Goal: Task Accomplishment & Management: Complete application form

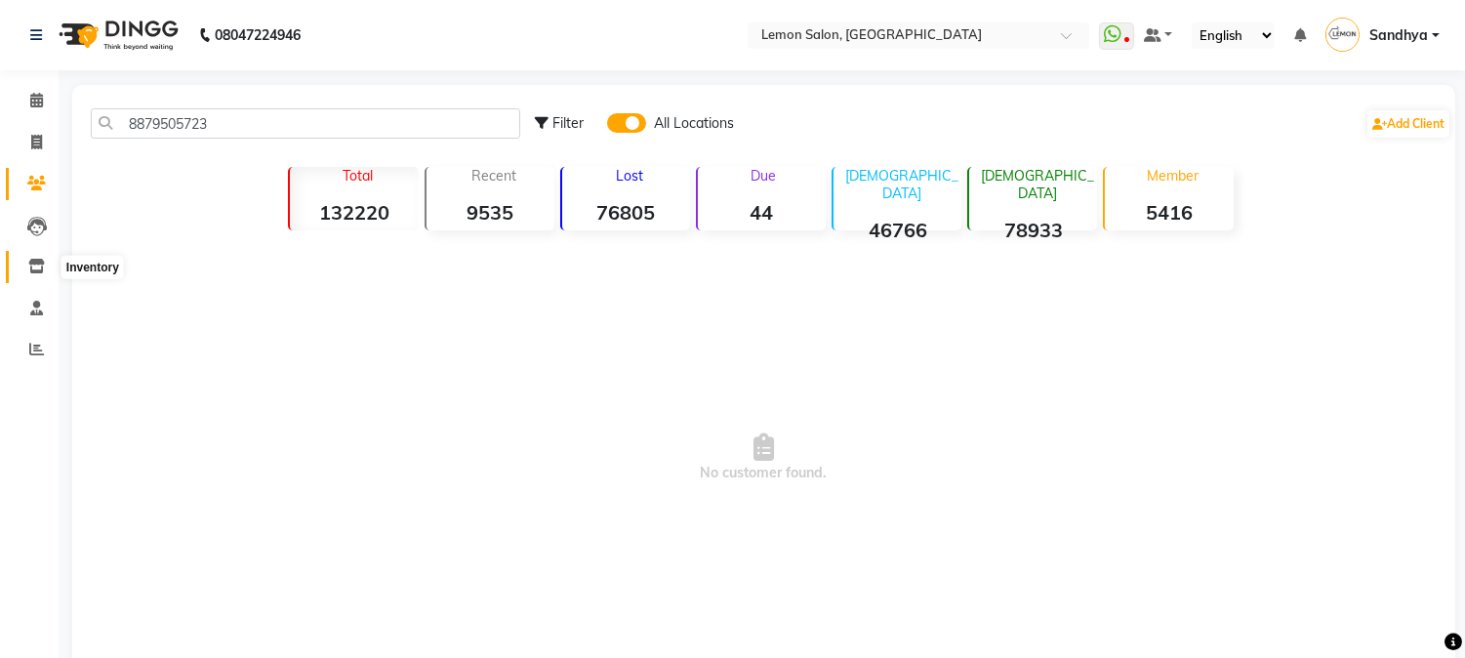
click at [28, 264] on icon at bounding box center [36, 266] width 17 height 15
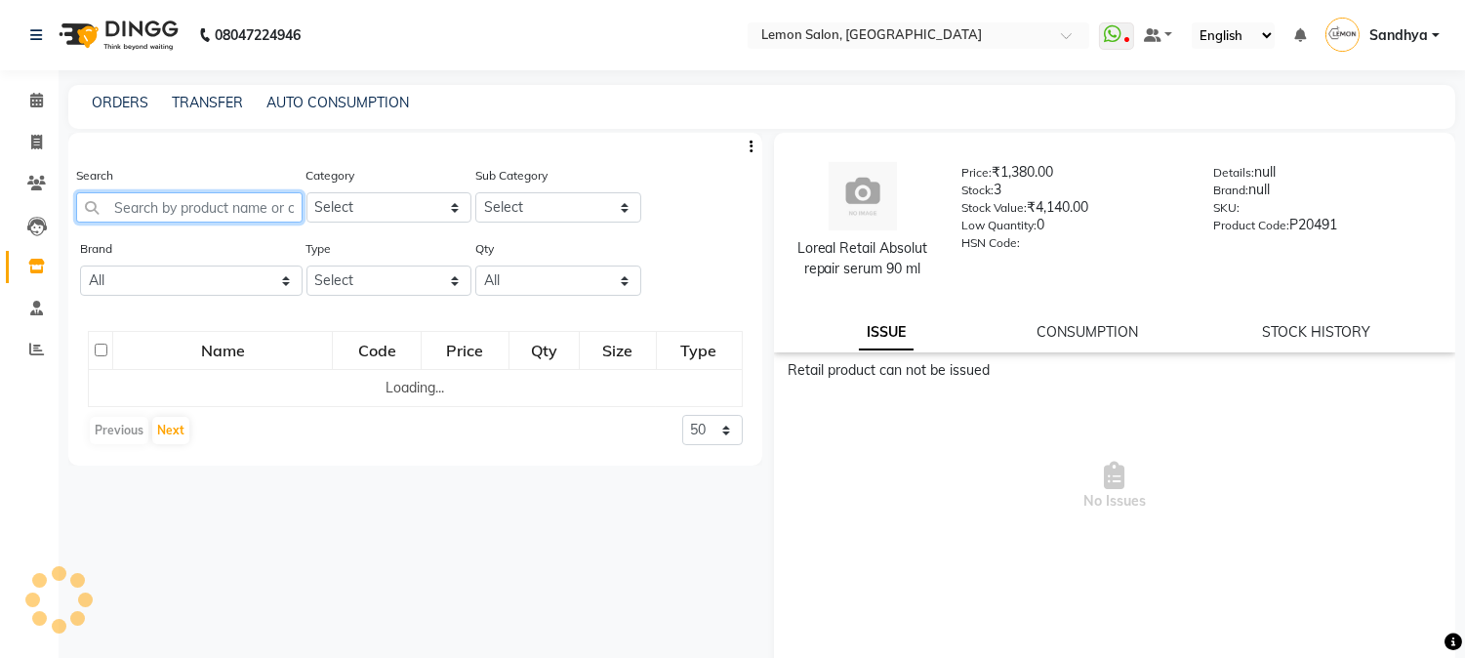
click at [178, 210] on input "text" at bounding box center [189, 207] width 226 height 30
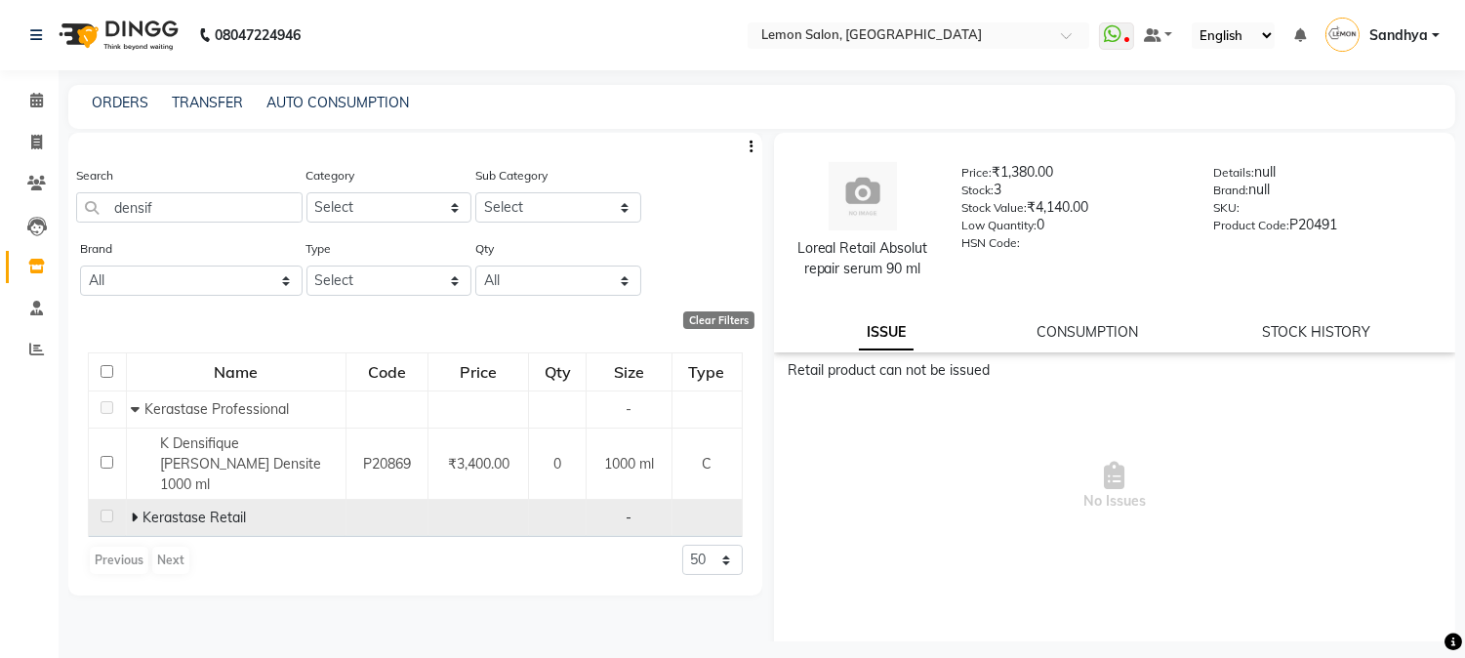
click at [135, 510] on icon at bounding box center [134, 517] width 7 height 14
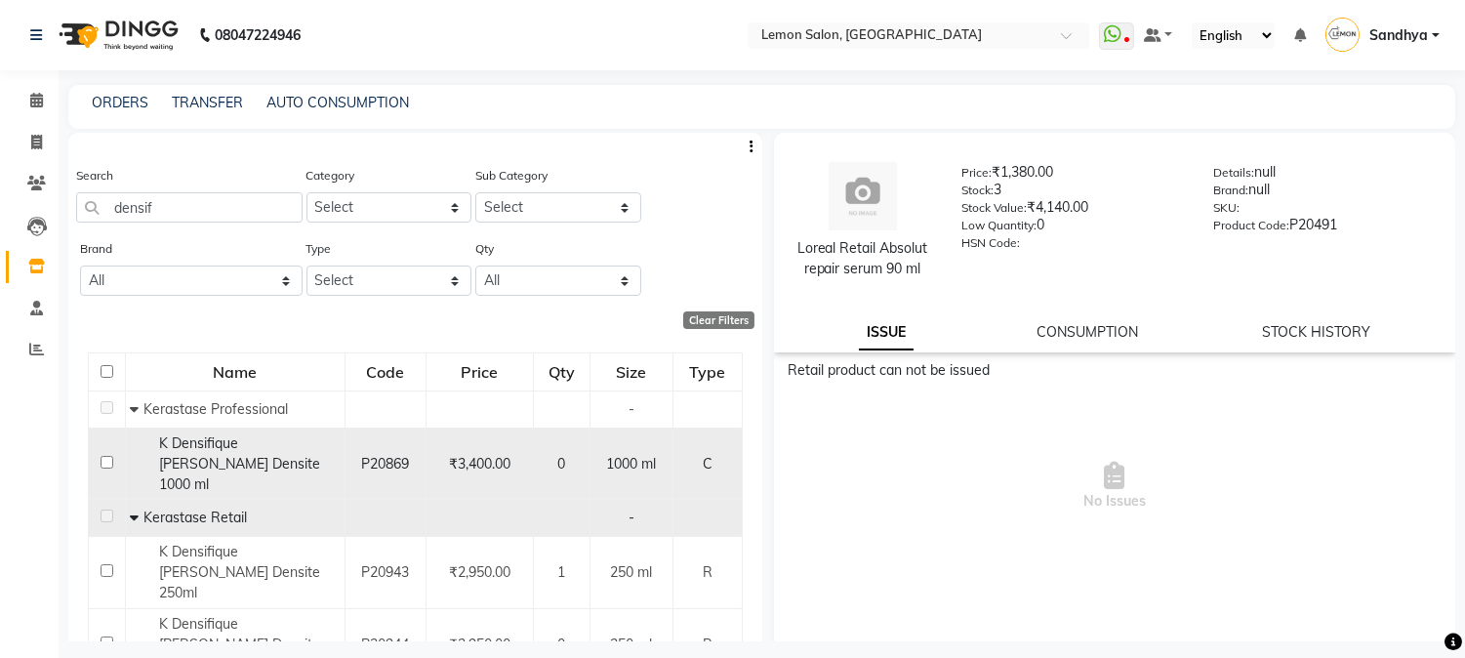
scroll to position [228, 0]
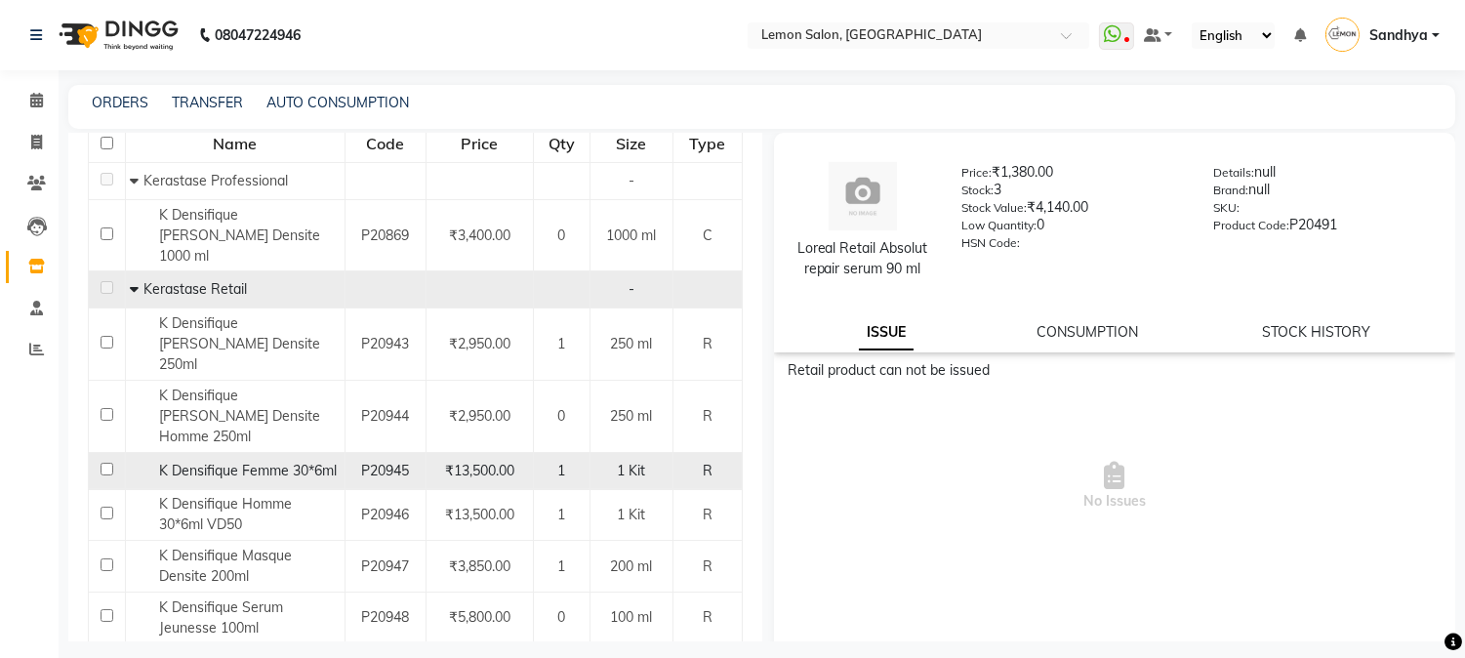
click at [265, 462] on span "K Densifique Femme 30*6ml" at bounding box center [248, 471] width 178 height 18
drag, startPoint x: 153, startPoint y: 407, endPoint x: 342, endPoint y: 412, distance: 188.4
click at [342, 452] on td "K Densifique Femme 30*6ml" at bounding box center [235, 470] width 220 height 37
copy span "K Densifique Femme 30*6ml"
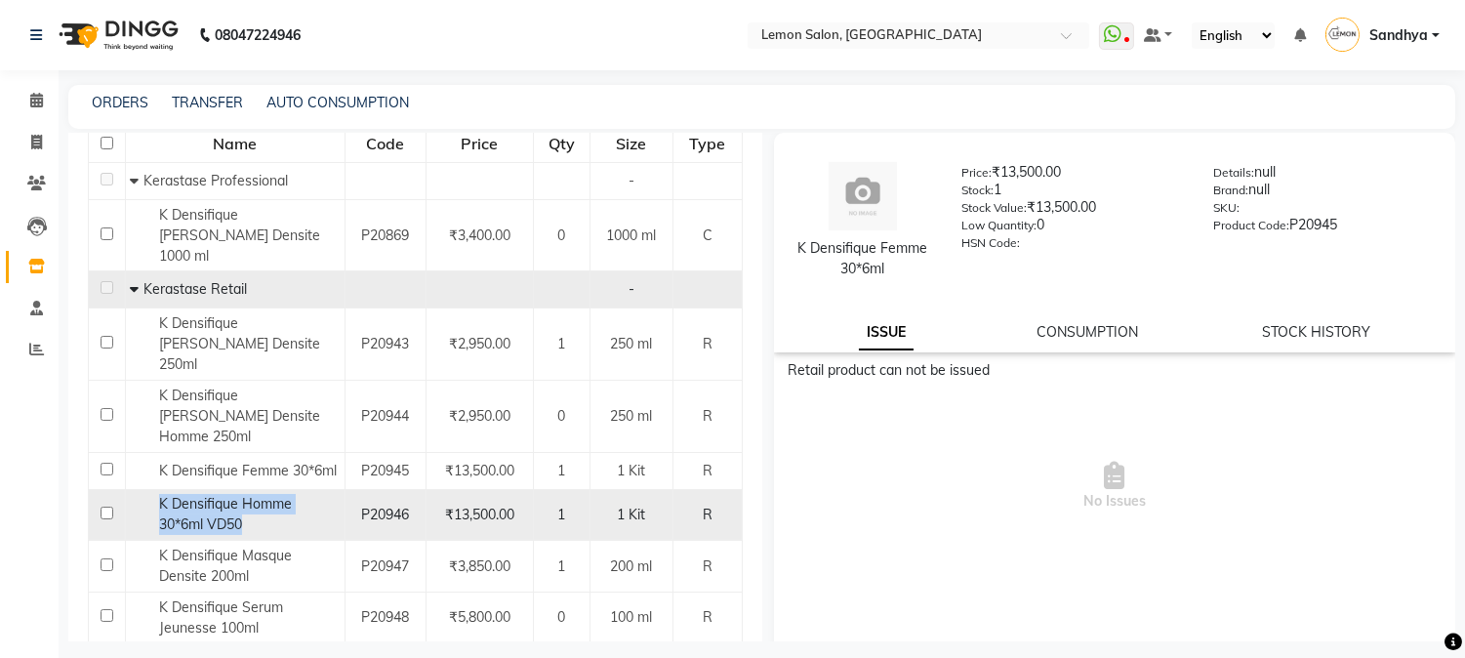
drag, startPoint x: 149, startPoint y: 444, endPoint x: 275, endPoint y: 470, distance: 128.6
click at [275, 494] on div "K Densifique Homme 30*6ml VD50" at bounding box center [234, 514] width 209 height 41
copy span "K Densifique Homme 30*6ml VD50"
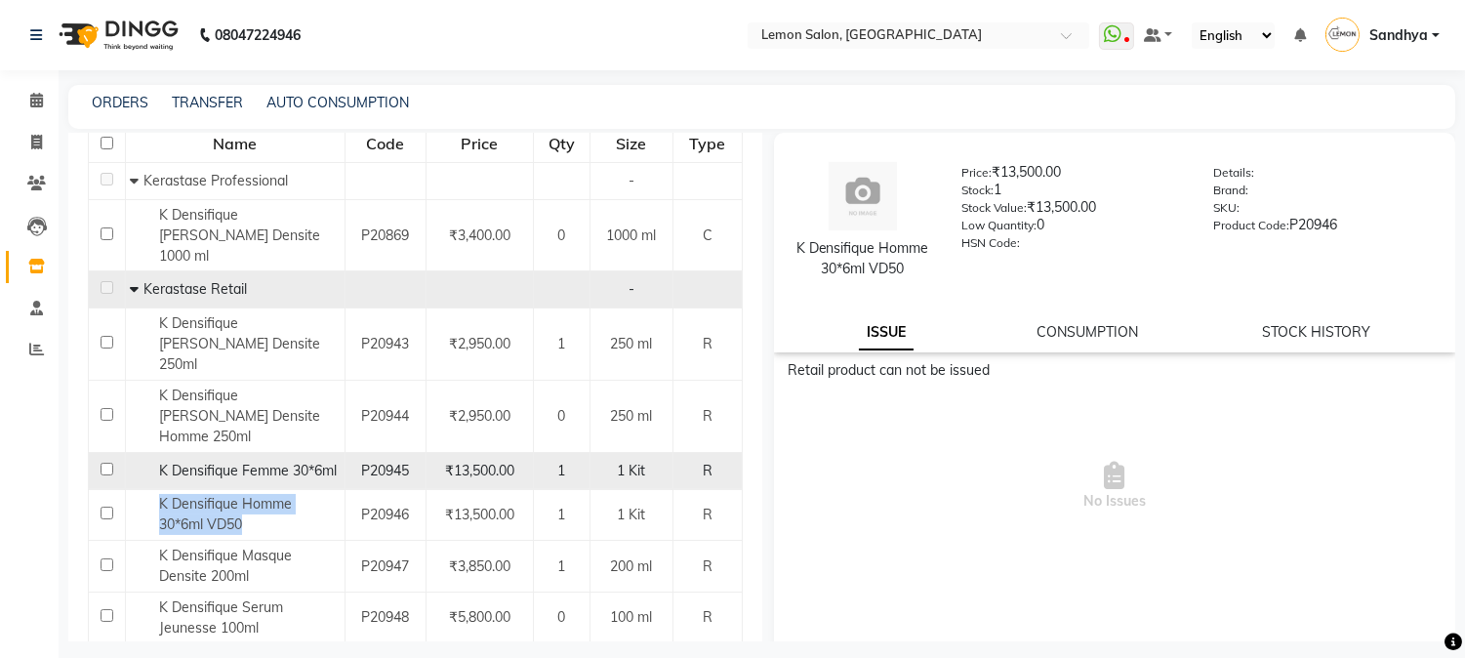
scroll to position [0, 0]
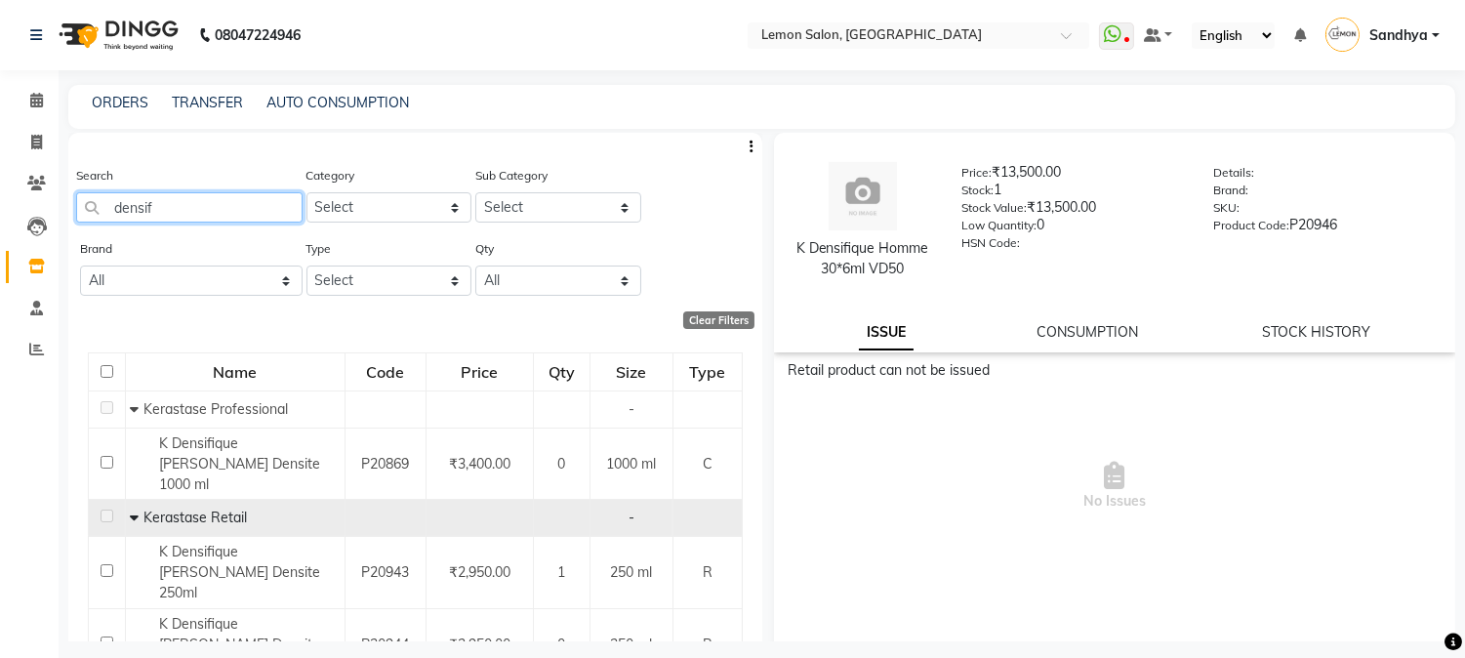
drag, startPoint x: 102, startPoint y: 207, endPoint x: 792, endPoint y: 186, distance: 690.3
click at [264, 188] on div "Search densif" at bounding box center [189, 194] width 226 height 58
type input "d"
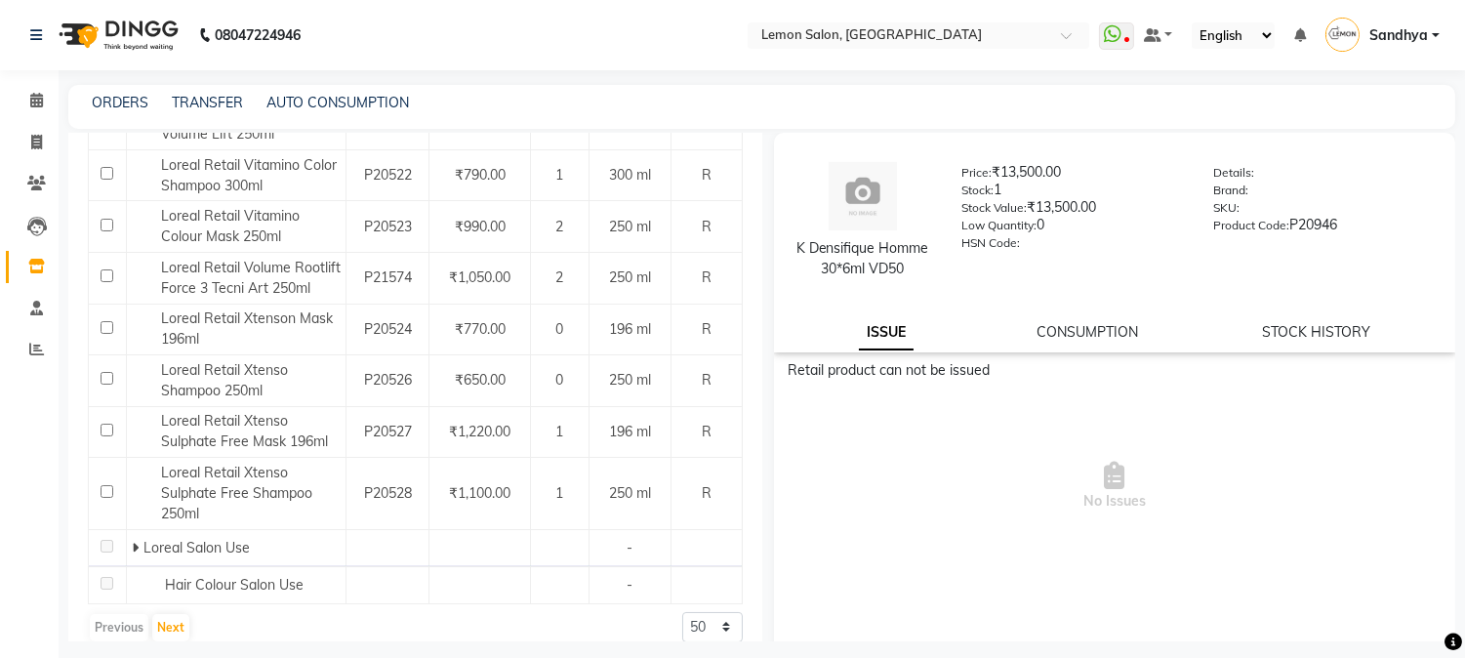
scroll to position [1388, 0]
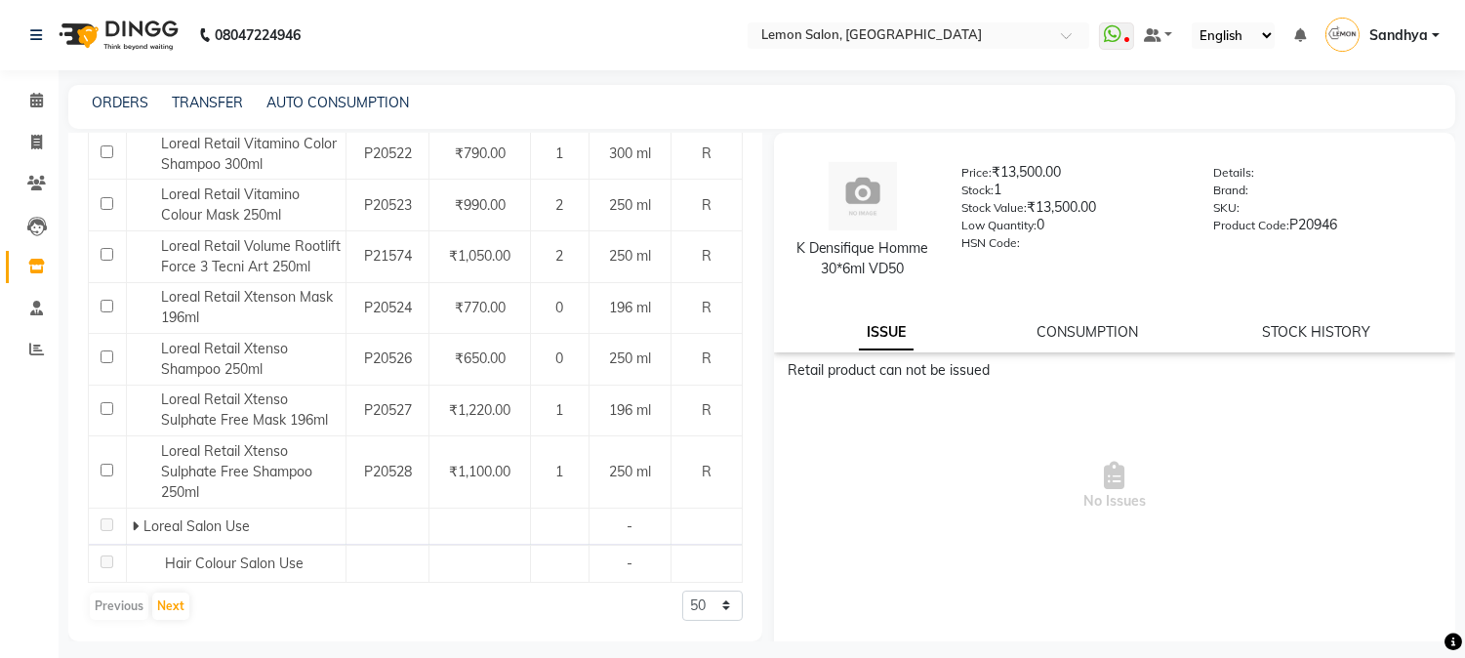
type input "loreal"
click at [686, 596] on select "50 100 500" at bounding box center [712, 605] width 61 height 30
select select "100"
click at [682, 590] on select "50 100 500" at bounding box center [712, 605] width 61 height 30
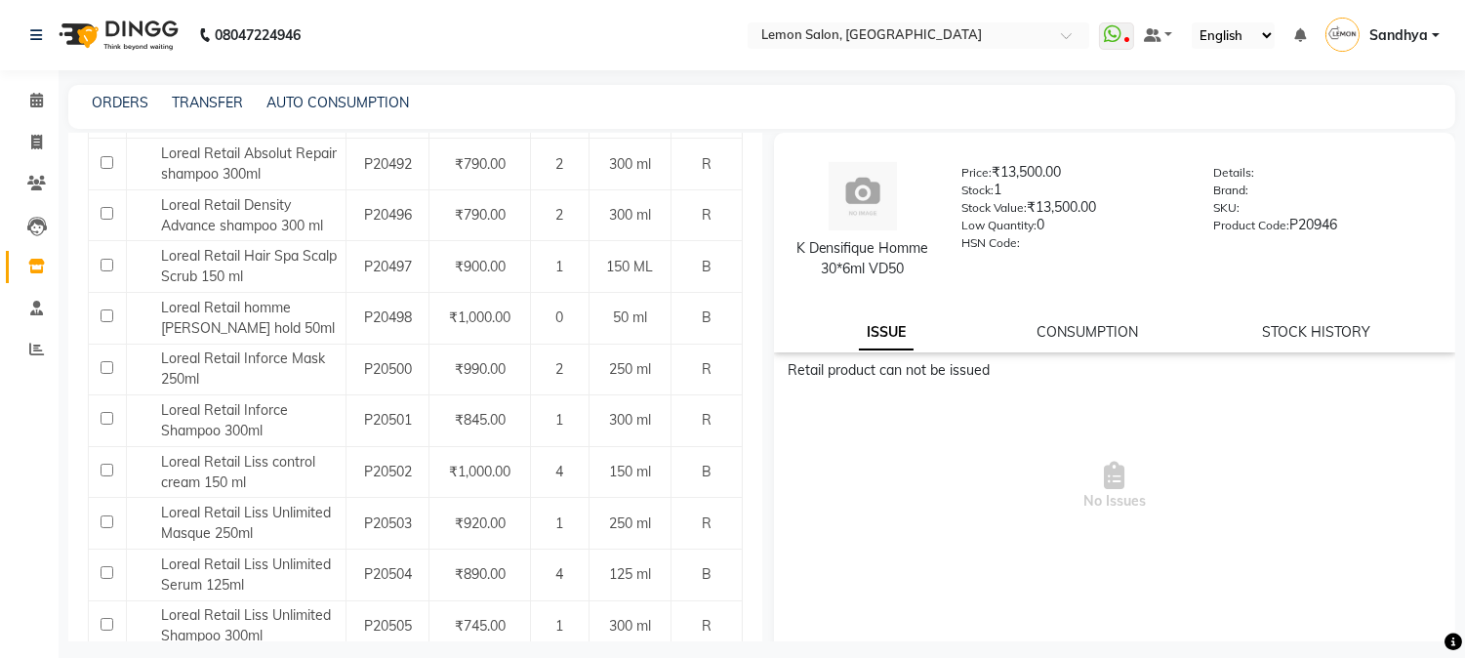
scroll to position [0, 0]
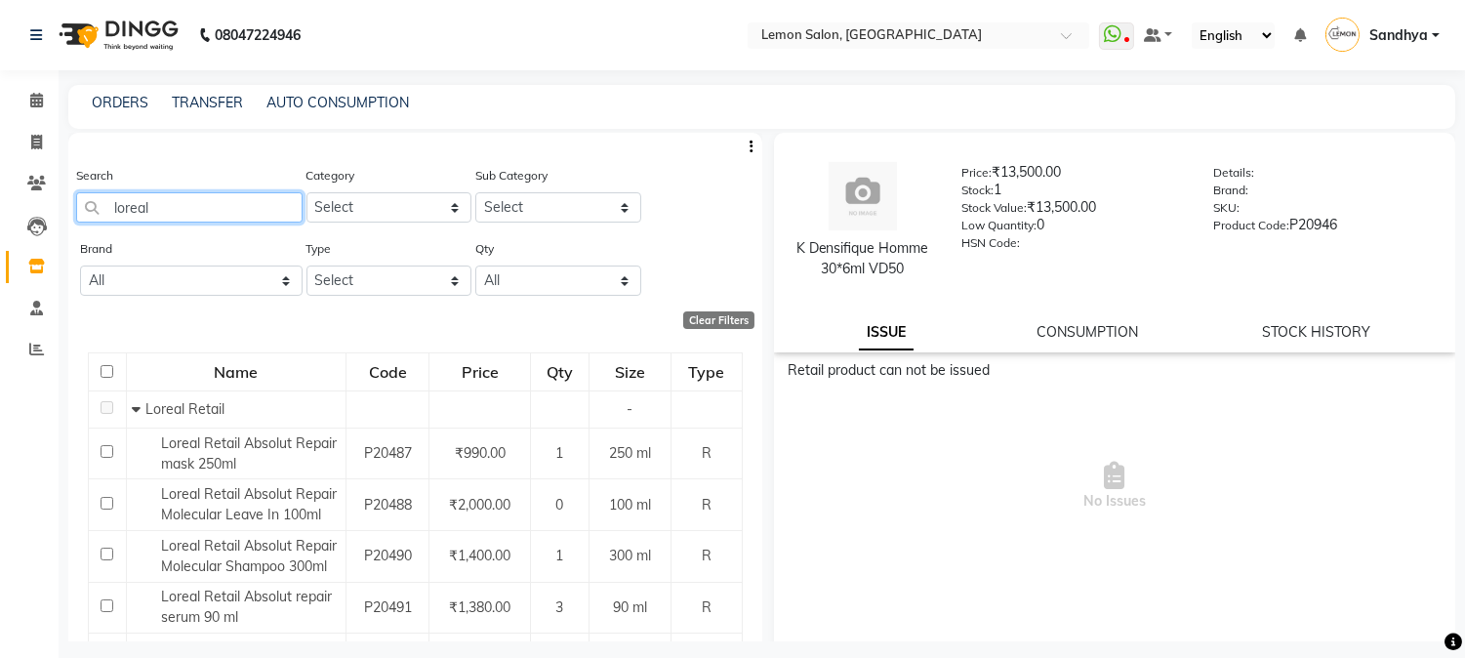
drag, startPoint x: 185, startPoint y: 219, endPoint x: 396, endPoint y: 131, distance: 228.4
click at [18, 177] on app-home "08047224946 Select Location × Lemon Salon, Goregaon WhatsApp Status ✕ Status: D…" at bounding box center [732, 335] width 1465 height 670
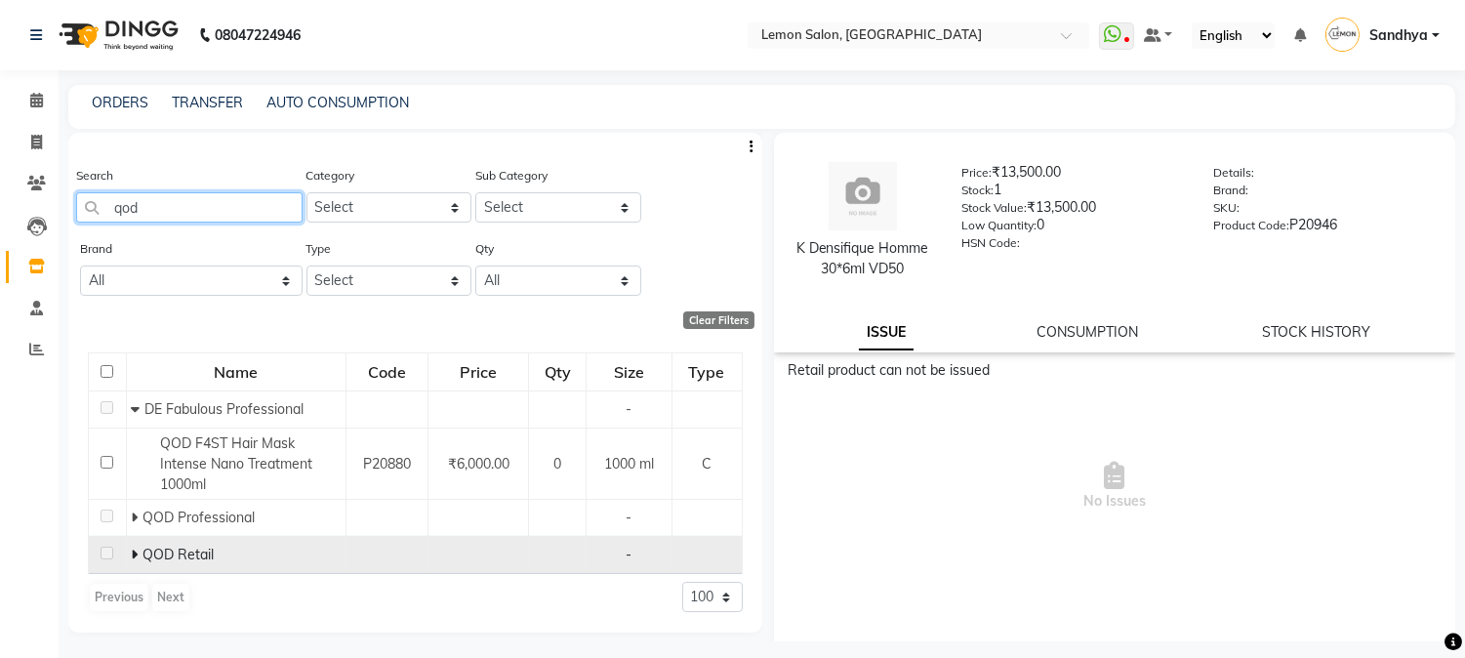
type input "qod"
click at [135, 559] on icon at bounding box center [134, 555] width 7 height 14
drag, startPoint x: 166, startPoint y: 211, endPoint x: 0, endPoint y: 212, distance: 165.9
click at [0, 212] on app-home "08047224946 Select Location × Lemon Salon, Goregaon WhatsApp Status ✕ Status: D…" at bounding box center [732, 335] width 1465 height 670
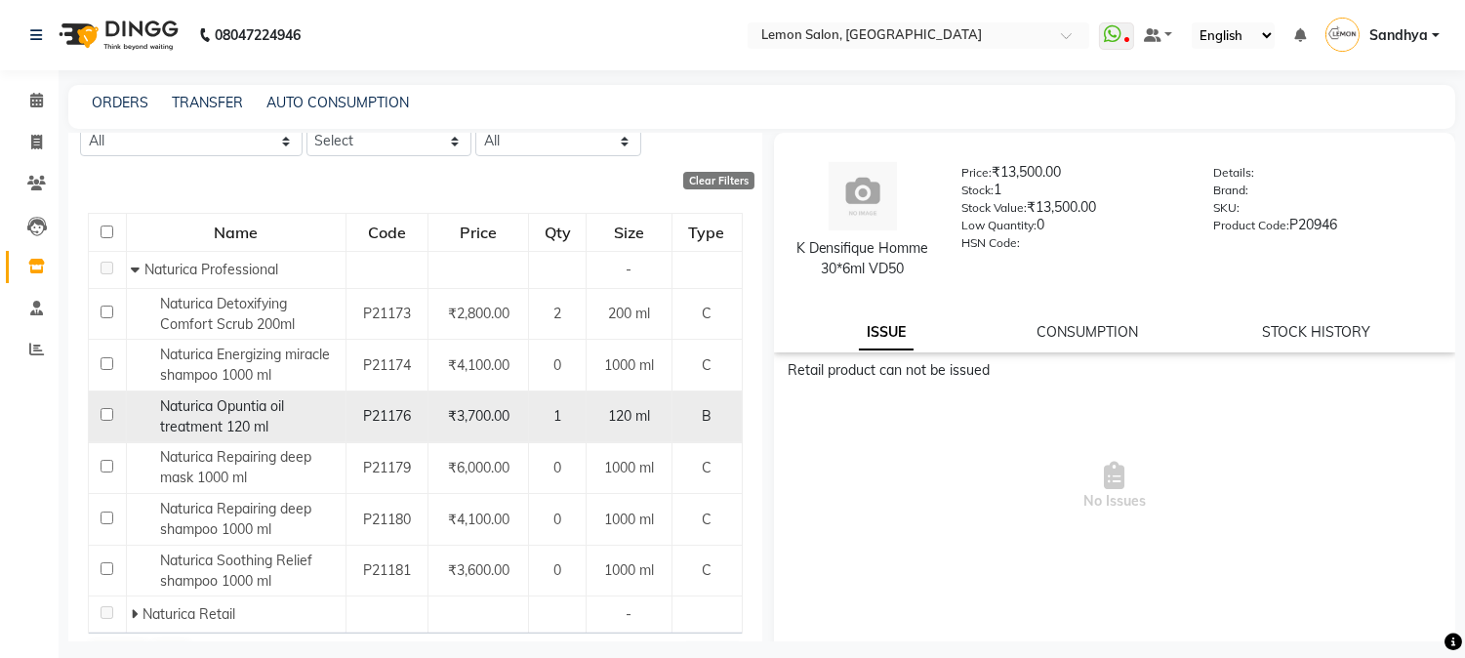
scroll to position [191, 0]
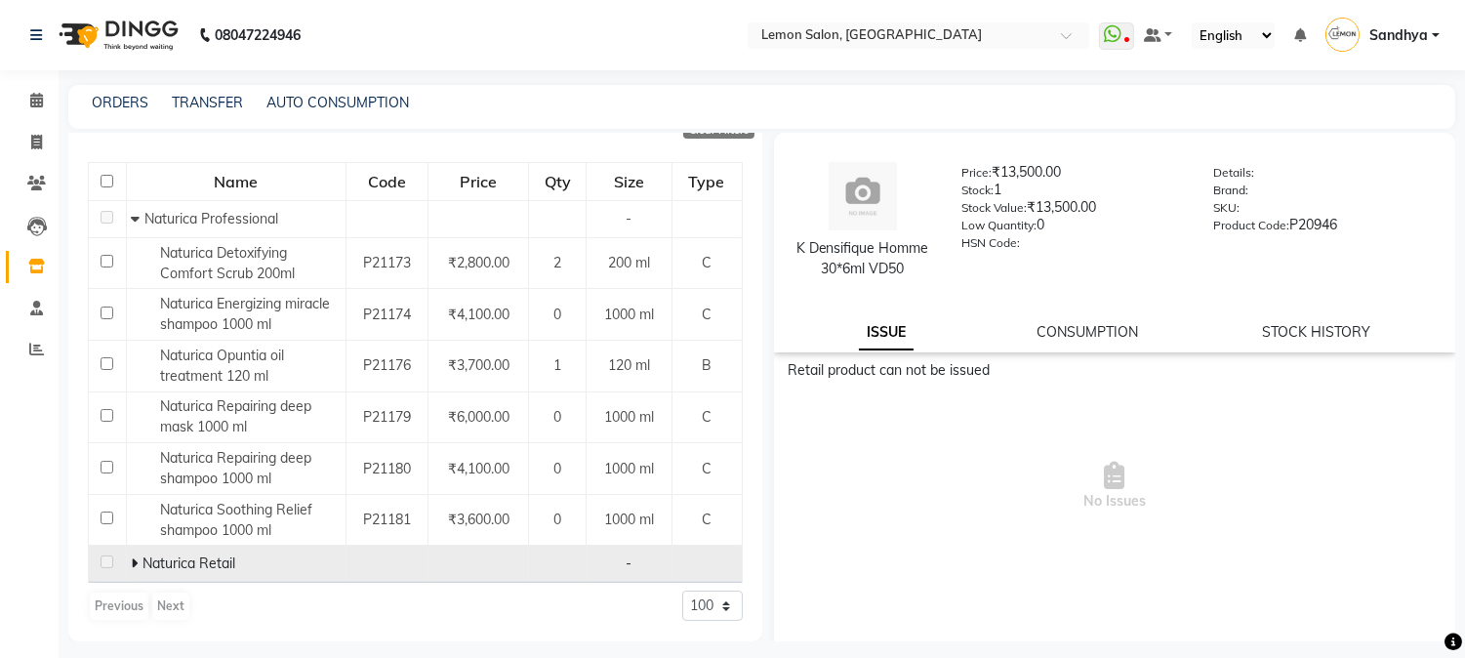
type input "naturica"
click at [128, 559] on td "Naturica Retail" at bounding box center [236, 564] width 220 height 37
click at [133, 558] on icon at bounding box center [134, 563] width 7 height 14
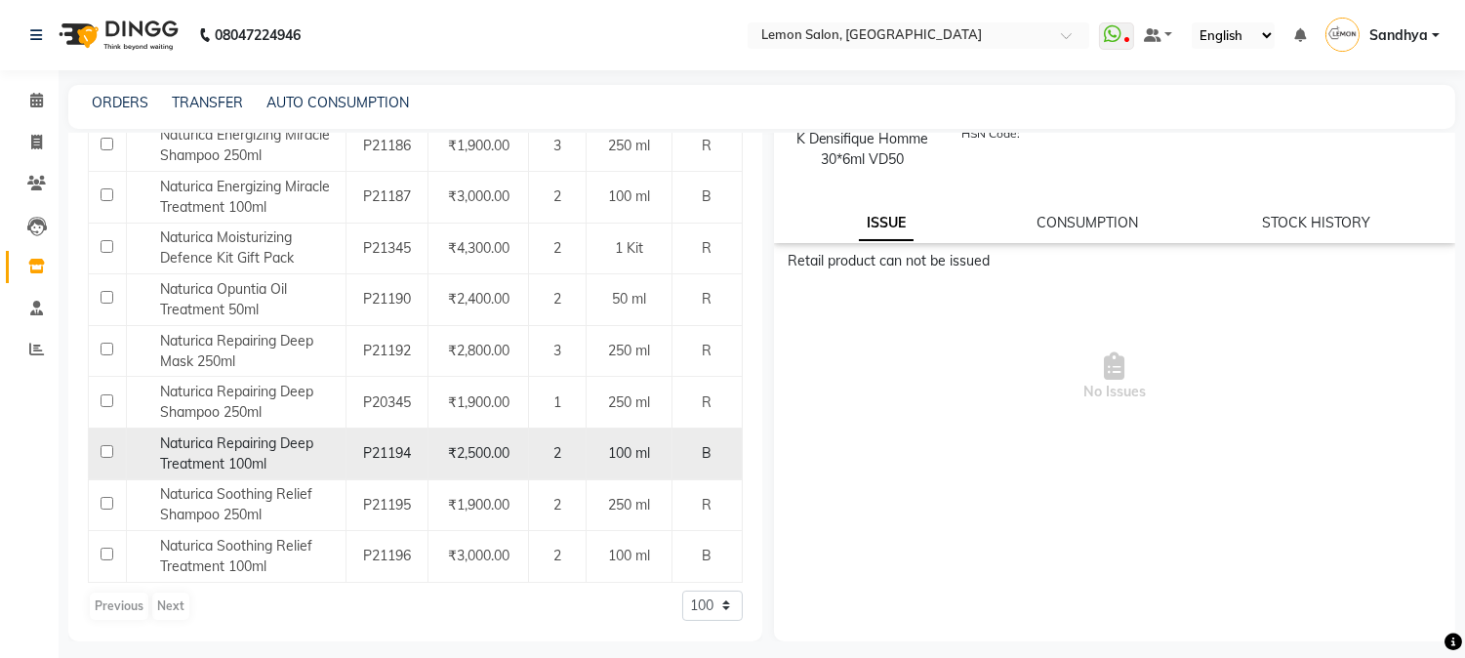
scroll to position [0, 0]
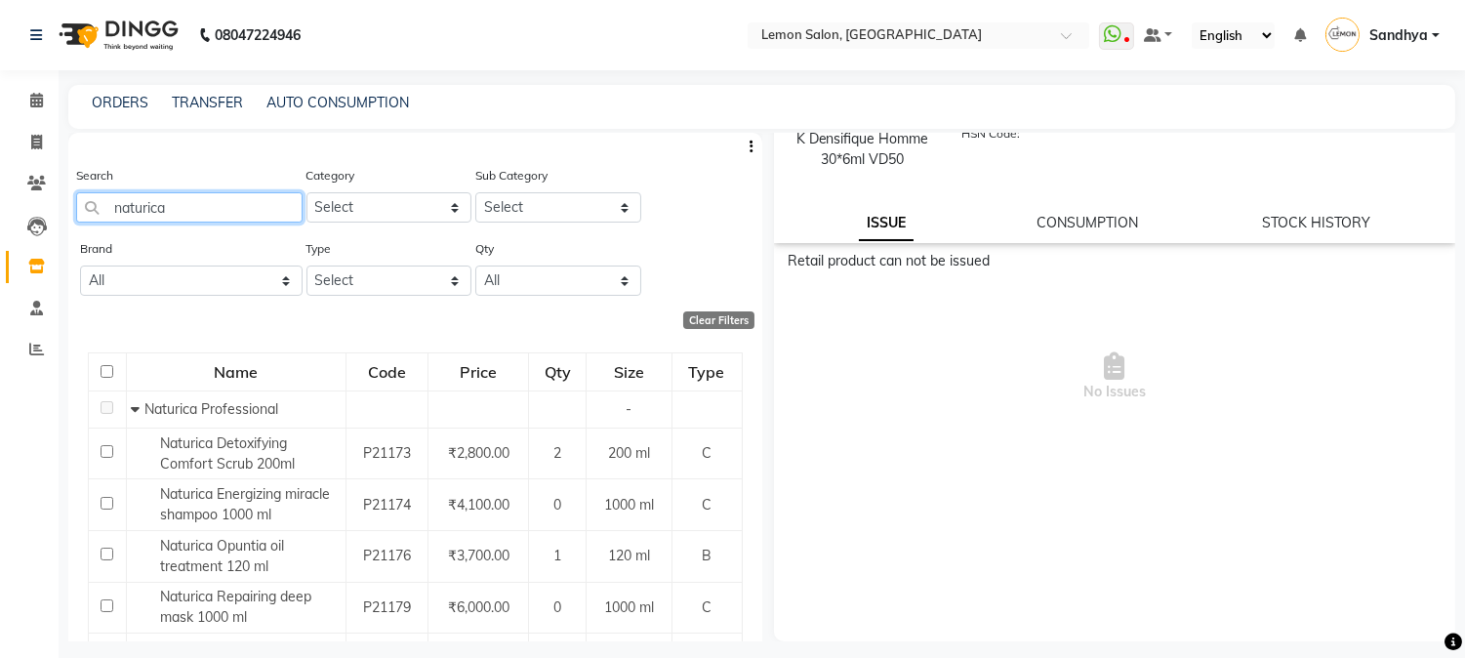
drag, startPoint x: 238, startPoint y: 220, endPoint x: 0, endPoint y: 174, distance: 242.5
click at [0, 174] on app-home "08047224946 Select Location × Lemon Salon, Goregaon WhatsApp Status ✕ Status: D…" at bounding box center [732, 335] width 1465 height 670
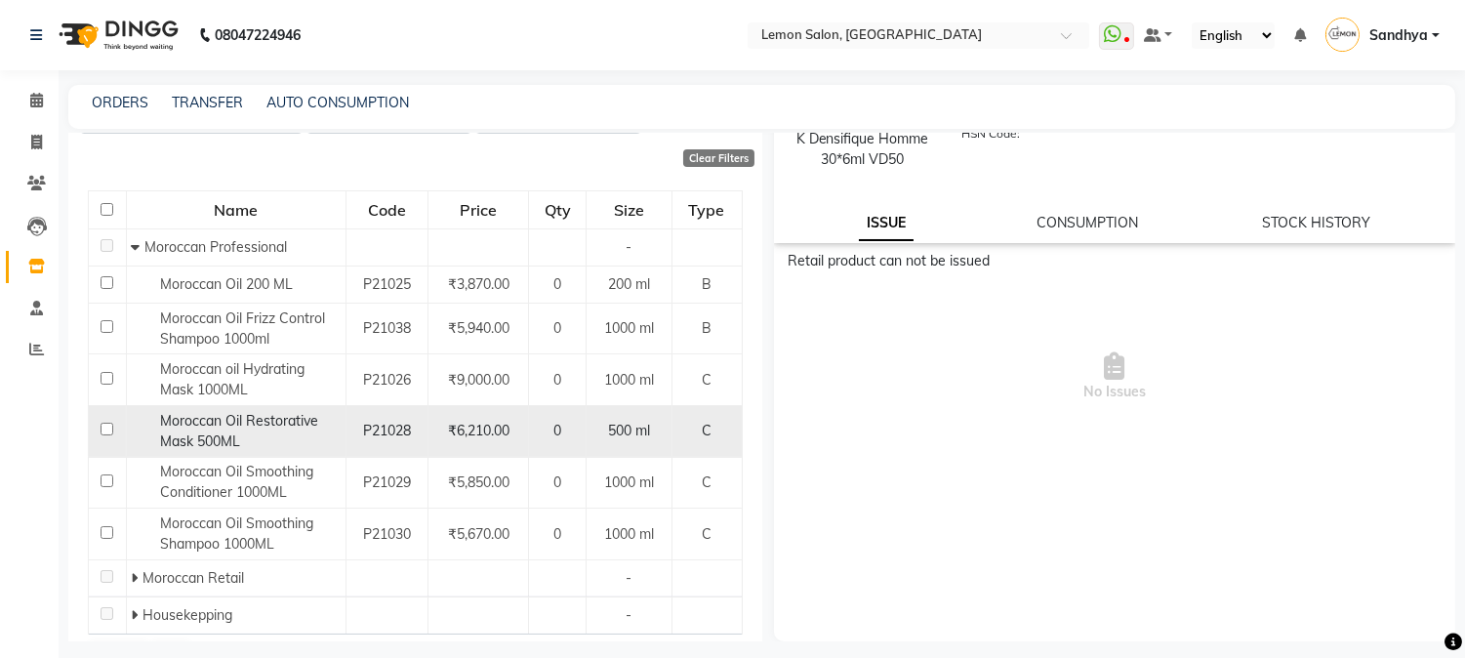
scroll to position [215, 0]
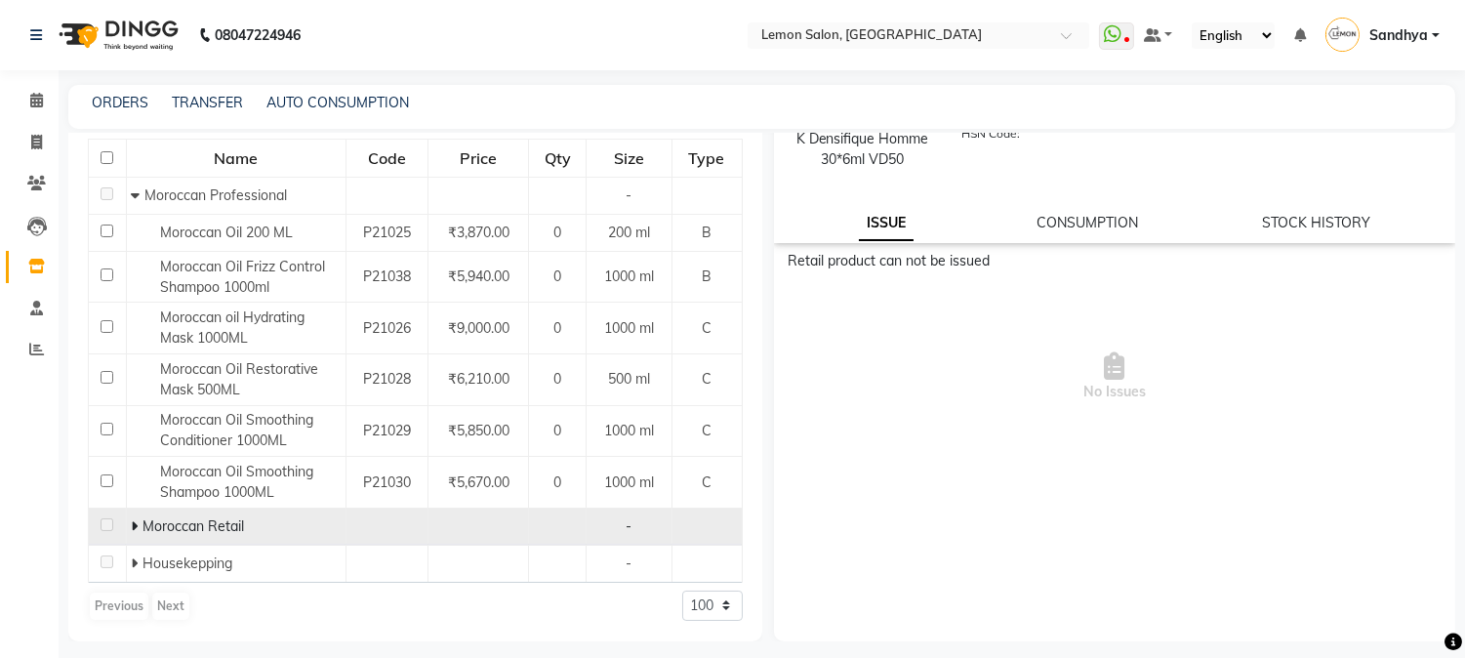
type input "morocc"
click at [131, 522] on icon at bounding box center [134, 526] width 7 height 14
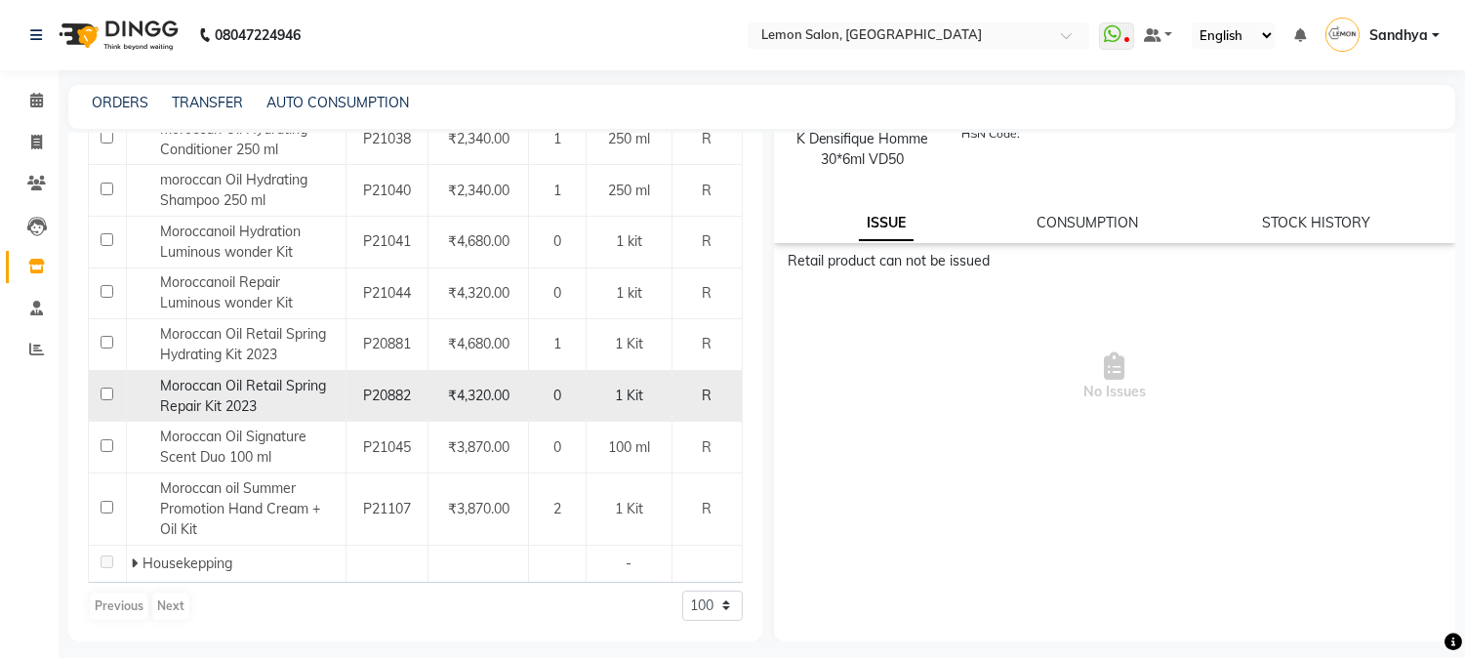
scroll to position [0, 0]
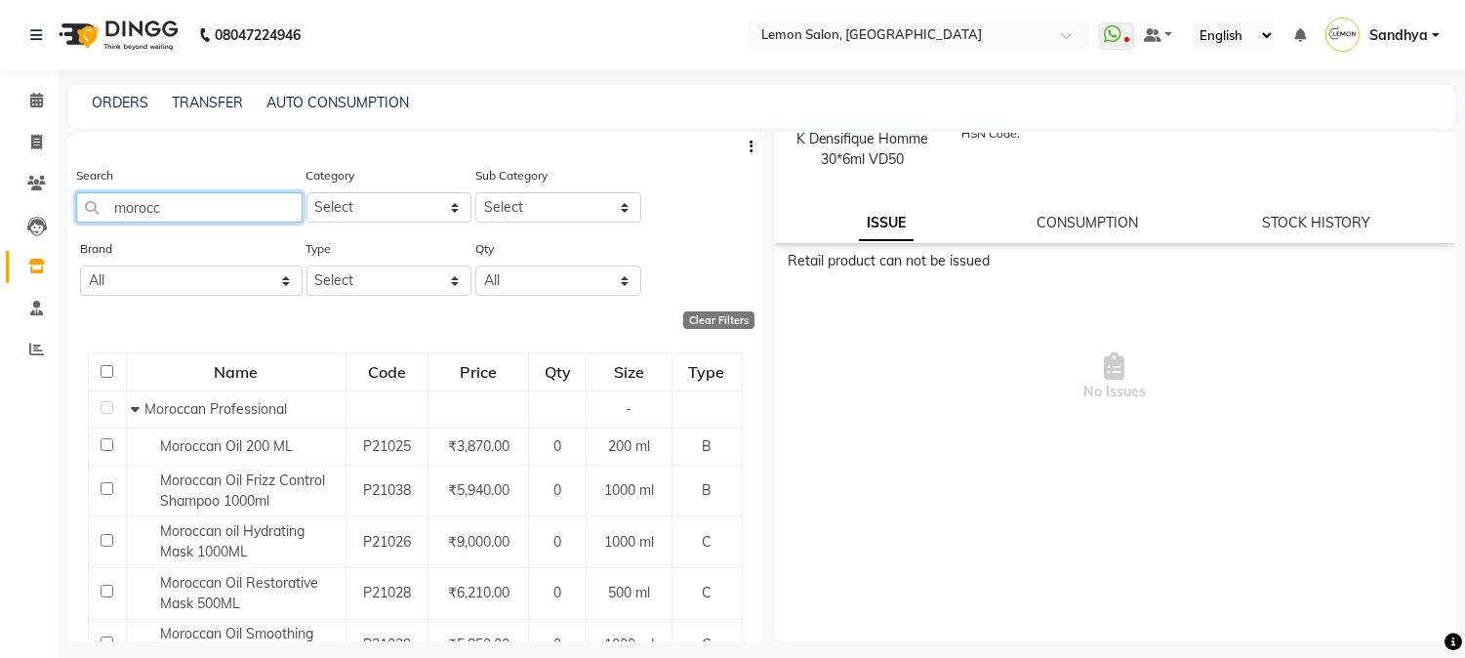
drag, startPoint x: 182, startPoint y: 210, endPoint x: 0, endPoint y: 210, distance: 181.5
click at [0, 210] on app-home "08047224946 Select Location × Lemon Salon, Goregaon WhatsApp Status ✕ Status: D…" at bounding box center [732, 335] width 1465 height 670
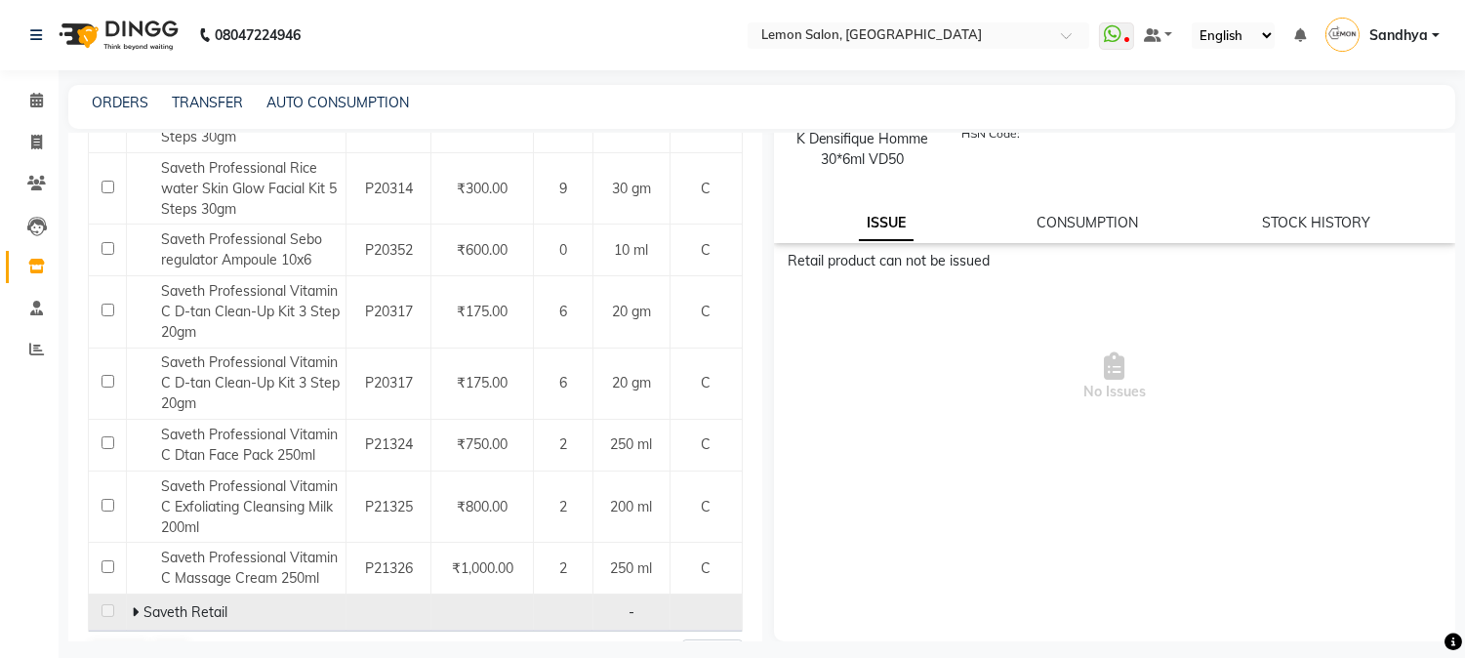
scroll to position [1044, 0]
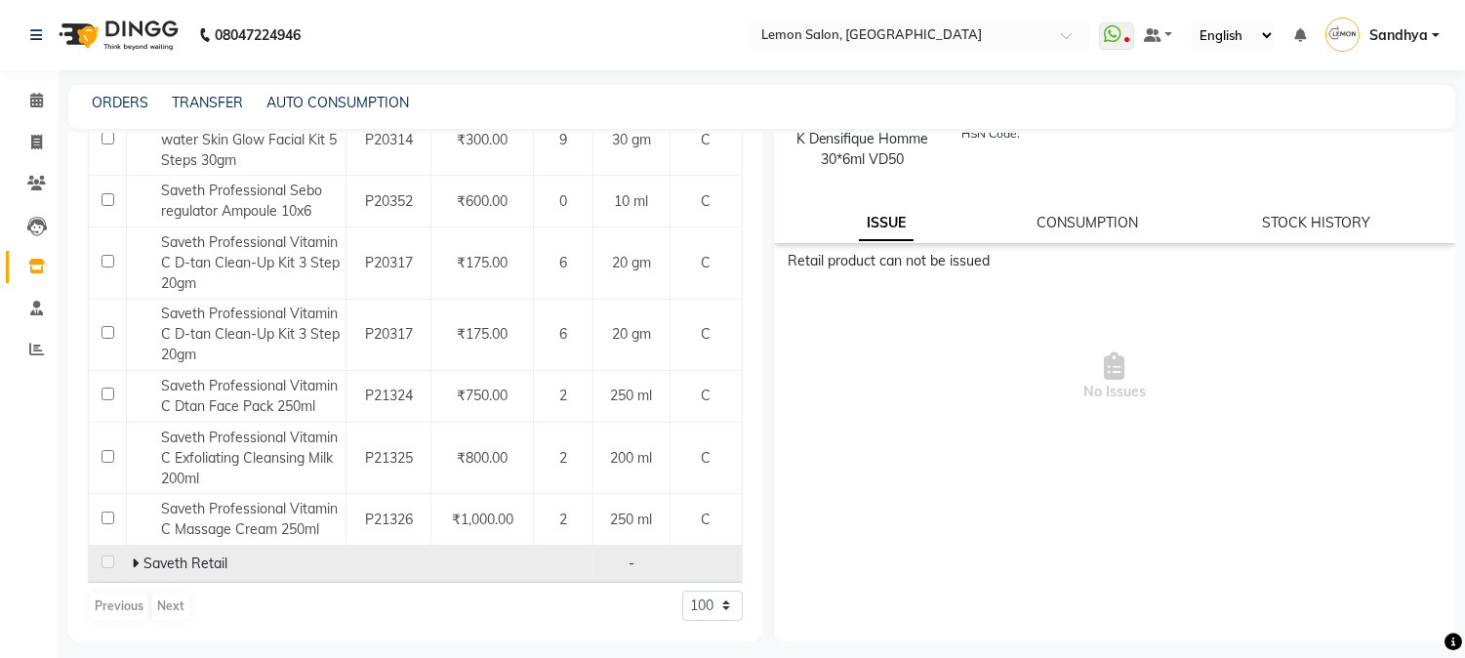
type input "saveth"
click at [133, 561] on icon at bounding box center [135, 563] width 7 height 14
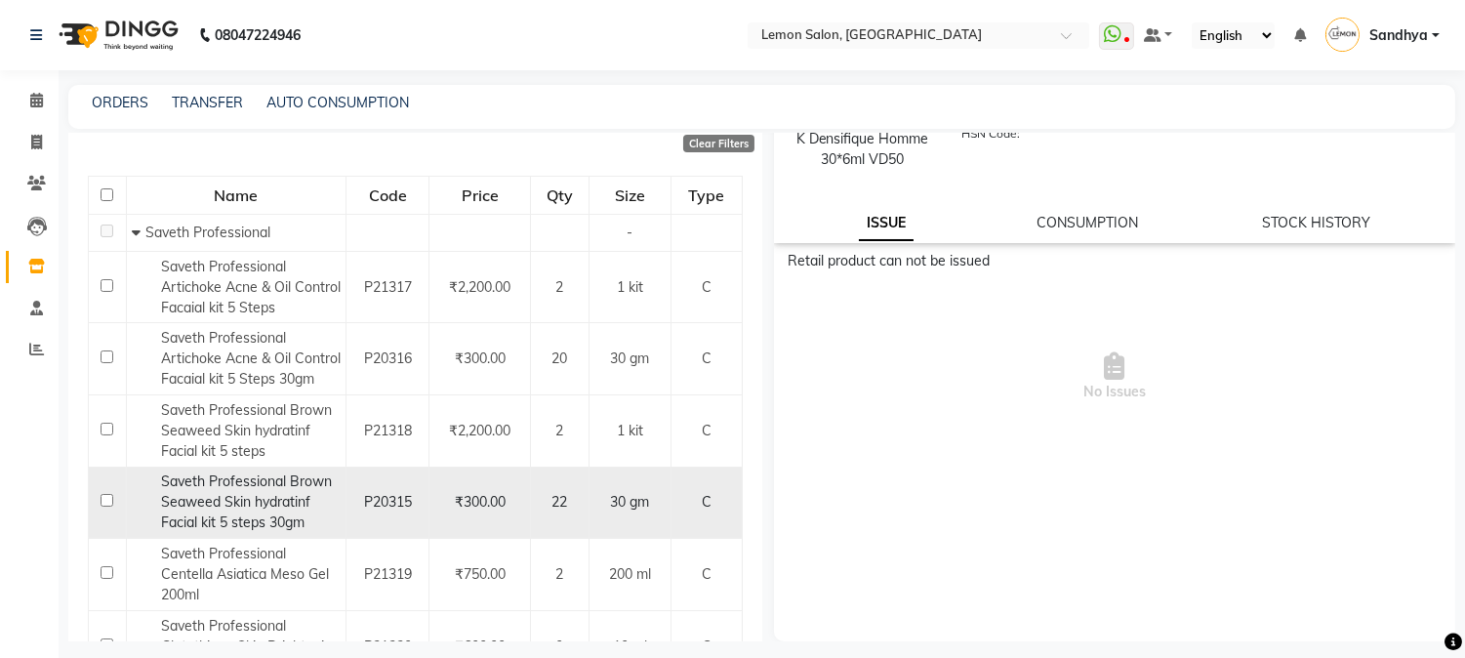
scroll to position [0, 0]
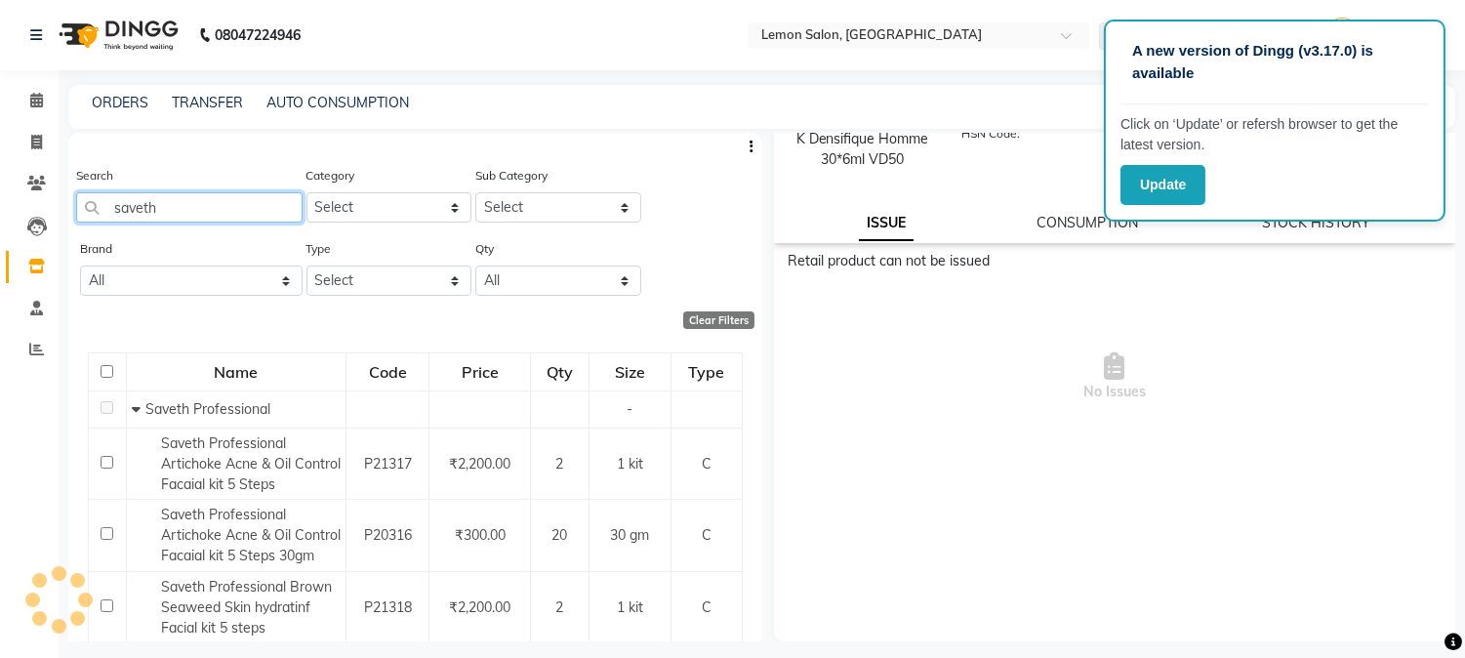
drag, startPoint x: 79, startPoint y: 211, endPoint x: 0, endPoint y: 211, distance: 79.1
click at [0, 211] on app-home "08047224946 Select Location × Lemon Salon, Goregaon WhatsApp Status ✕ Status: D…" at bounding box center [732, 335] width 1465 height 670
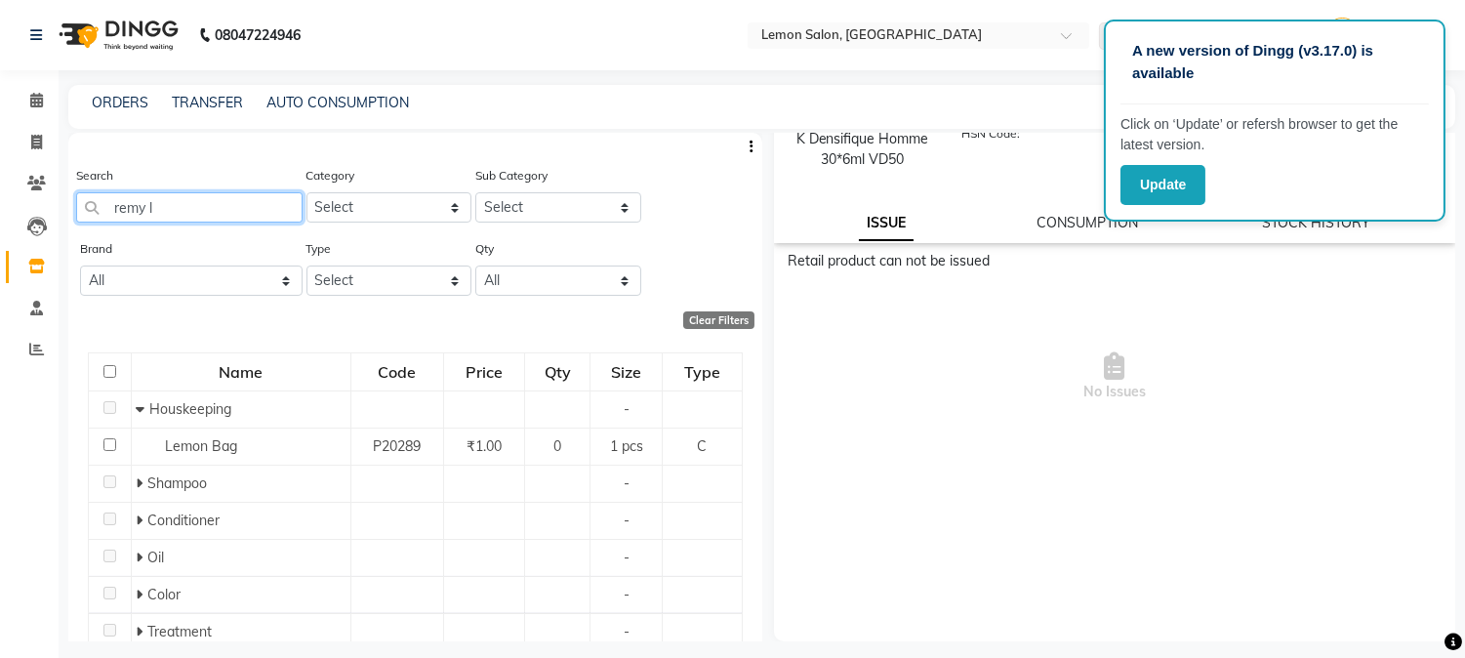
type input "remy la"
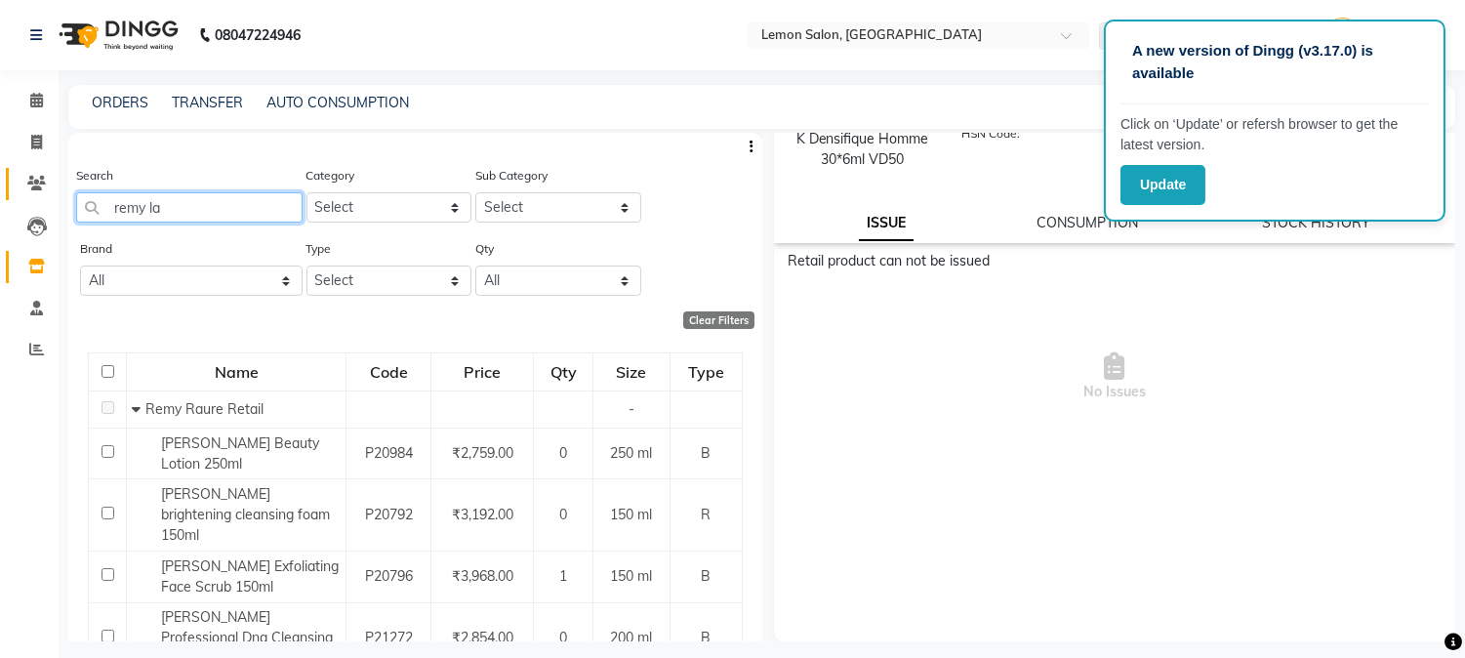
drag, startPoint x: 210, startPoint y: 211, endPoint x: 49, endPoint y: 174, distance: 165.3
click at [0, 191] on app-home "08047224946 Select Location × Lemon Salon, Goregaon WhatsApp Status ✕ Status: D…" at bounding box center [732, 335] width 1465 height 670
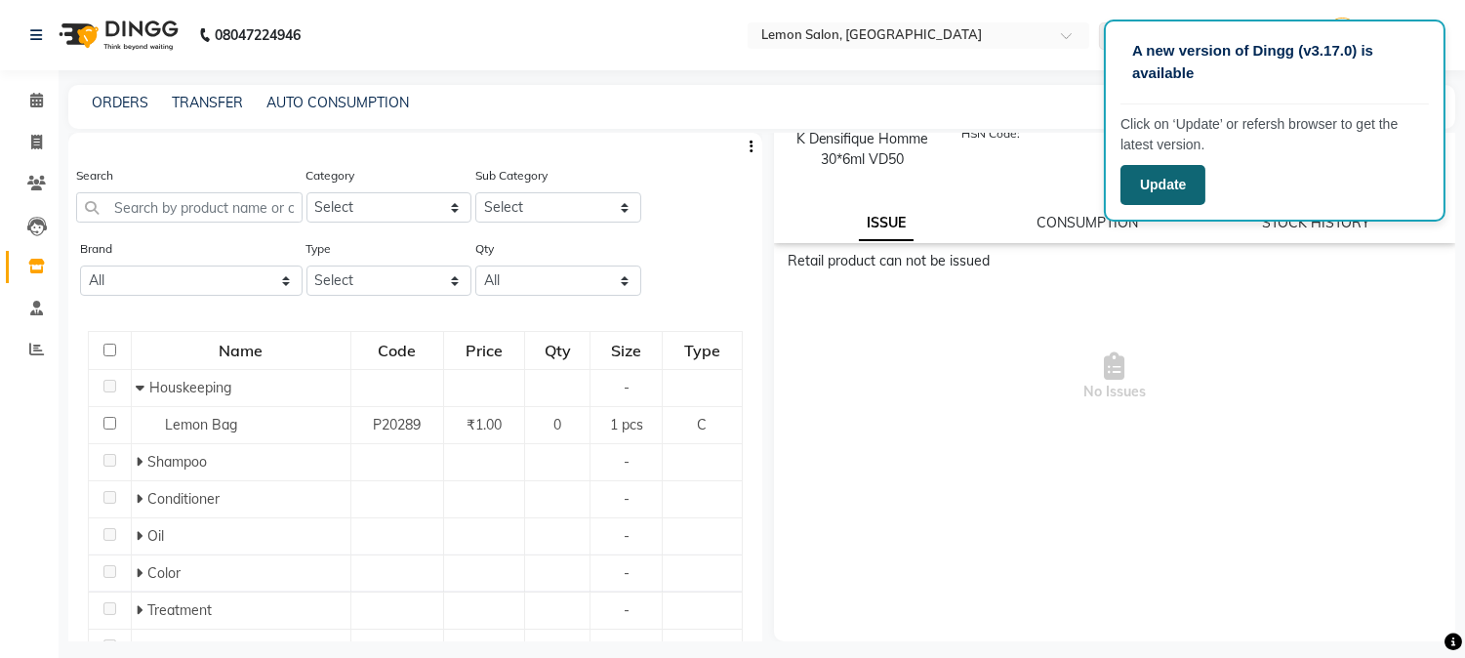
click at [1164, 189] on button "Update" at bounding box center [1162, 185] width 85 height 40
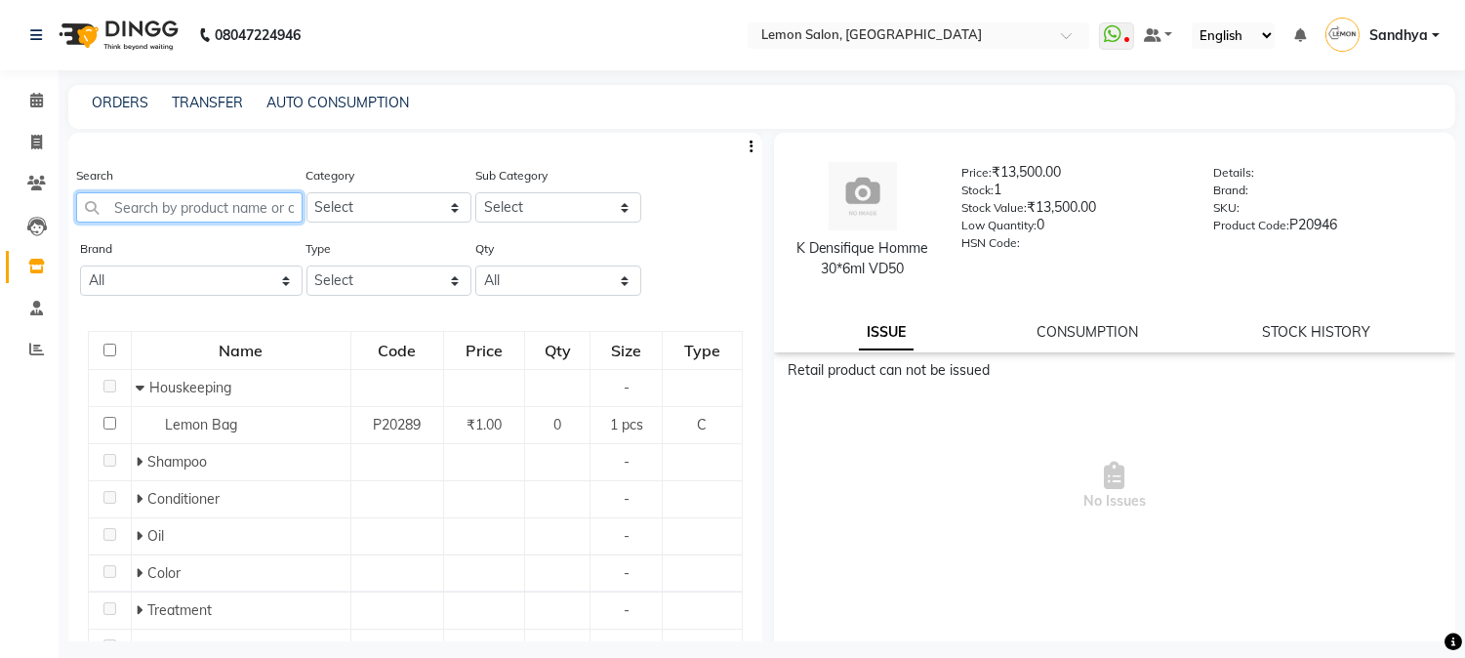
click at [185, 215] on input "text" at bounding box center [189, 207] width 226 height 30
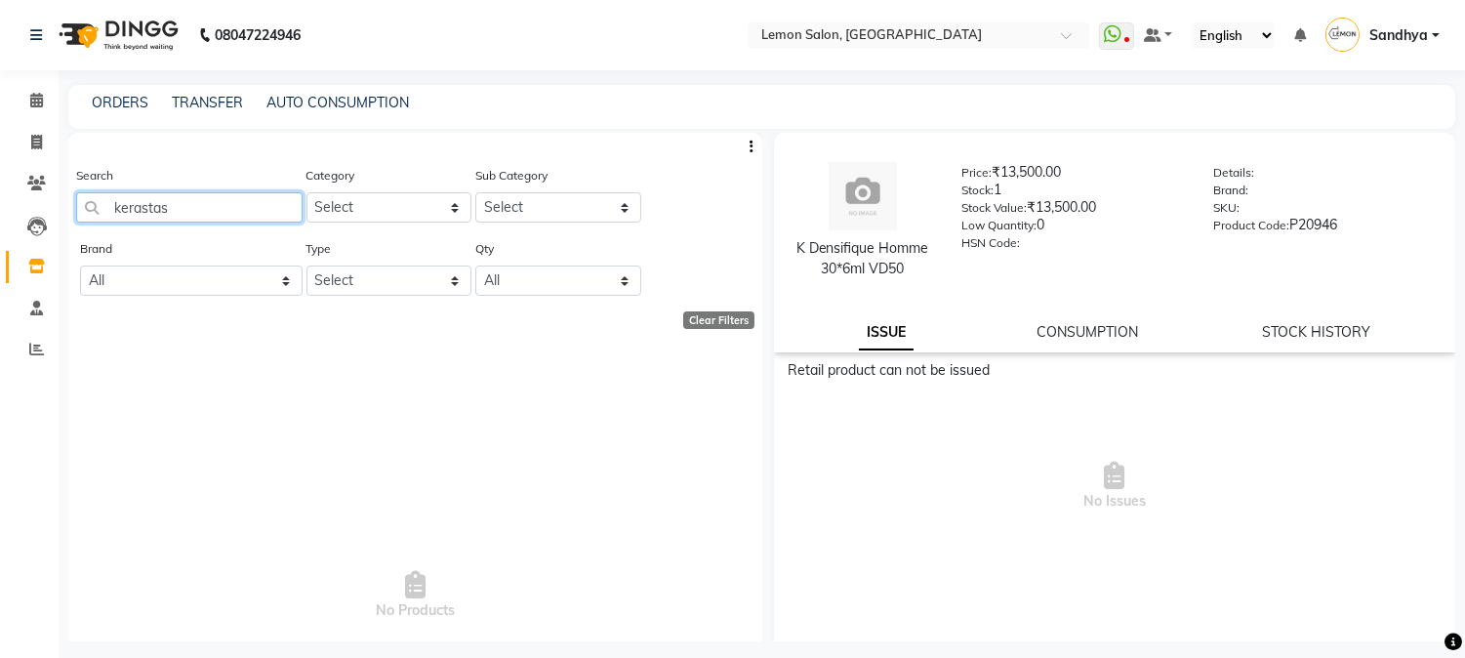
type input "kerastase"
drag, startPoint x: 239, startPoint y: 199, endPoint x: 440, endPoint y: 84, distance: 231.7
click at [0, 160] on app-home "08047224946 Select Location × Lemon Salon, Goregaon WhatsApp Status ✕ Status: D…" at bounding box center [732, 335] width 1465 height 670
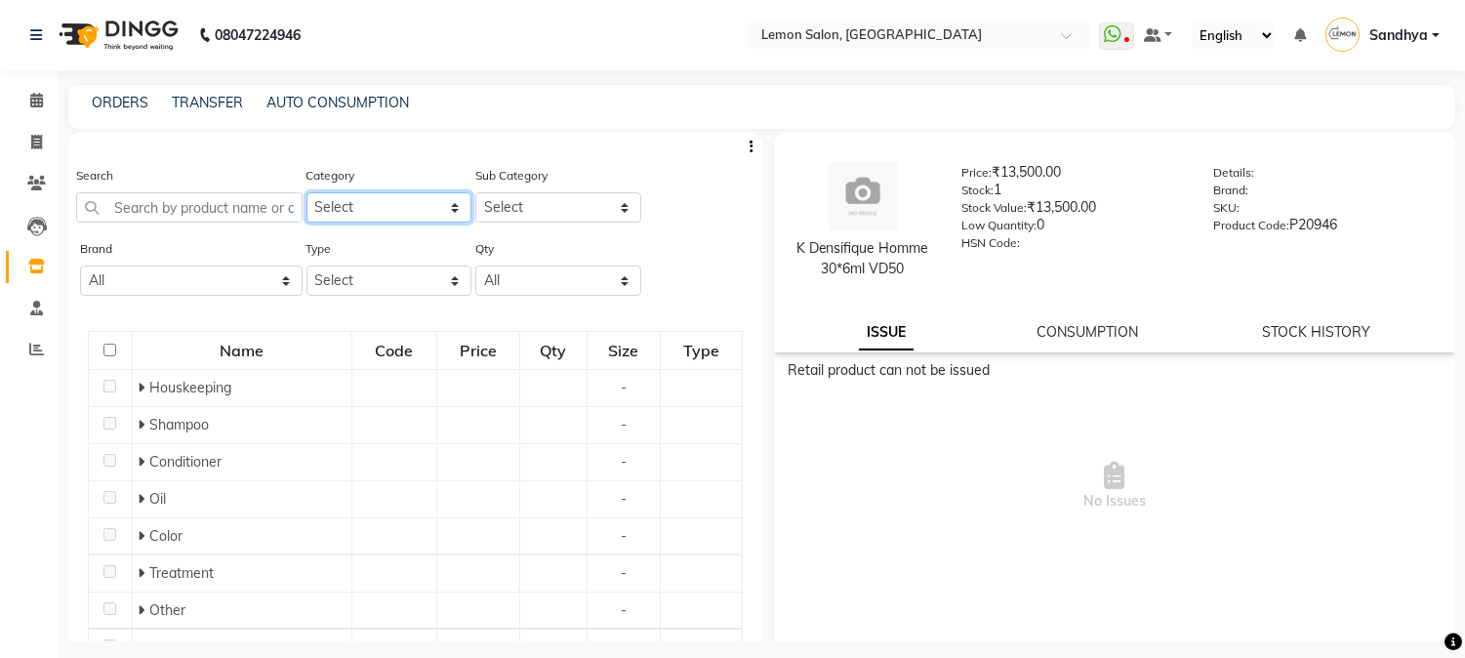
click at [416, 215] on select "Select Hair Skin Makeup Personal Care Appliances [PERSON_NAME] Waxing Disposabl…" at bounding box center [389, 207] width 166 height 30
select select "213702150"
click at [306, 192] on select "Select Hair Skin Makeup Personal Care Appliances [PERSON_NAME] Waxing Disposabl…" at bounding box center [389, 207] width 166 height 30
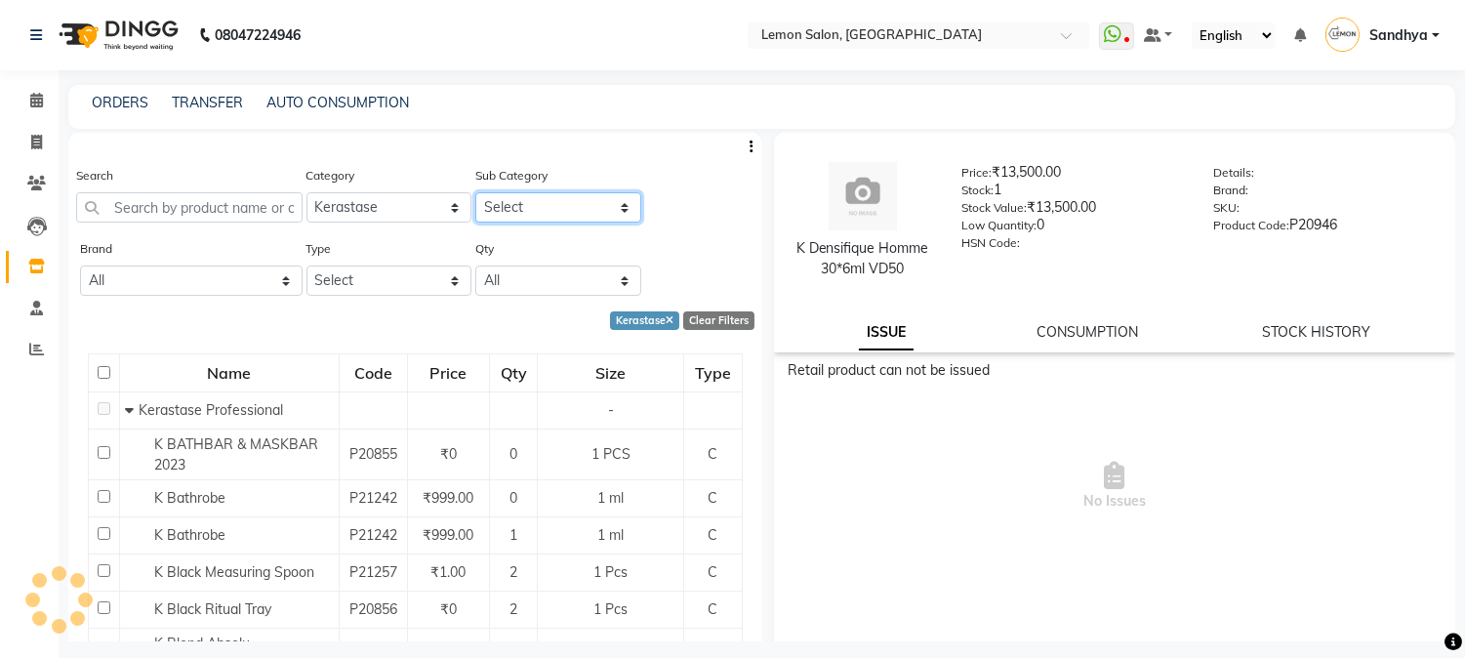
click at [534, 209] on select "Select" at bounding box center [558, 207] width 166 height 30
click at [551, 199] on select "Select Kerastase Professional Kerastase Retail" at bounding box center [558, 207] width 166 height 30
click at [569, 200] on select "Select Kerastase Professional Kerastase Retail" at bounding box center [558, 207] width 166 height 30
select select "2137021502"
click at [475, 192] on select "Select Kerastase Professional Kerastase Retail" at bounding box center [558, 207] width 166 height 30
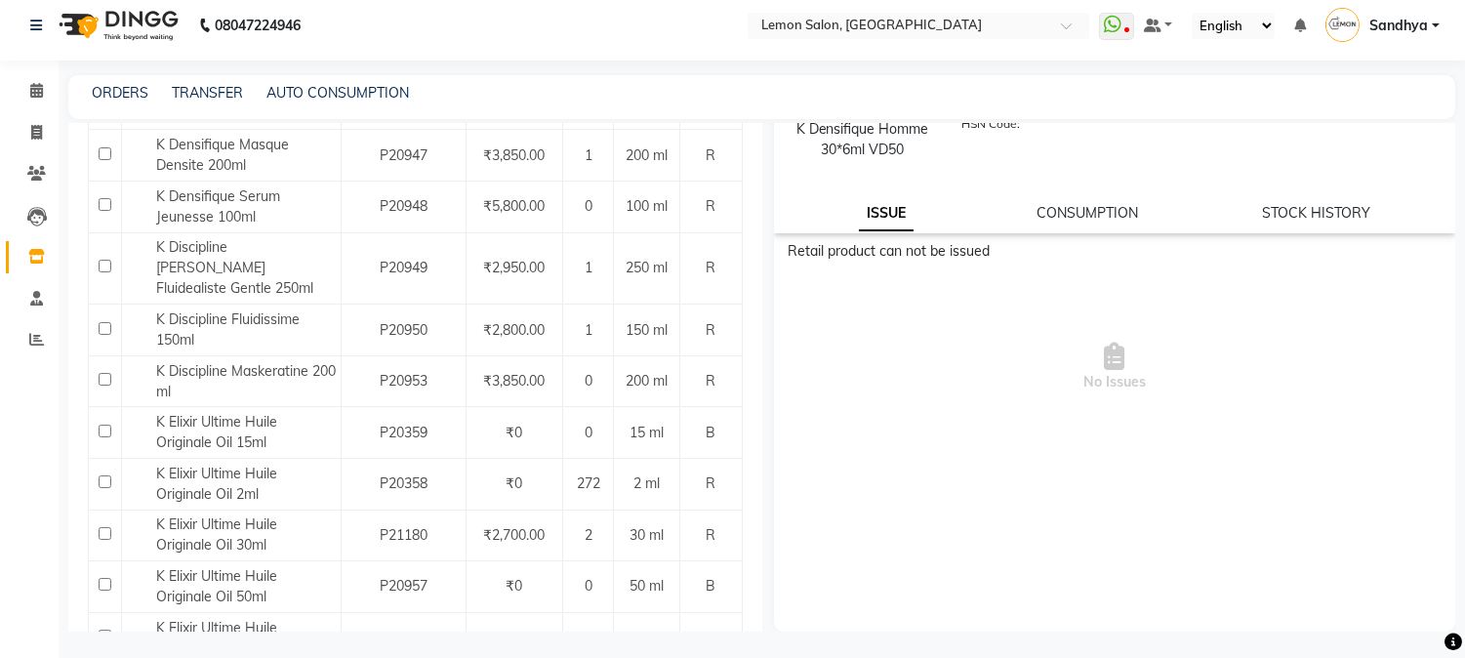
scroll to position [12, 0]
select select "500"
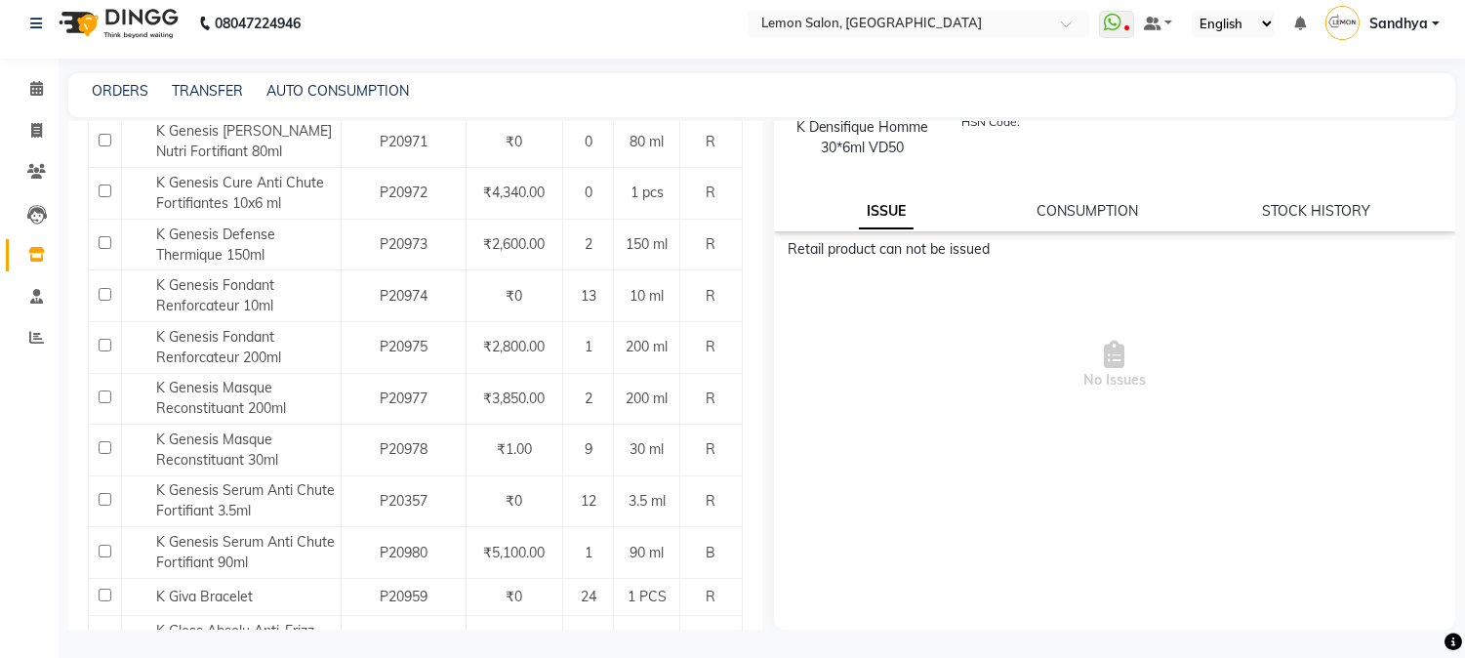
scroll to position [3282, 0]
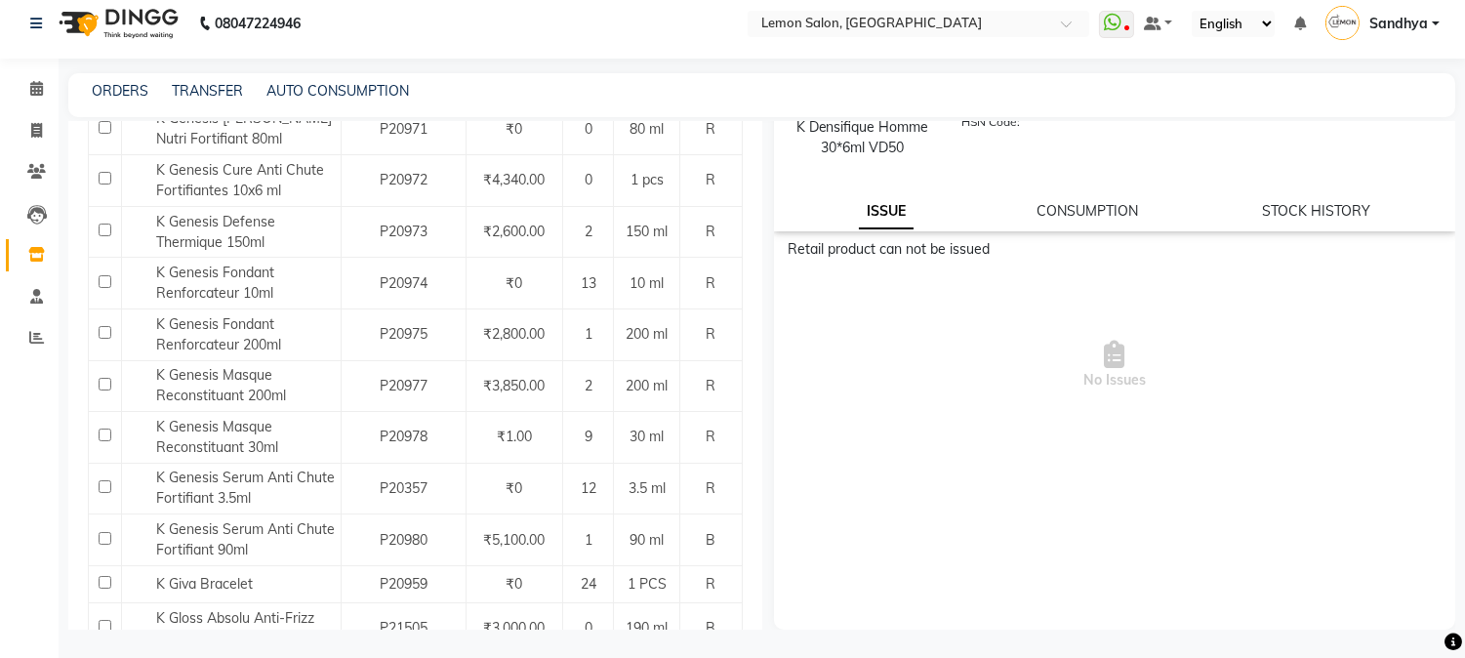
drag, startPoint x: 154, startPoint y: 427, endPoint x: 247, endPoint y: 433, distance: 93.0
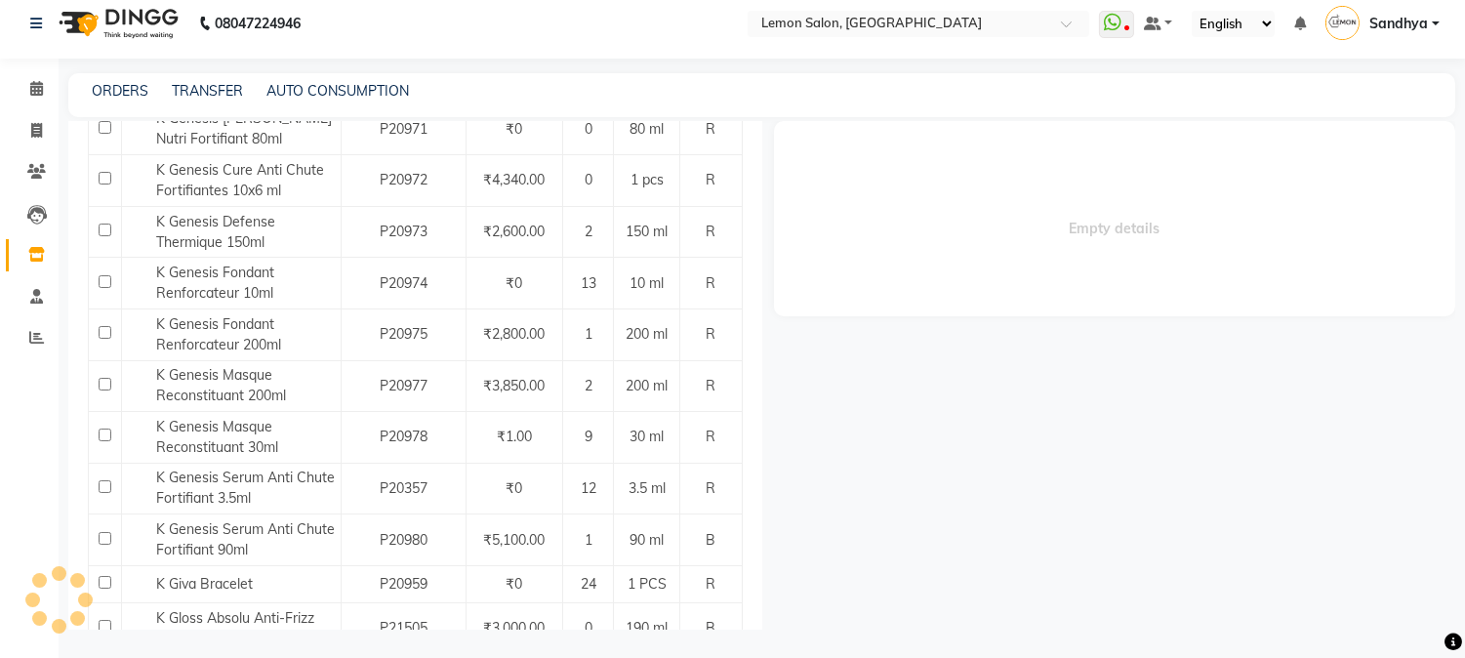
scroll to position [0, 0]
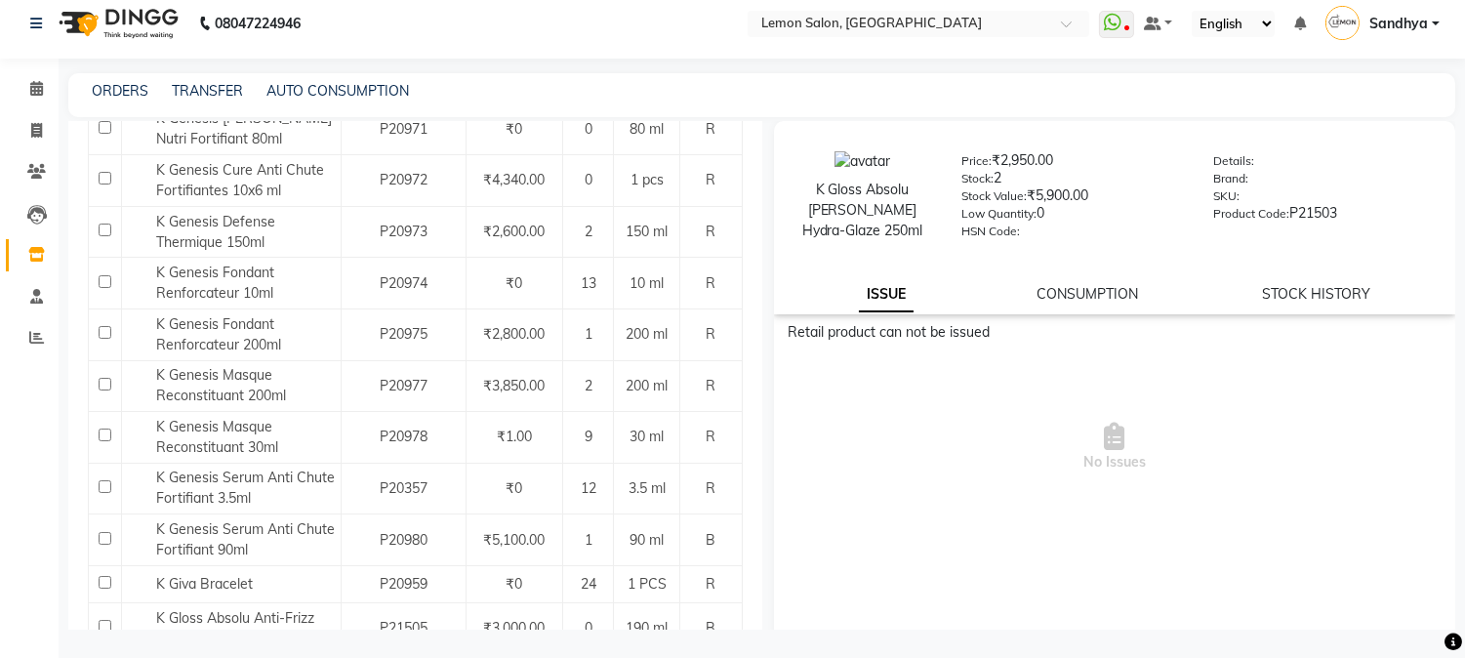
copy span "K Gloss Absolu [PERSON_NAME] Hydra-Glaze 250ml"
drag, startPoint x: 148, startPoint y: 578, endPoint x: 181, endPoint y: 577, distance: 32.2
copy span "K Gloss Absolu Glaze Drops Hair Oil 45ml"
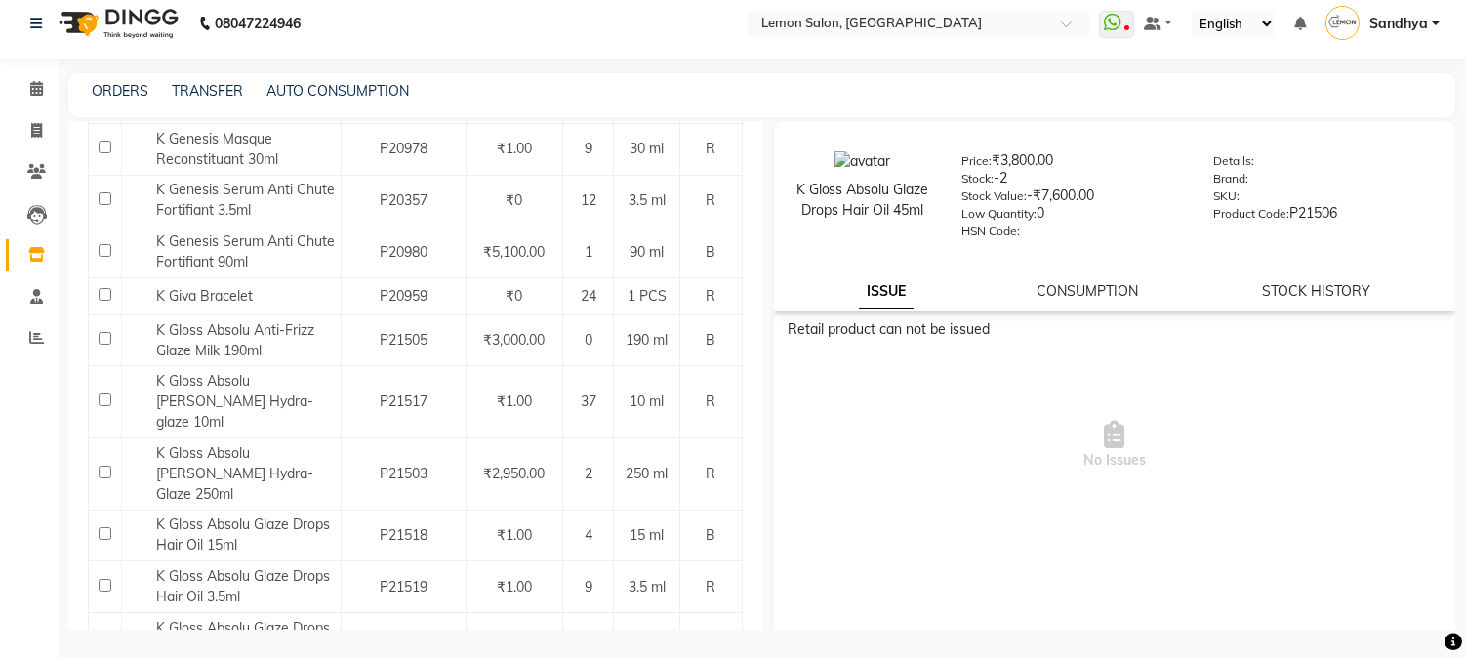
drag, startPoint x: 154, startPoint y: 344, endPoint x: 310, endPoint y: 358, distance: 156.8
copy span "K Gloss Absolu Insta Glaze Fondant 250ml"
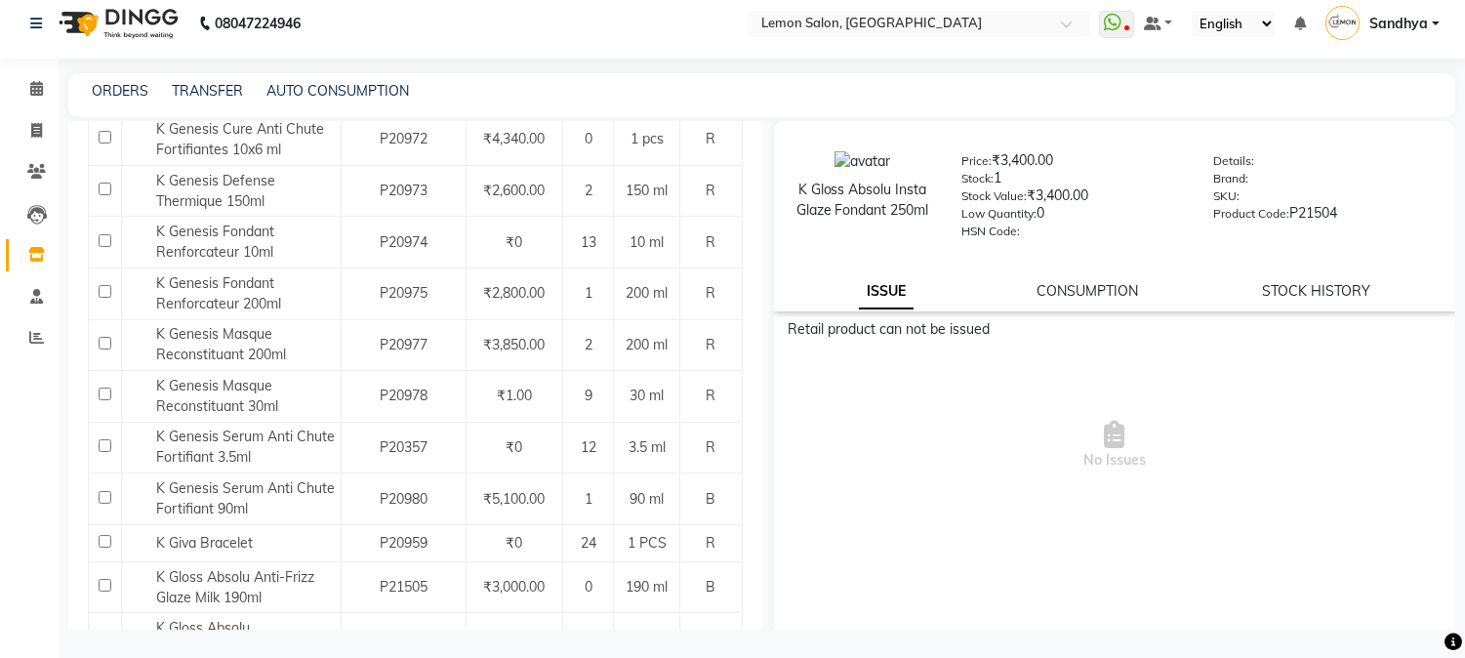
scroll to position [3282, 0]
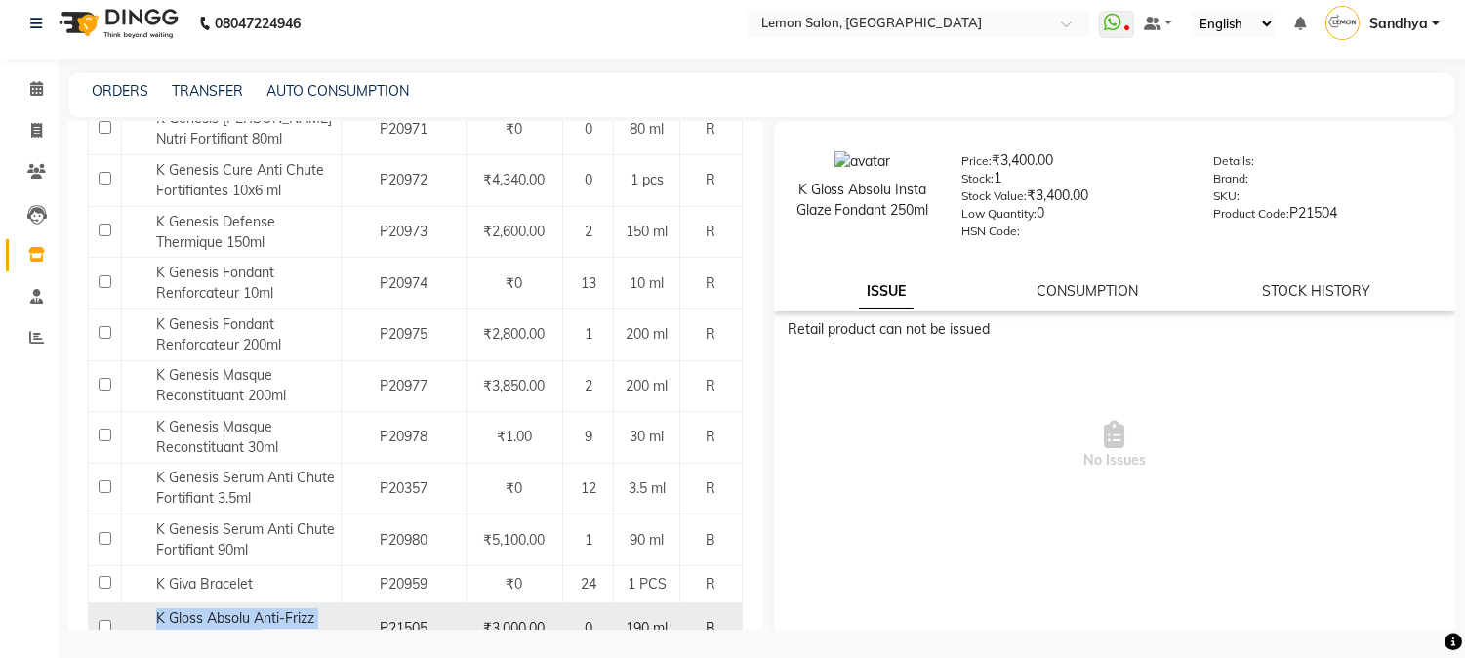
drag, startPoint x: 146, startPoint y: 319, endPoint x: 318, endPoint y: 345, distance: 173.8
click at [318, 608] on div "K Gloss Absolu Anti-Frizz Glaze Milk 190ml" at bounding box center [231, 628] width 209 height 41
select select
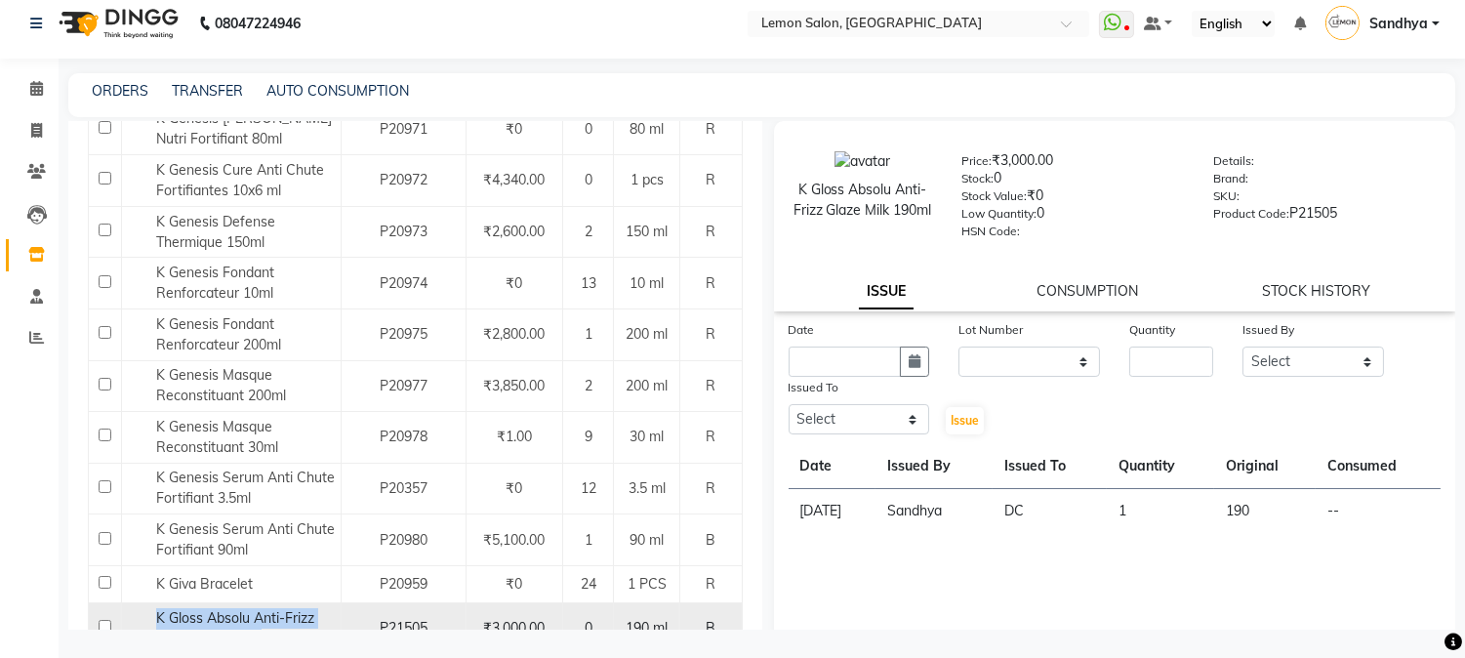
copy span "K Gloss Absolu Anti-Frizz Glaze Milk 190ml"
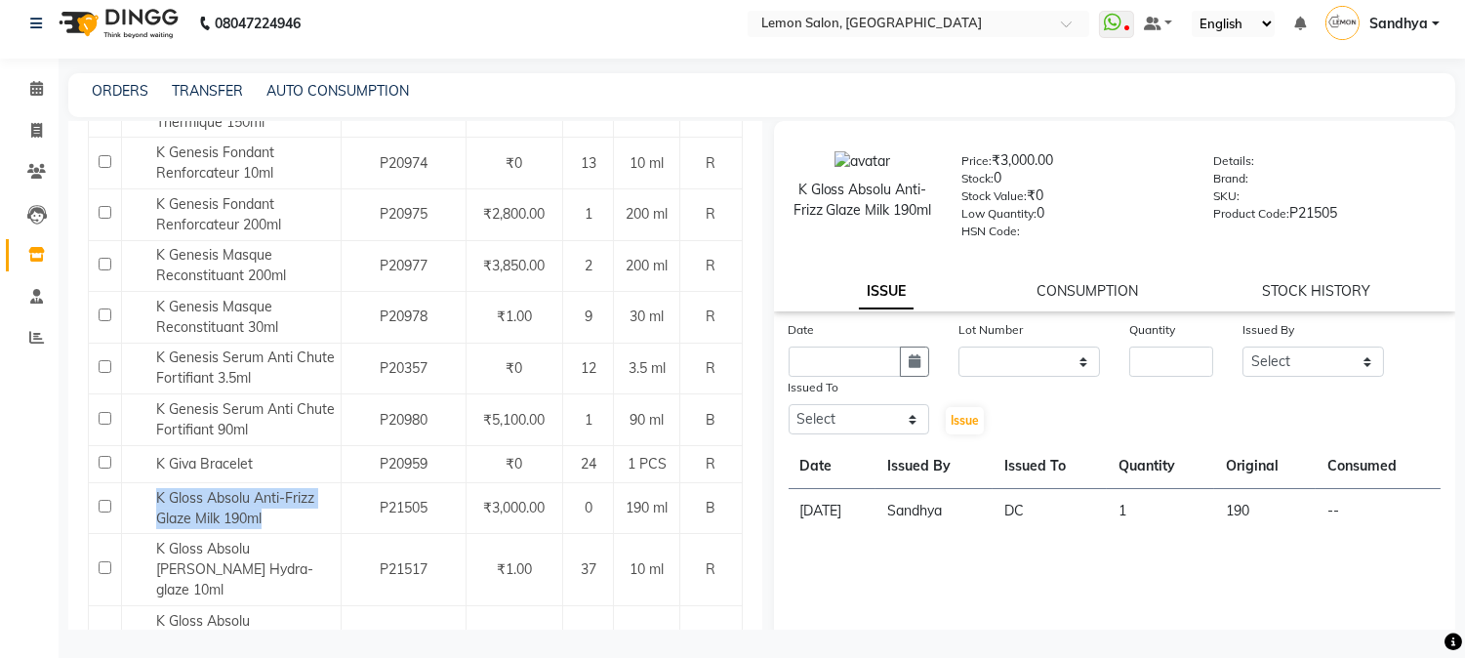
scroll to position [3412, 0]
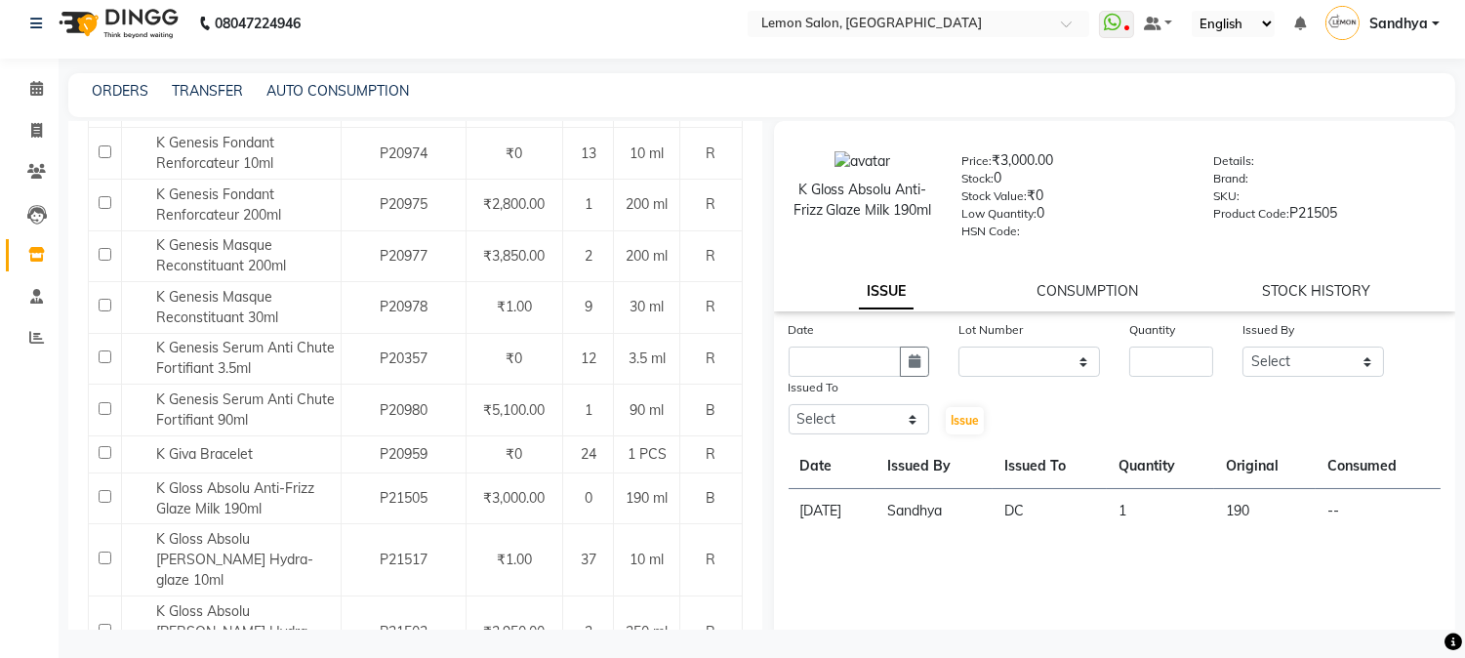
click at [745, 616] on div "Name Code Price Qty Size Type Kerastase Retail - K [PERSON_NAME] Mo Dryer P2100…" at bounding box center [415, 344] width 694 height 6869
click at [762, 612] on div "K Gloss Absolu Anti-Frizz Glaze Milk 190ml Price: ₹3,000.00 Stock: 0 Stock Valu…" at bounding box center [1109, 375] width 694 height 508
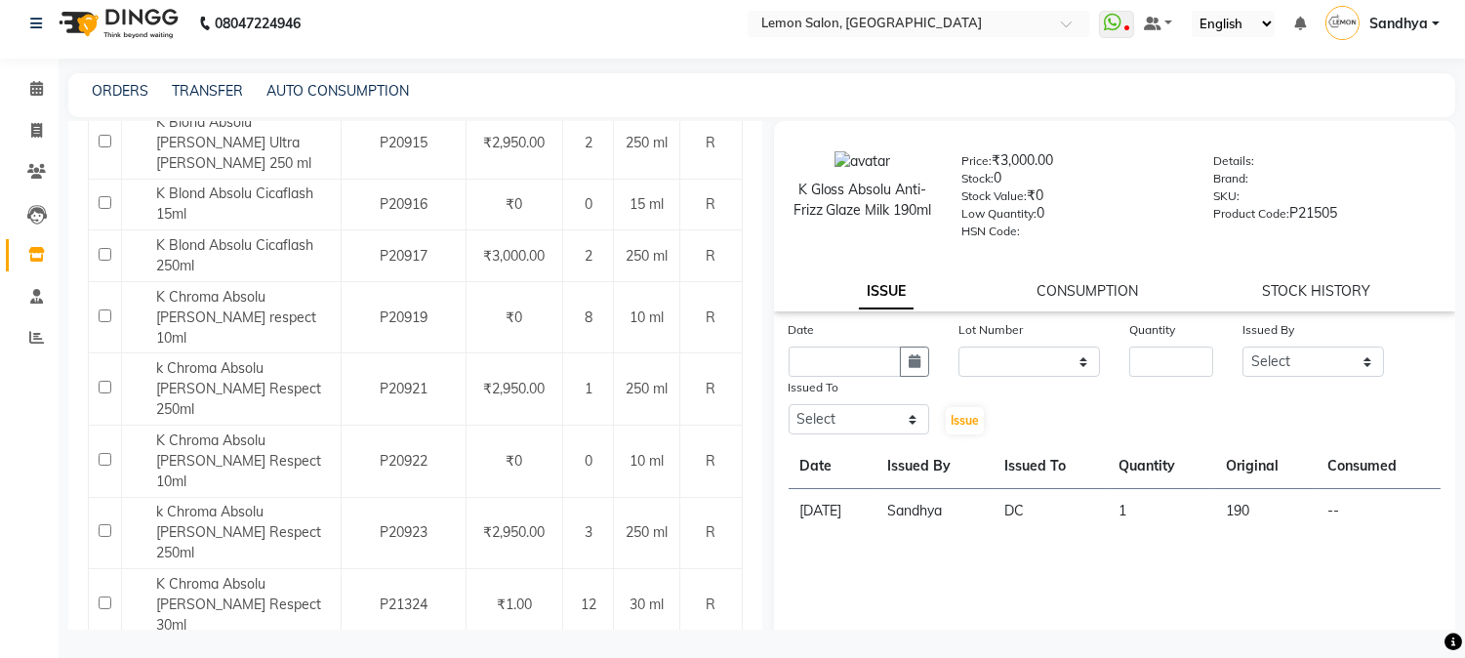
scroll to position [0, 0]
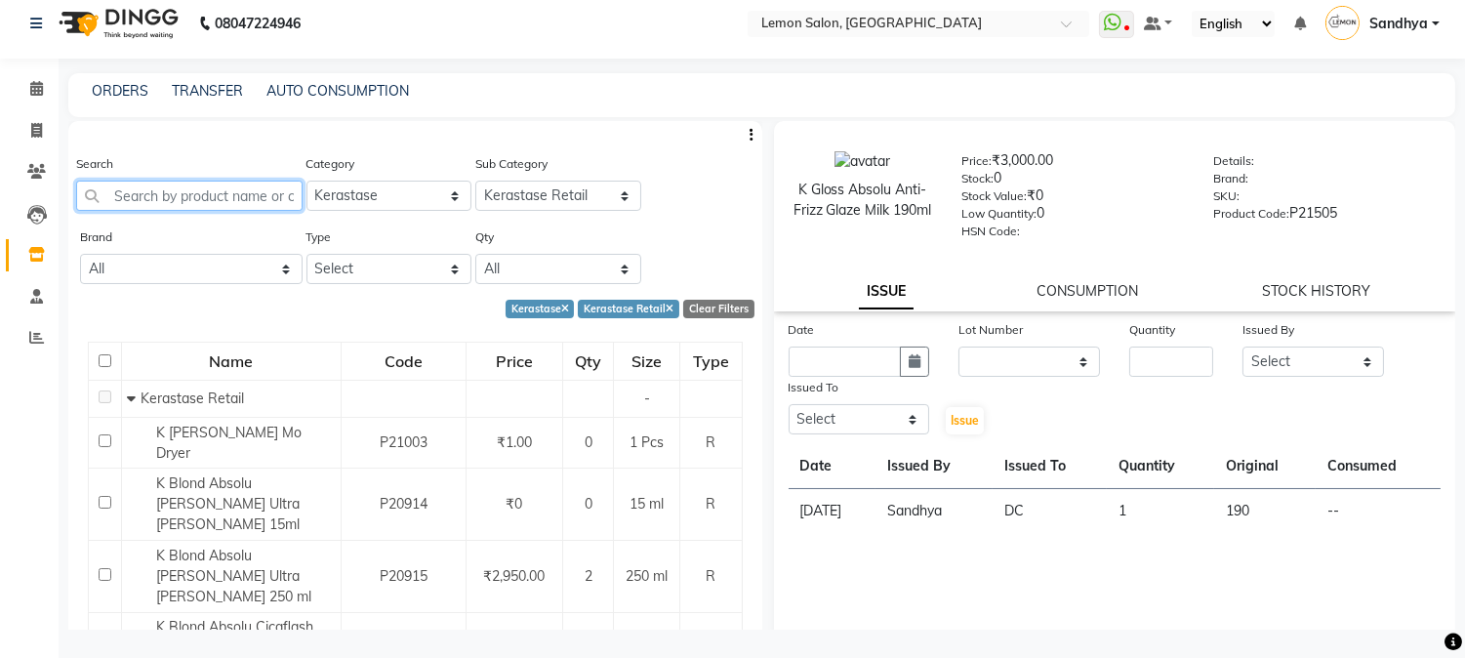
click at [148, 190] on input "text" at bounding box center [189, 196] width 226 height 30
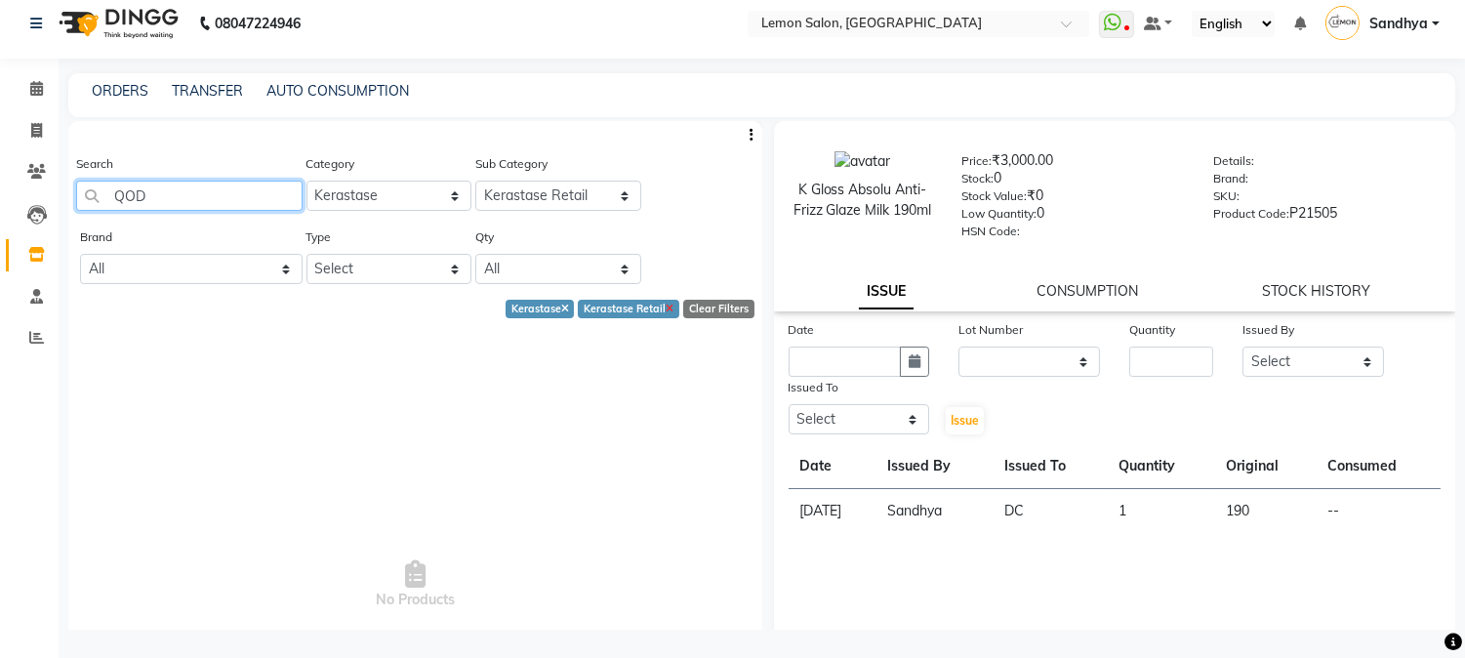
type input "QOD"
click at [666, 307] on icon at bounding box center [670, 310] width 8 height 11
select select
select select "500"
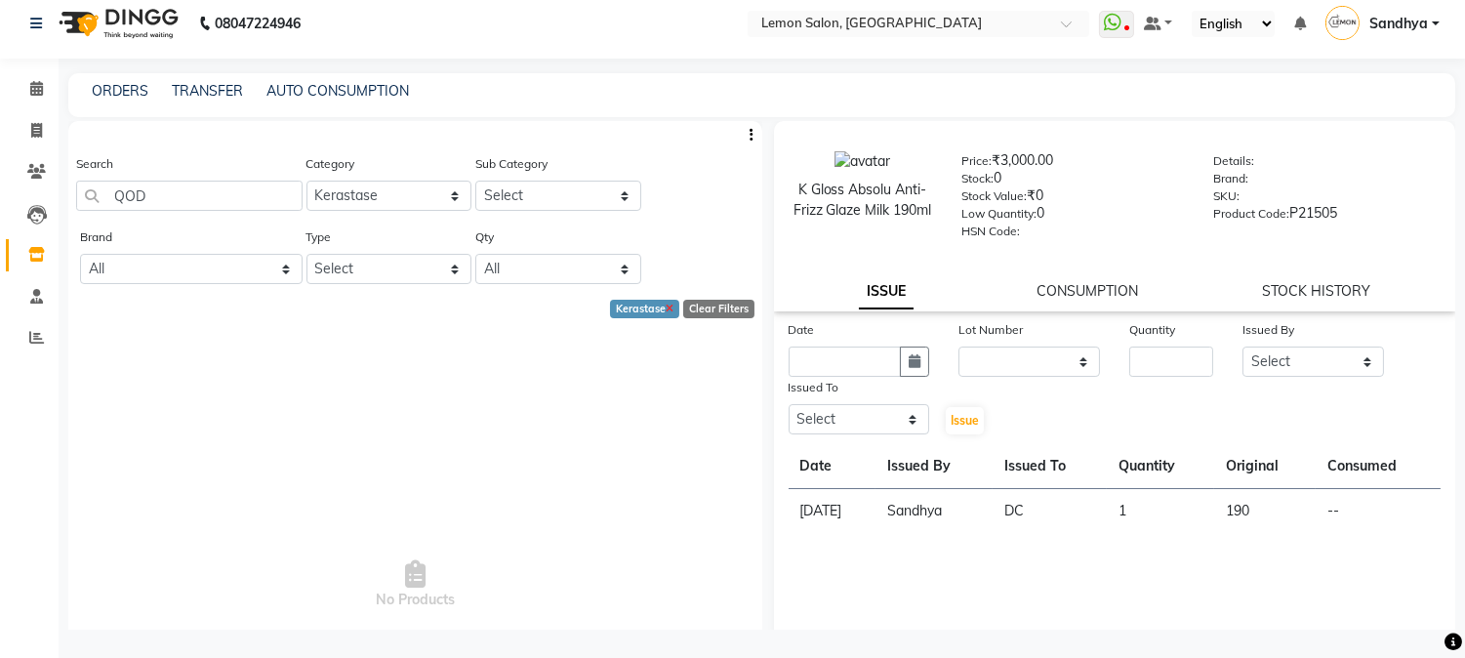
click at [666, 305] on icon at bounding box center [670, 310] width 8 height 11
select select
select select "500"
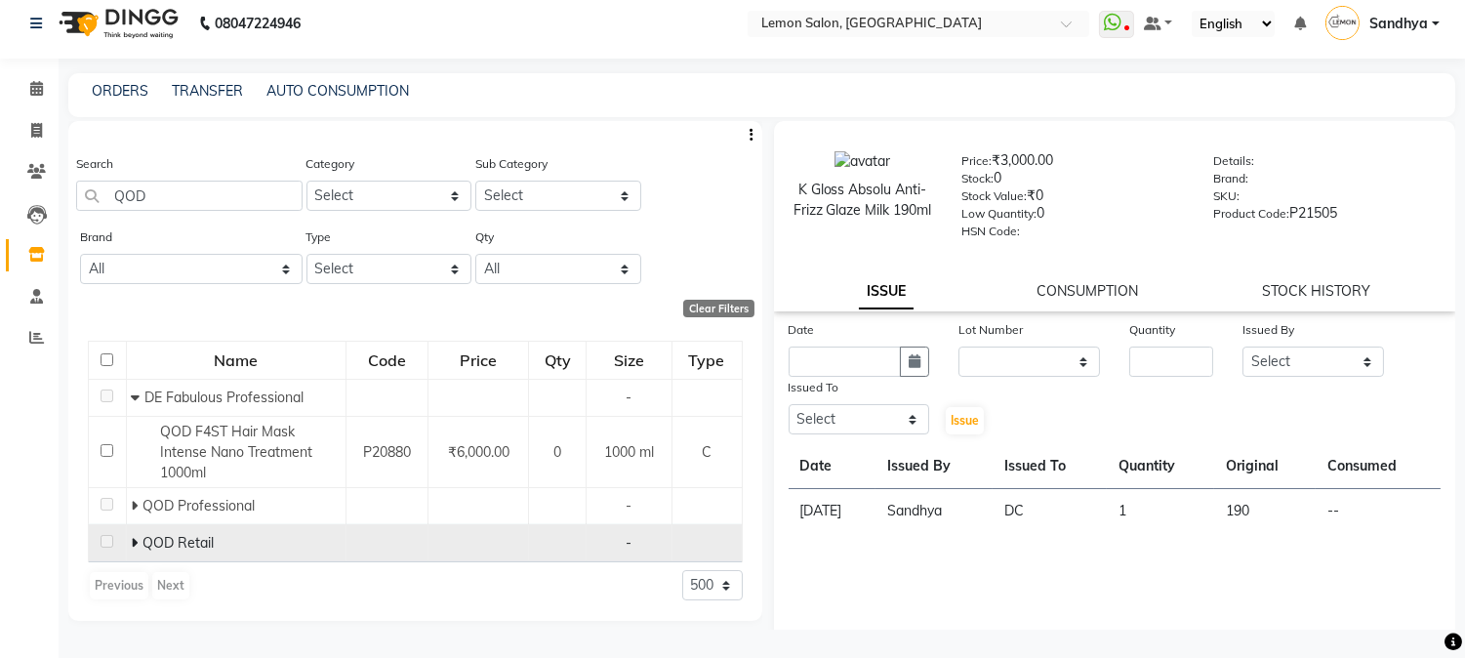
click at [133, 541] on icon at bounding box center [134, 543] width 7 height 14
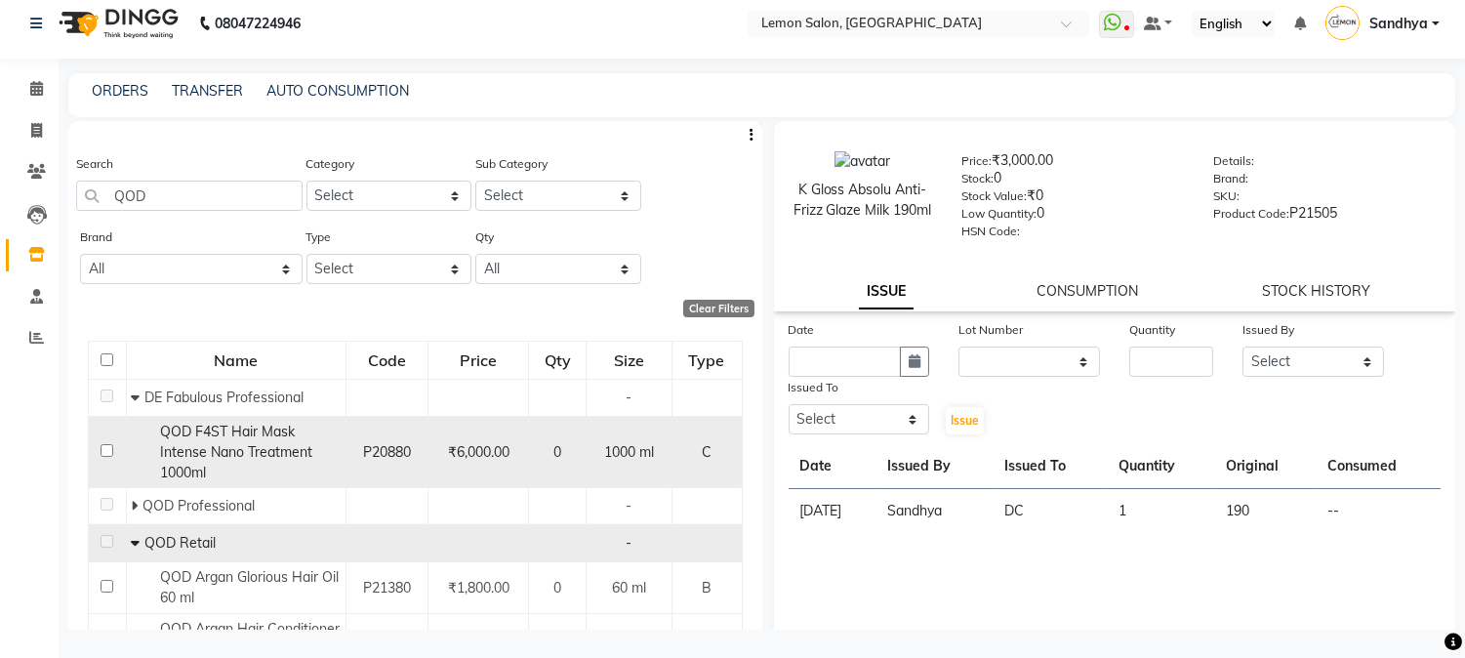
scroll to position [146, 0]
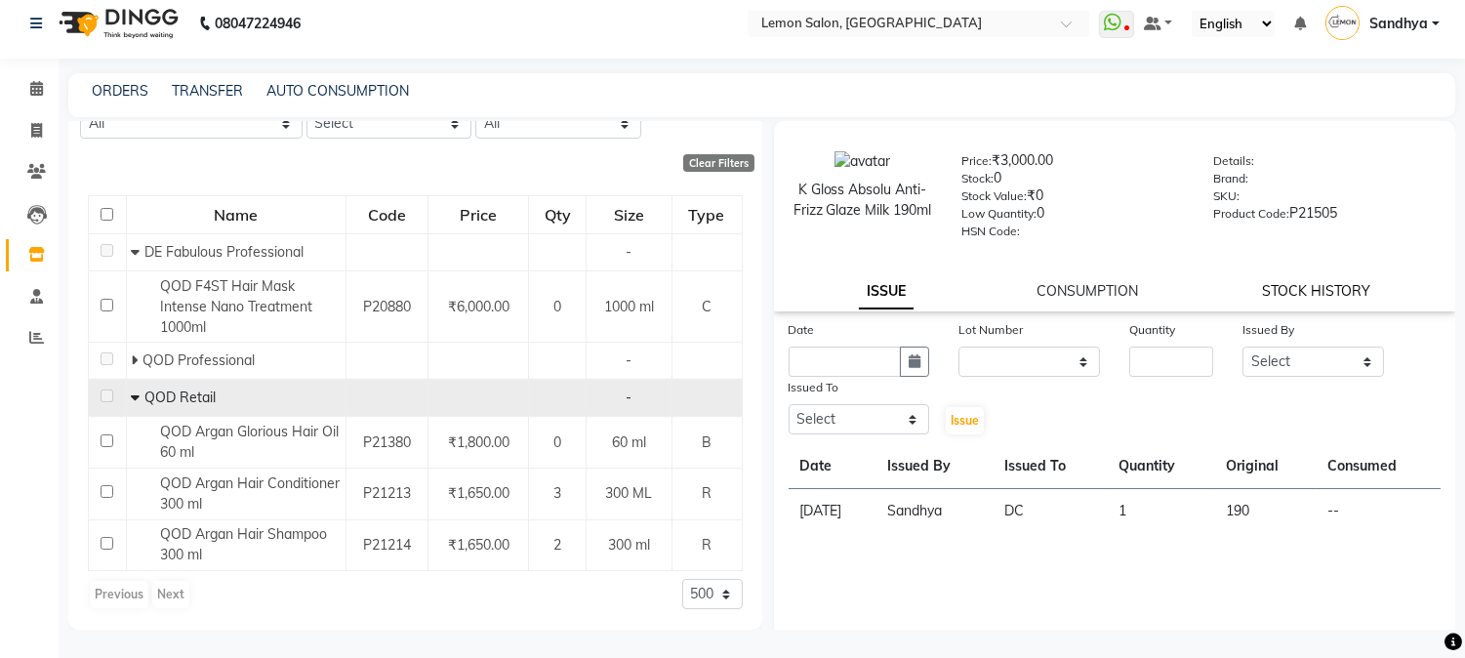
click at [1285, 293] on link "STOCK HISTORY" at bounding box center [1316, 291] width 108 height 18
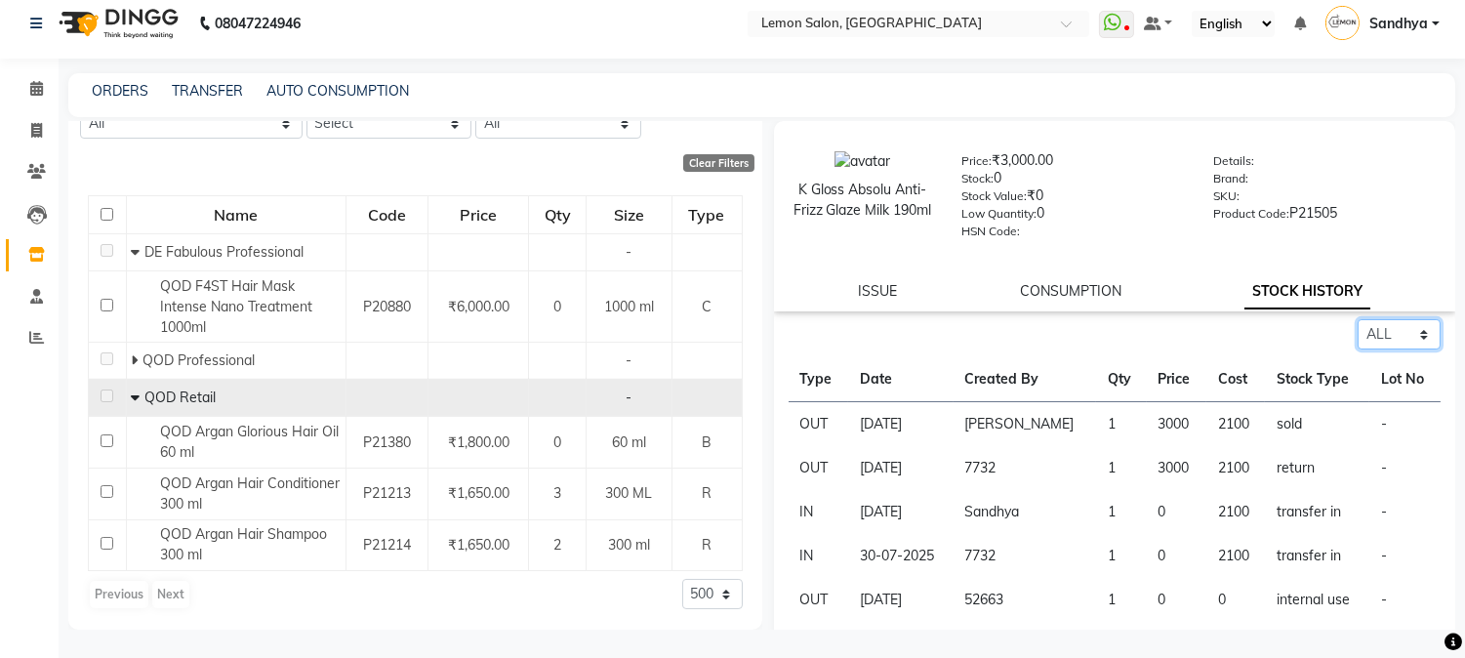
click at [1361, 345] on select "Select ALL IN OUT" at bounding box center [1399, 334] width 83 height 30
click at [1358, 322] on select "Select ALL IN OUT" at bounding box center [1399, 334] width 83 height 30
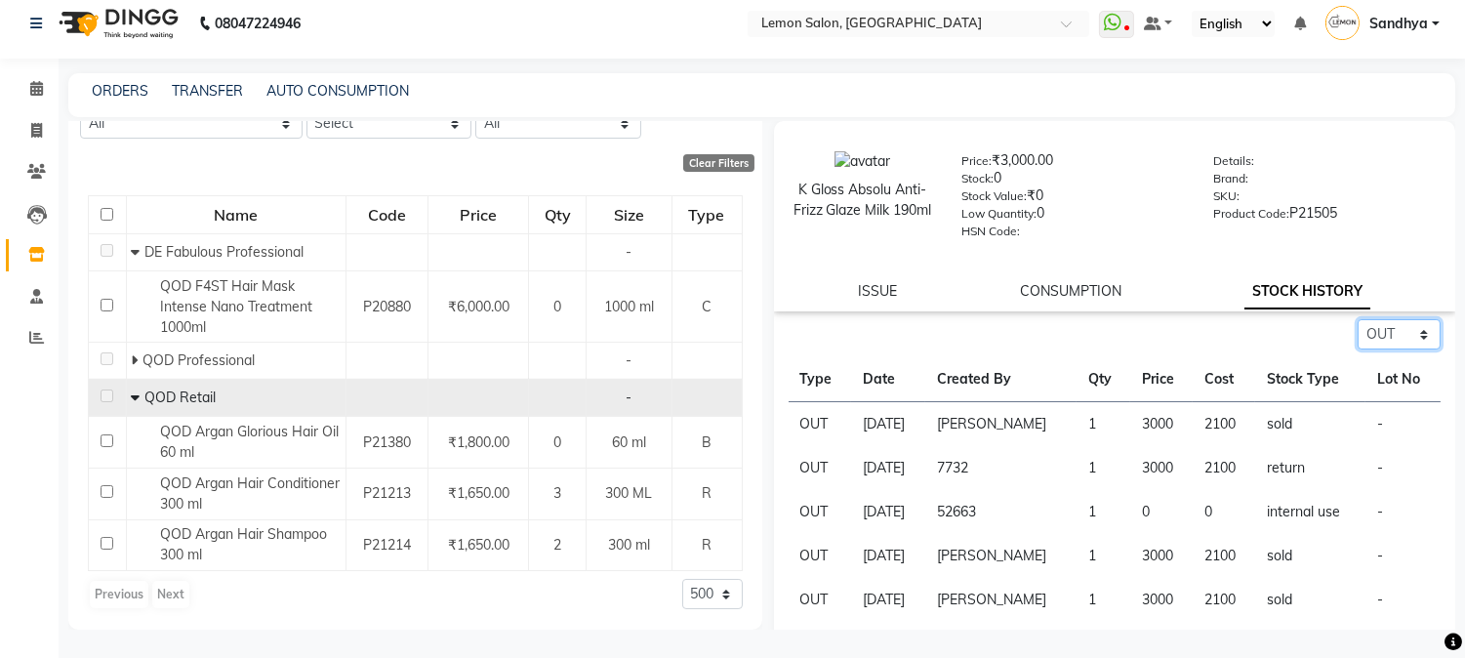
scroll to position [83, 0]
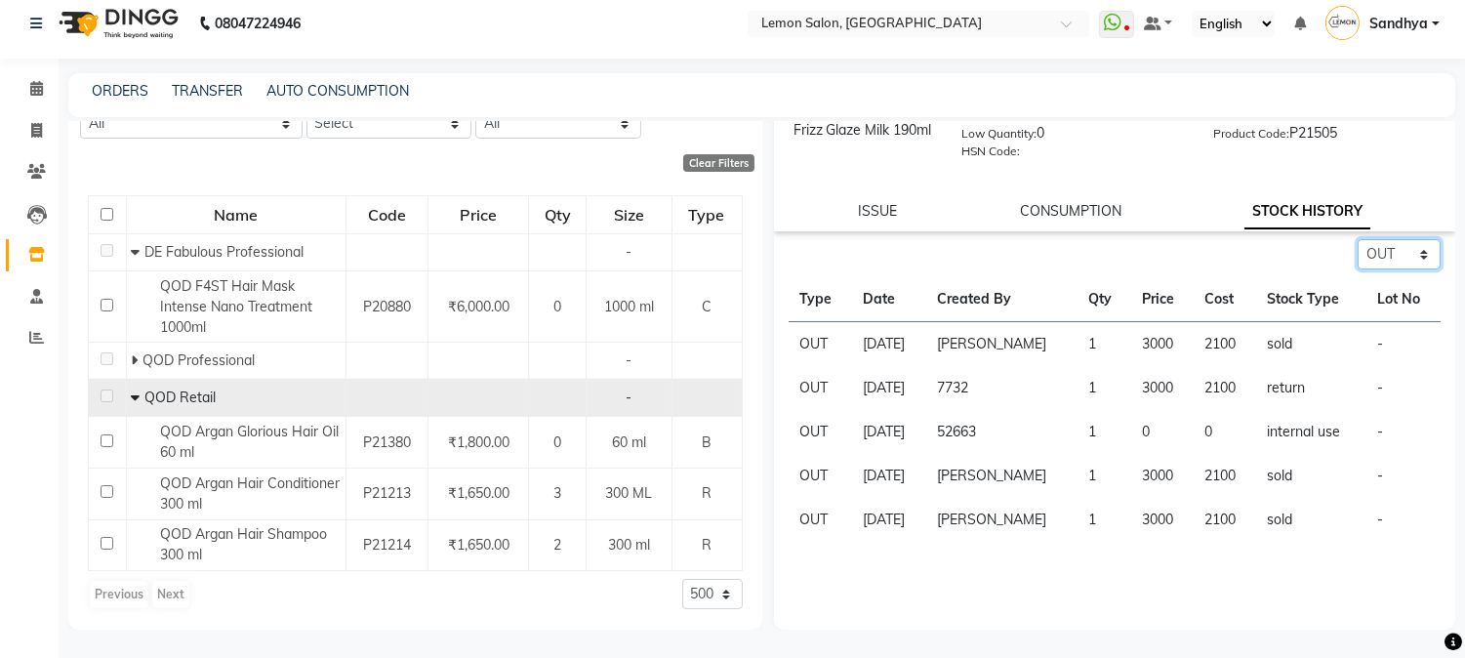
click at [1382, 242] on select "Select ALL IN OUT" at bounding box center [1399, 254] width 83 height 30
select select "all"
click at [1358, 239] on select "Select ALL IN OUT" at bounding box center [1399, 254] width 83 height 30
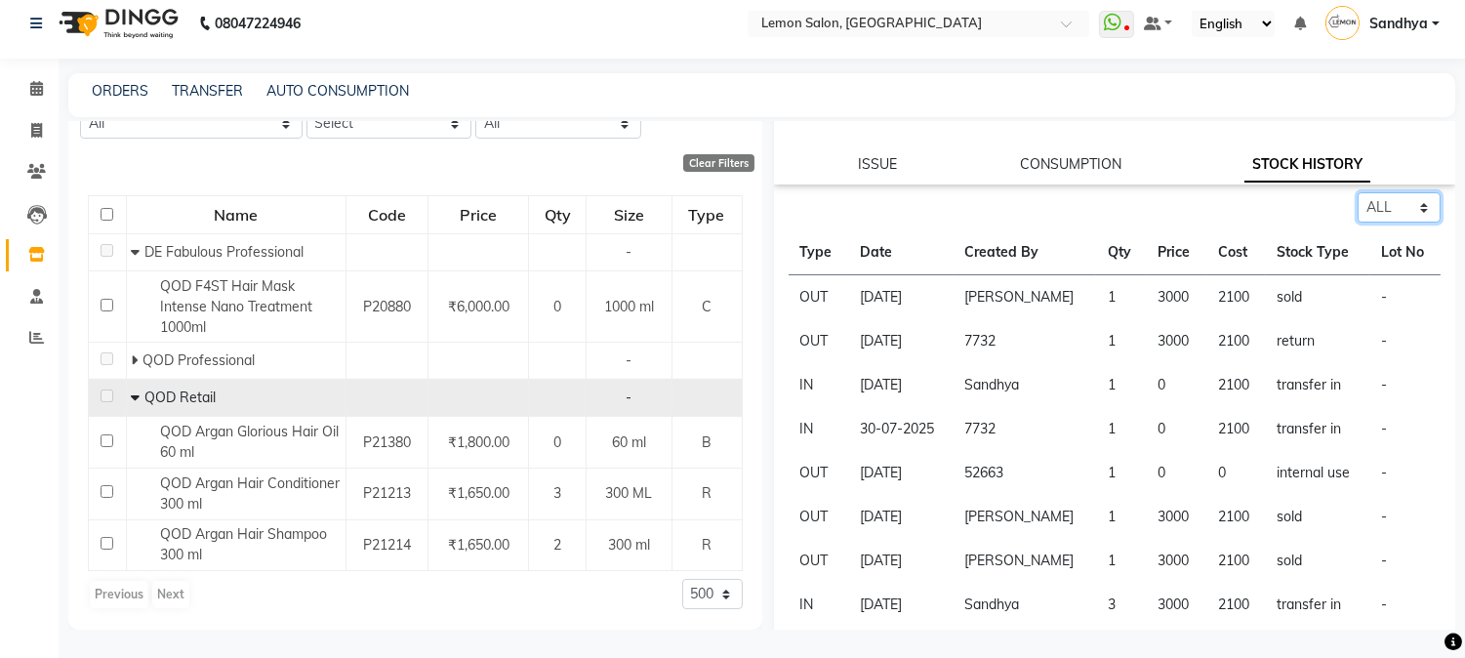
scroll to position [142, 0]
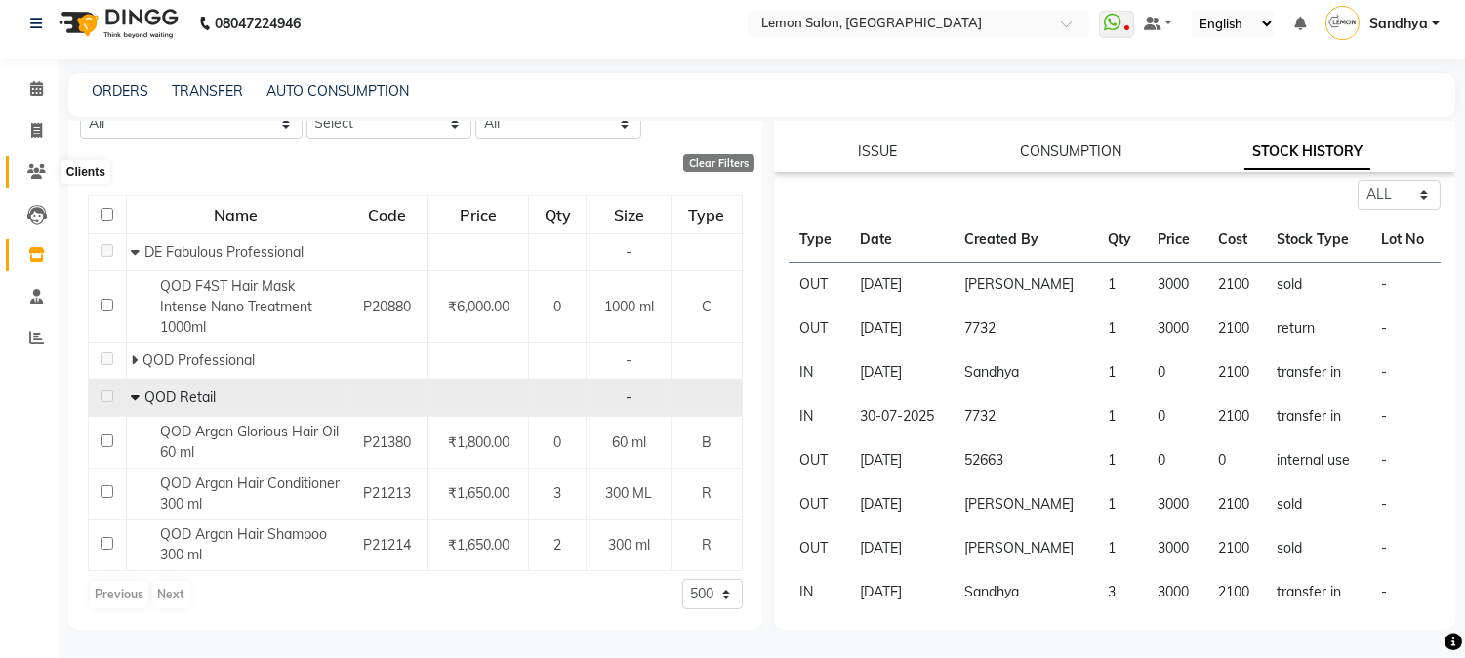
click at [32, 164] on icon at bounding box center [36, 171] width 19 height 15
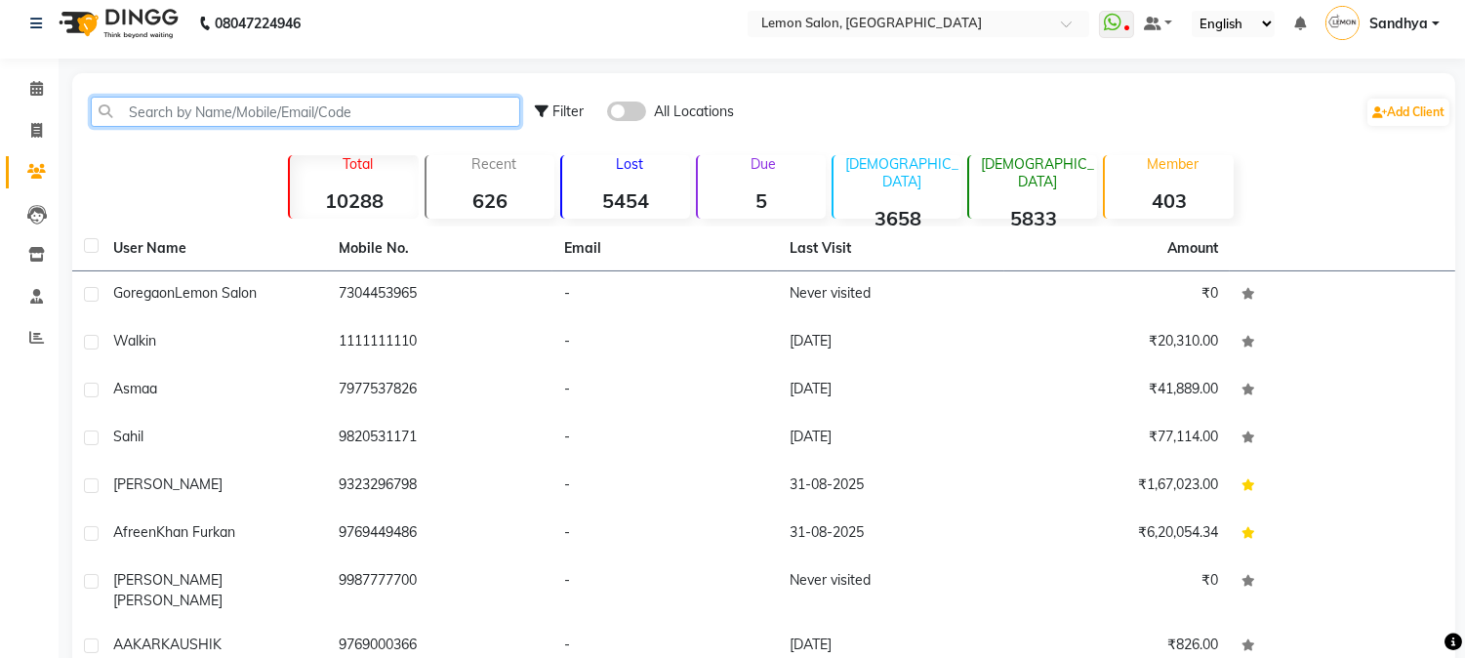
click at [212, 102] on input "text" at bounding box center [305, 112] width 429 height 30
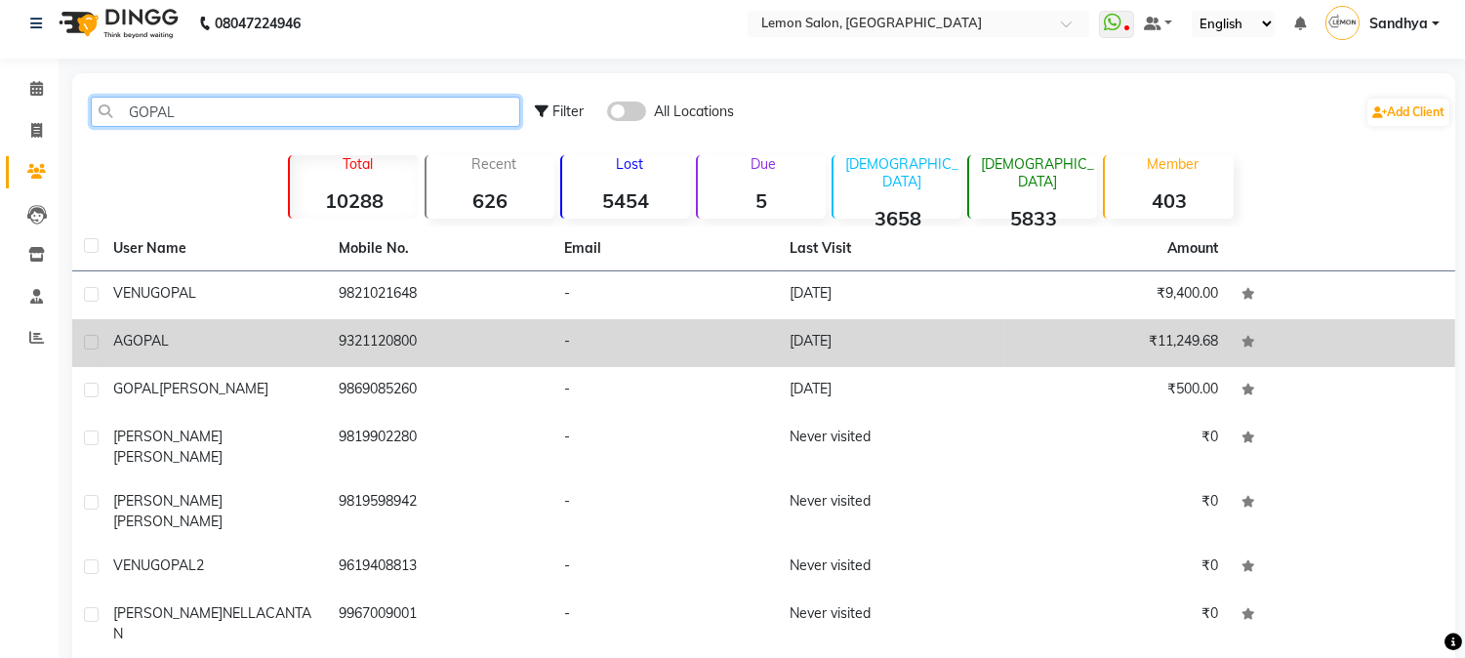
type input "GOPAL"
click at [415, 345] on td "9321120800" at bounding box center [439, 343] width 225 height 48
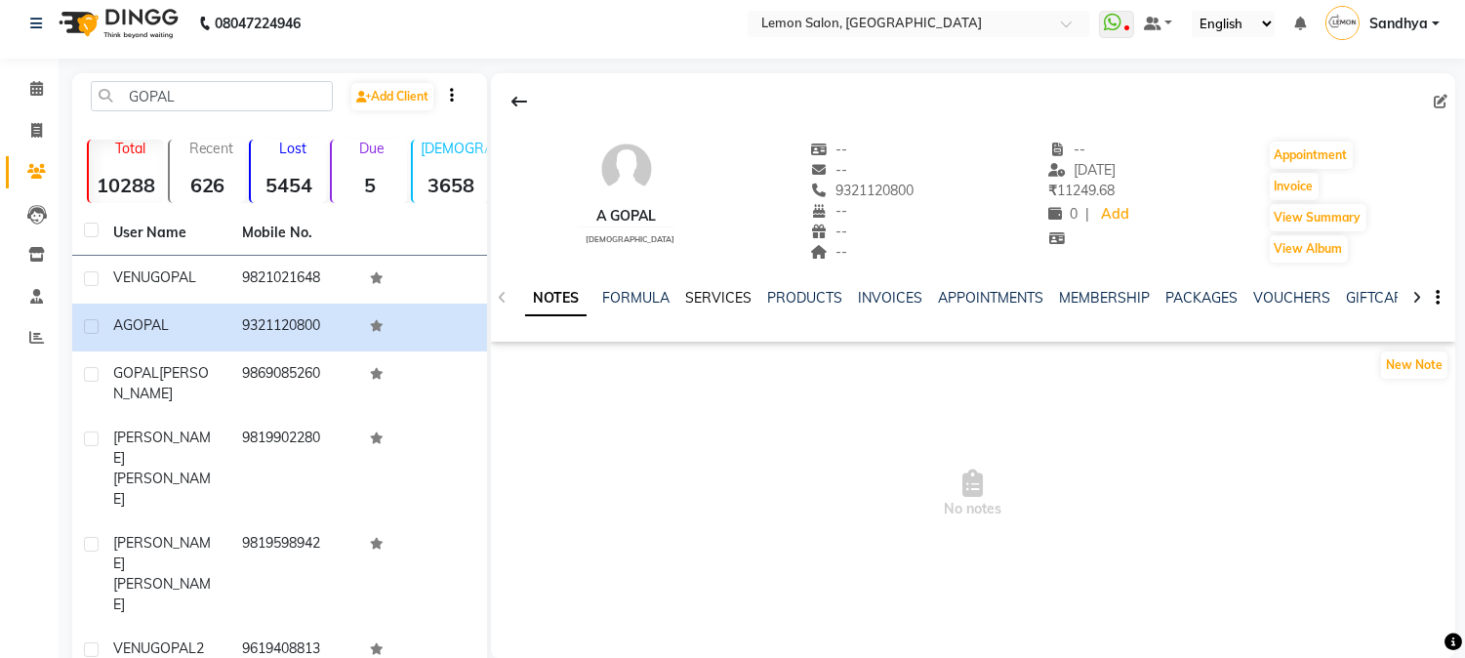
click at [728, 296] on link "SERVICES" at bounding box center [718, 298] width 66 height 18
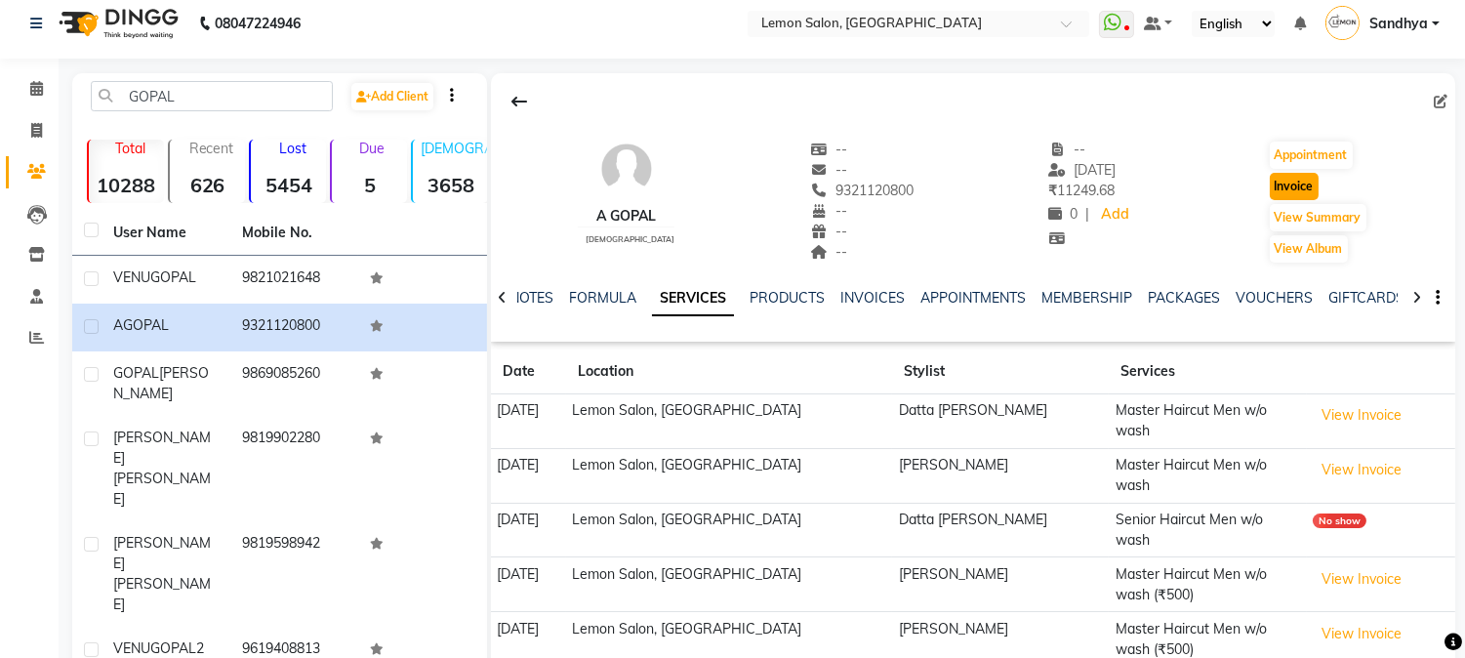
click at [1281, 183] on button "Invoice" at bounding box center [1294, 186] width 49 height 27
select select "565"
select select "service"
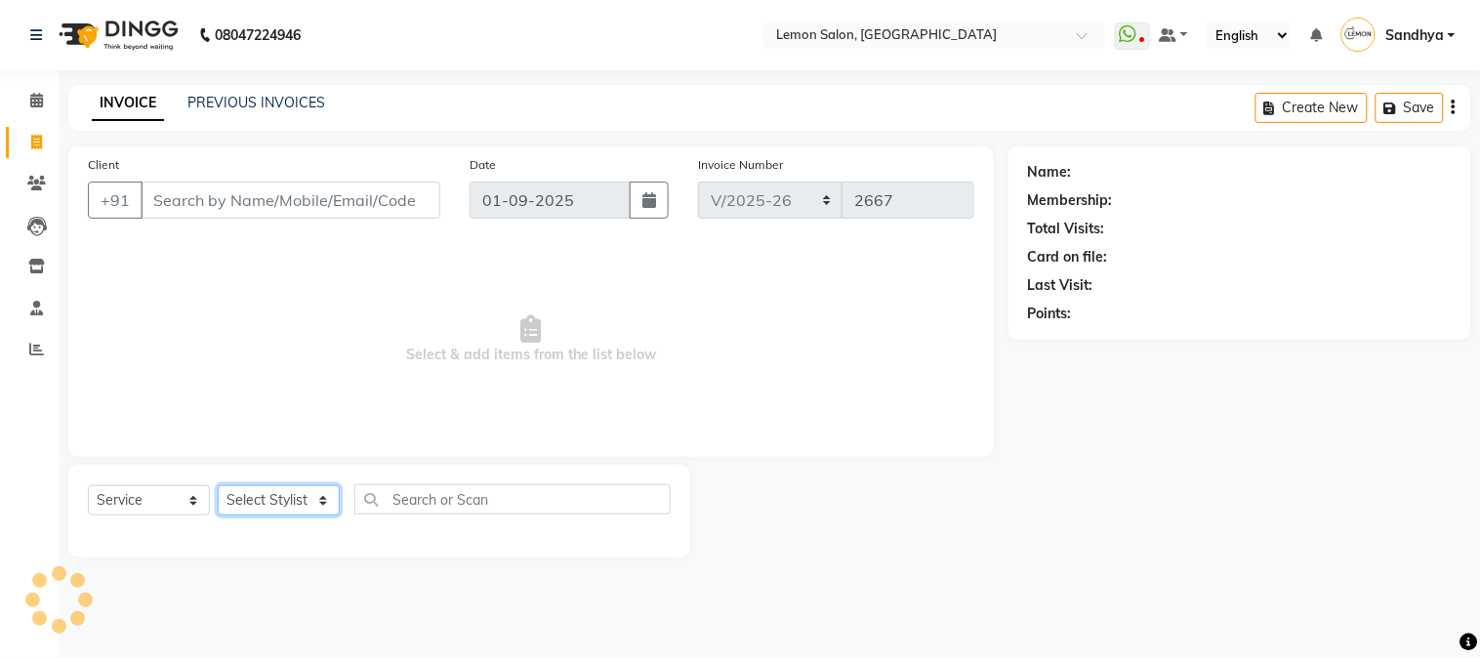
click at [276, 499] on select "Select Stylist" at bounding box center [279, 500] width 122 height 30
type input "9321120800"
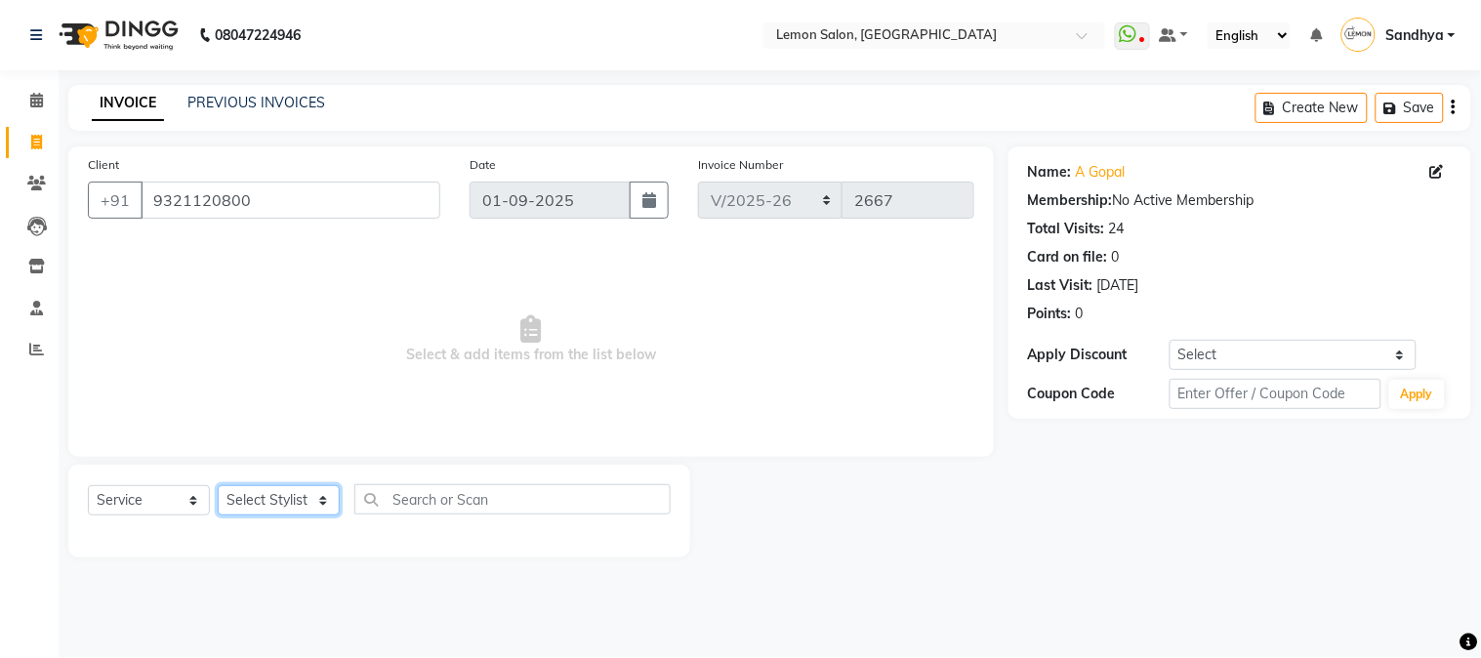
click at [298, 494] on select "Select Stylist Abhay [PERSON_NAME] [PERSON_NAME] Datta [PERSON_NAME] [PERSON_NA…" at bounding box center [279, 500] width 122 height 30
select select "7420"
click at [218, 486] on select "Select Stylist Abhay [PERSON_NAME] [PERSON_NAME] Datta [PERSON_NAME] [PERSON_NA…" at bounding box center [279, 500] width 122 height 30
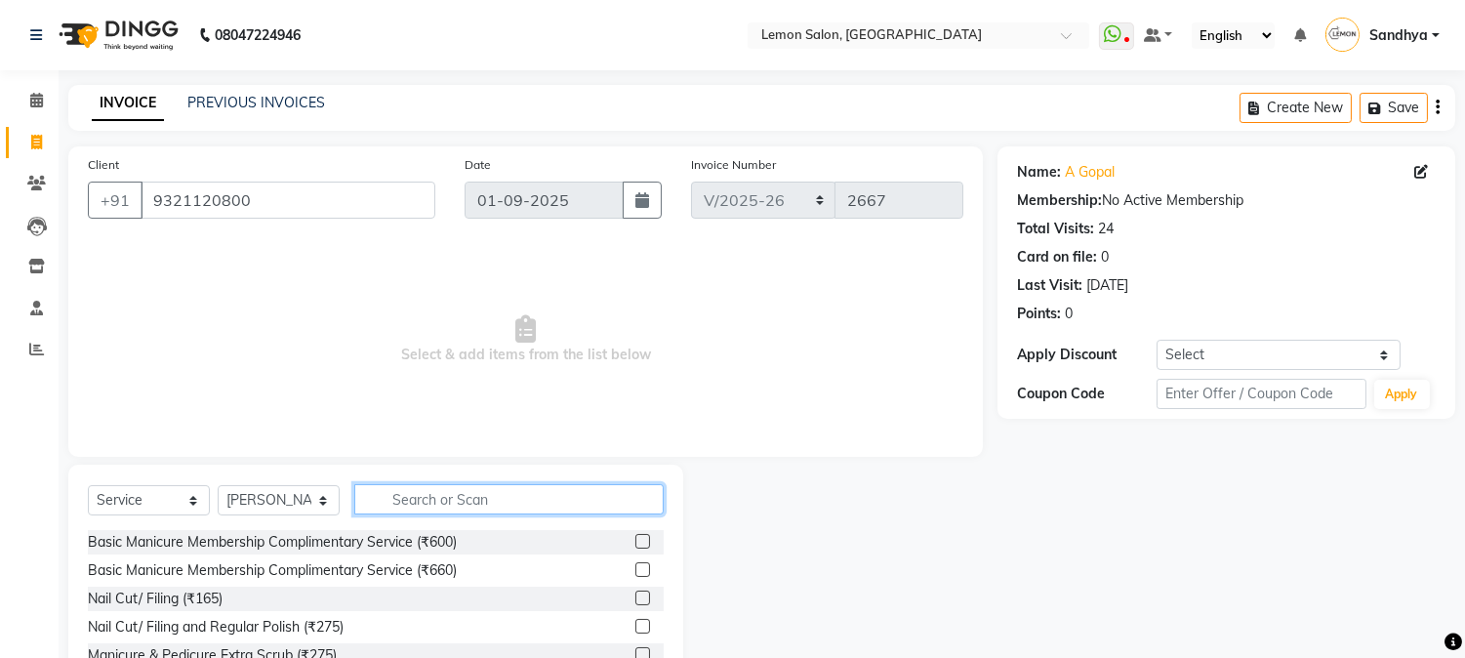
click at [442, 490] on input "text" at bounding box center [508, 499] width 309 height 30
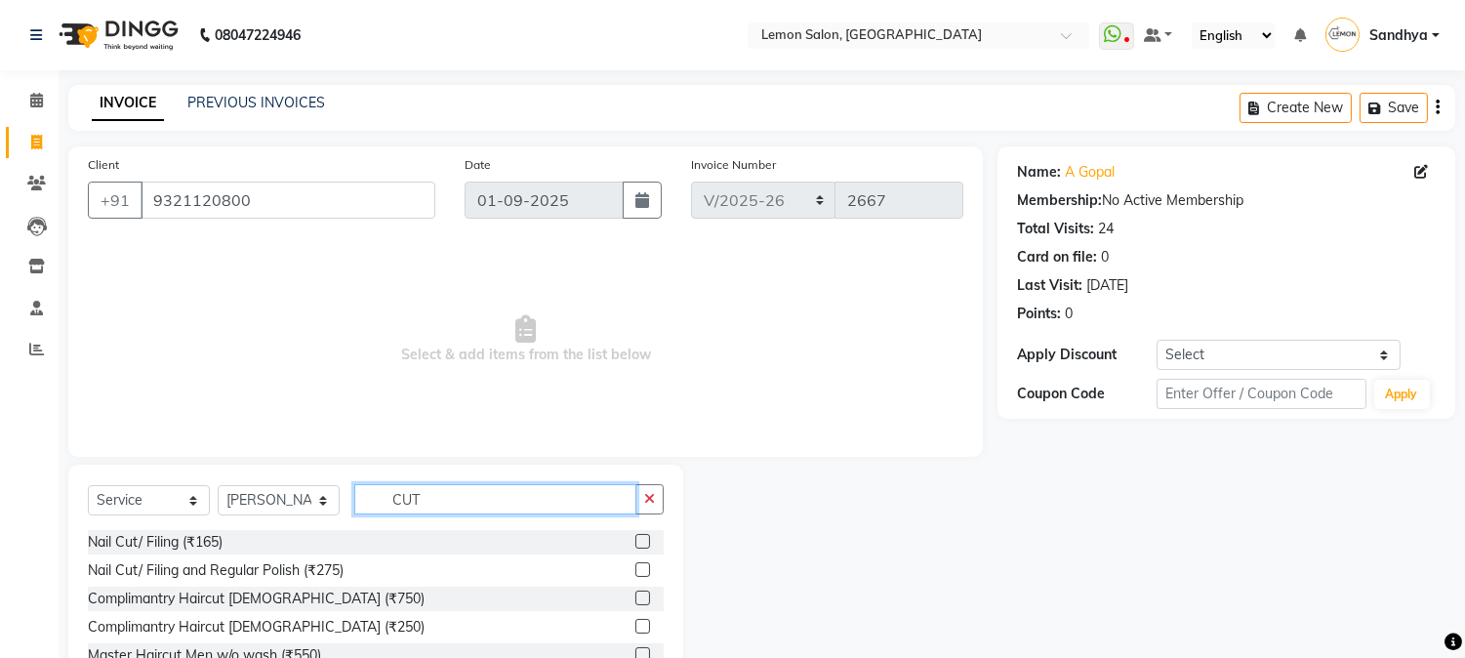
scroll to position [123, 0]
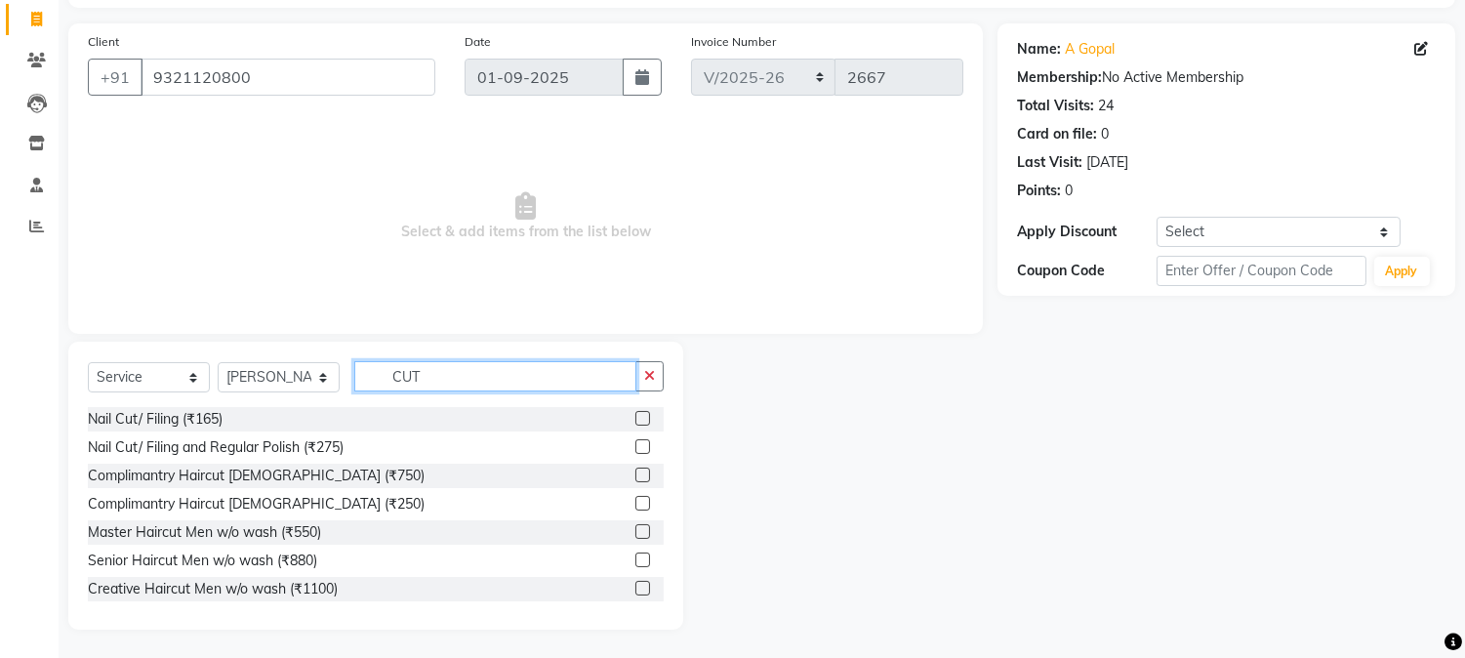
type input "CUT"
click at [635, 529] on label at bounding box center [642, 531] width 15 height 15
click at [635, 529] on input "checkbox" at bounding box center [641, 532] width 13 height 13
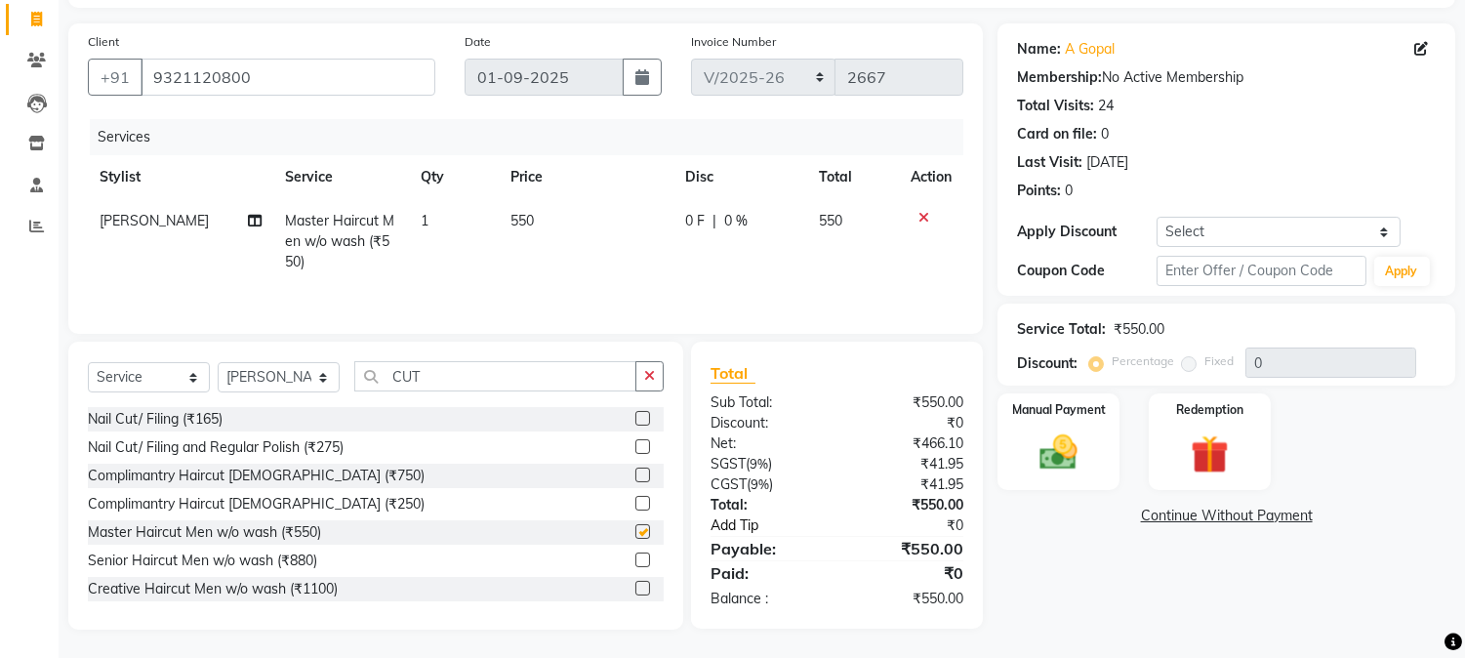
checkbox input "false"
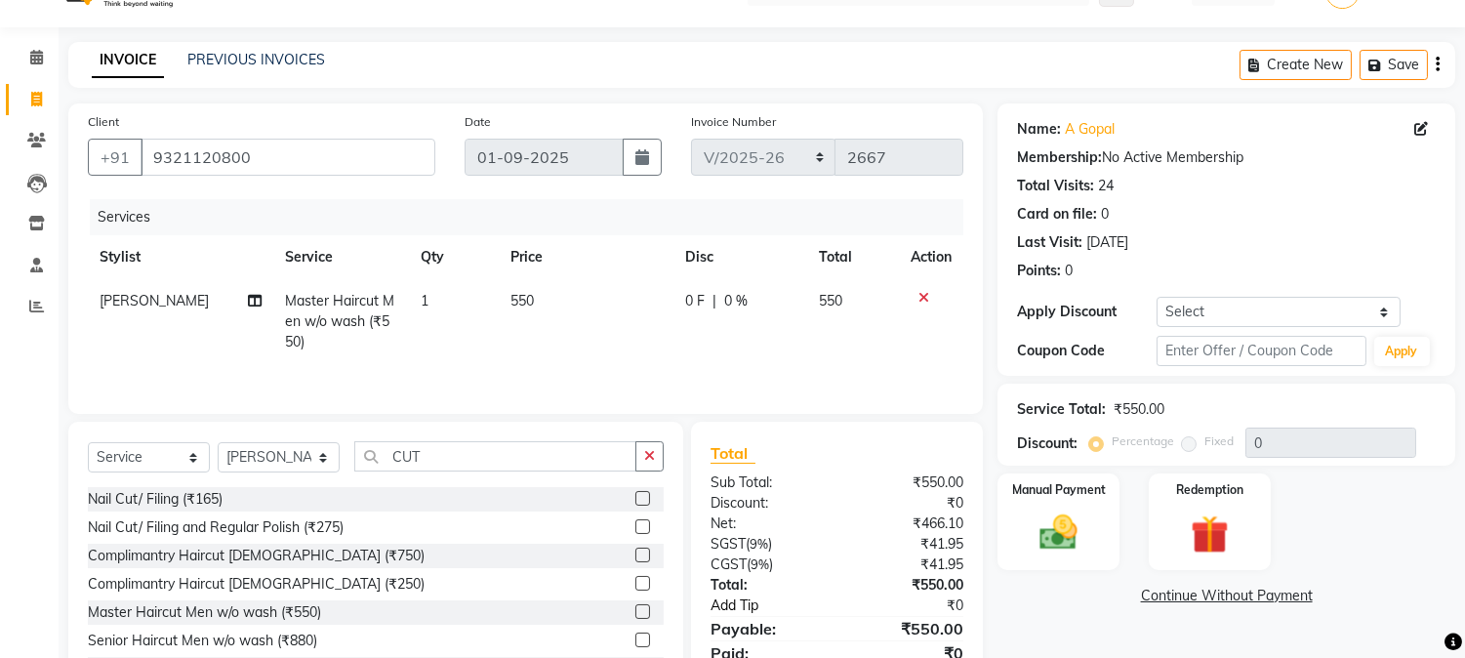
scroll to position [0, 0]
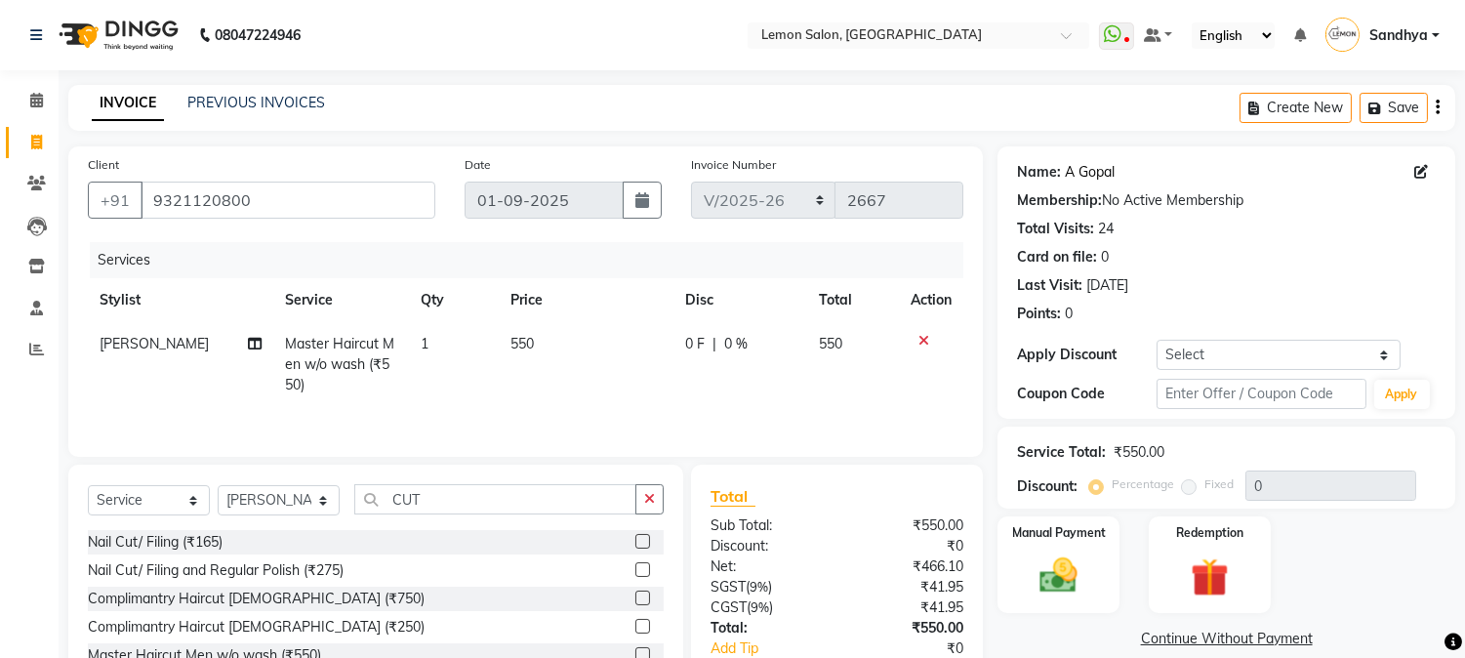
click at [1083, 173] on link "A Gopal" at bounding box center [1090, 172] width 50 height 20
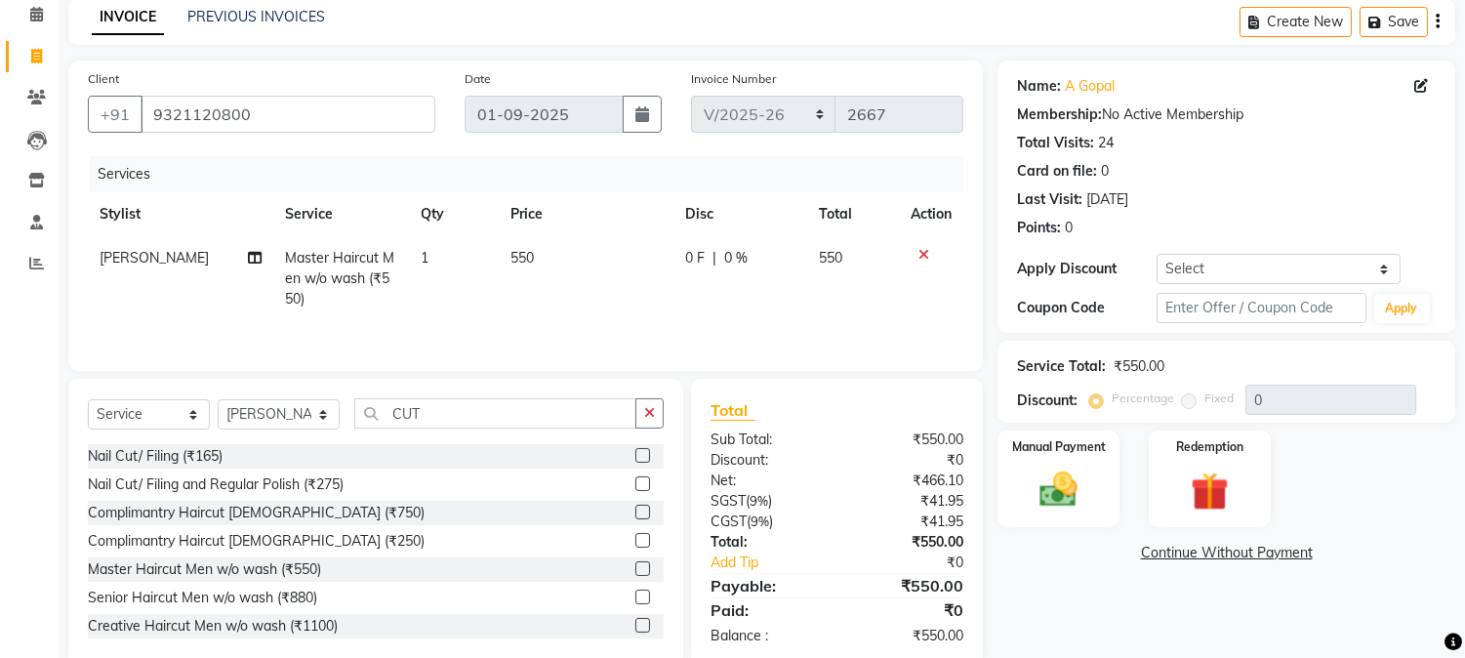
scroll to position [125, 0]
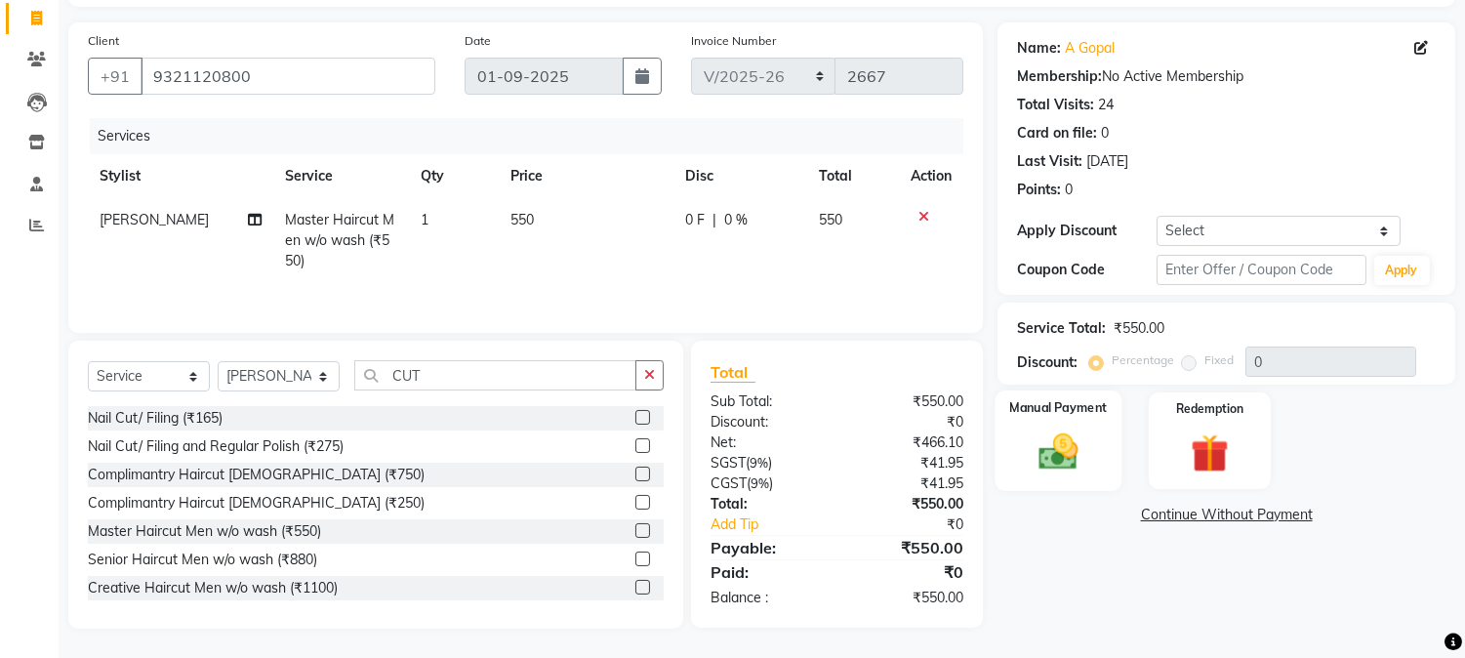
click at [1081, 440] on img at bounding box center [1059, 452] width 64 height 46
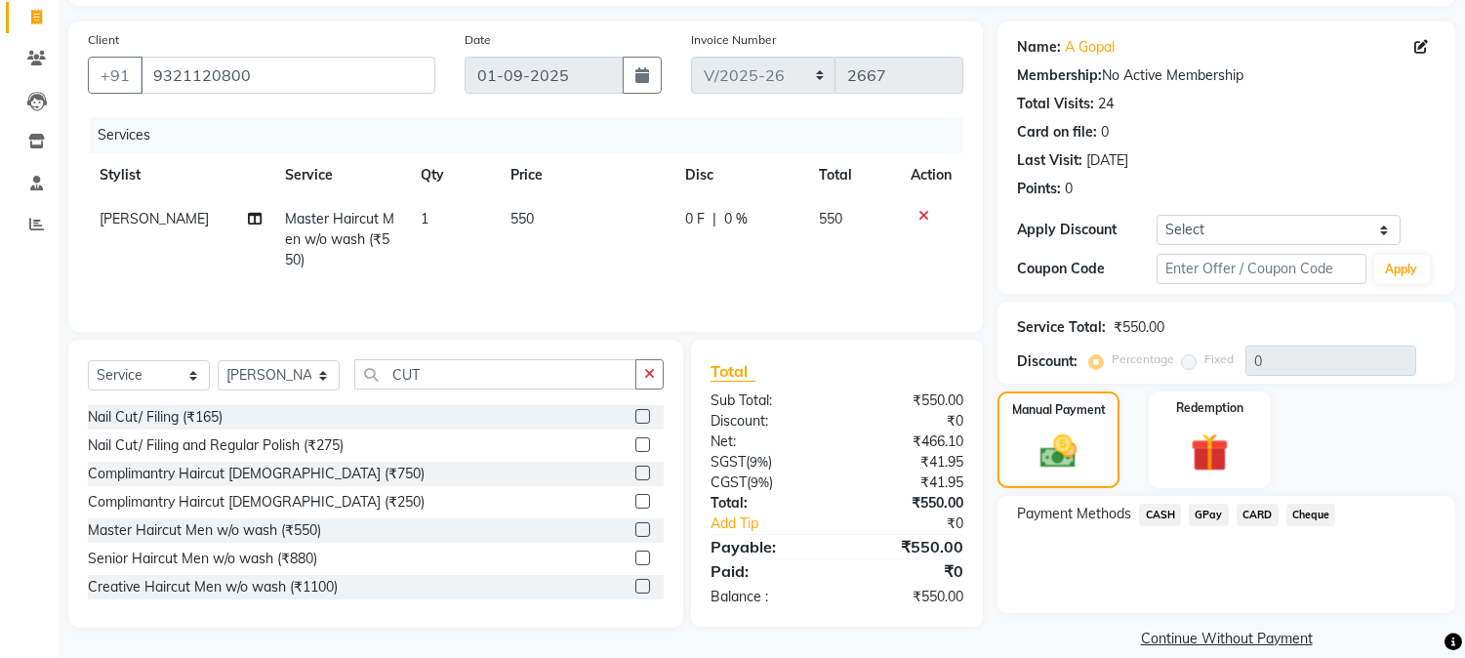
click at [1156, 513] on span "CASH" at bounding box center [1160, 515] width 42 height 22
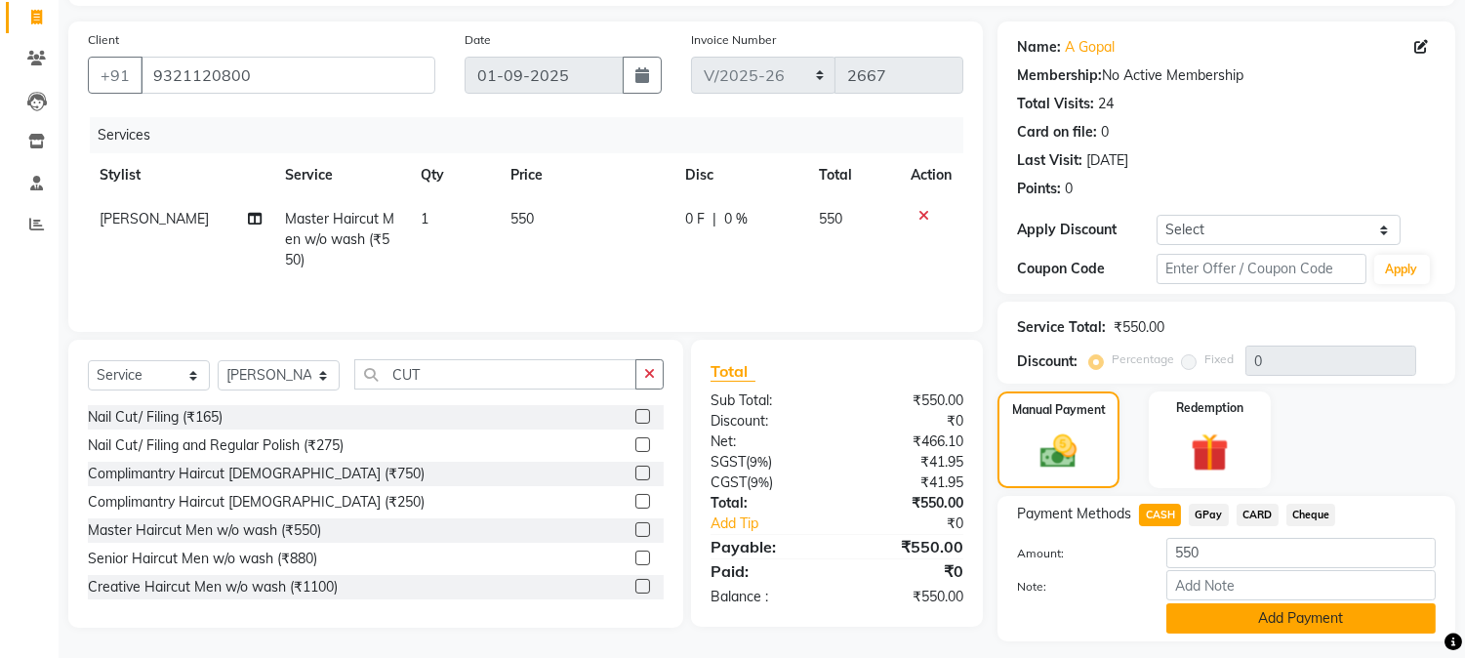
click at [1214, 620] on button "Add Payment" at bounding box center [1300, 618] width 269 height 30
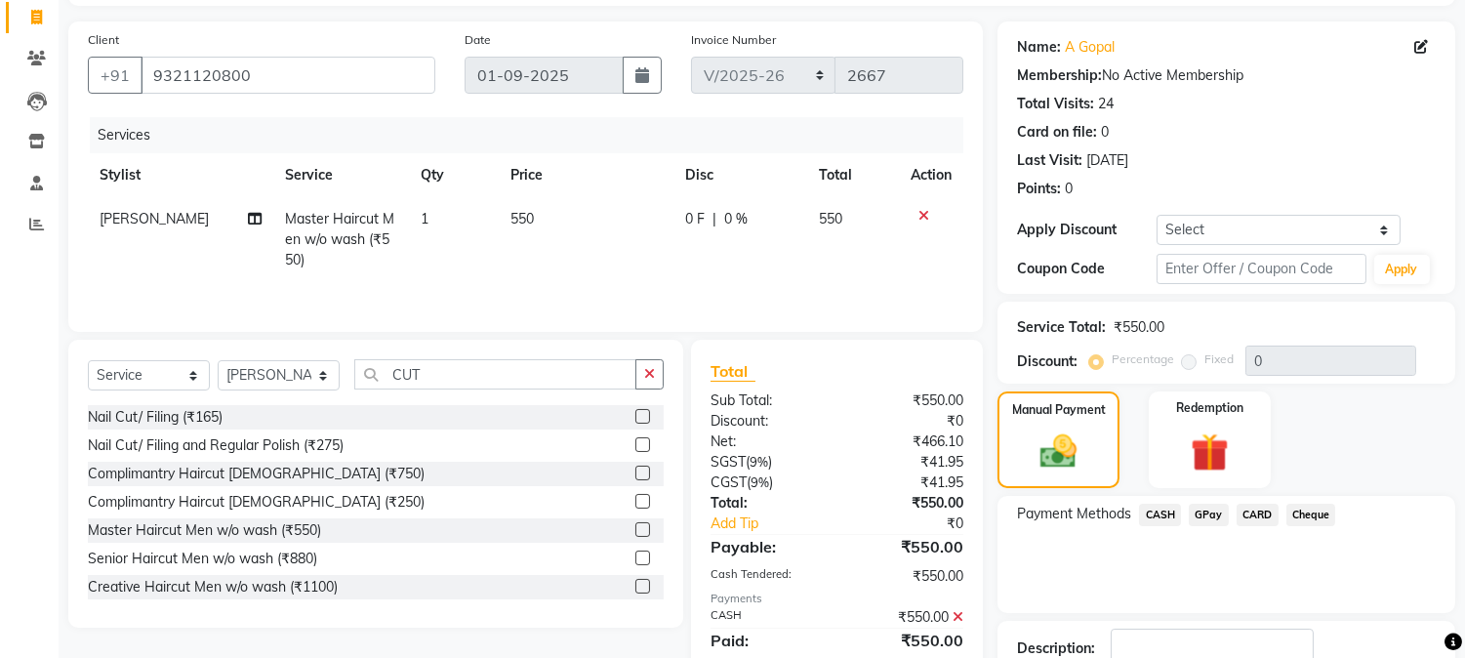
scroll to position [259, 0]
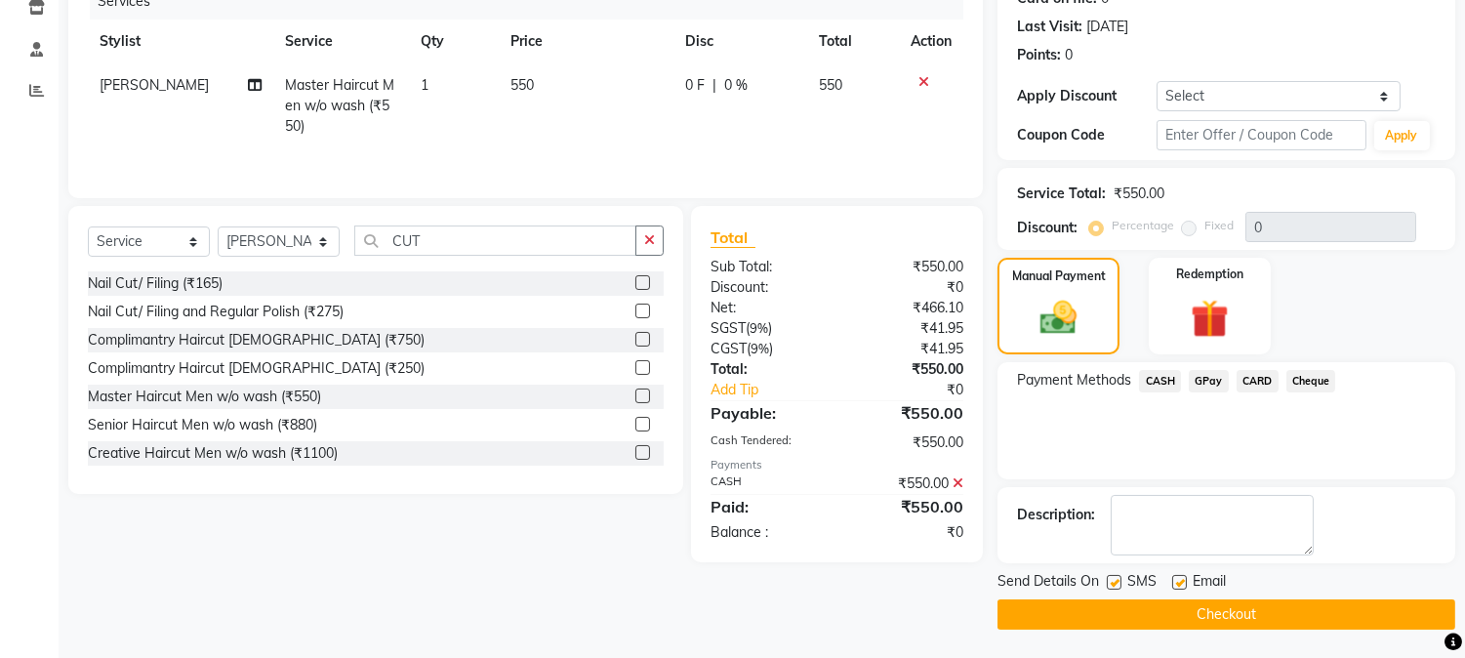
click at [1174, 577] on label at bounding box center [1179, 582] width 15 height 15
click at [1174, 577] on input "checkbox" at bounding box center [1178, 583] width 13 height 13
checkbox input "false"
click at [1115, 580] on label at bounding box center [1114, 582] width 15 height 15
click at [1115, 580] on input "checkbox" at bounding box center [1113, 583] width 13 height 13
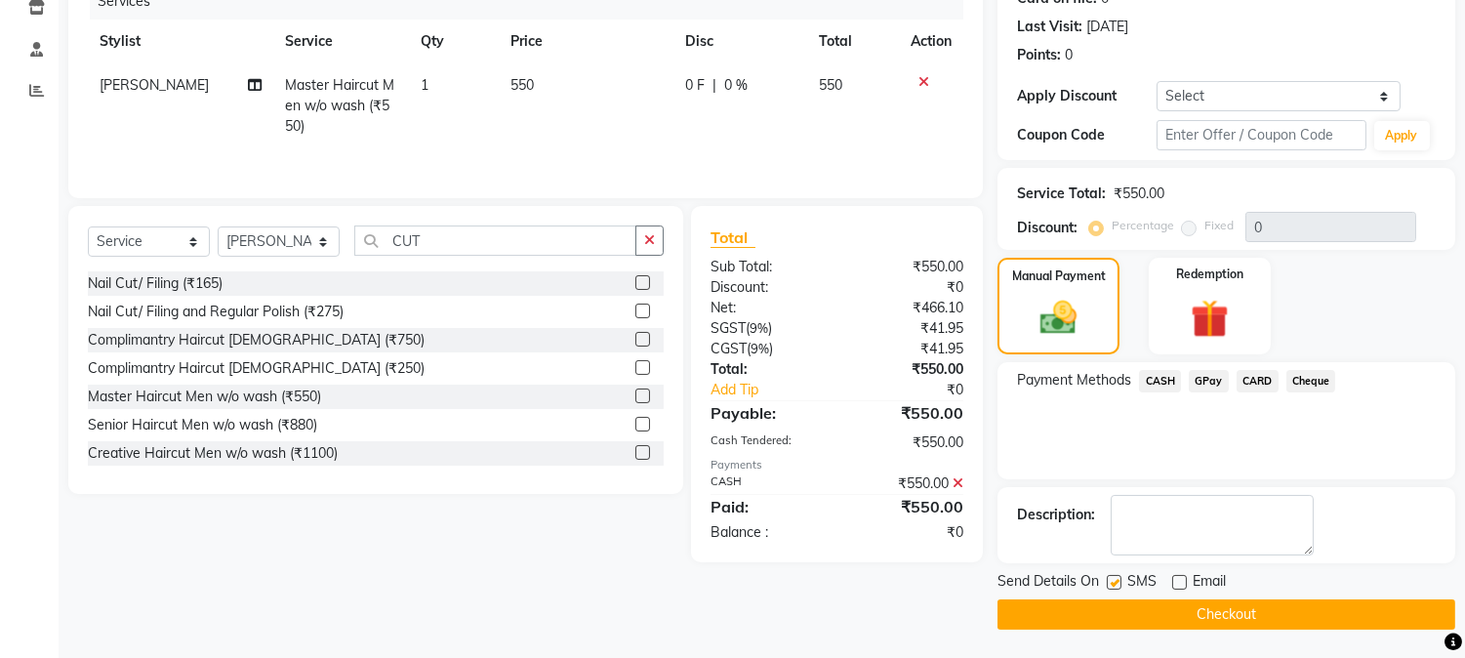
checkbox input "false"
click at [1150, 635] on main "INVOICE PREVIOUS INVOICES Create New Save Client [PHONE_NUMBER] Date [DATE] Inv…" at bounding box center [762, 242] width 1406 height 833
click at [1130, 599] on button "Checkout" at bounding box center [1226, 614] width 458 height 30
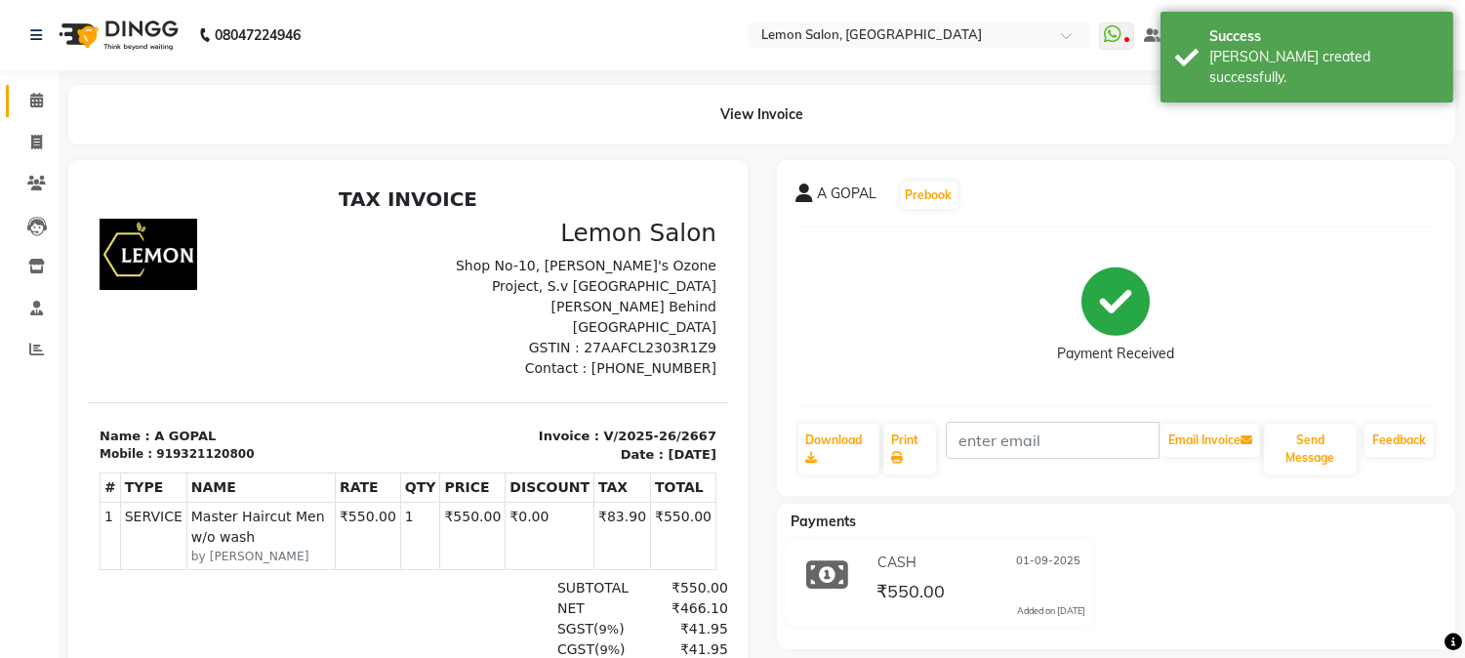
click at [43, 114] on link "Calendar" at bounding box center [29, 101] width 47 height 32
click at [37, 102] on icon at bounding box center [36, 100] width 13 height 15
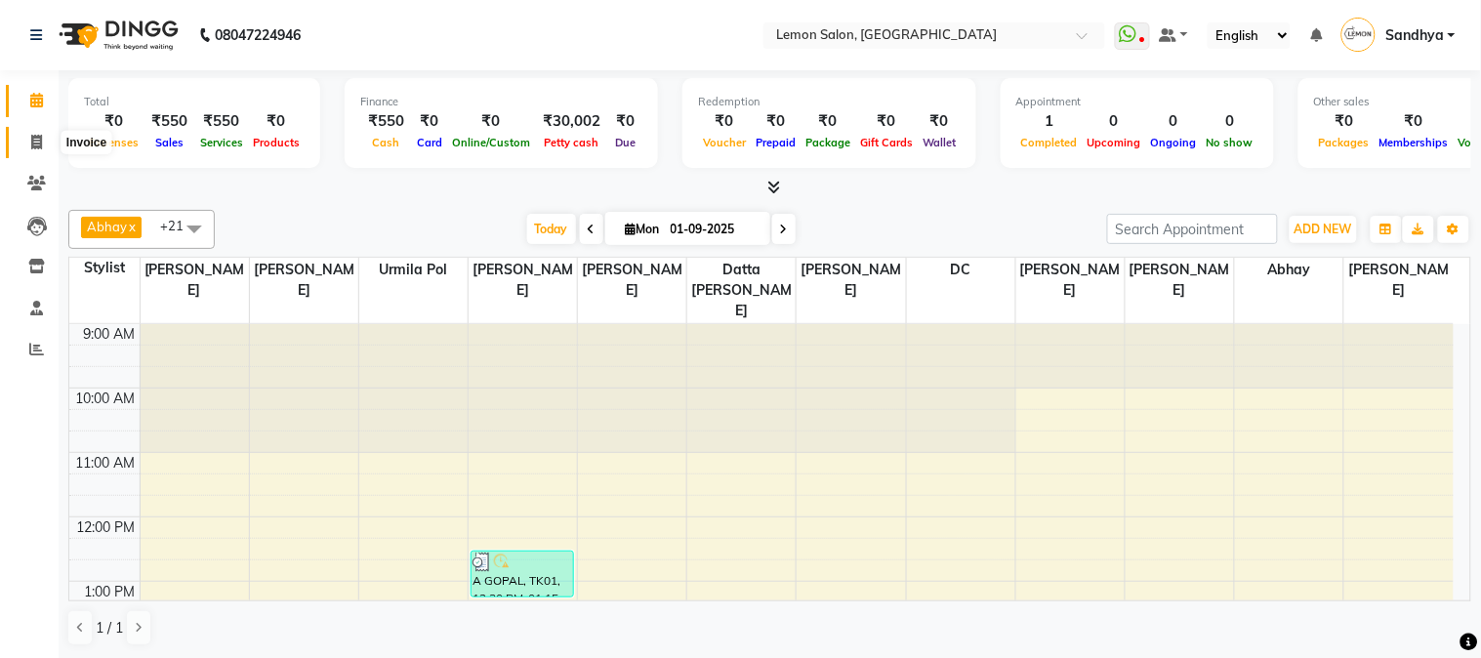
click at [24, 144] on span at bounding box center [37, 143] width 34 height 22
select select "565"
select select "service"
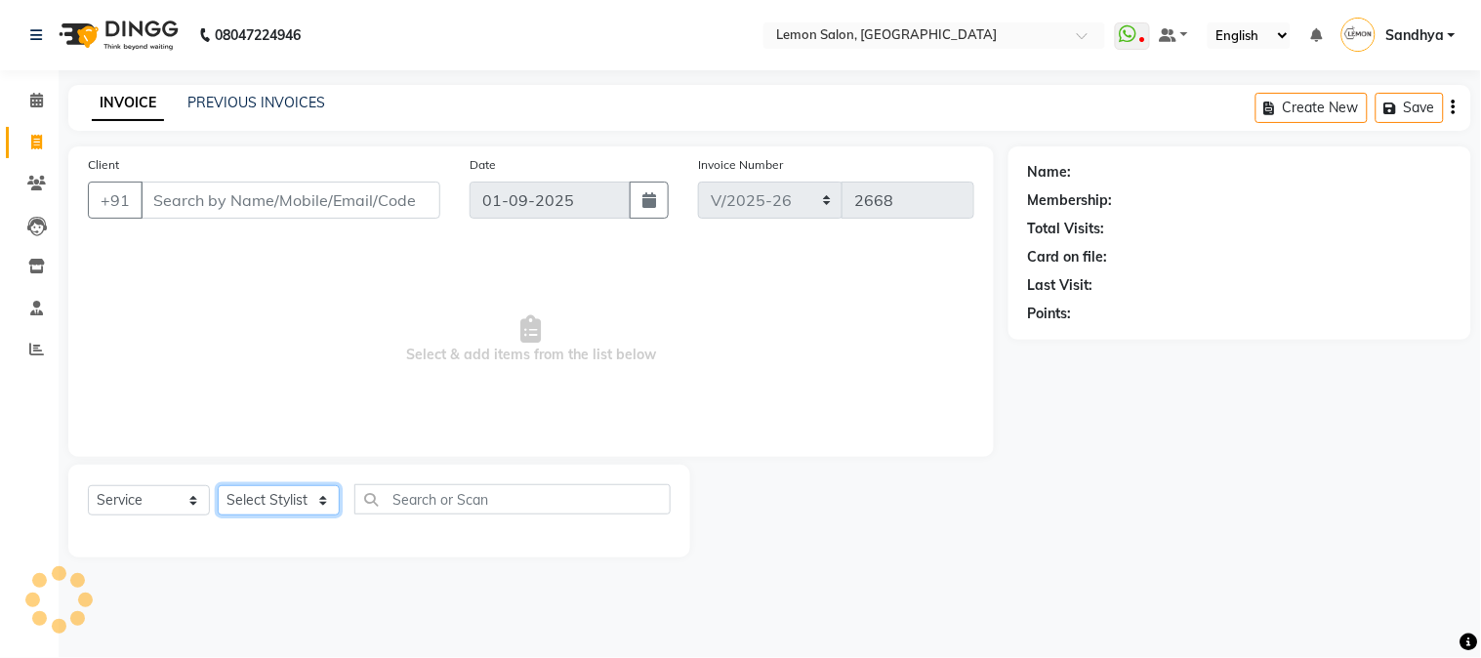
click at [296, 493] on select "Select Stylist Abhay [PERSON_NAME] [PERSON_NAME] Datta [PERSON_NAME] [PERSON_NA…" at bounding box center [279, 500] width 122 height 30
select select "7417"
click at [218, 486] on select "Select Stylist Abhay [PERSON_NAME] [PERSON_NAME] Datta [PERSON_NAME] [PERSON_NA…" at bounding box center [279, 500] width 122 height 30
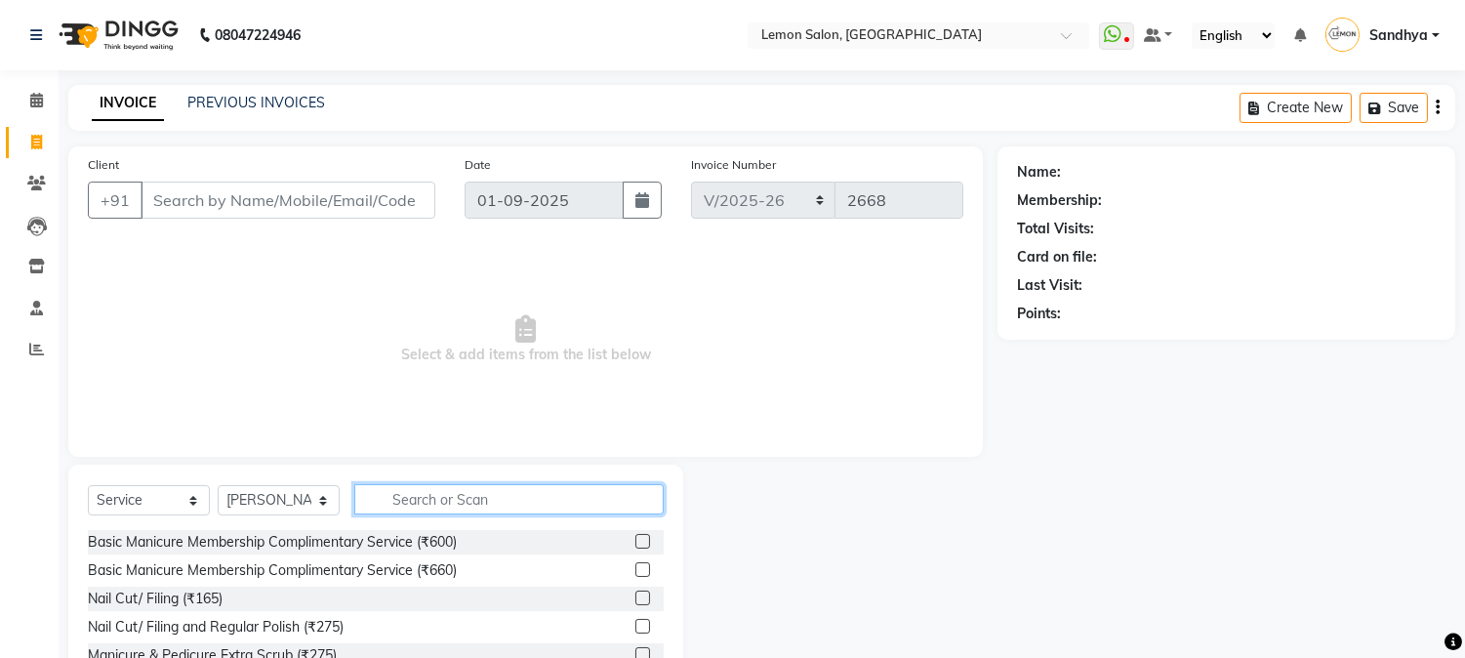
click at [436, 501] on input "text" at bounding box center [508, 499] width 309 height 30
type input "UPP"
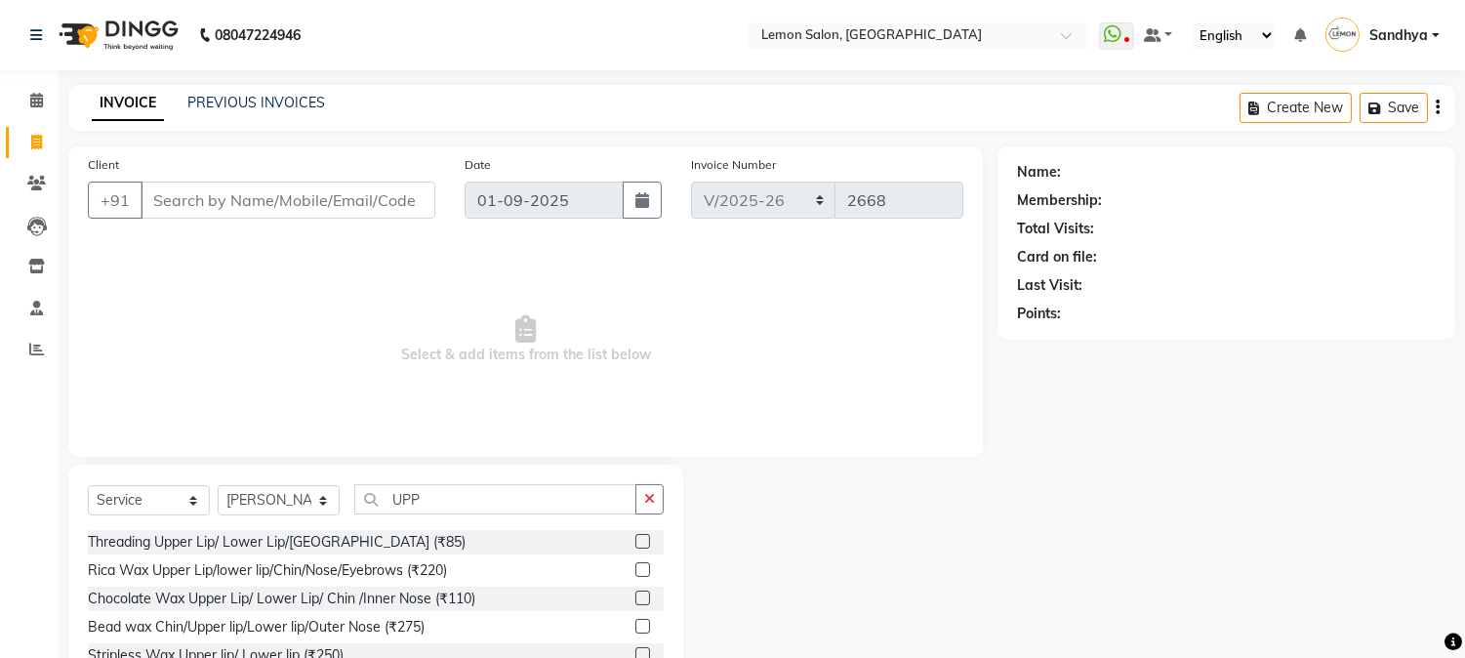
click at [635, 543] on label at bounding box center [642, 541] width 15 height 15
click at [635, 543] on input "checkbox" at bounding box center [641, 542] width 13 height 13
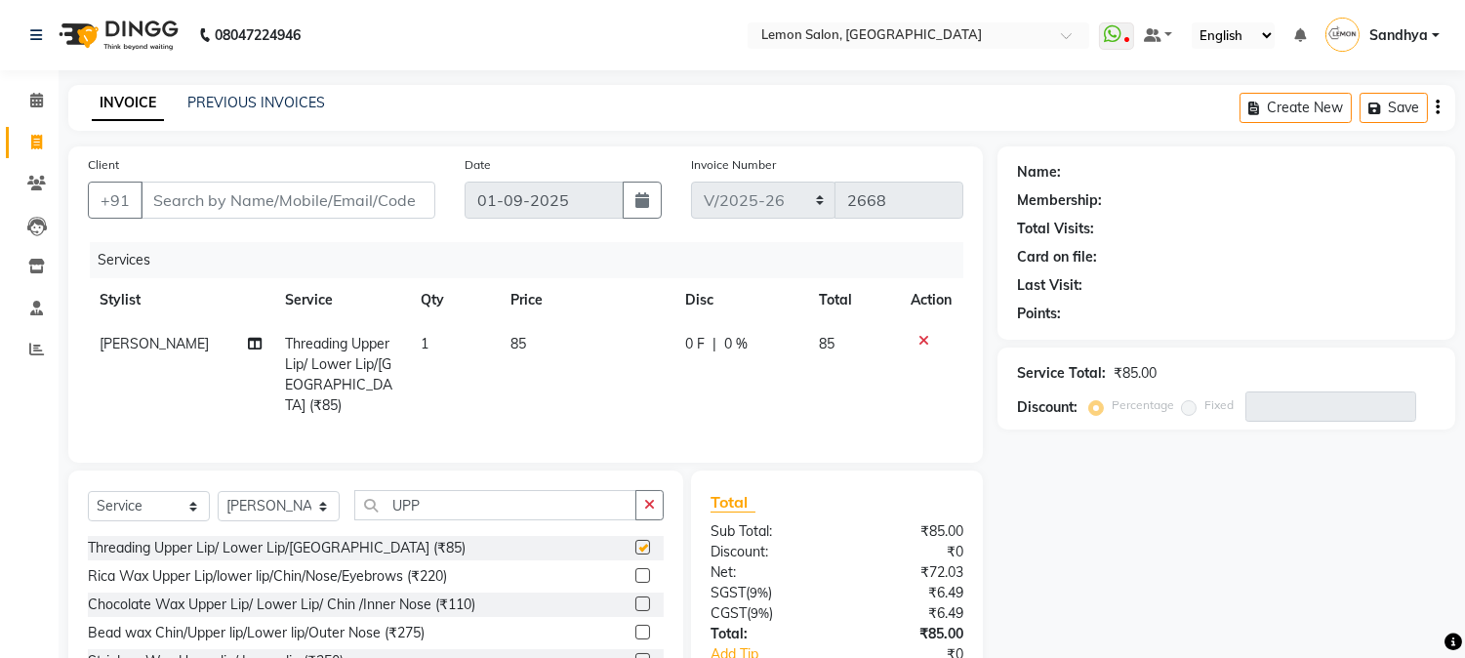
checkbox input "false"
click at [276, 200] on input "Client" at bounding box center [288, 200] width 295 height 37
drag, startPoint x: 468, startPoint y: 506, endPoint x: 108, endPoint y: 501, distance: 360.2
click at [76, 501] on div "Select Service Product Membership Package Voucher Prepaid Gift Card Select Styl…" at bounding box center [375, 614] width 615 height 288
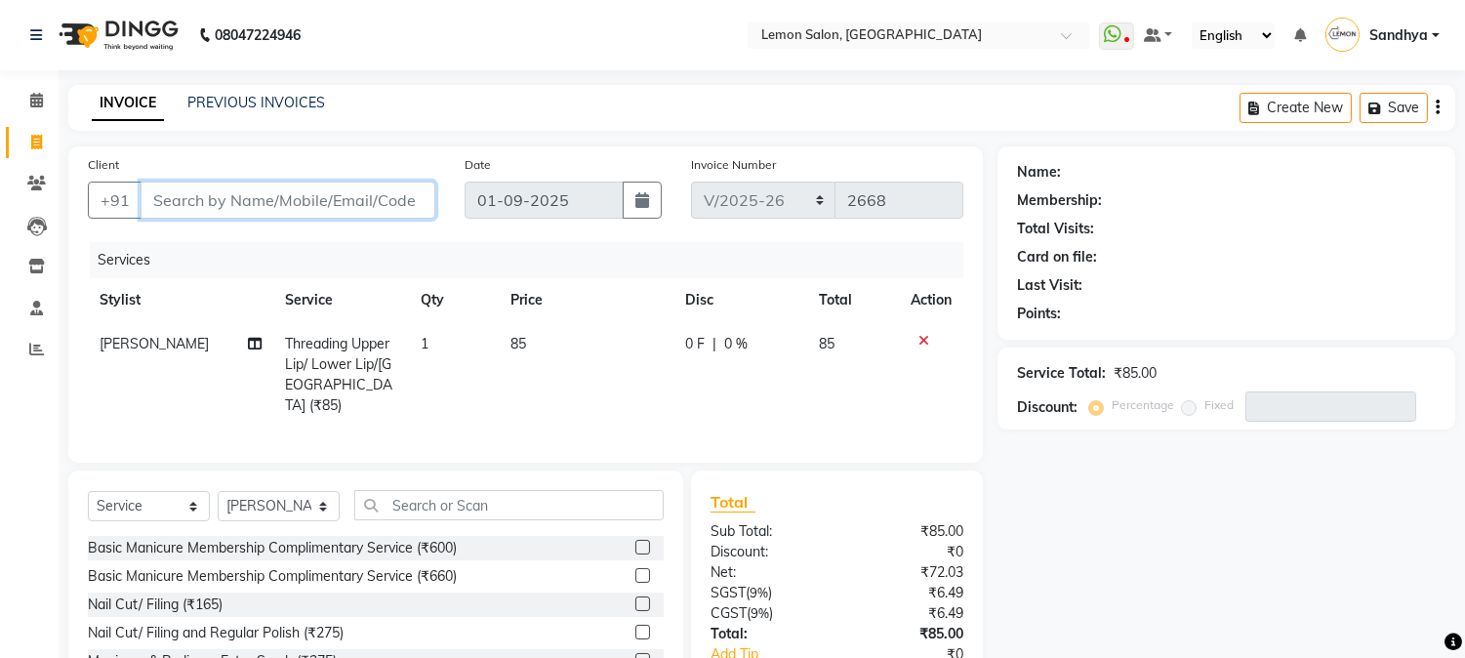
click at [357, 201] on input "Client" at bounding box center [288, 200] width 295 height 37
click at [310, 188] on input "Client" at bounding box center [288, 200] width 295 height 37
click at [195, 198] on input "Client" at bounding box center [288, 200] width 295 height 37
type input "M"
type input "0"
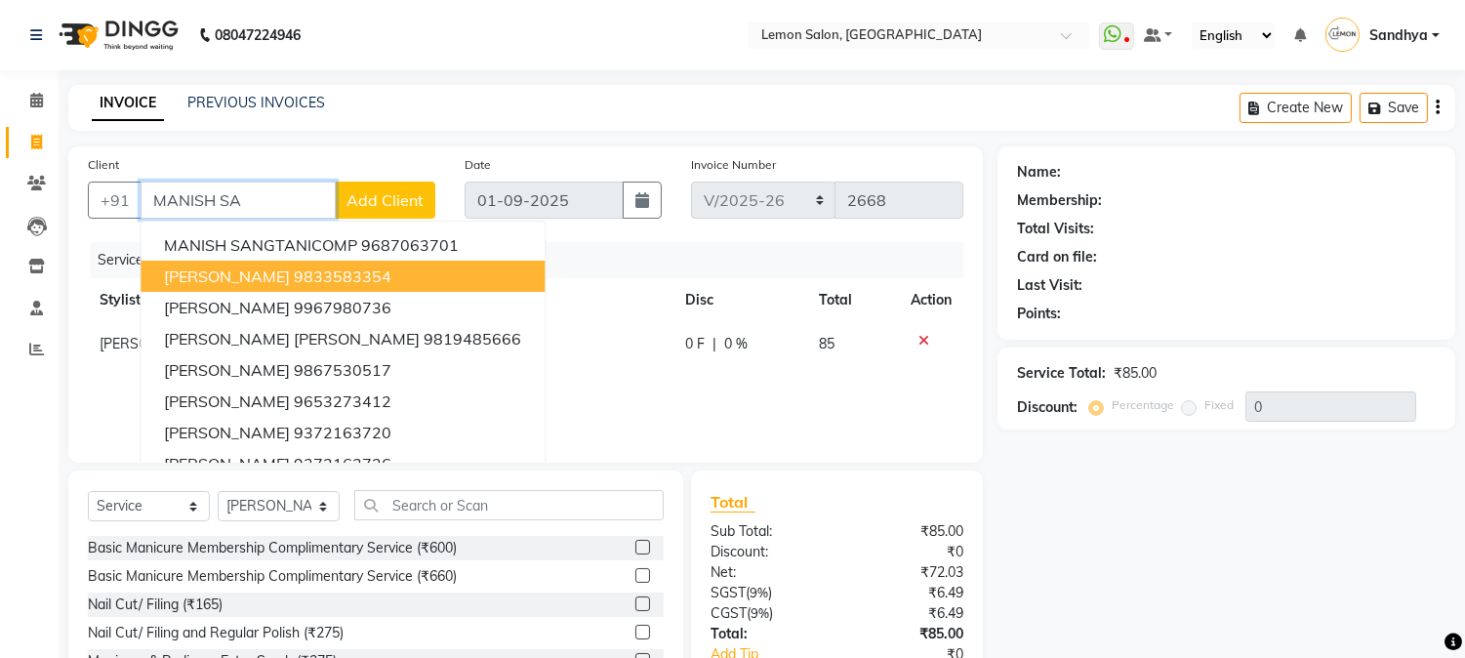
click at [290, 275] on span "[PERSON_NAME]" at bounding box center [227, 276] width 126 height 20
type input "9833583354"
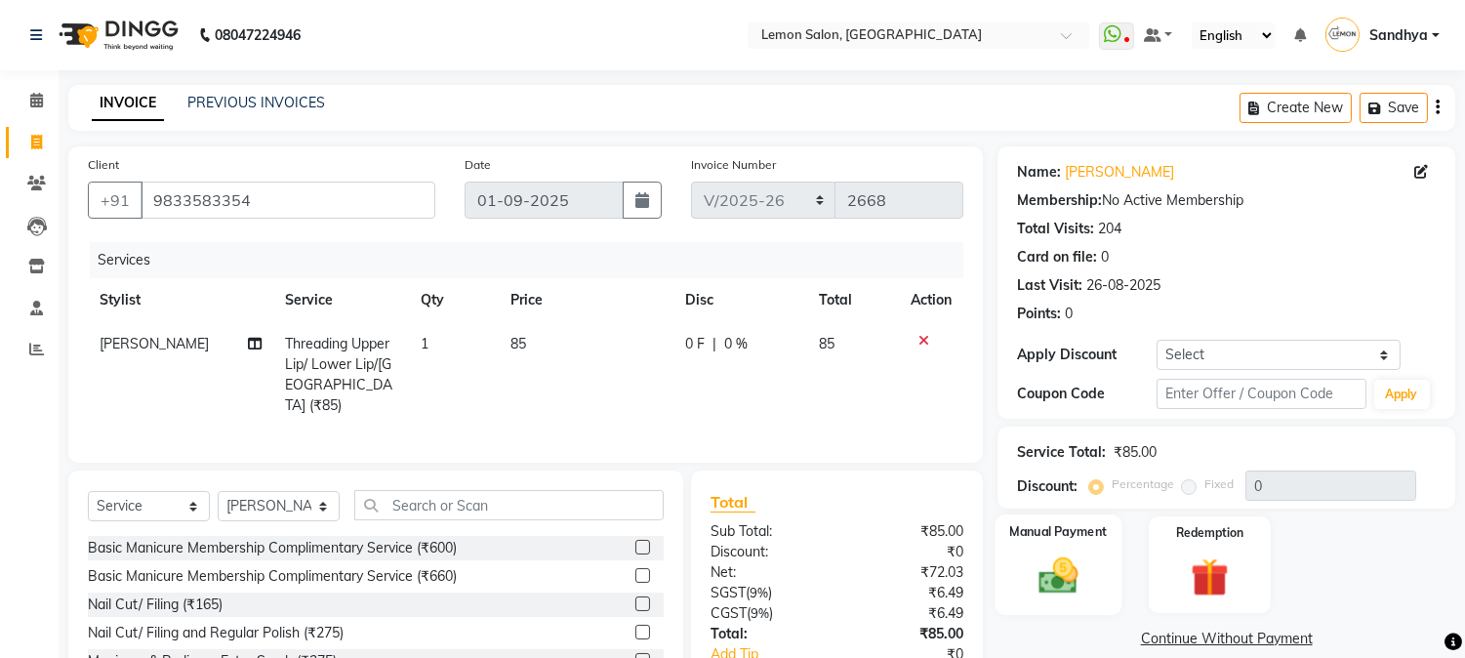
click at [1076, 543] on div "Manual Payment" at bounding box center [1059, 564] width 127 height 100
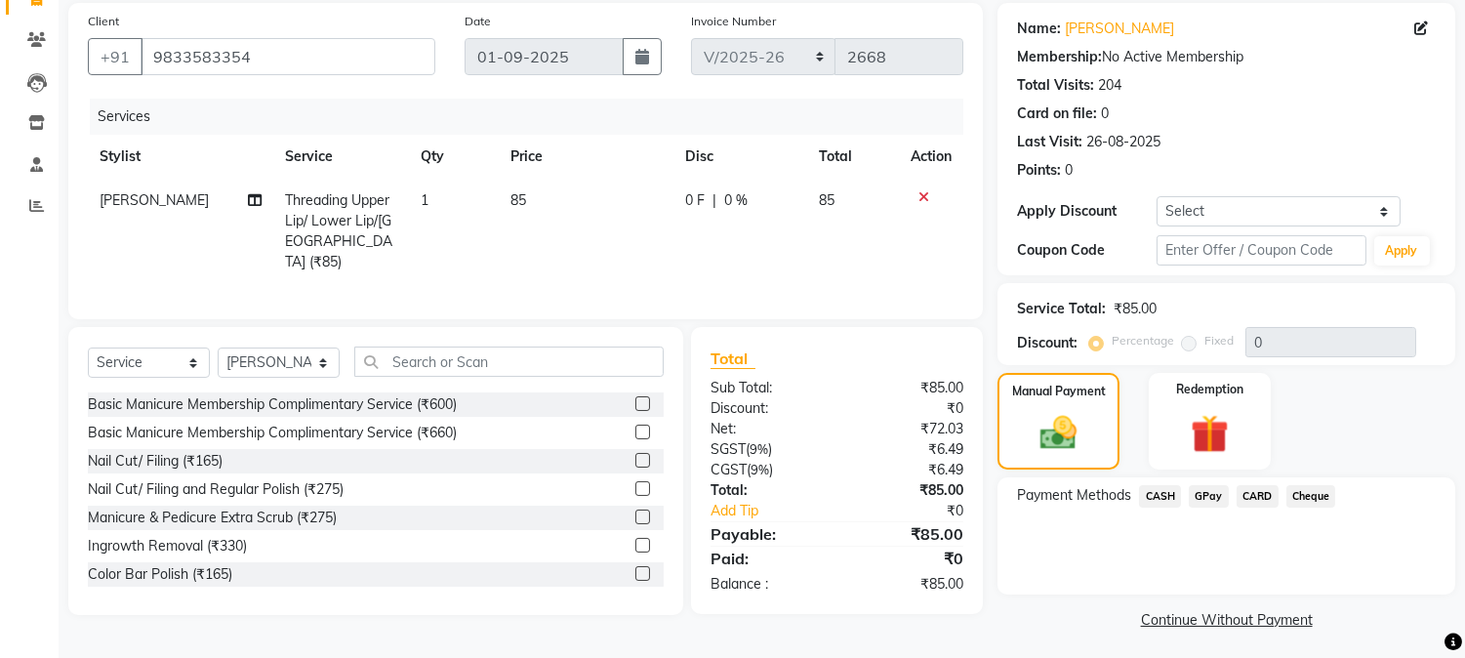
scroll to position [148, 0]
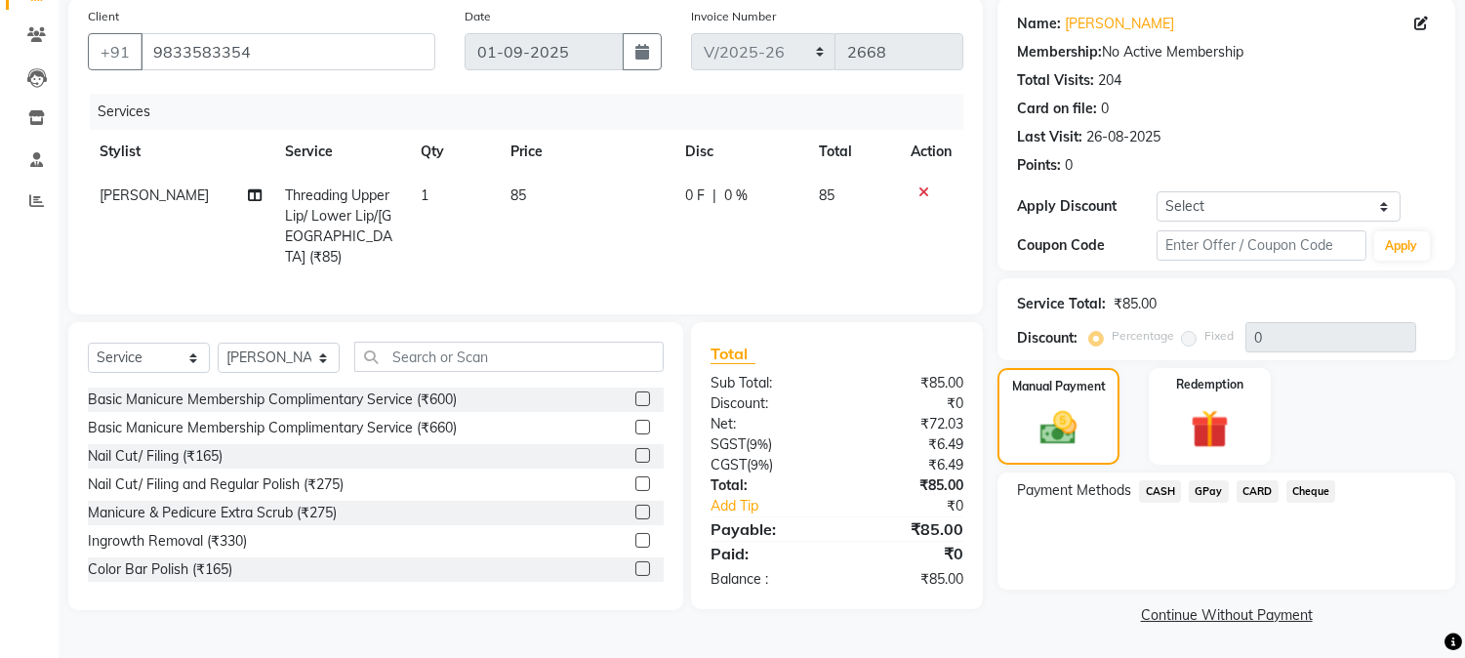
click at [1201, 491] on span "GPay" at bounding box center [1209, 491] width 40 height 22
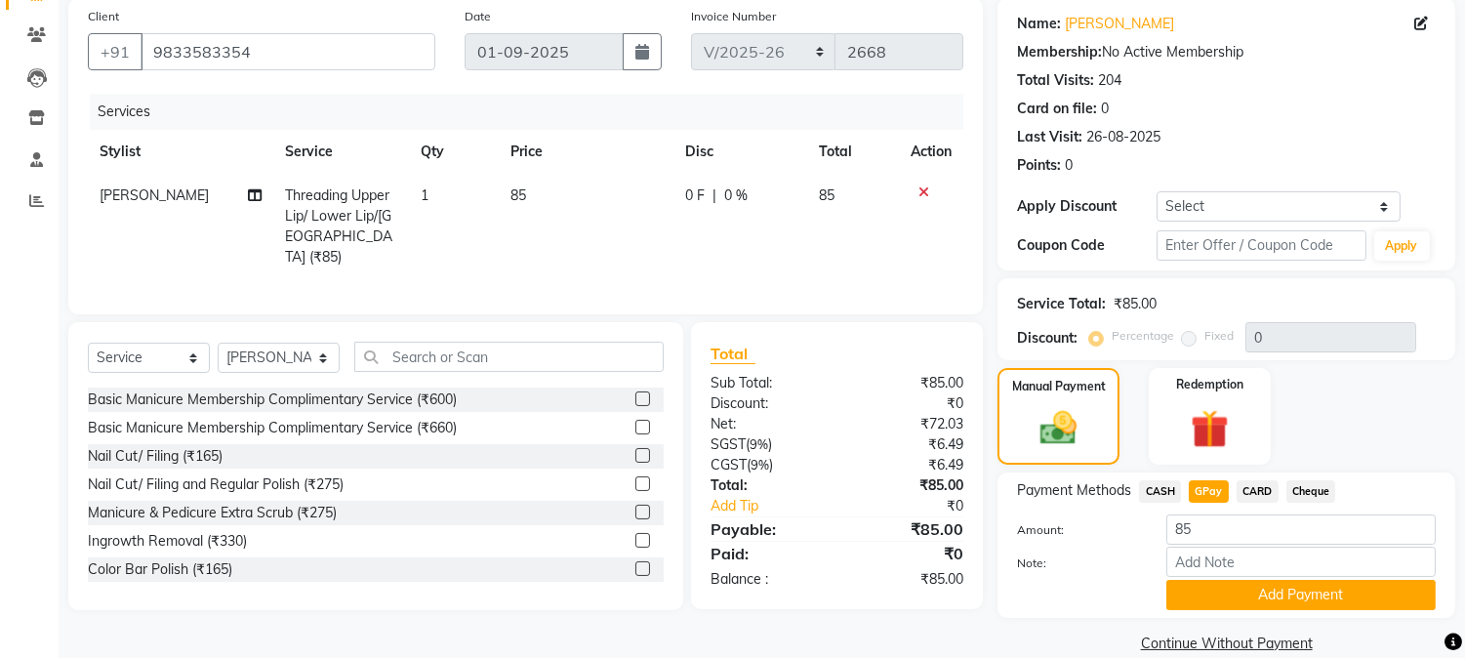
click at [1188, 581] on button "Add Payment" at bounding box center [1300, 595] width 269 height 30
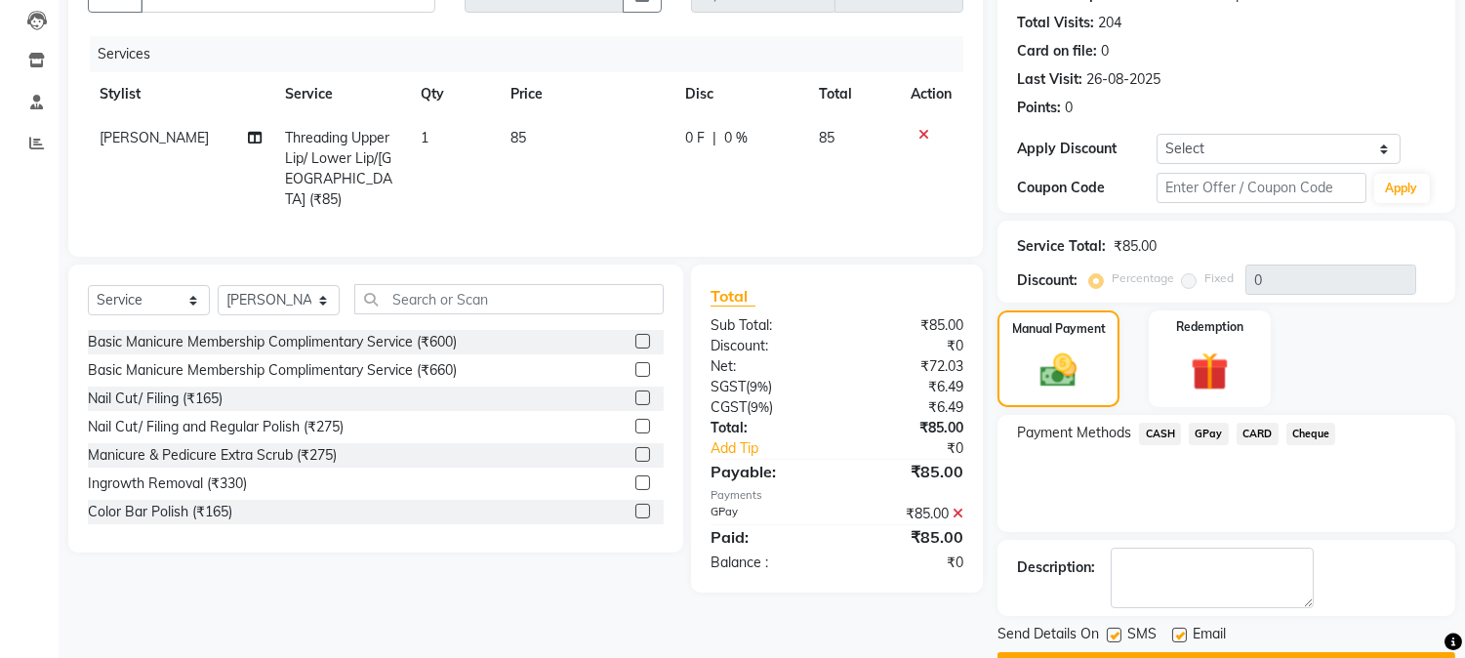
scroll to position [259, 0]
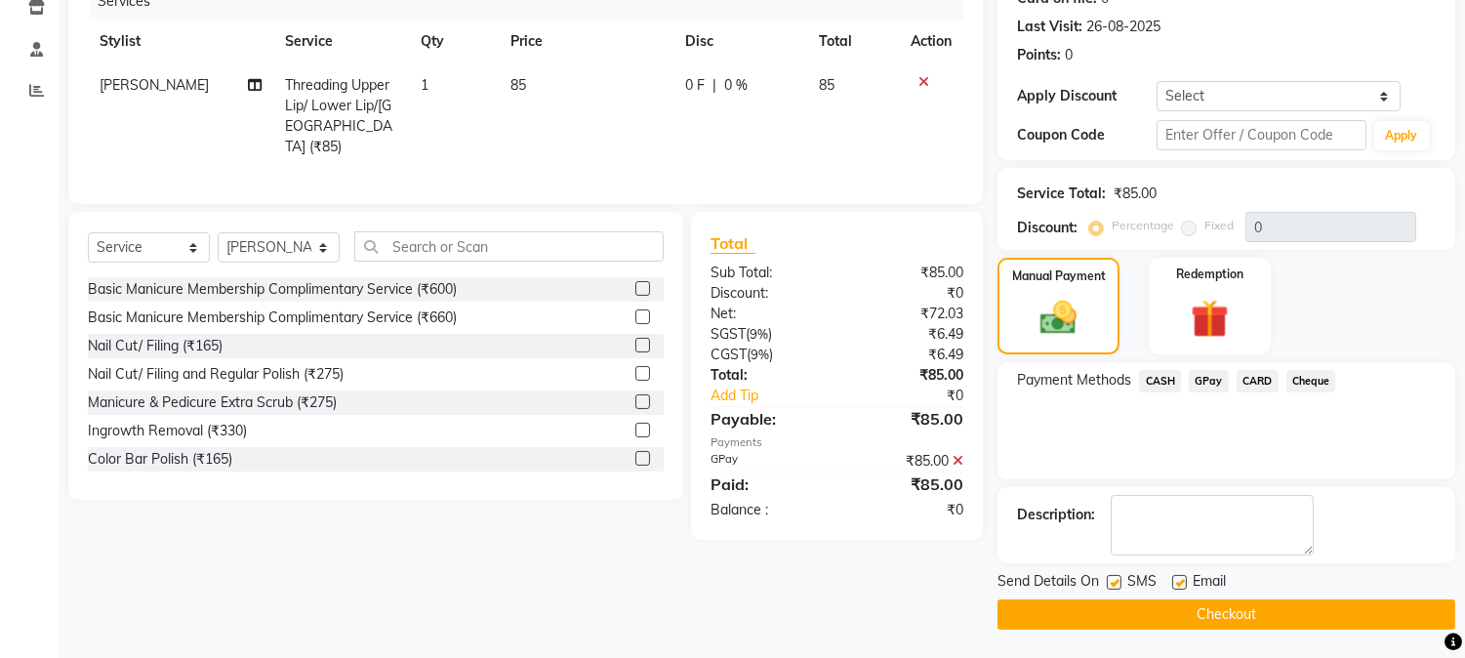
click at [1181, 584] on label at bounding box center [1179, 582] width 15 height 15
click at [1181, 584] on input "checkbox" at bounding box center [1178, 583] width 13 height 13
checkbox input "false"
click at [1114, 579] on label at bounding box center [1114, 582] width 15 height 15
click at [1114, 579] on input "checkbox" at bounding box center [1113, 583] width 13 height 13
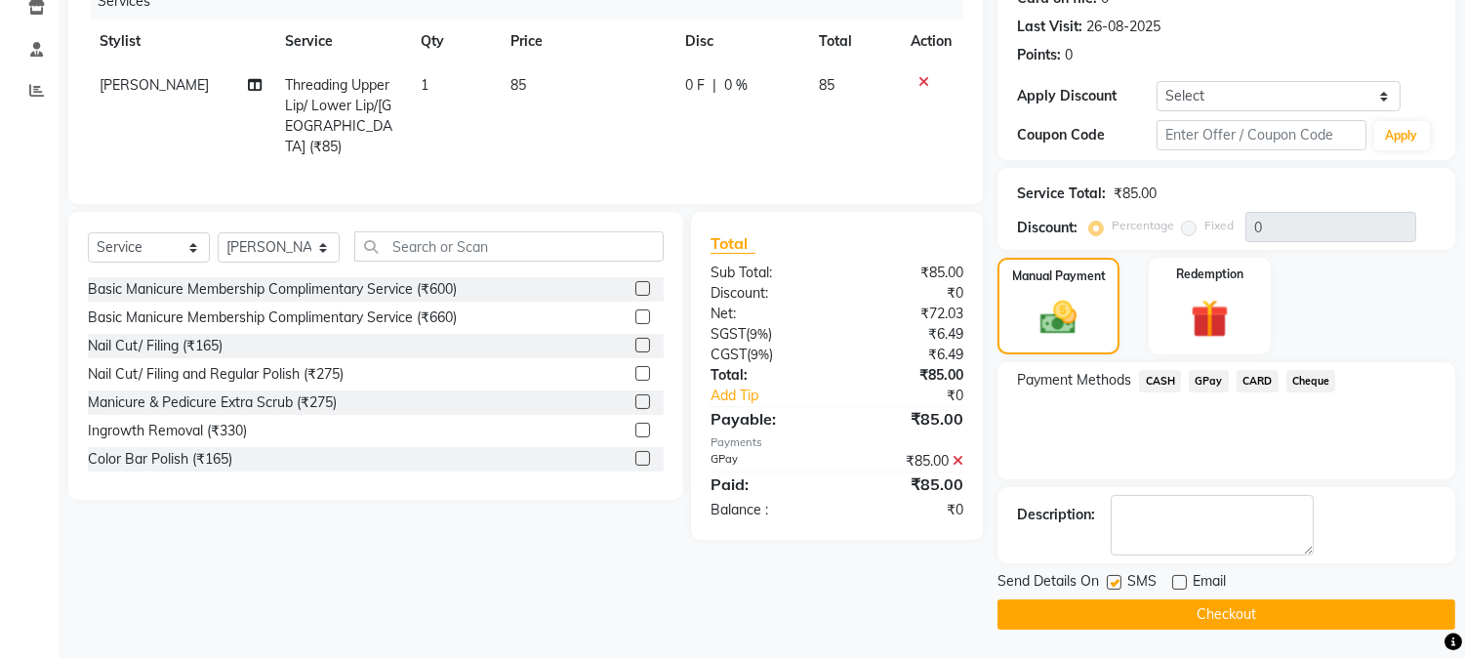
checkbox input "false"
click at [1117, 605] on button "Checkout" at bounding box center [1226, 614] width 458 height 30
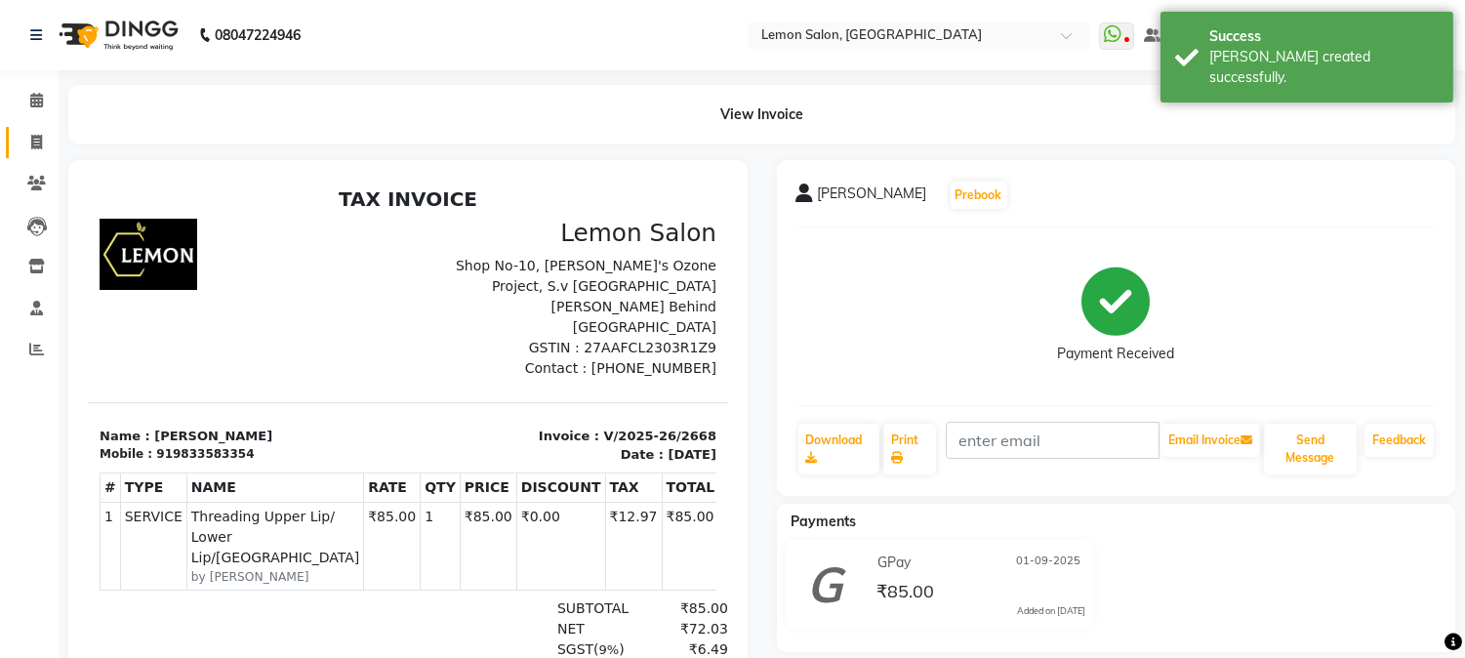
click at [8, 139] on link "Invoice" at bounding box center [29, 143] width 47 height 32
select select "565"
select select "service"
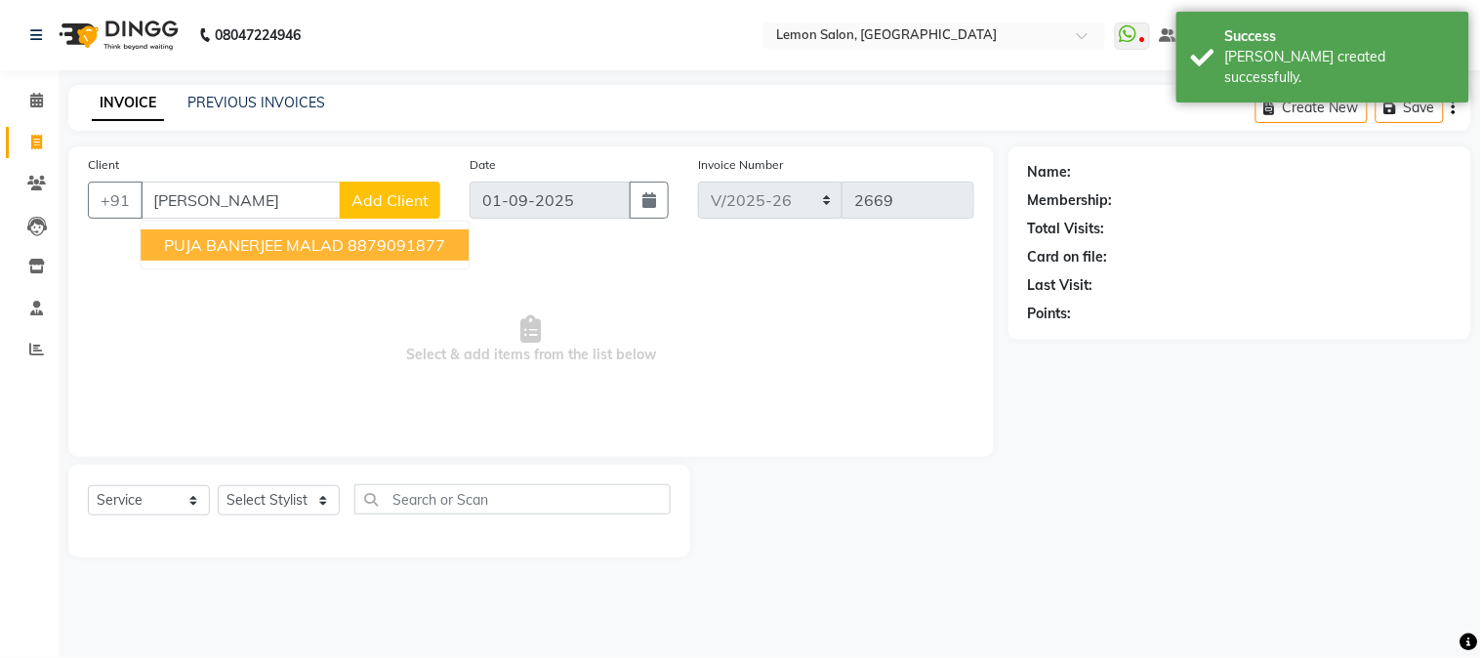
click at [345, 244] on button "[PERSON_NAME] MALAD 8879091877" at bounding box center [305, 244] width 328 height 31
type input "8879091877"
select select "1: Object"
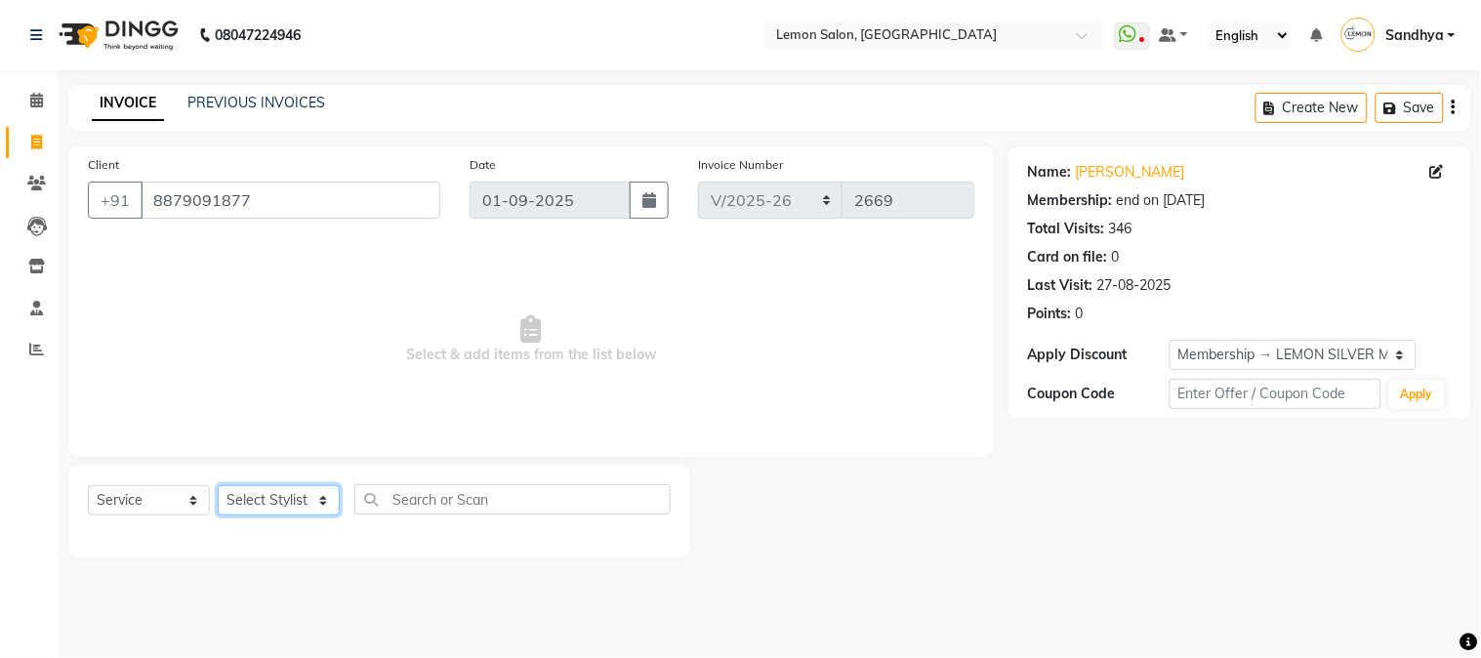
click at [258, 510] on select "Select Stylist Abhay [PERSON_NAME] [PERSON_NAME] Datta [PERSON_NAME] [PERSON_NA…" at bounding box center [279, 500] width 122 height 30
select select "7418"
click at [218, 486] on select "Select Stylist Abhay [PERSON_NAME] [PERSON_NAME] Datta [PERSON_NAME] [PERSON_NA…" at bounding box center [279, 500] width 122 height 30
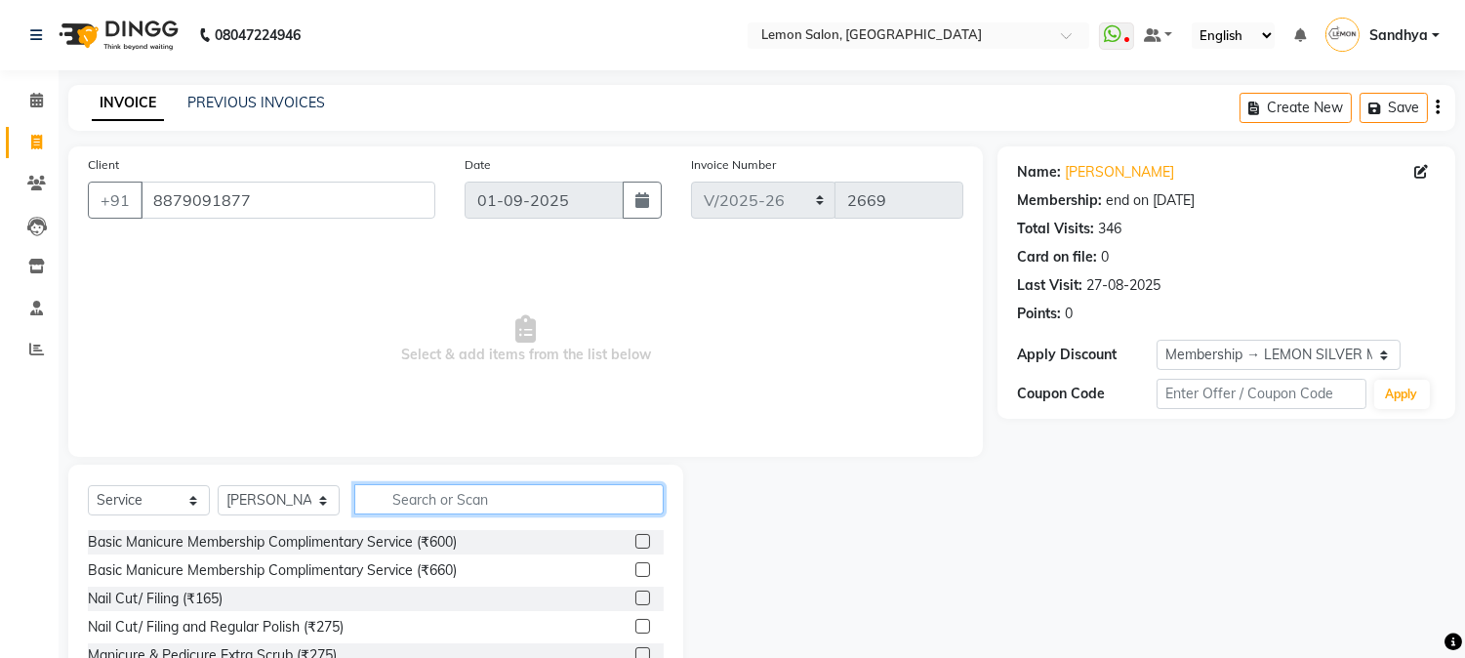
click at [421, 511] on input "text" at bounding box center [508, 499] width 309 height 30
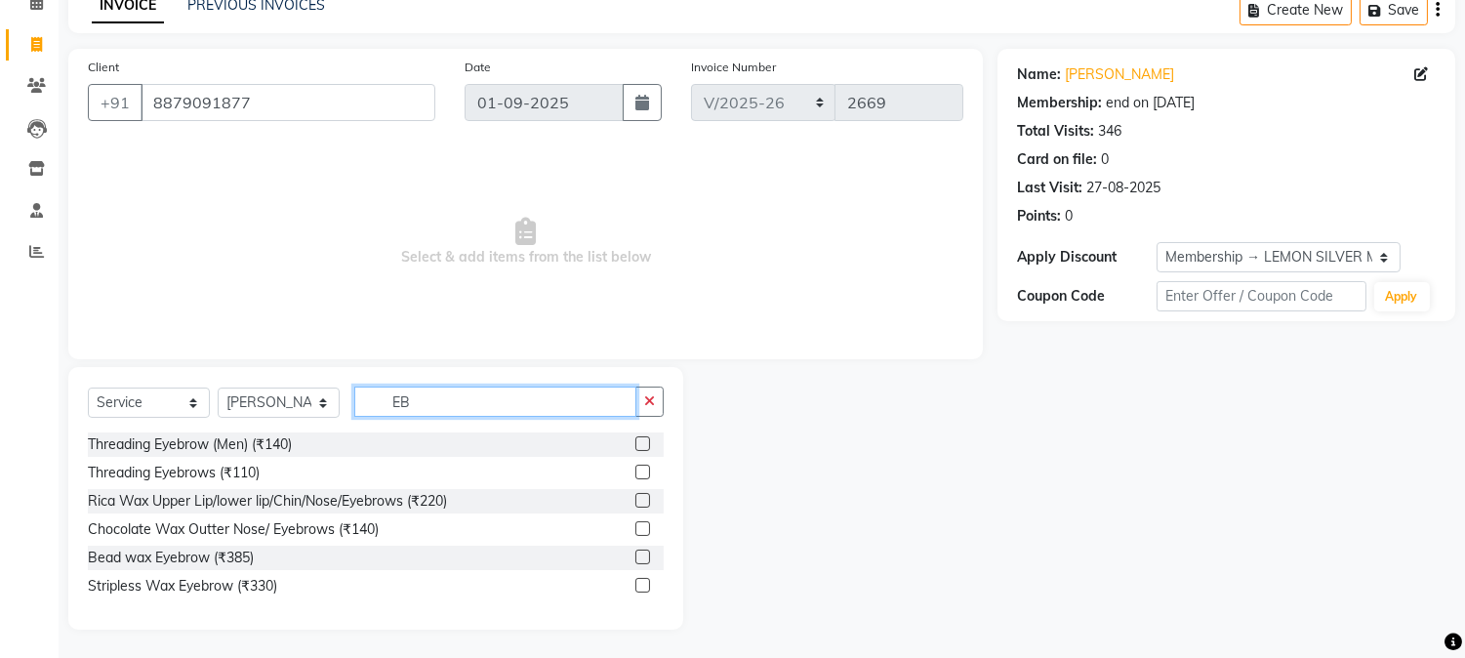
scroll to position [99, 0]
type input "EB"
click at [639, 466] on label at bounding box center [642, 471] width 15 height 15
click at [639, 466] on input "checkbox" at bounding box center [641, 472] width 13 height 13
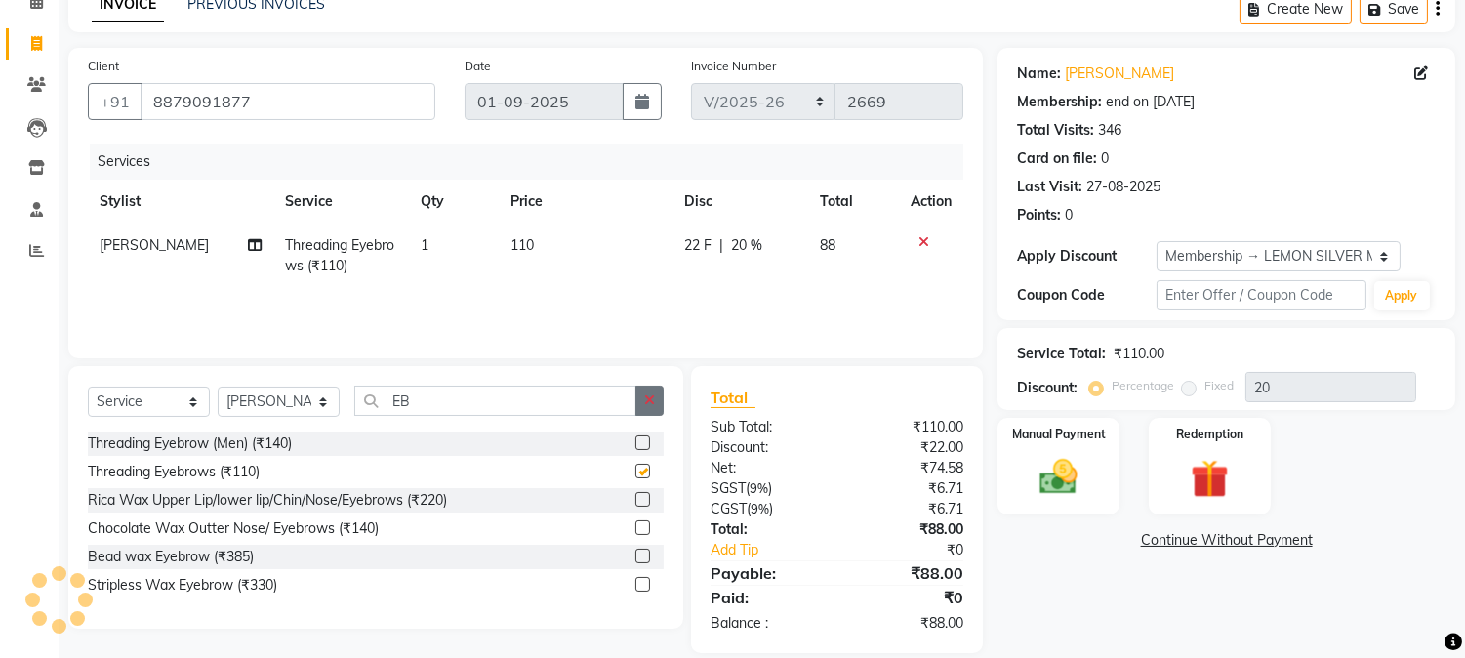
checkbox input "false"
click at [648, 396] on icon "button" at bounding box center [649, 400] width 11 height 14
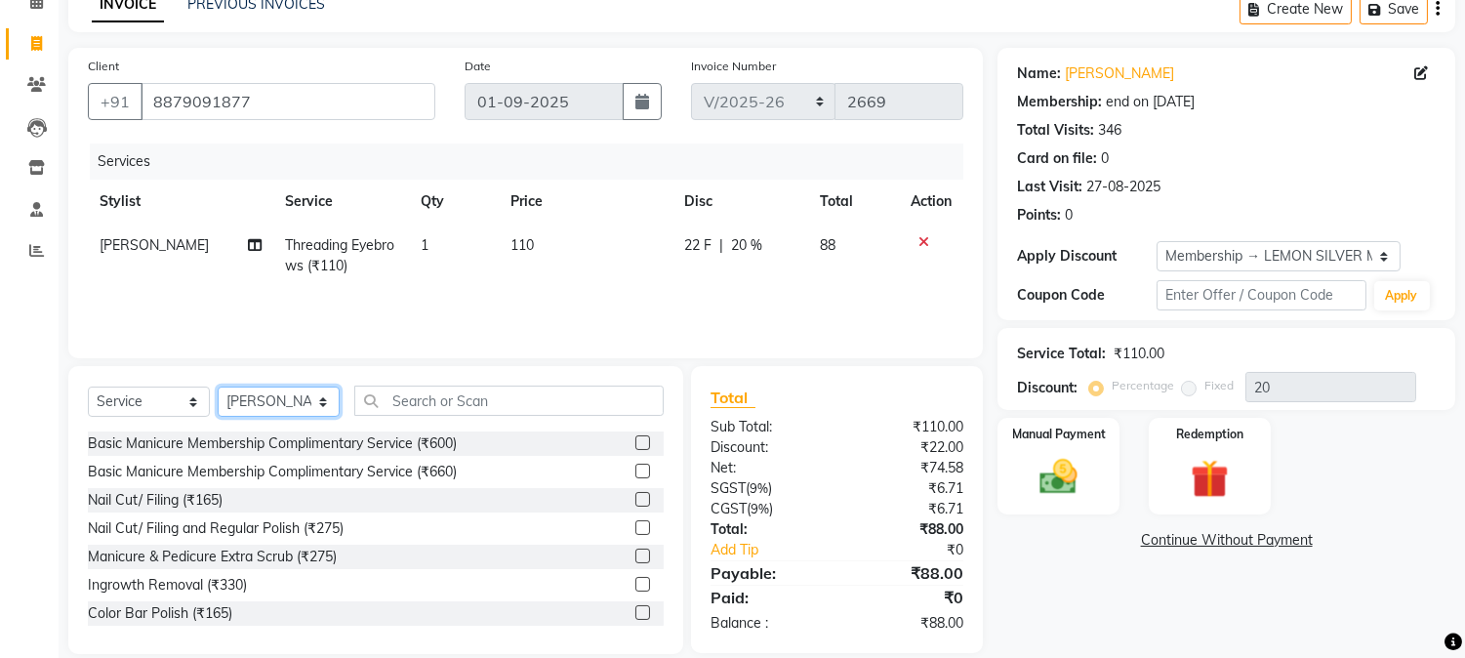
click at [304, 408] on select "Select Stylist Abhay [PERSON_NAME] [PERSON_NAME] Datta [PERSON_NAME] [PERSON_NA…" at bounding box center [279, 401] width 122 height 30
select select "7420"
click at [218, 387] on select "Select Stylist Abhay [PERSON_NAME] [PERSON_NAME] Datta [PERSON_NAME] [PERSON_NA…" at bounding box center [279, 401] width 122 height 30
click at [462, 401] on input "text" at bounding box center [508, 401] width 309 height 30
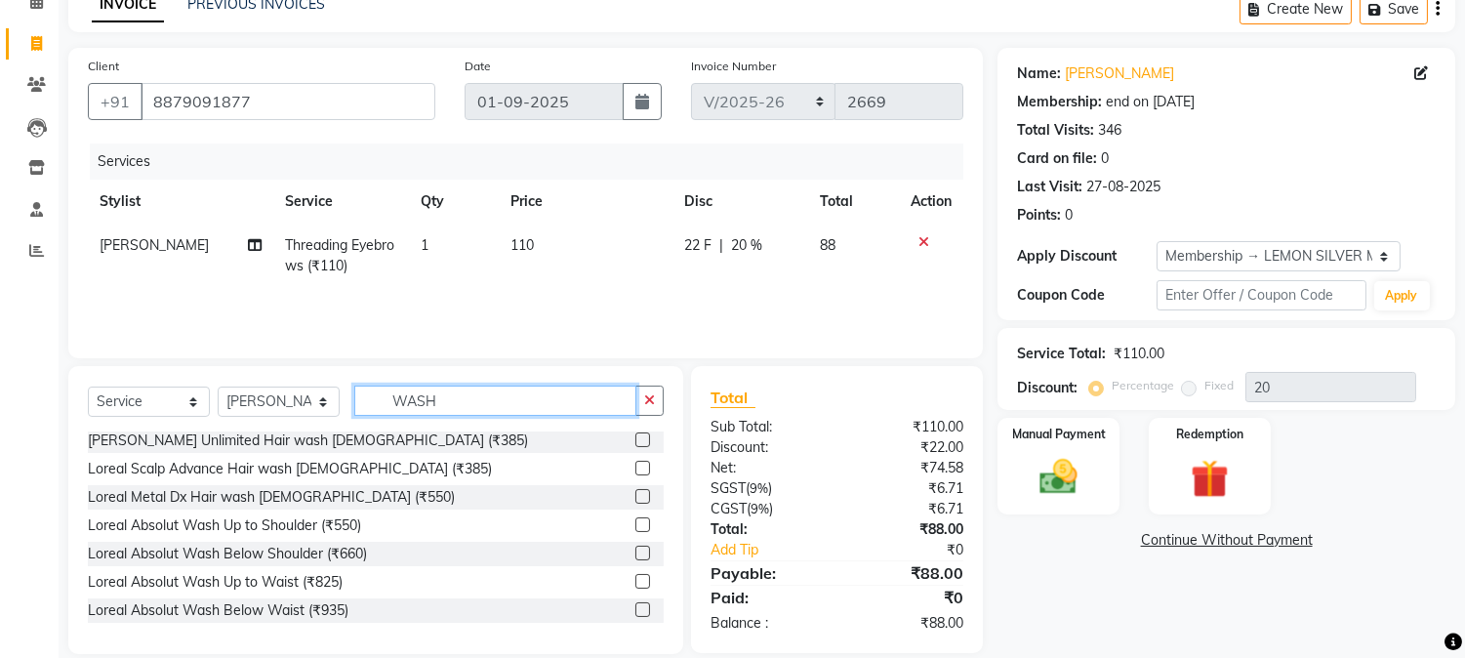
scroll to position [578, 0]
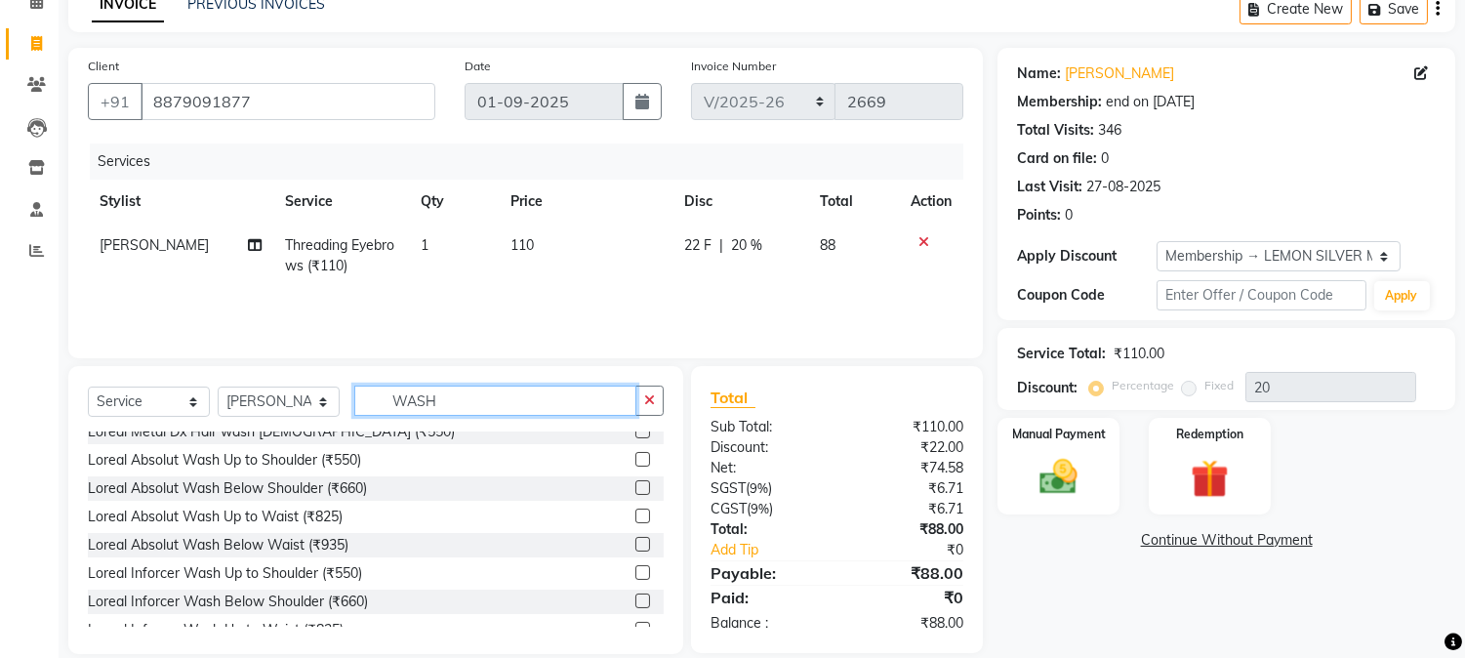
type input "WASH"
click at [635, 515] on label at bounding box center [642, 515] width 15 height 15
click at [635, 515] on input "checkbox" at bounding box center [641, 516] width 13 height 13
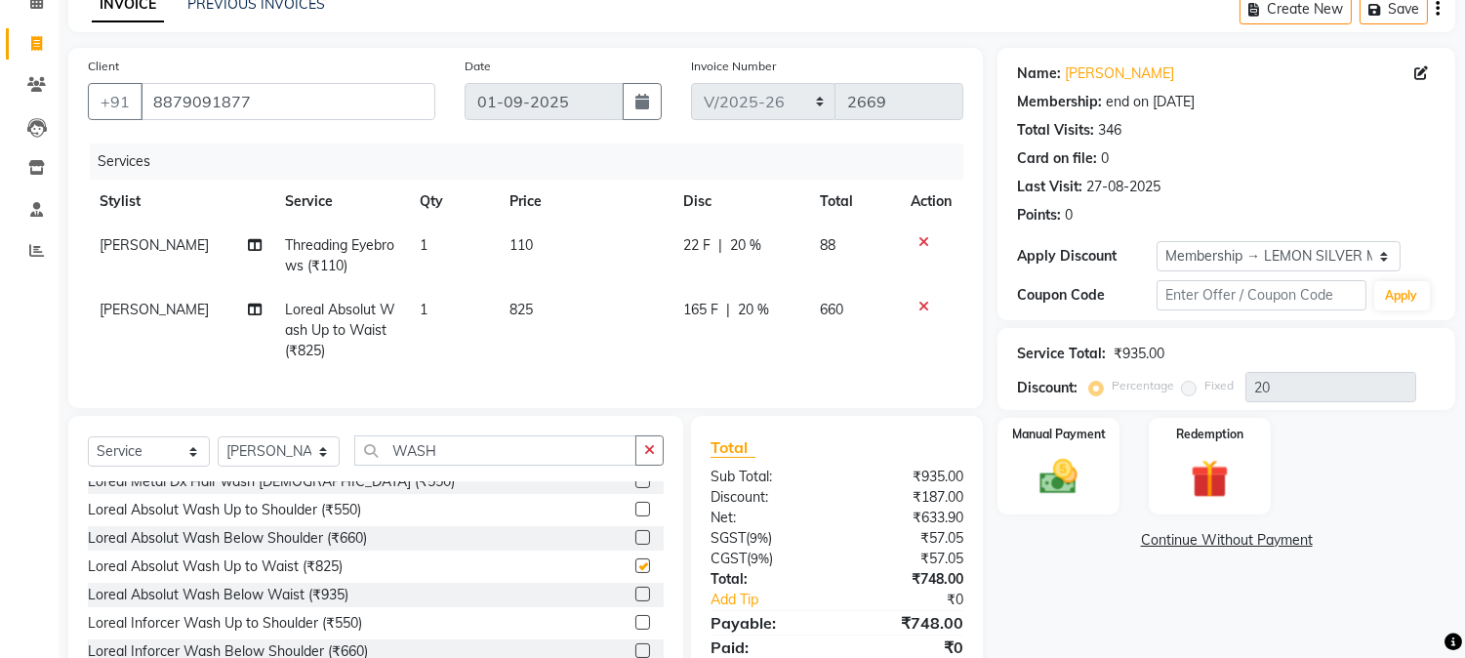
checkbox input "false"
click at [630, 464] on input "WASH" at bounding box center [495, 450] width 282 height 30
click at [650, 457] on icon "button" at bounding box center [649, 450] width 11 height 14
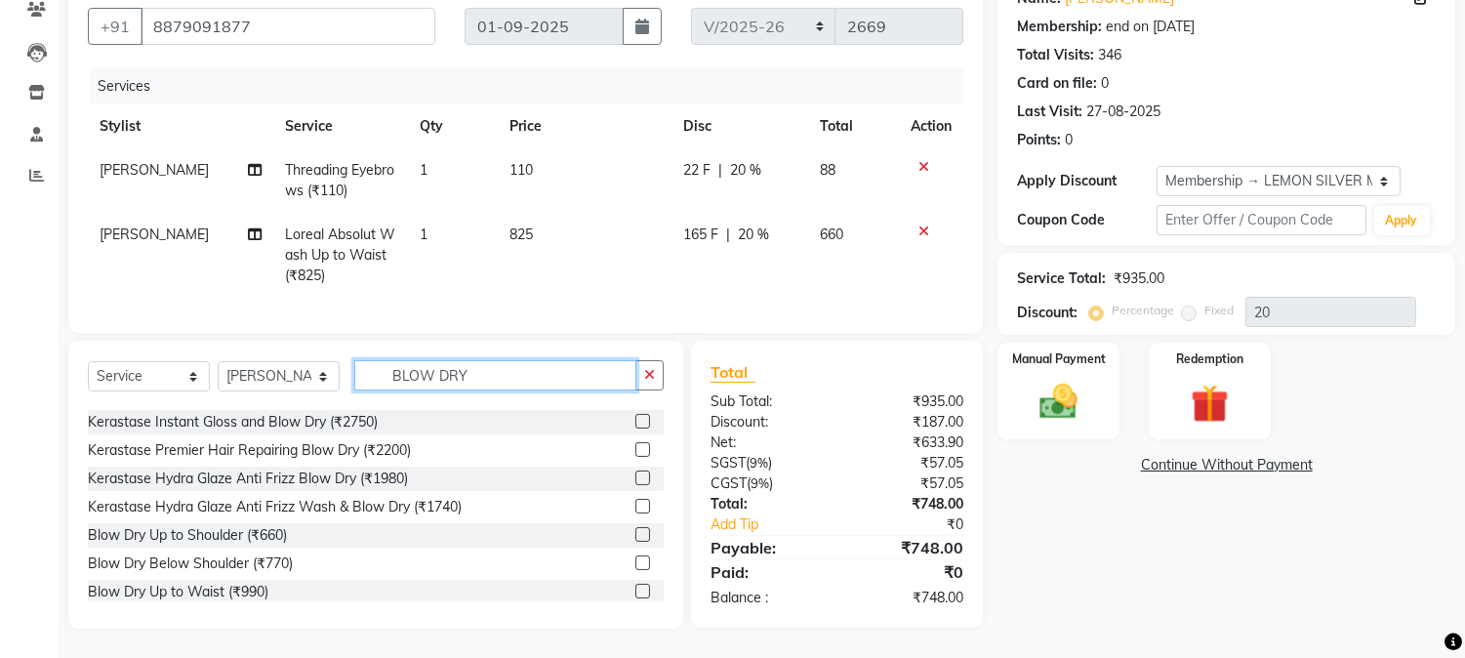
scroll to position [130, 0]
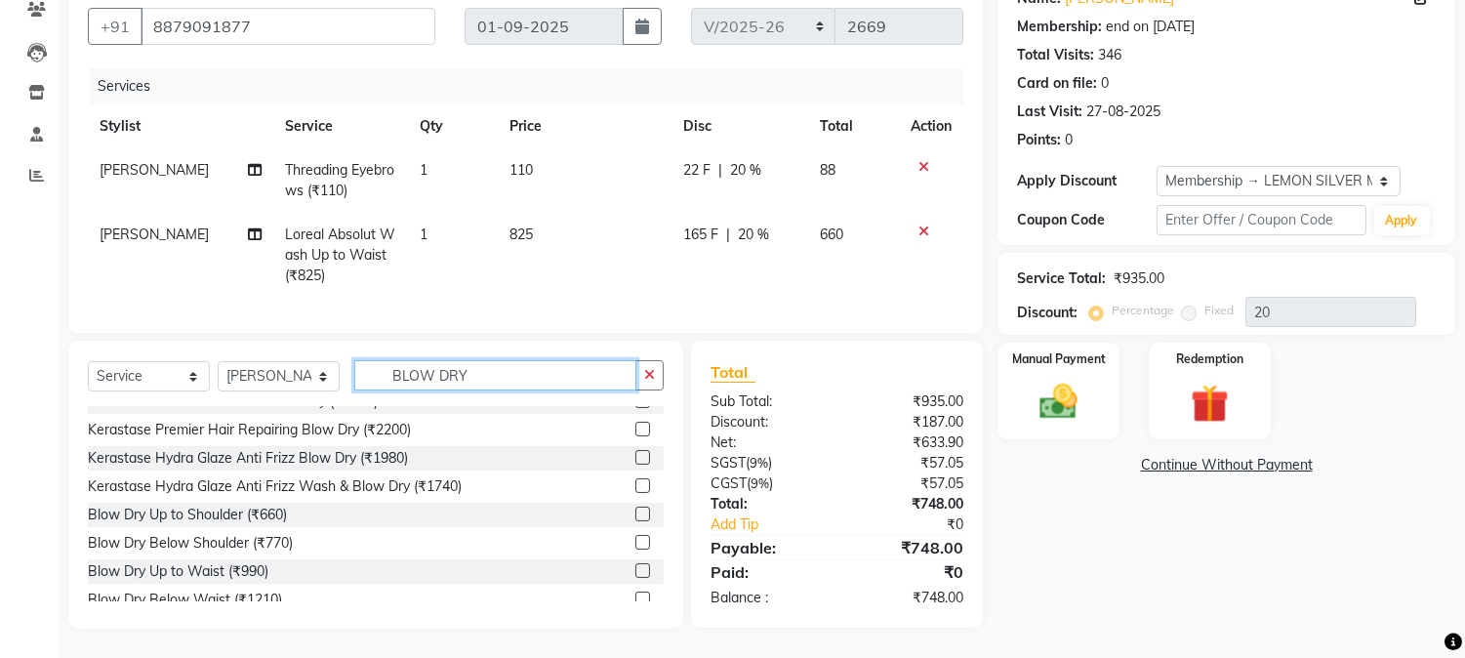
type input "BLOW DRY"
click at [635, 545] on label at bounding box center [642, 542] width 15 height 15
click at [635, 545] on input "checkbox" at bounding box center [641, 543] width 13 height 13
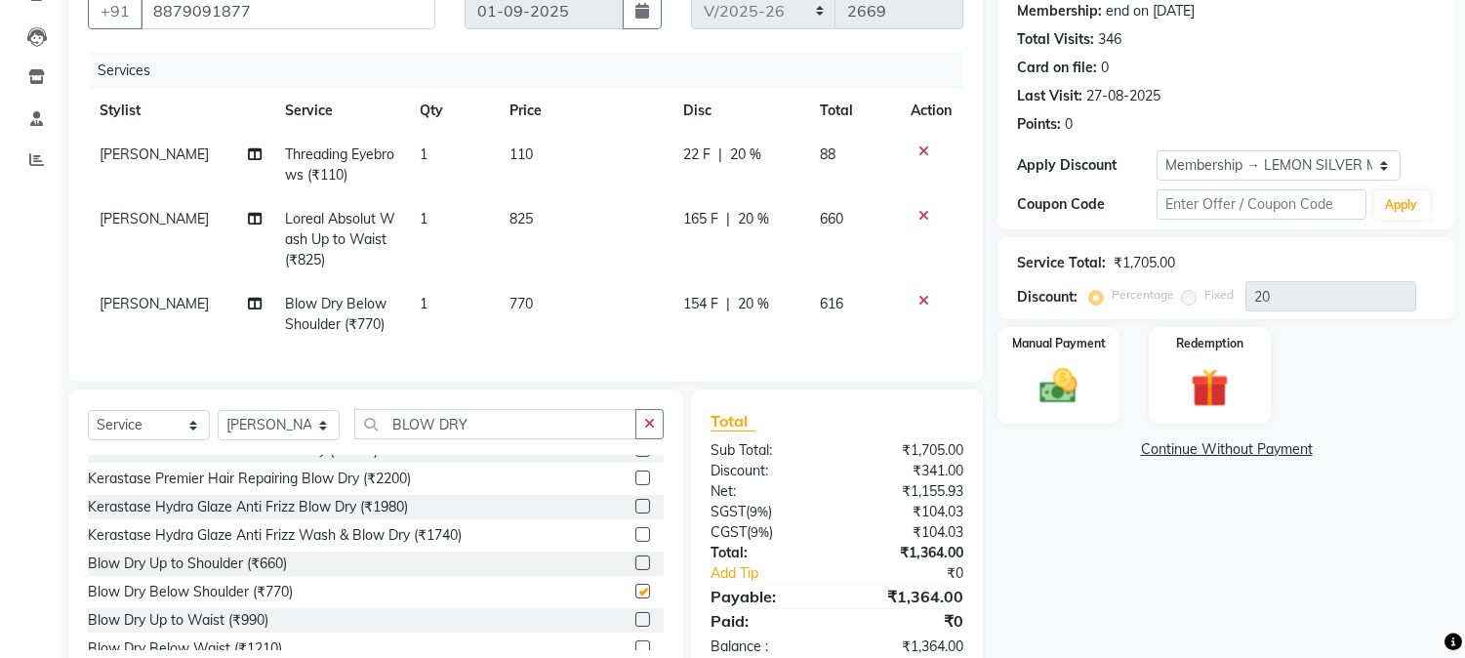
checkbox input "false"
click at [617, 630] on div "Blow Dry Up to Waist (₹990)" at bounding box center [376, 620] width 576 height 24
click at [635, 627] on label at bounding box center [642, 619] width 15 height 15
click at [635, 627] on input "checkbox" at bounding box center [641, 620] width 13 height 13
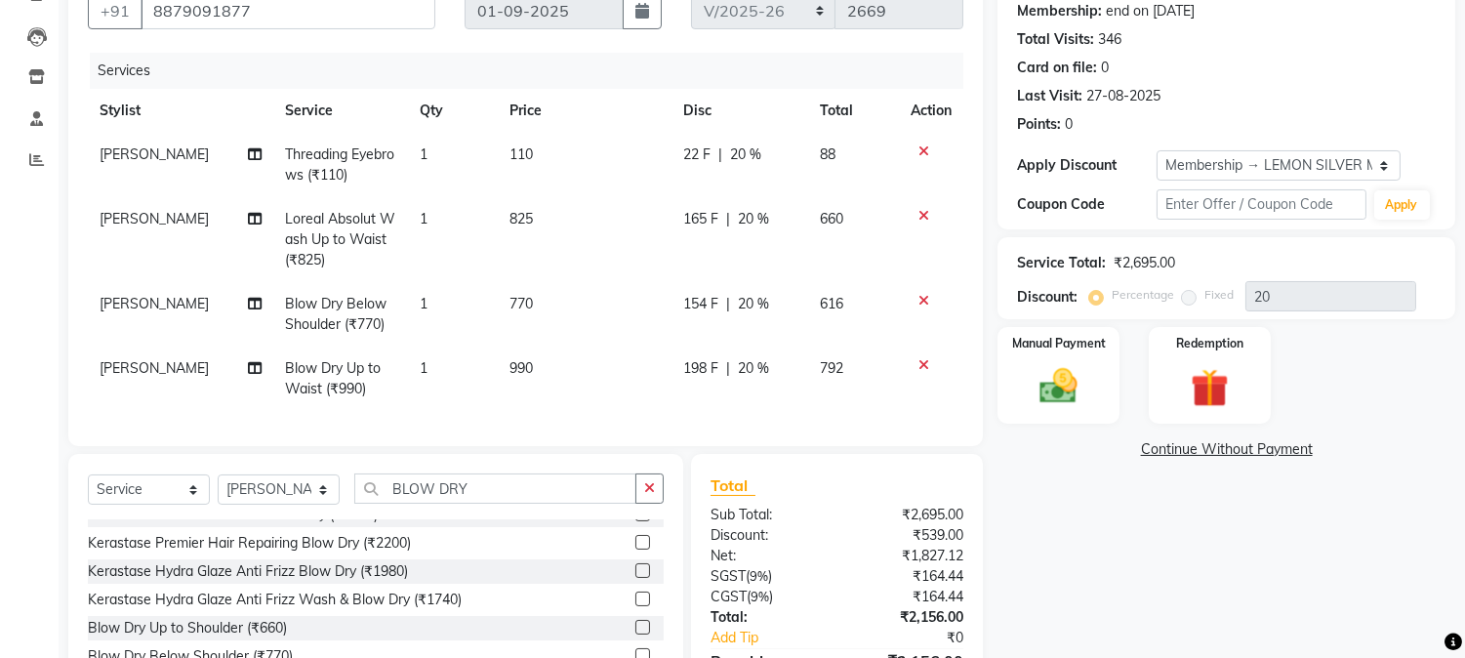
checkbox input "false"
click at [918, 298] on icon at bounding box center [923, 301] width 11 height 14
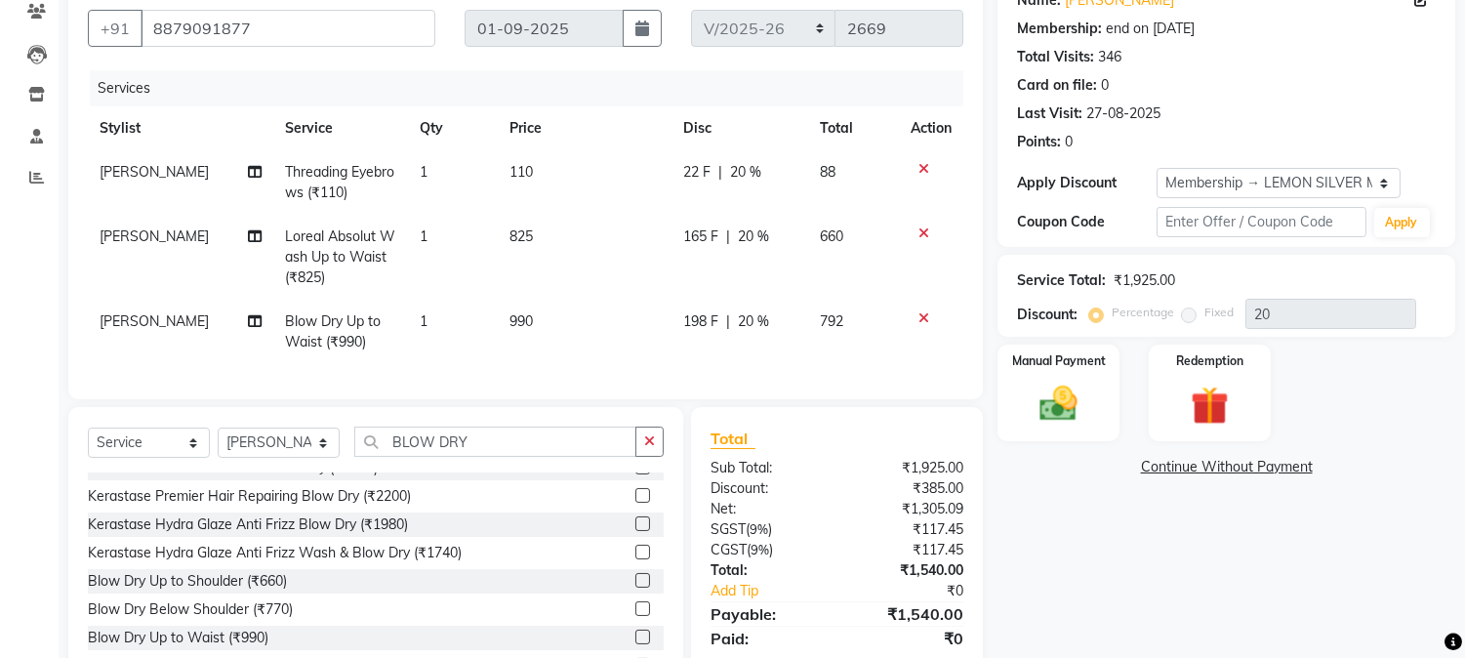
scroll to position [254, 0]
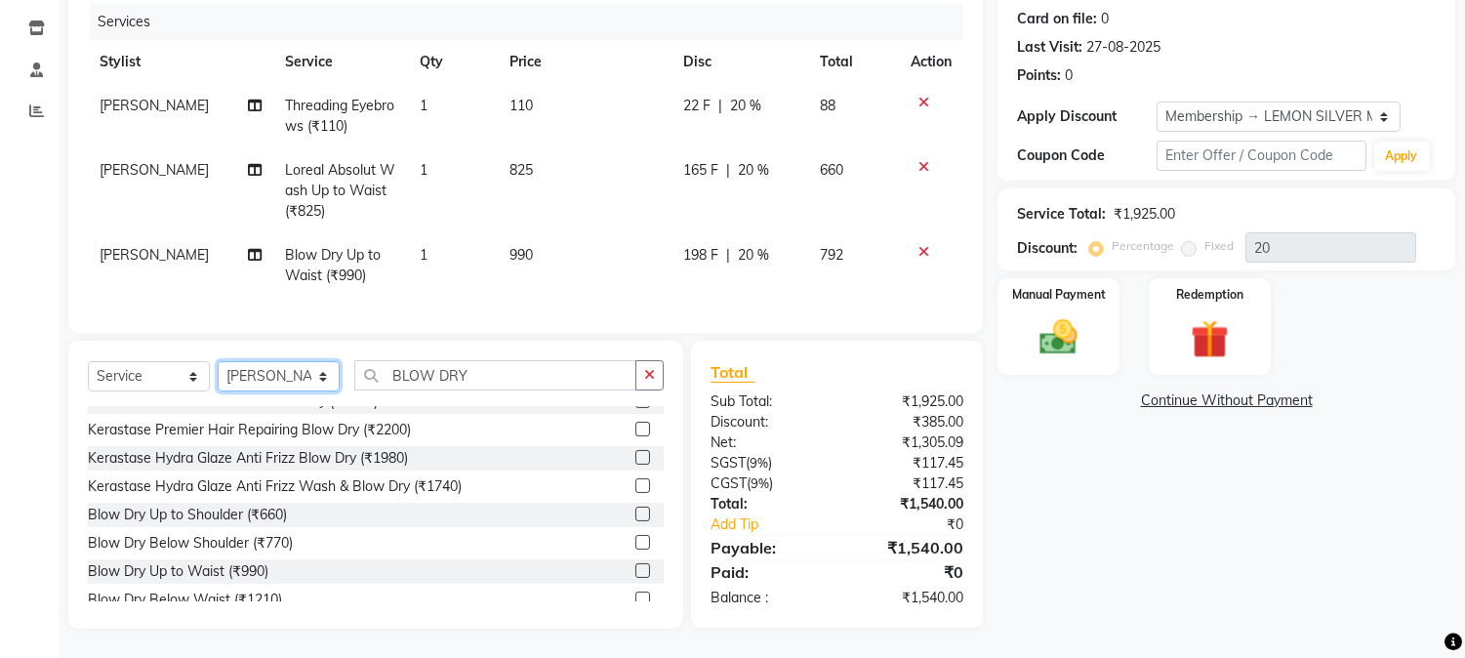
click at [294, 366] on select "Select Stylist Abhay [PERSON_NAME] [PERSON_NAME] Datta [PERSON_NAME] [PERSON_NA…" at bounding box center [279, 376] width 122 height 30
select select "7418"
click at [218, 362] on select "Select Stylist Abhay [PERSON_NAME] [PERSON_NAME] Datta [PERSON_NAME] [PERSON_NA…" at bounding box center [279, 376] width 122 height 30
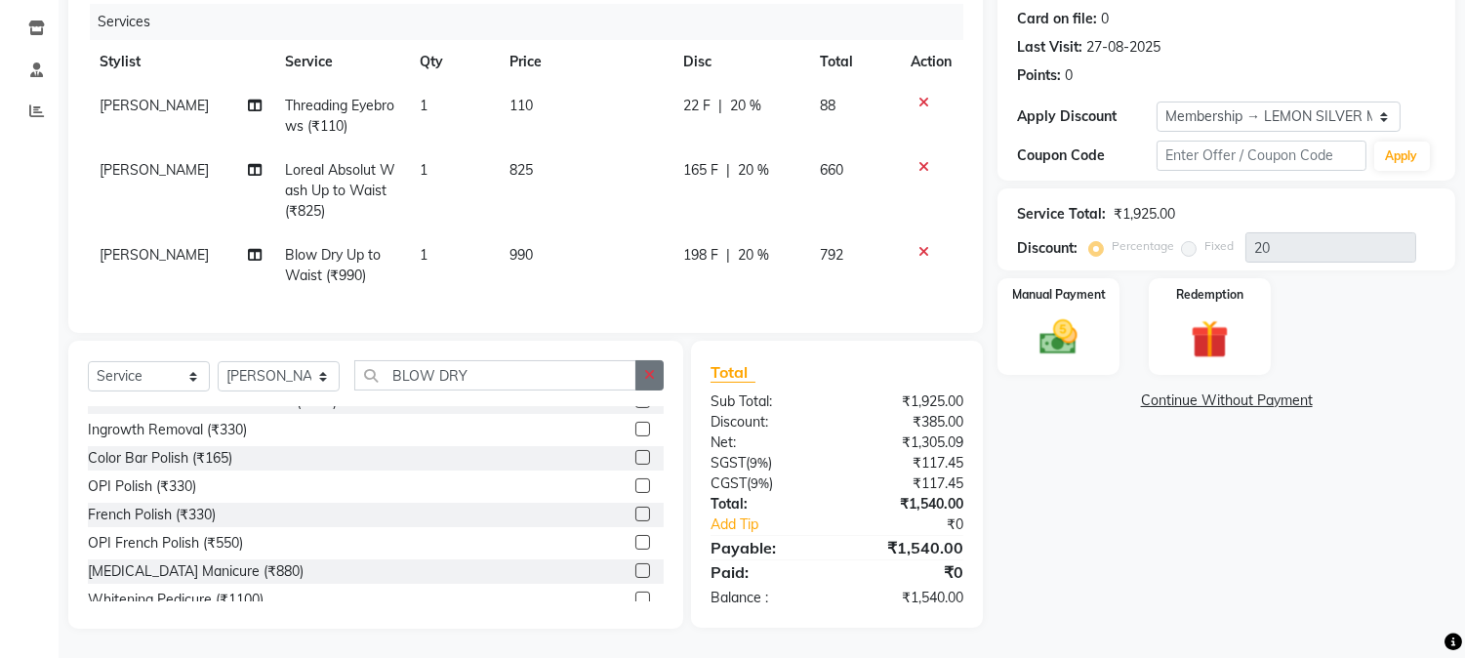
click at [637, 373] on button "button" at bounding box center [649, 375] width 28 height 30
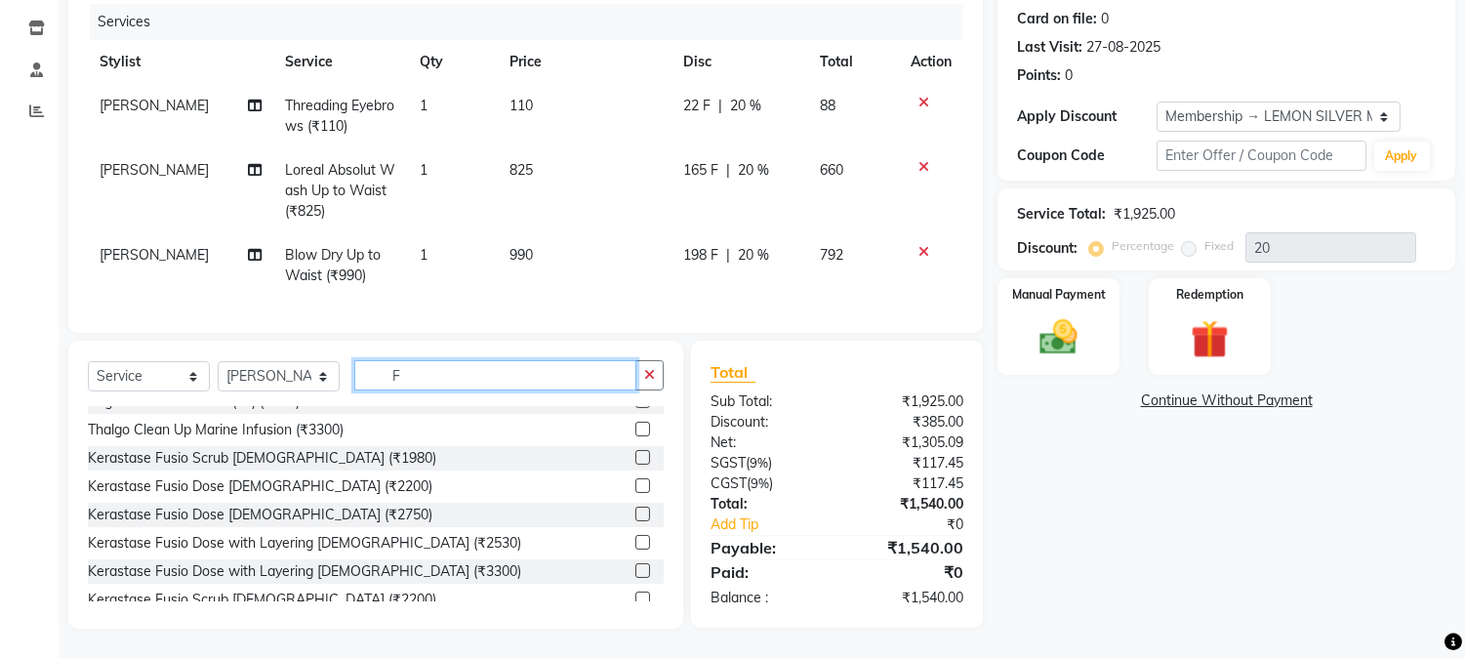
scroll to position [0, 0]
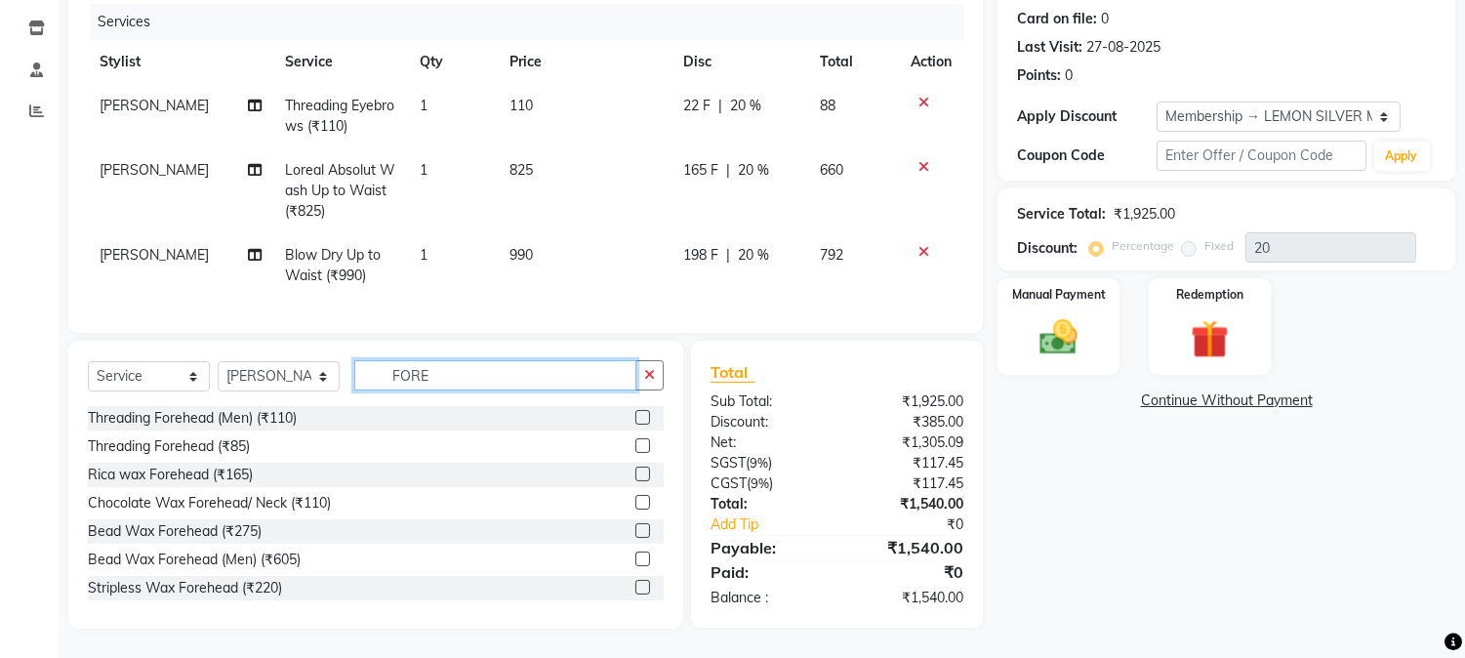
type input "FORE"
click at [635, 445] on label at bounding box center [642, 445] width 15 height 15
click at [635, 445] on input "checkbox" at bounding box center [641, 446] width 13 height 13
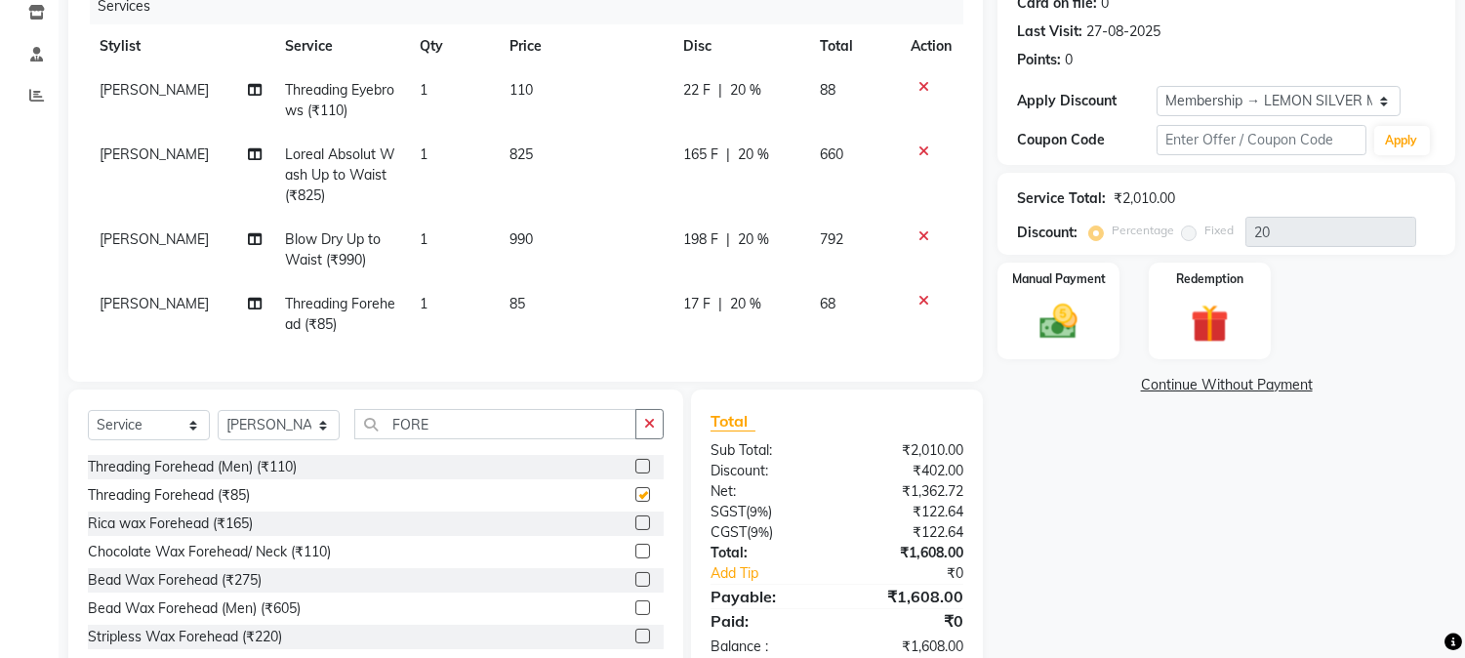
checkbox input "false"
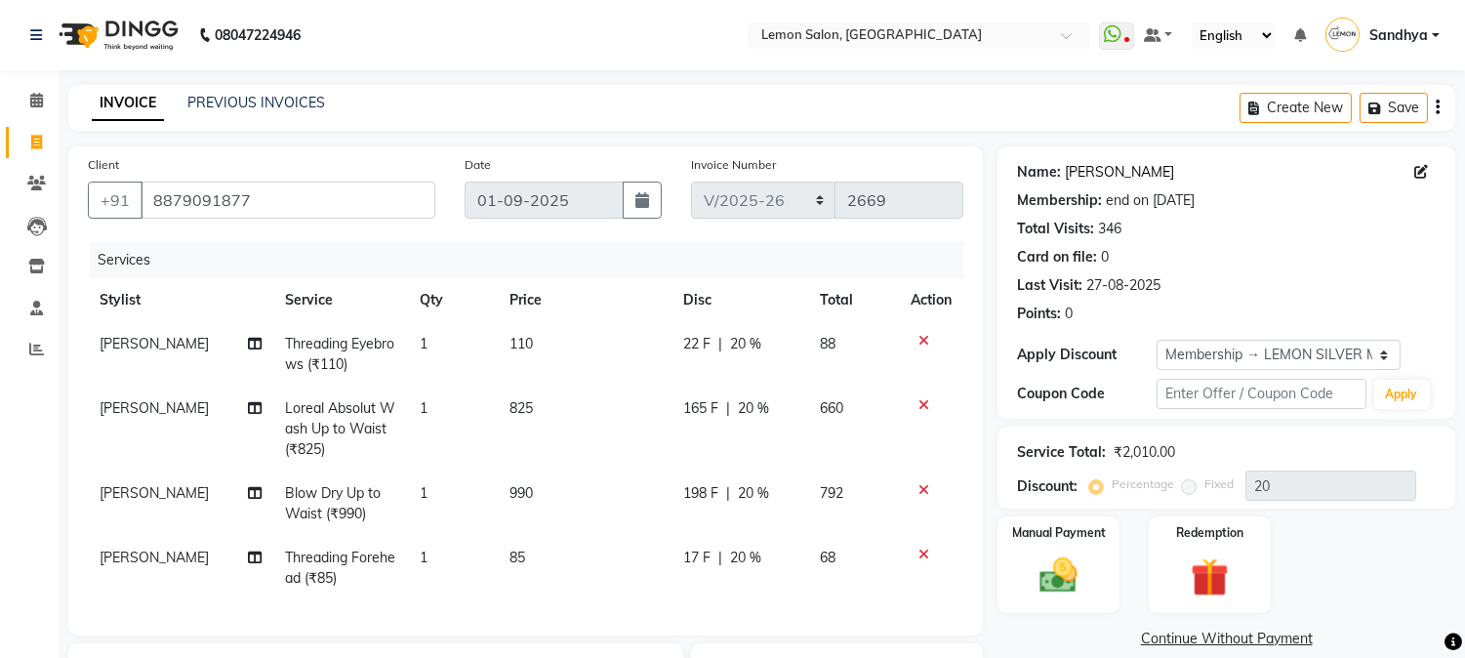
click at [1093, 170] on link "[PERSON_NAME]" at bounding box center [1119, 172] width 109 height 20
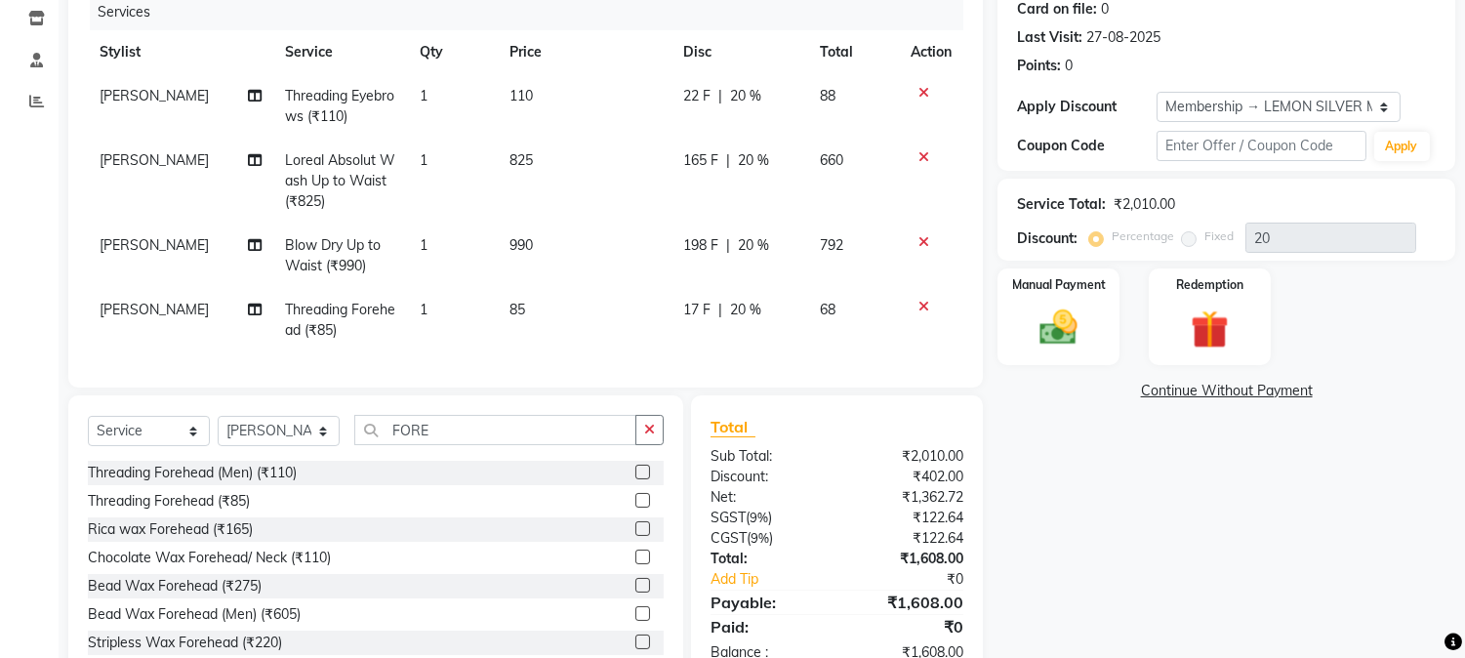
scroll to position [289, 0]
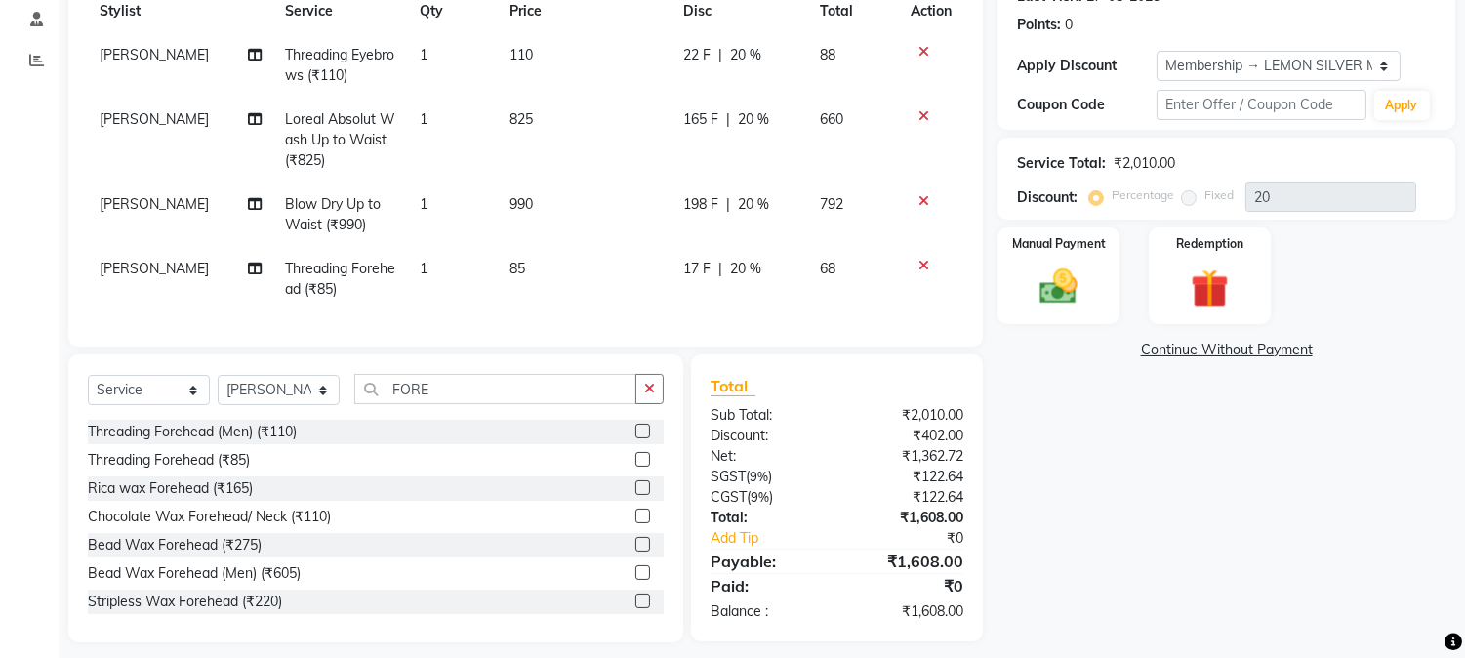
click at [127, 129] on td "[PERSON_NAME]" at bounding box center [180, 140] width 185 height 85
select select "7420"
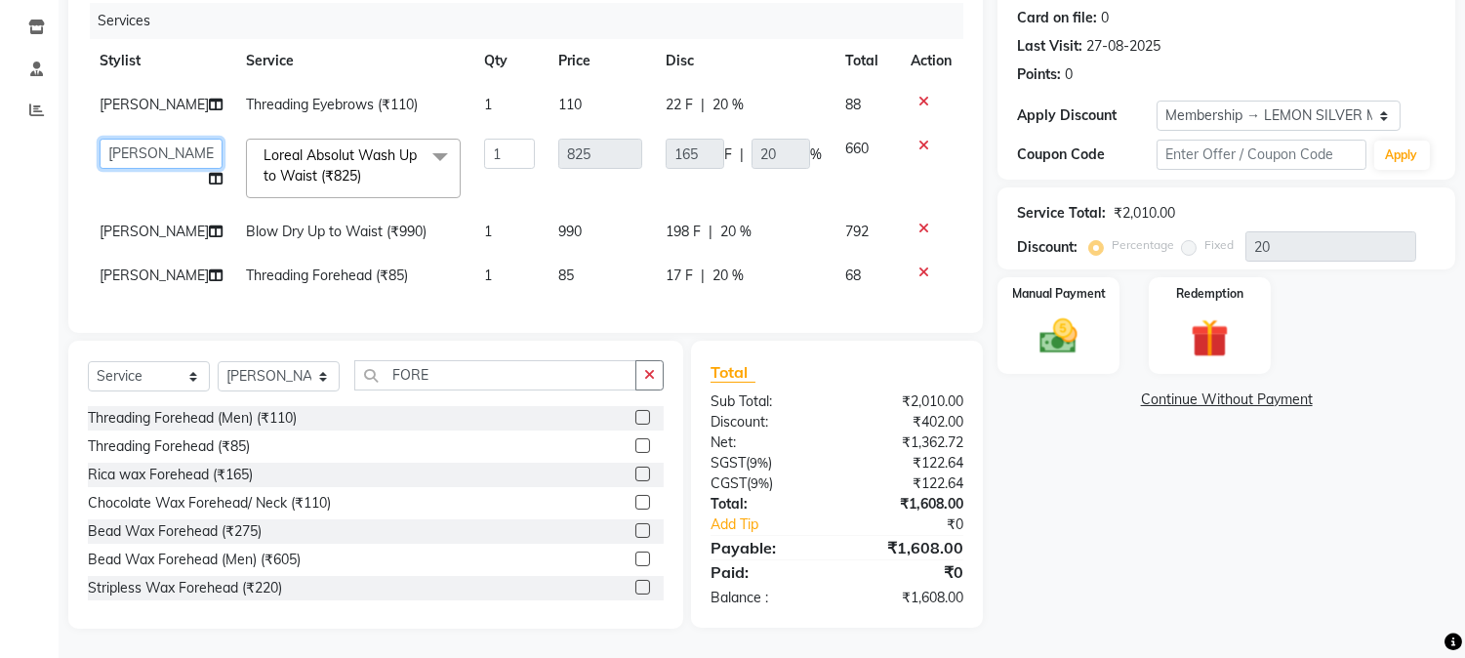
click at [143, 139] on select "Abhay [PERSON_NAME] [PERSON_NAME] Datta [PERSON_NAME] [PERSON_NAME] [PERSON_NAM…" at bounding box center [161, 154] width 123 height 30
select select "61677"
click at [160, 224] on td "[PERSON_NAME]" at bounding box center [161, 232] width 146 height 44
select select "7420"
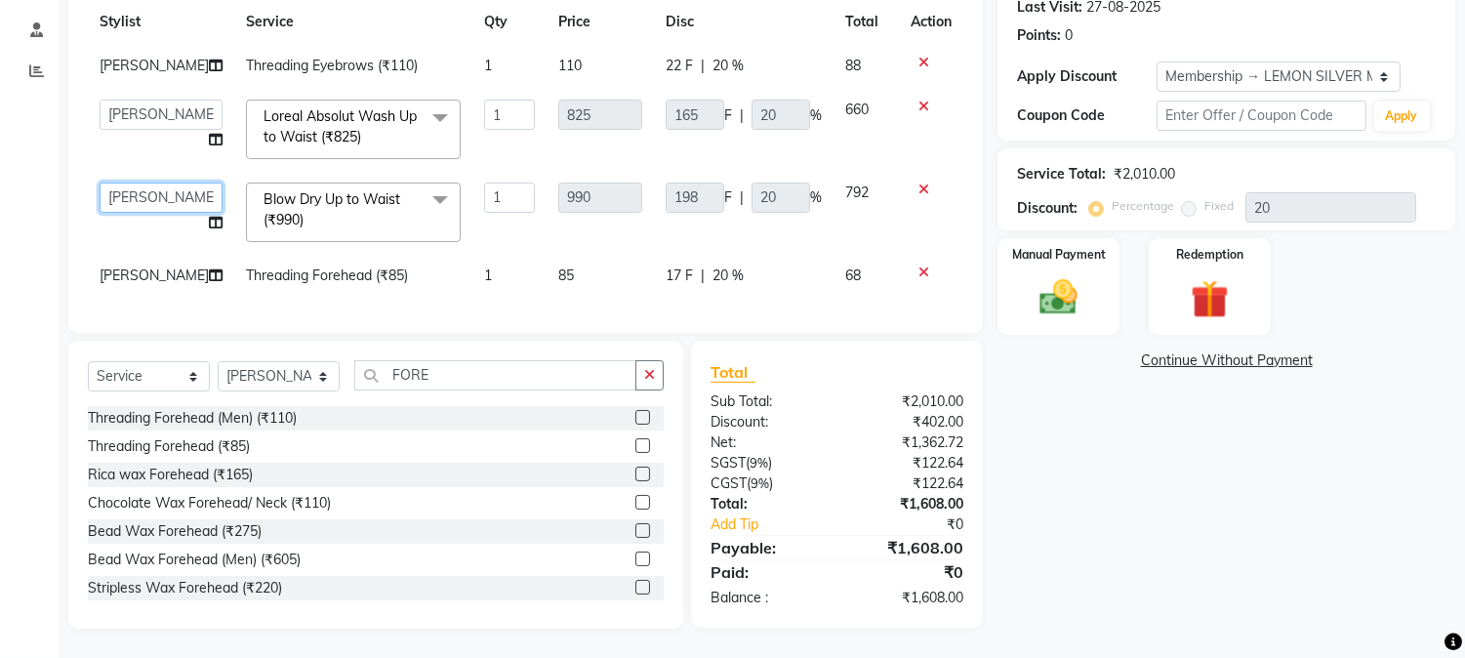
click at [138, 209] on select "Abhay [PERSON_NAME] [PERSON_NAME] Datta [PERSON_NAME] [PERSON_NAME] [PERSON_NAM…" at bounding box center [161, 198] width 123 height 30
select select "61677"
click at [845, 298] on td "68" at bounding box center [865, 276] width 65 height 44
select select "7418"
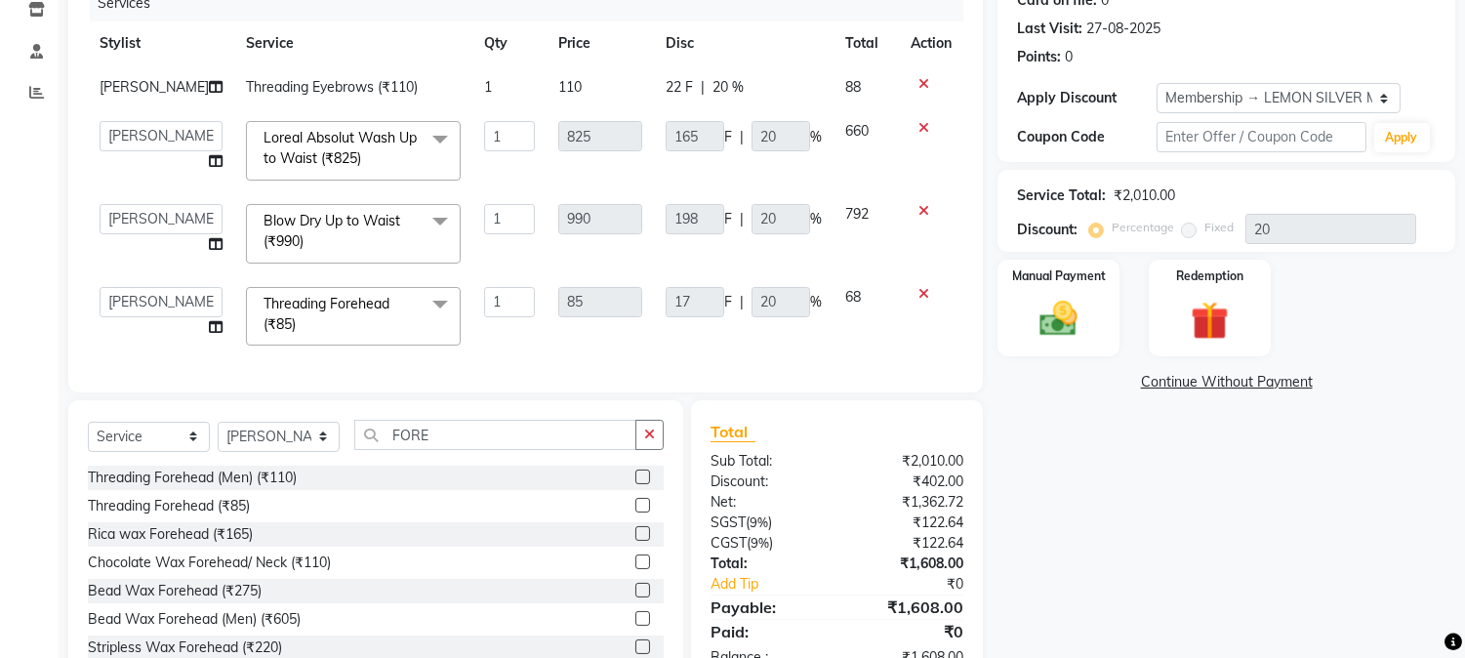
scroll to position [353, 0]
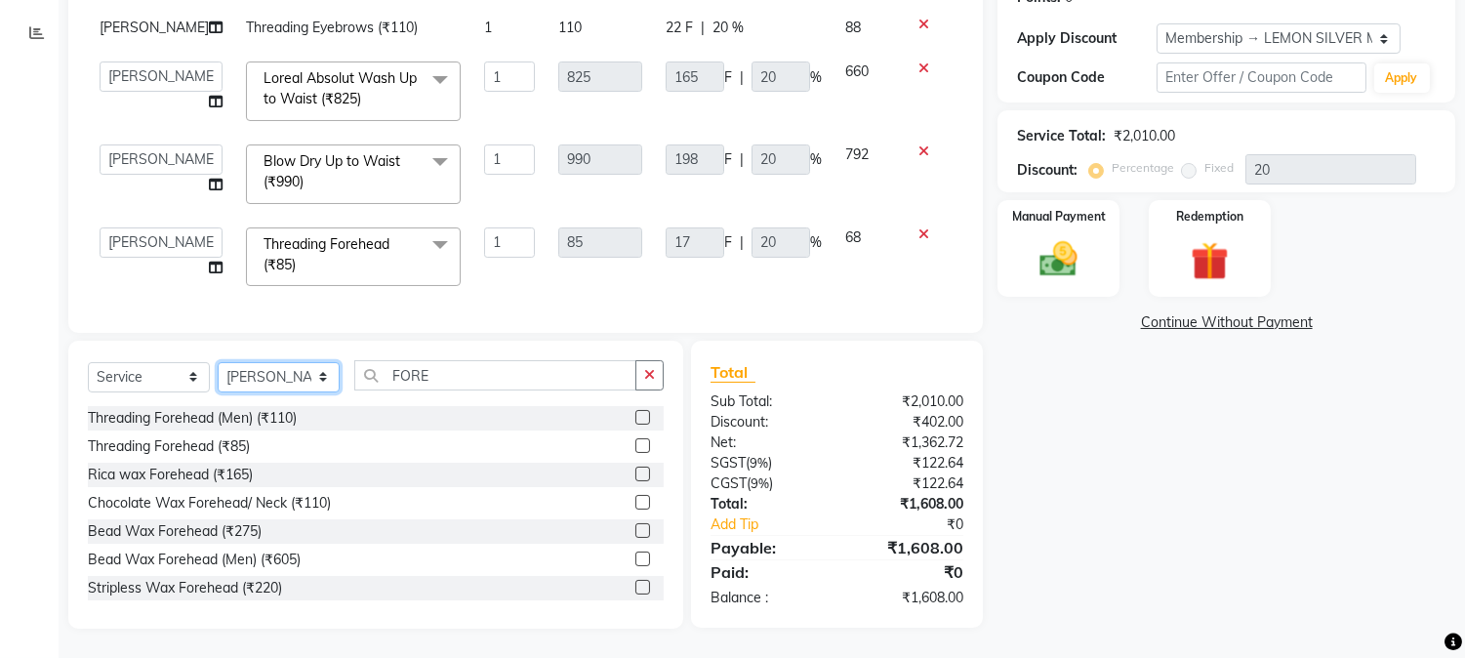
click at [295, 386] on select "Select Stylist Abhay [PERSON_NAME] [PERSON_NAME] Datta [PERSON_NAME] [PERSON_NA…" at bounding box center [279, 377] width 122 height 30
select select "61677"
click at [218, 362] on select "Select Stylist Abhay [PERSON_NAME] [PERSON_NAME] Datta [PERSON_NAME] [PERSON_NA…" at bounding box center [279, 377] width 122 height 30
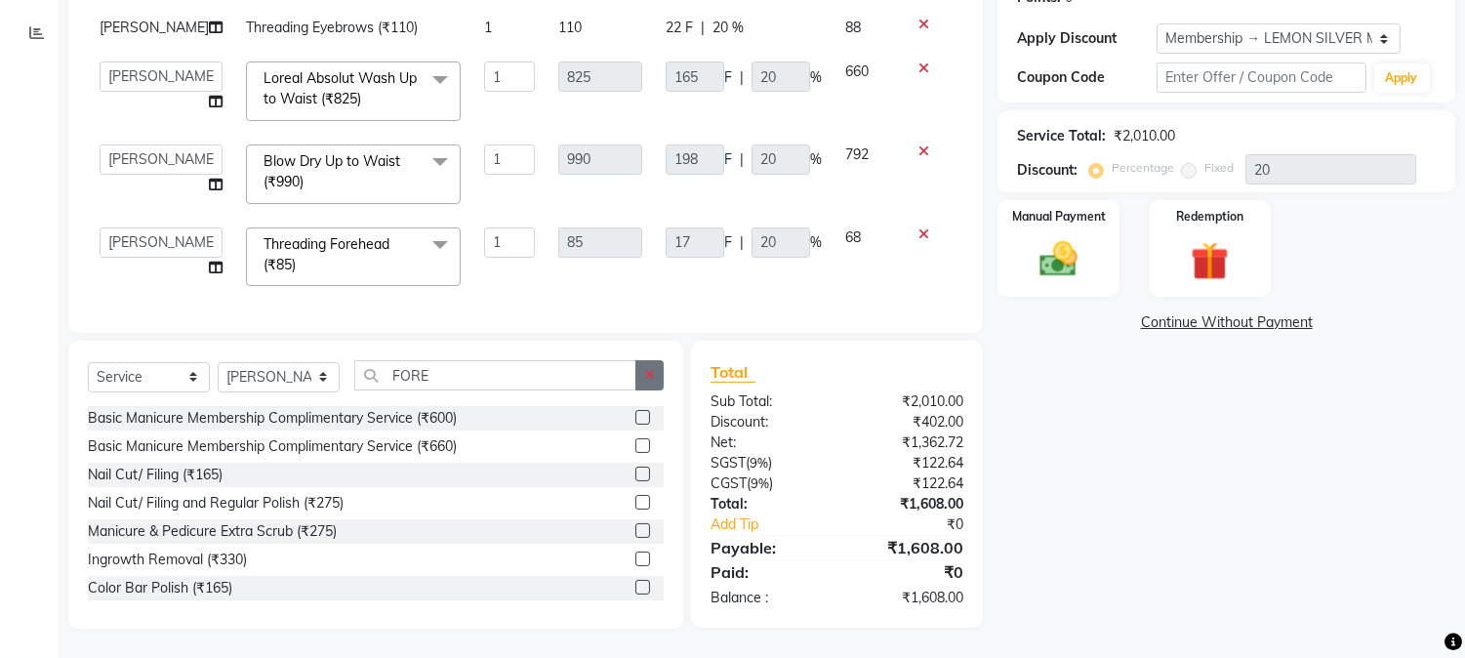
click at [655, 375] on button "button" at bounding box center [649, 375] width 28 height 30
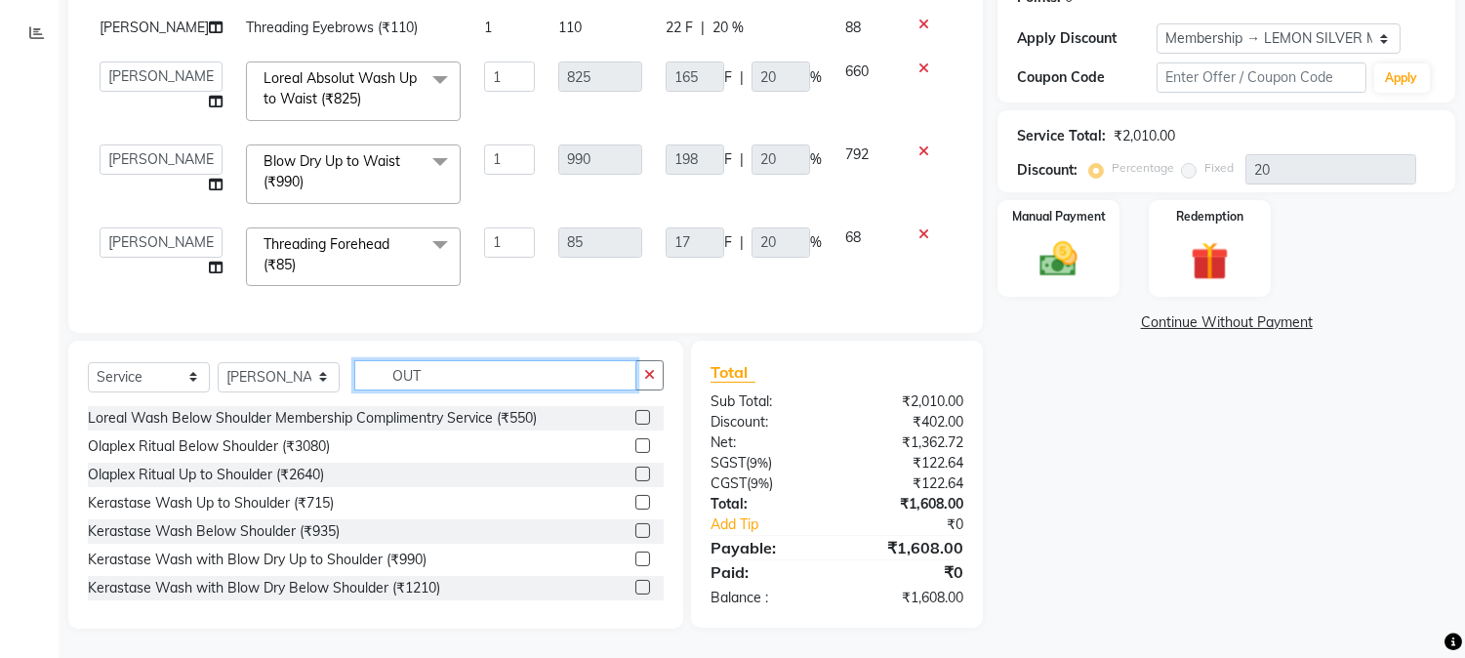
scroll to position [352, 0]
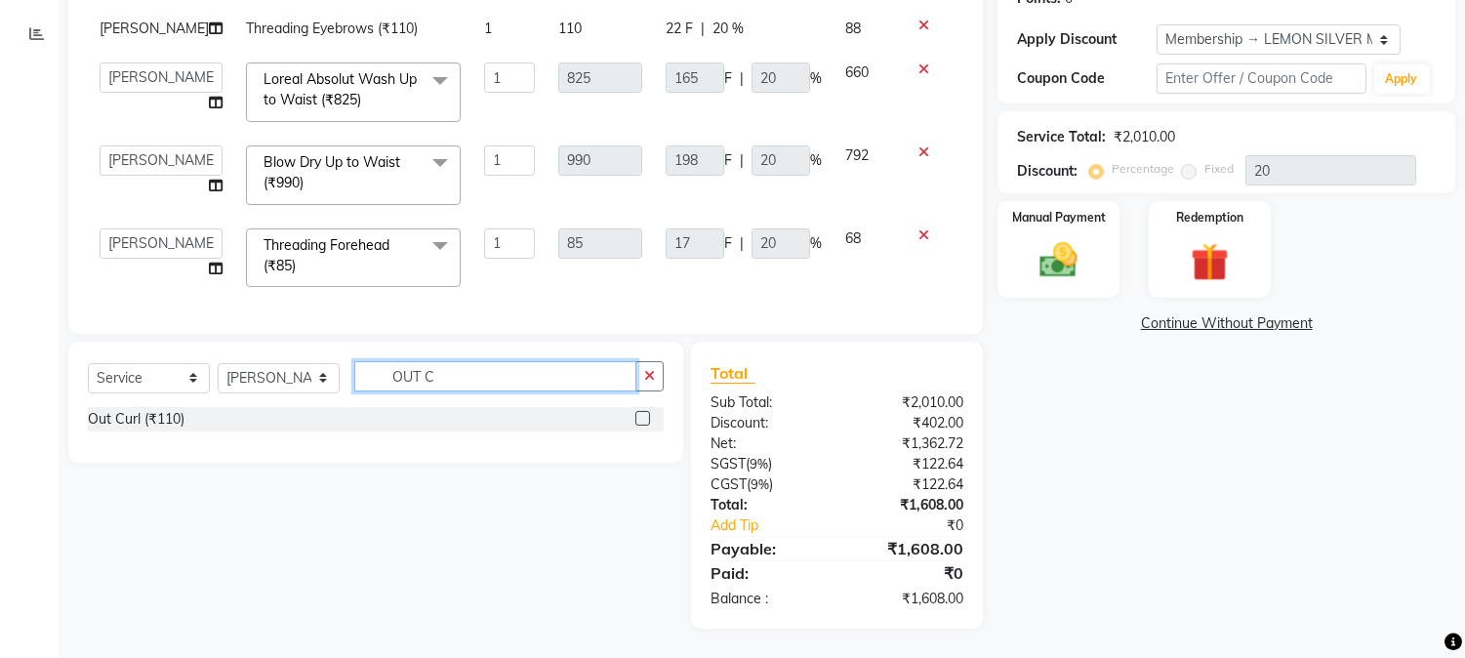
type input "OUT C"
click at [637, 423] on label at bounding box center [642, 418] width 15 height 15
click at [637, 423] on input "checkbox" at bounding box center [641, 419] width 13 height 13
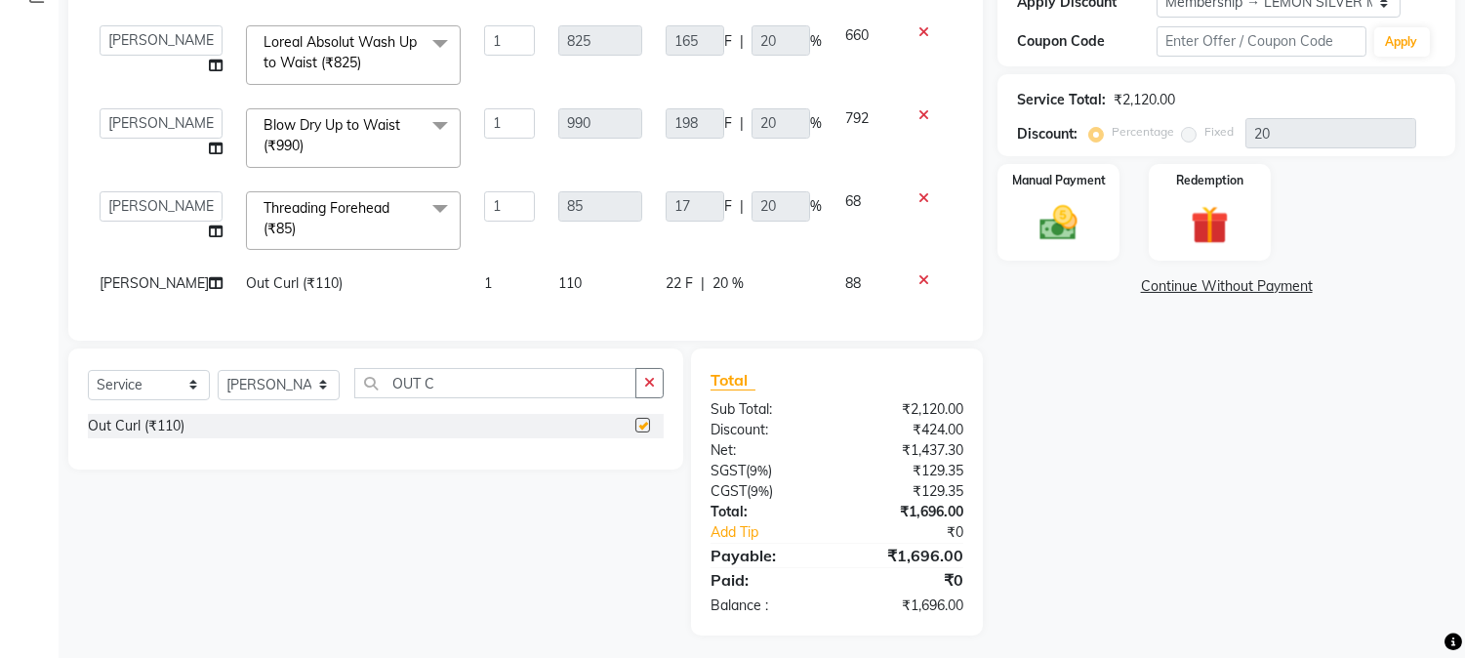
checkbox input "false"
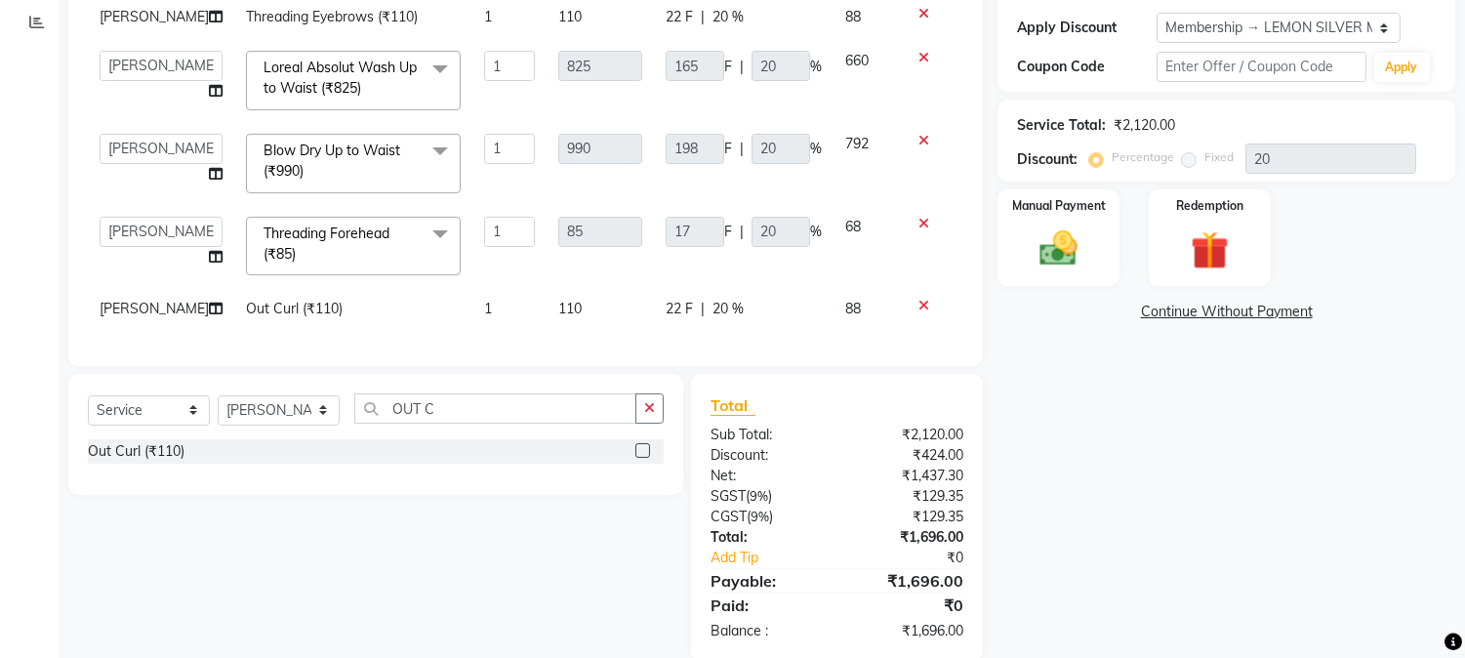
scroll to position [415, 0]
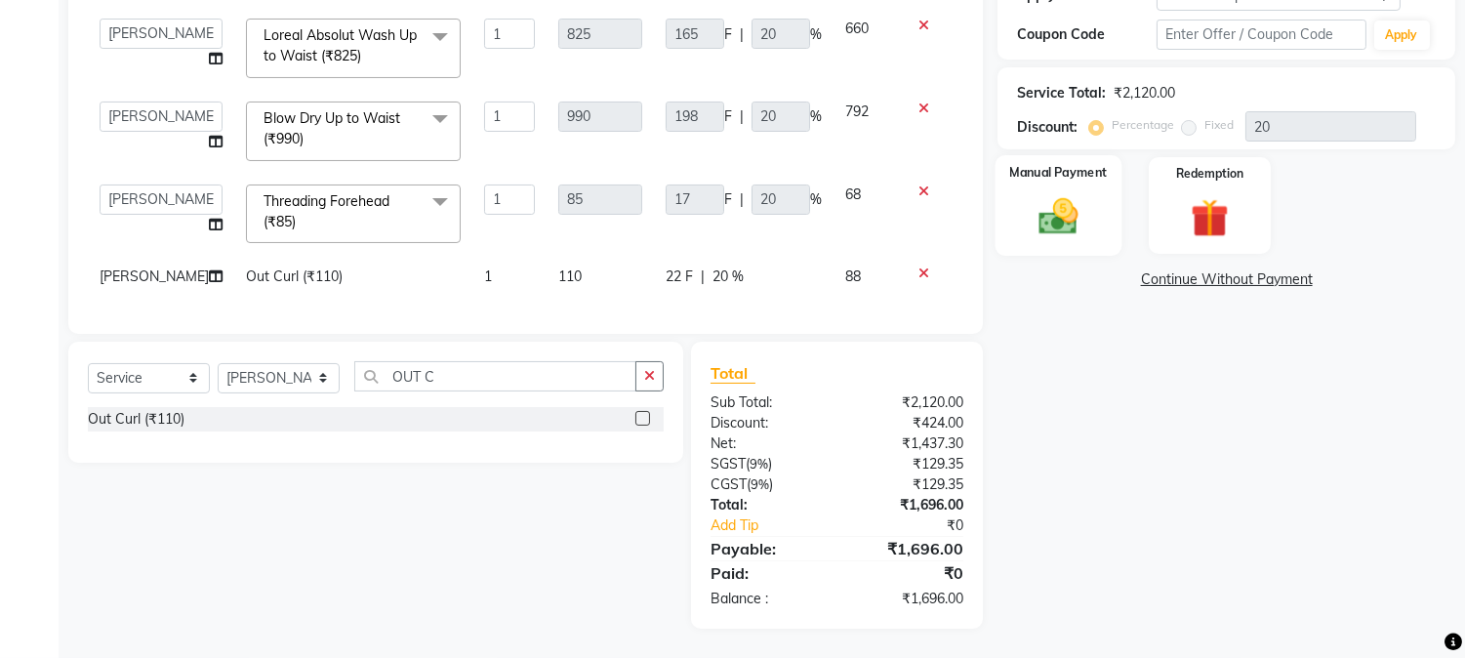
click at [1081, 194] on img at bounding box center [1059, 217] width 64 height 46
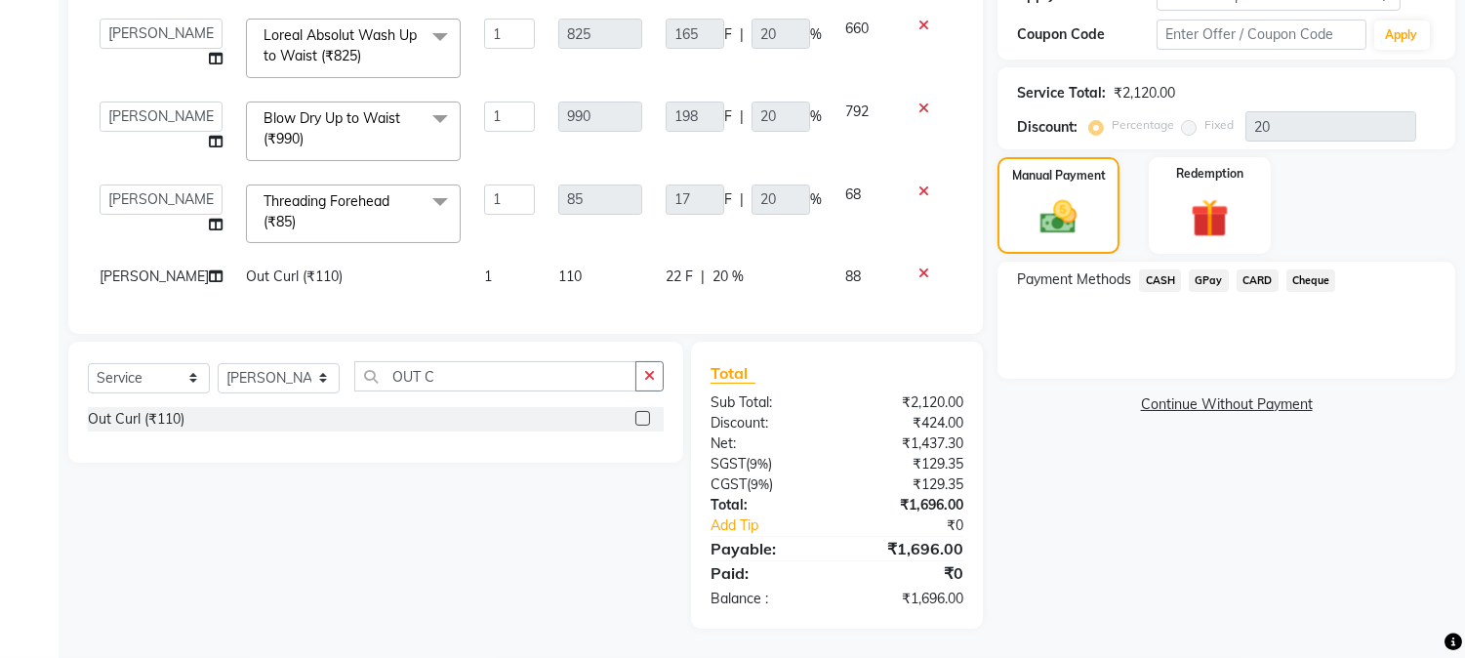
click at [1205, 269] on span "GPay" at bounding box center [1209, 280] width 40 height 22
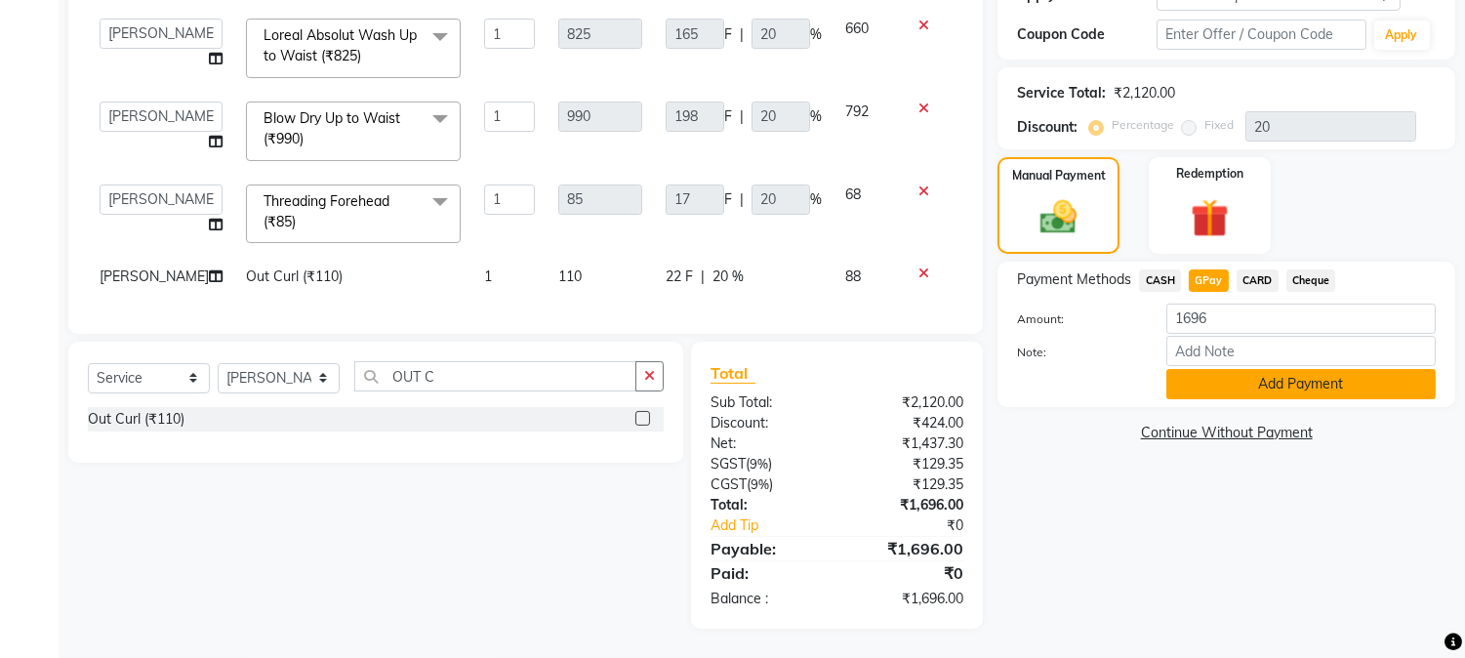
click at [1232, 369] on button "Add Payment" at bounding box center [1300, 384] width 269 height 30
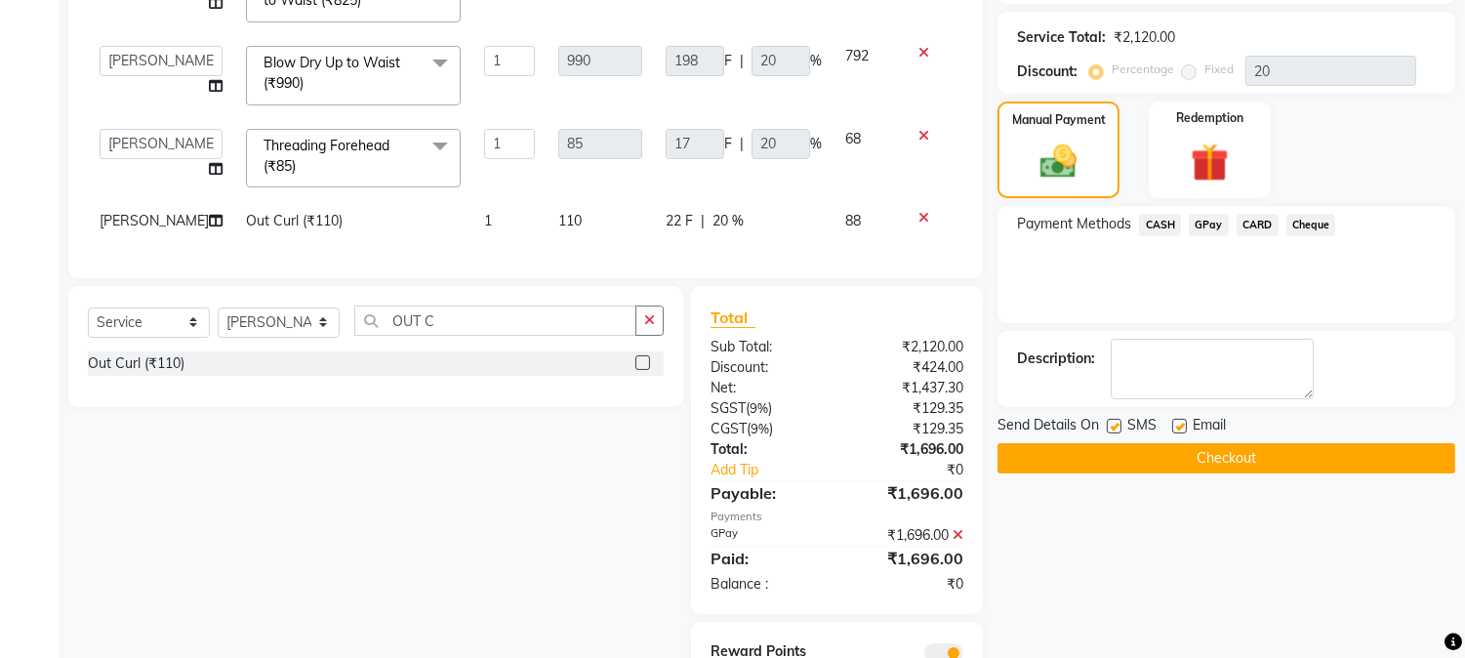
click at [1181, 425] on label at bounding box center [1179, 426] width 15 height 15
click at [1181, 425] on input "checkbox" at bounding box center [1178, 427] width 13 height 13
checkbox input "false"
click at [1110, 423] on label at bounding box center [1114, 426] width 15 height 15
click at [1110, 423] on input "checkbox" at bounding box center [1113, 427] width 13 height 13
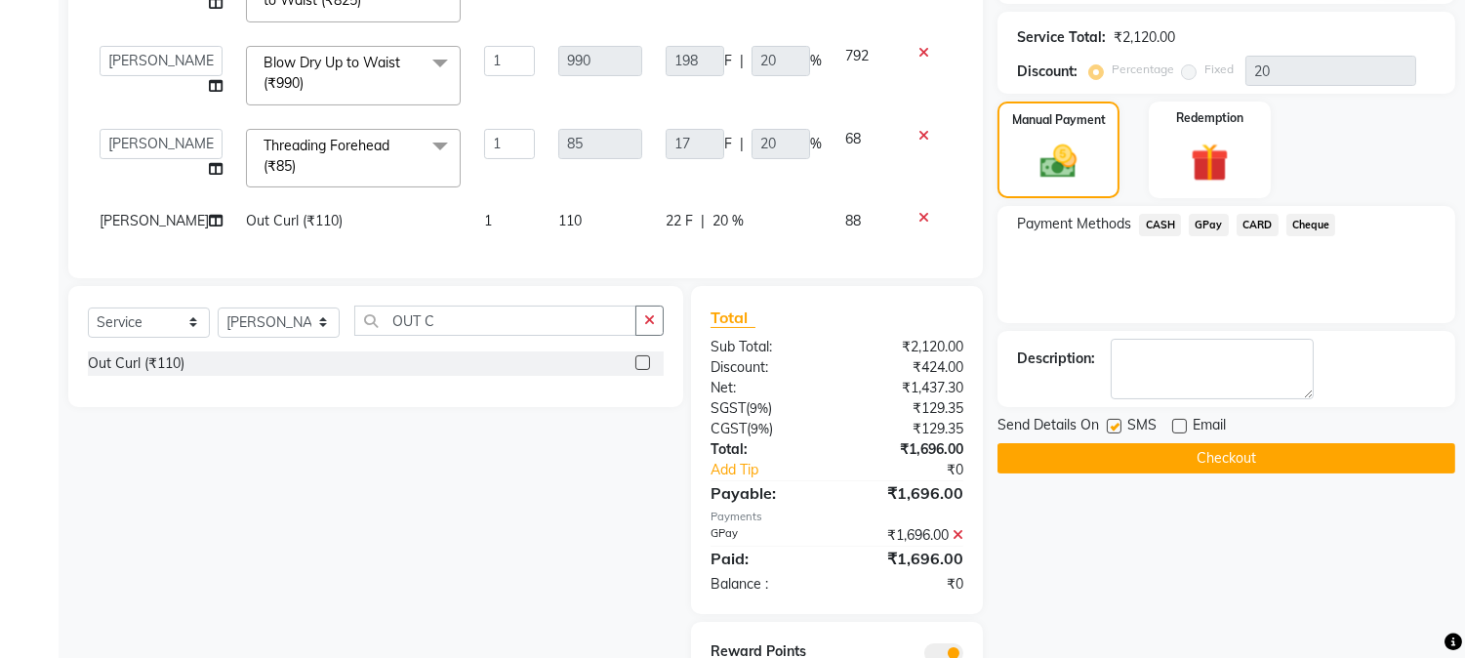
checkbox input "false"
click at [1164, 459] on button "Checkout" at bounding box center [1226, 458] width 458 height 30
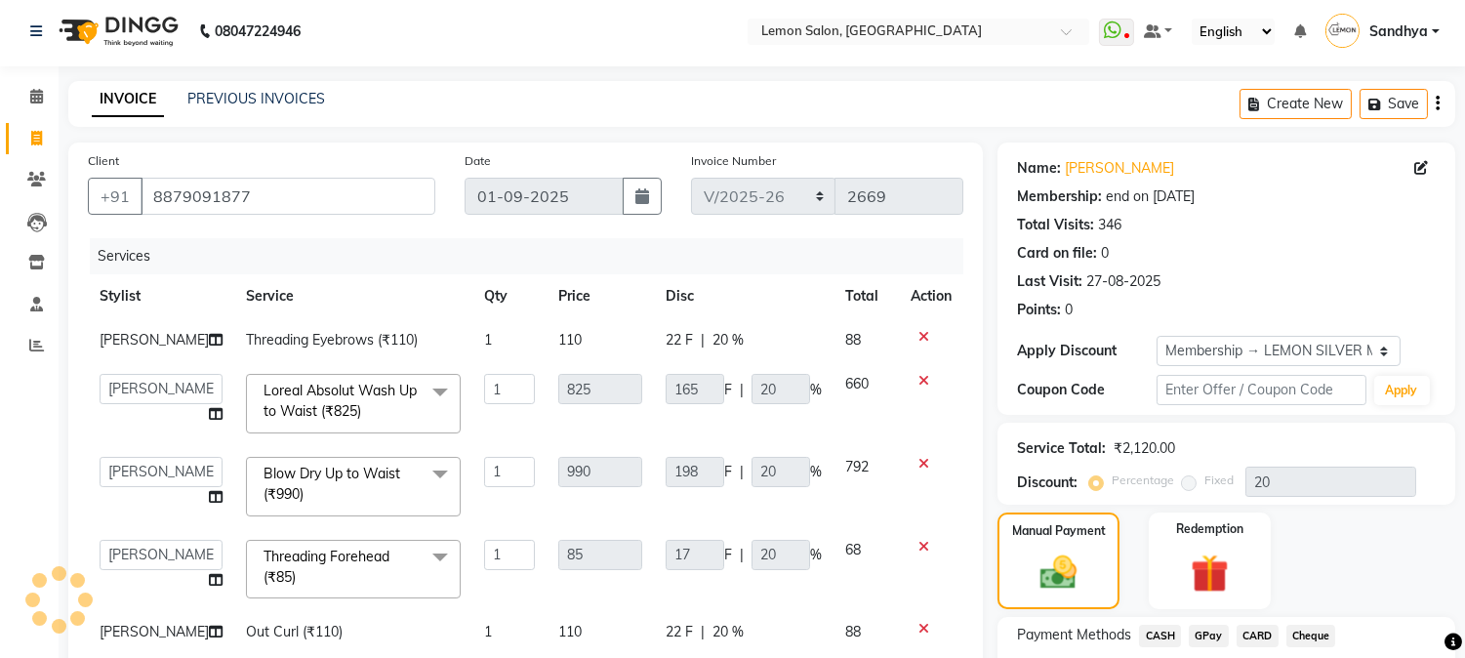
scroll to position [0, 0]
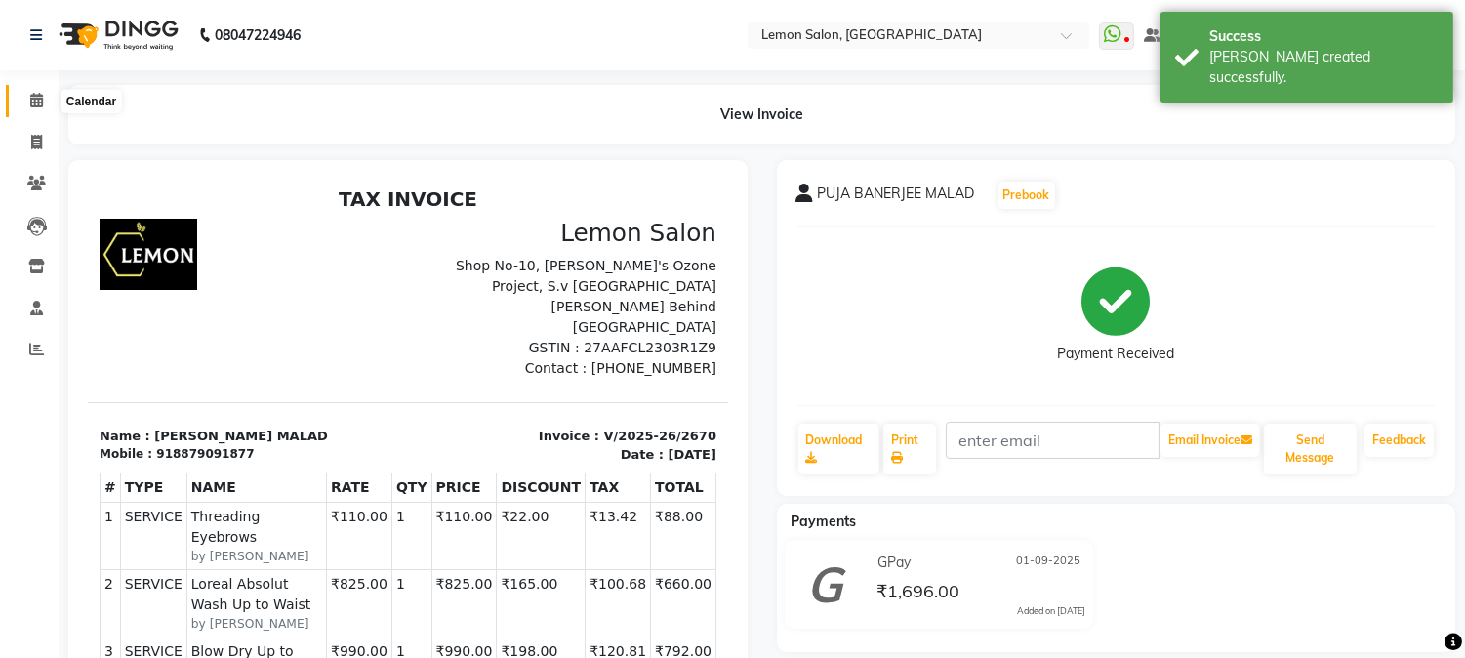
click at [32, 110] on span at bounding box center [37, 101] width 34 height 22
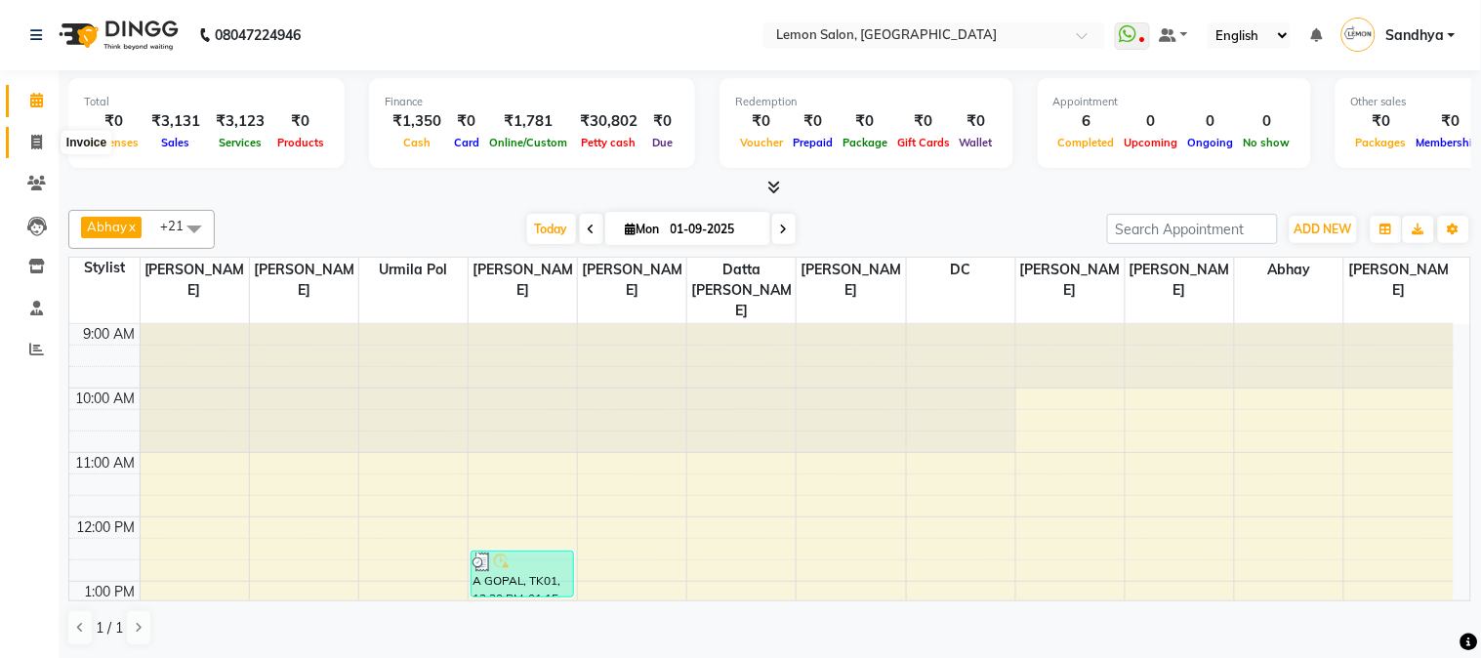
click at [23, 149] on span at bounding box center [37, 143] width 34 height 22
select select "service"
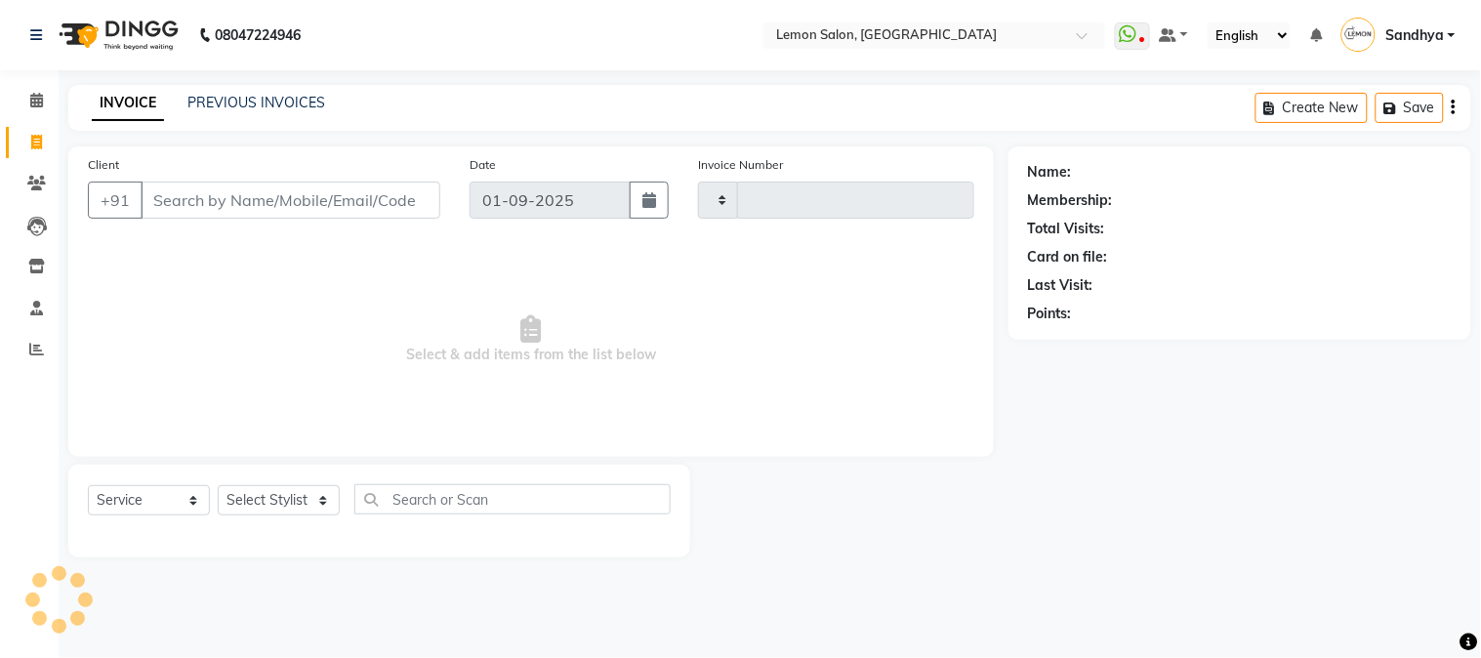
type input "2671"
select select "565"
click at [270, 495] on select "Select Stylist" at bounding box center [279, 500] width 122 height 30
select select "7420"
click at [218, 486] on select "Select Stylist Abhay [PERSON_NAME] [PERSON_NAME] Datta [PERSON_NAME] [PERSON_NA…" at bounding box center [279, 500] width 122 height 30
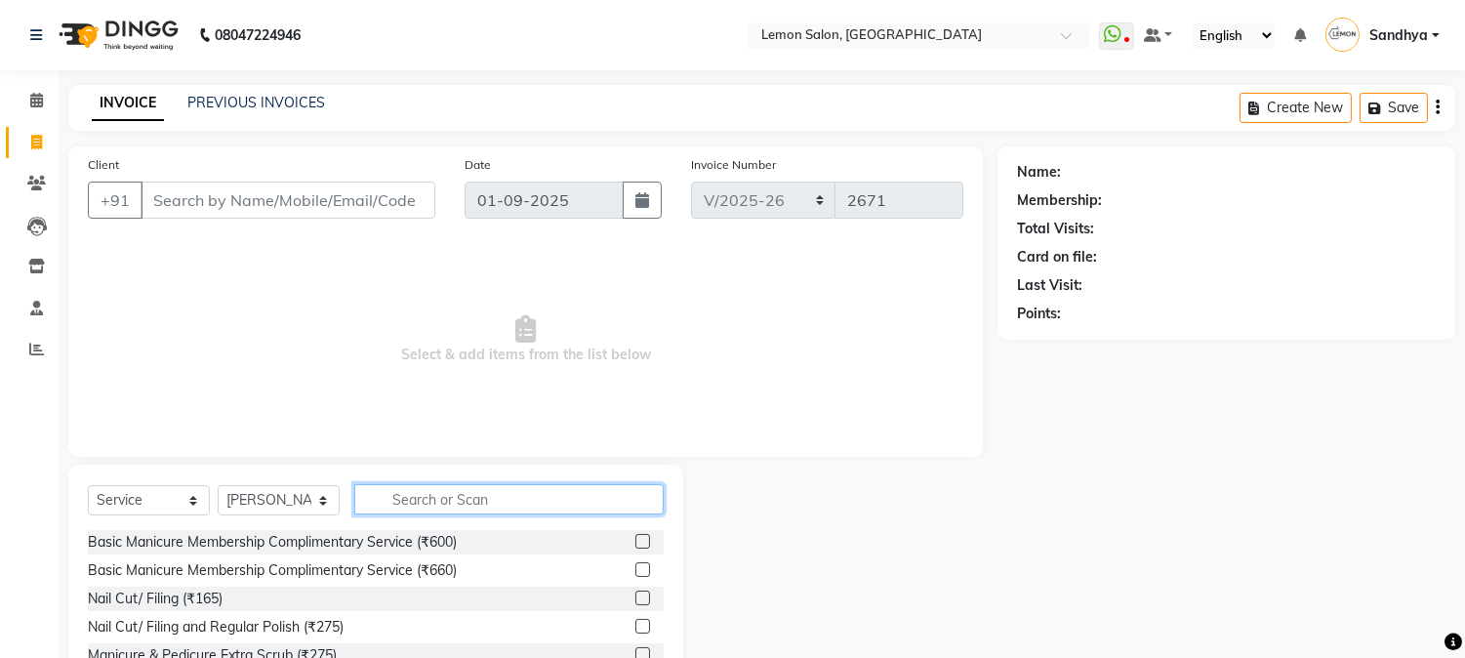
click at [474, 495] on input "text" at bounding box center [508, 499] width 309 height 30
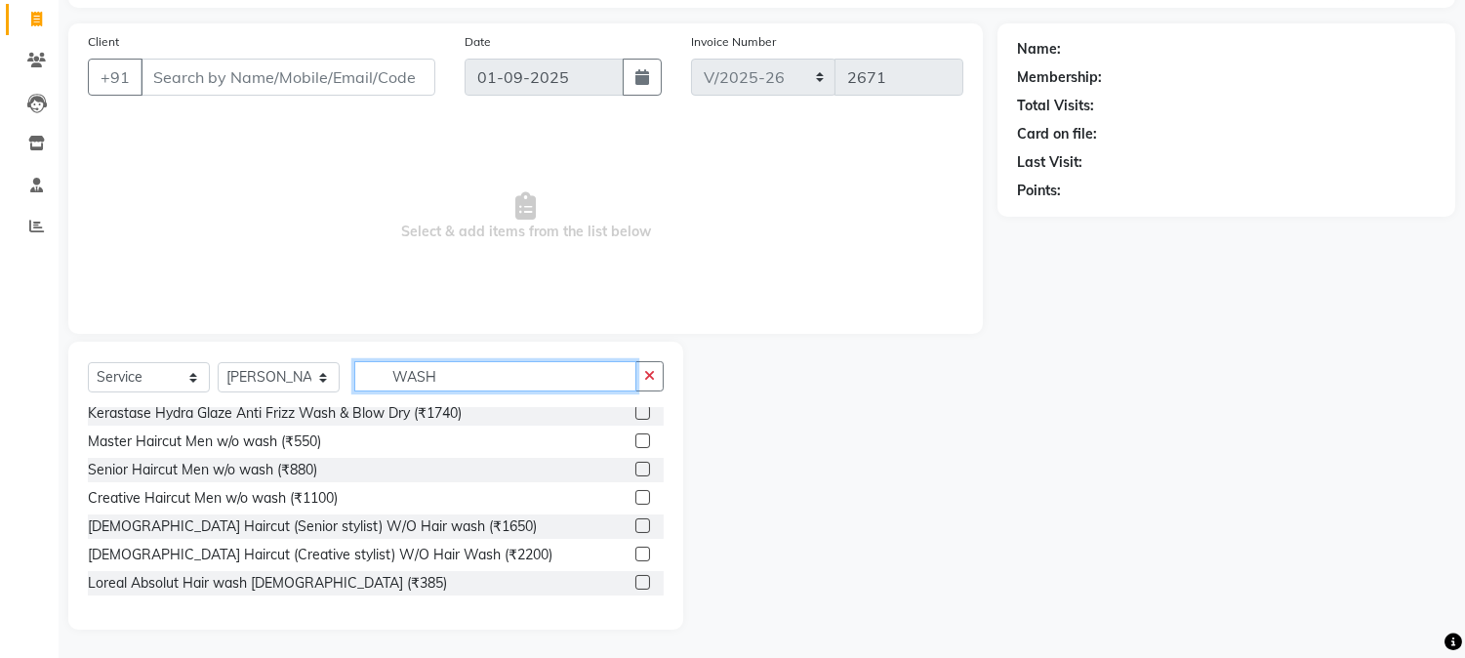
scroll to position [578, 0]
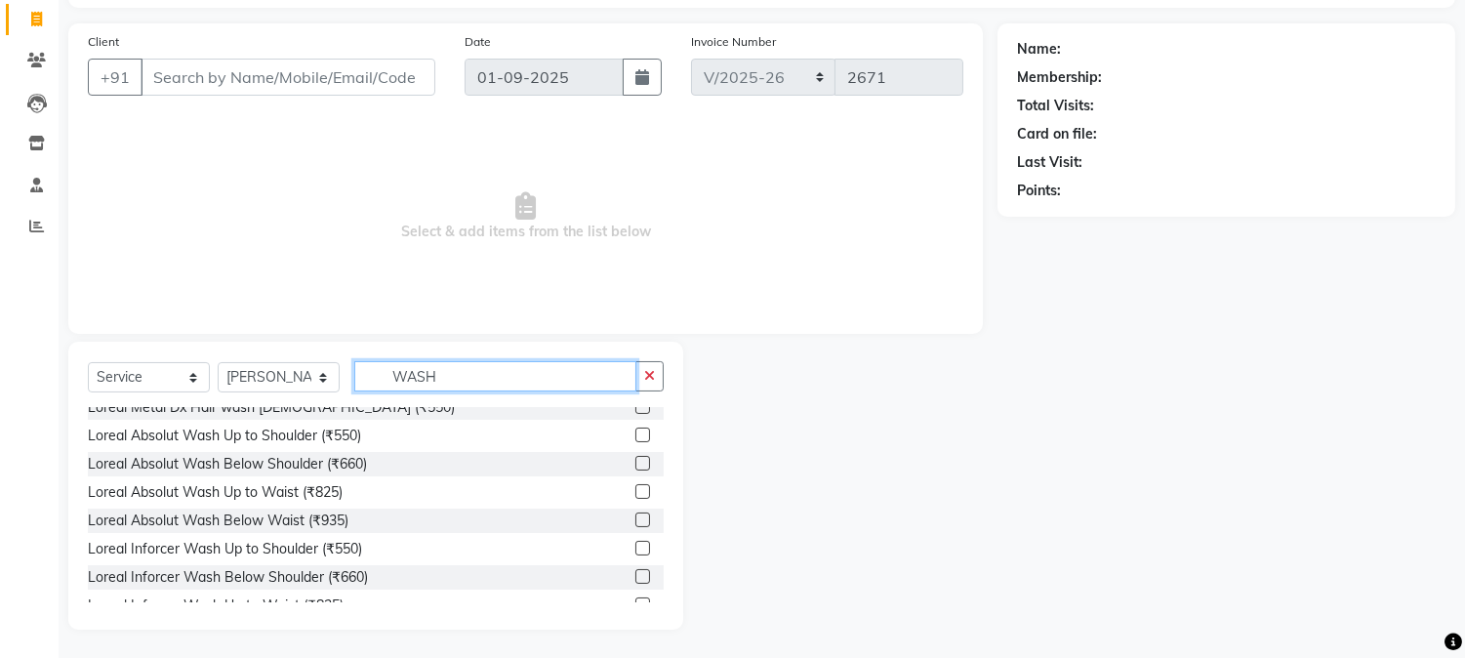
type input "WASH"
click at [635, 494] on label at bounding box center [642, 491] width 15 height 15
click at [635, 494] on input "checkbox" at bounding box center [641, 492] width 13 height 13
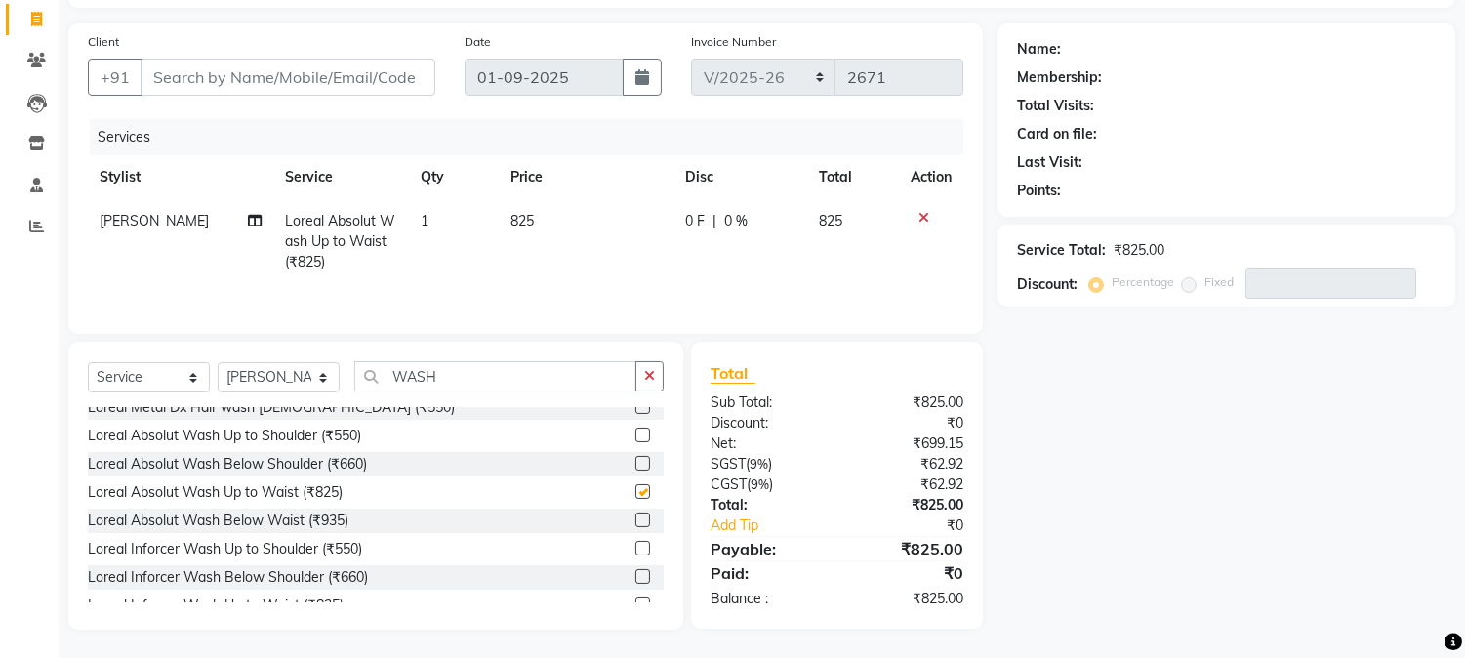
checkbox input "false"
click at [246, 377] on select "Select Stylist Abhay [PERSON_NAME] [PERSON_NAME] Datta [PERSON_NAME] [PERSON_NA…" at bounding box center [279, 377] width 122 height 30
select select "7418"
click at [218, 364] on select "Select Stylist Abhay [PERSON_NAME] [PERSON_NAME] Datta [PERSON_NAME] [PERSON_NA…" at bounding box center [279, 377] width 122 height 30
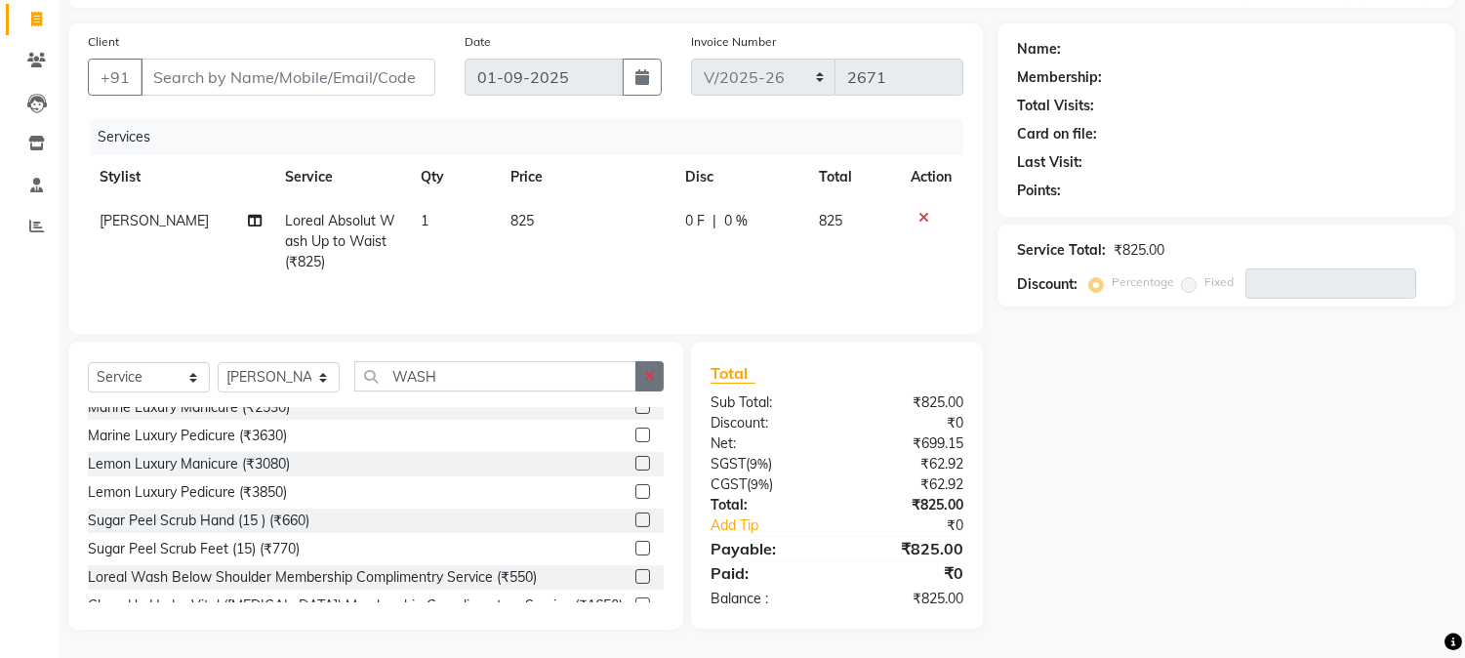
click at [649, 381] on icon "button" at bounding box center [649, 376] width 11 height 14
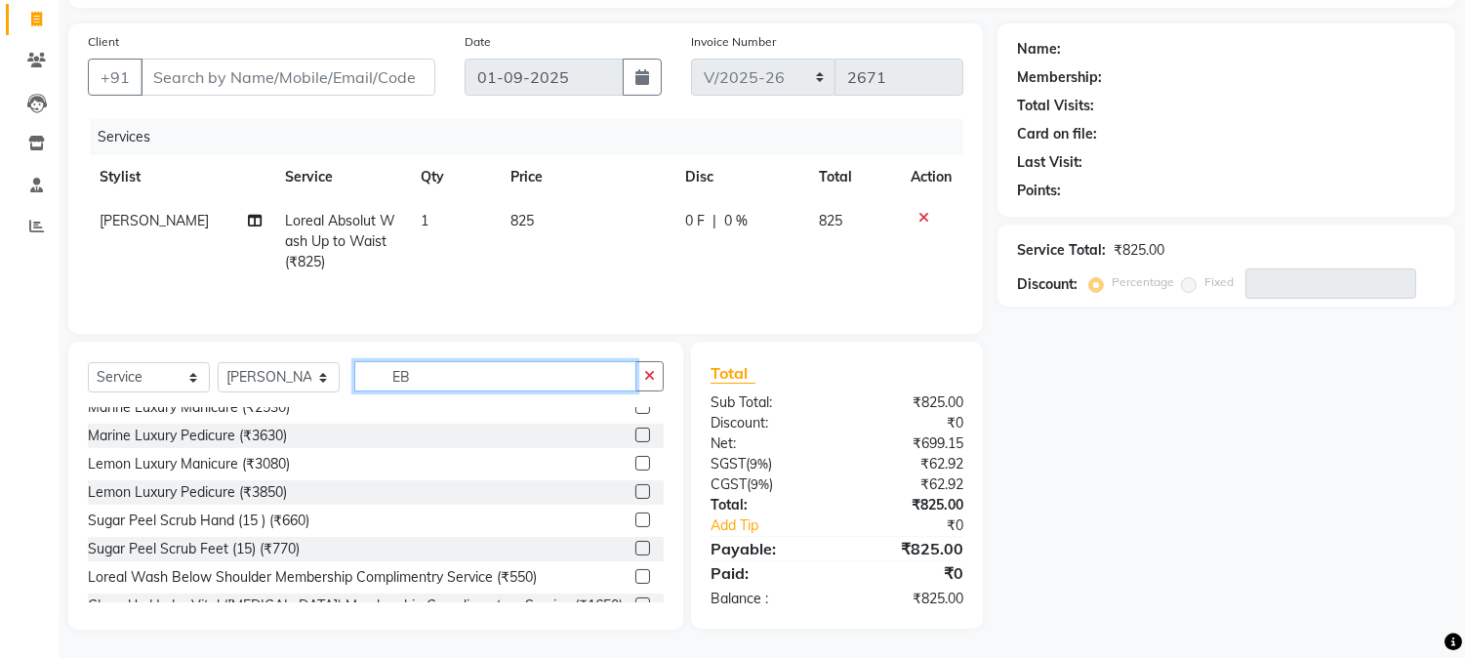
scroll to position [0, 0]
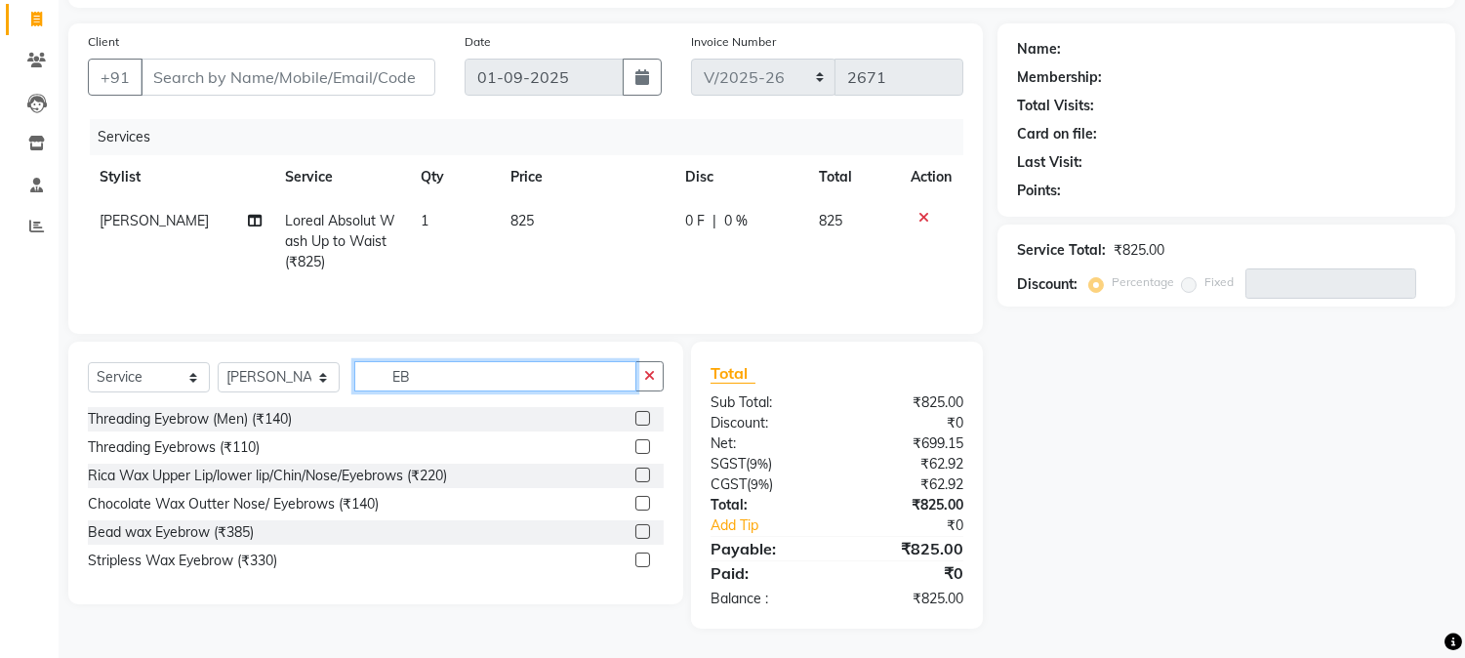
type input "EB"
click at [639, 446] on label at bounding box center [642, 446] width 15 height 15
click at [639, 446] on input "checkbox" at bounding box center [641, 447] width 13 height 13
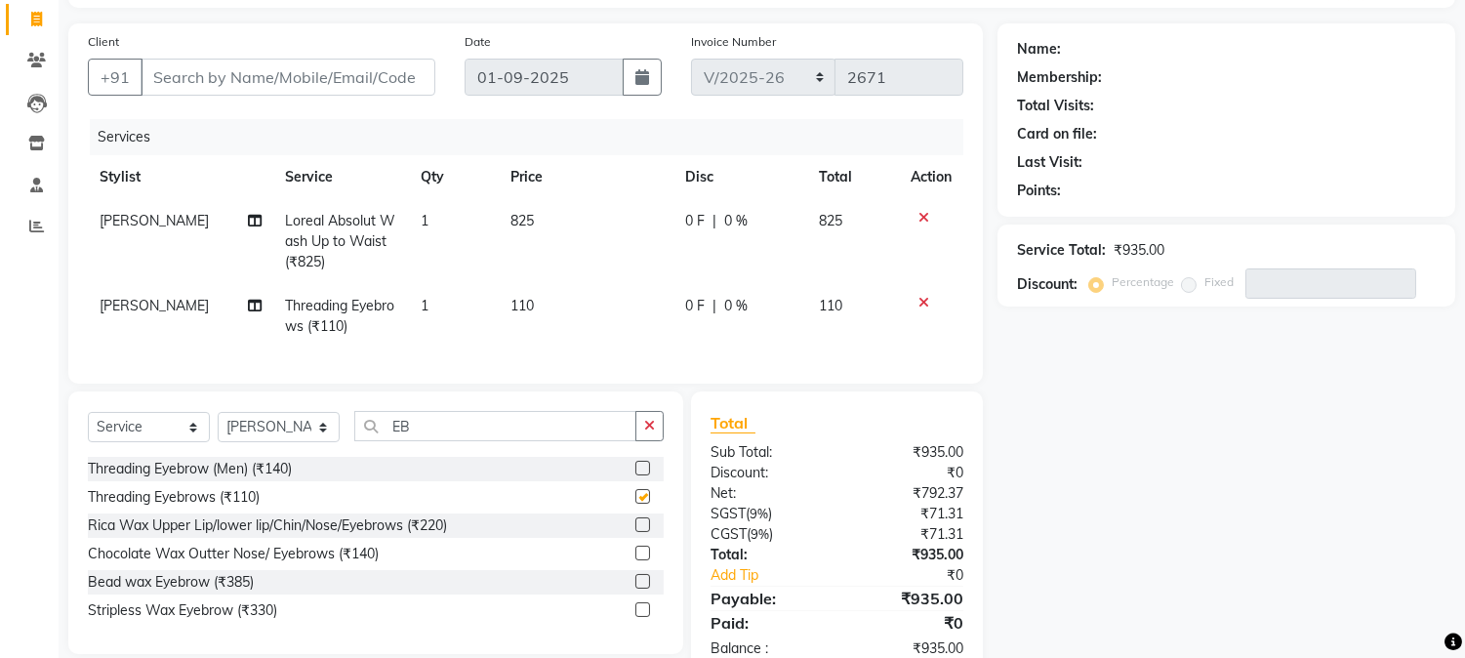
checkbox input "false"
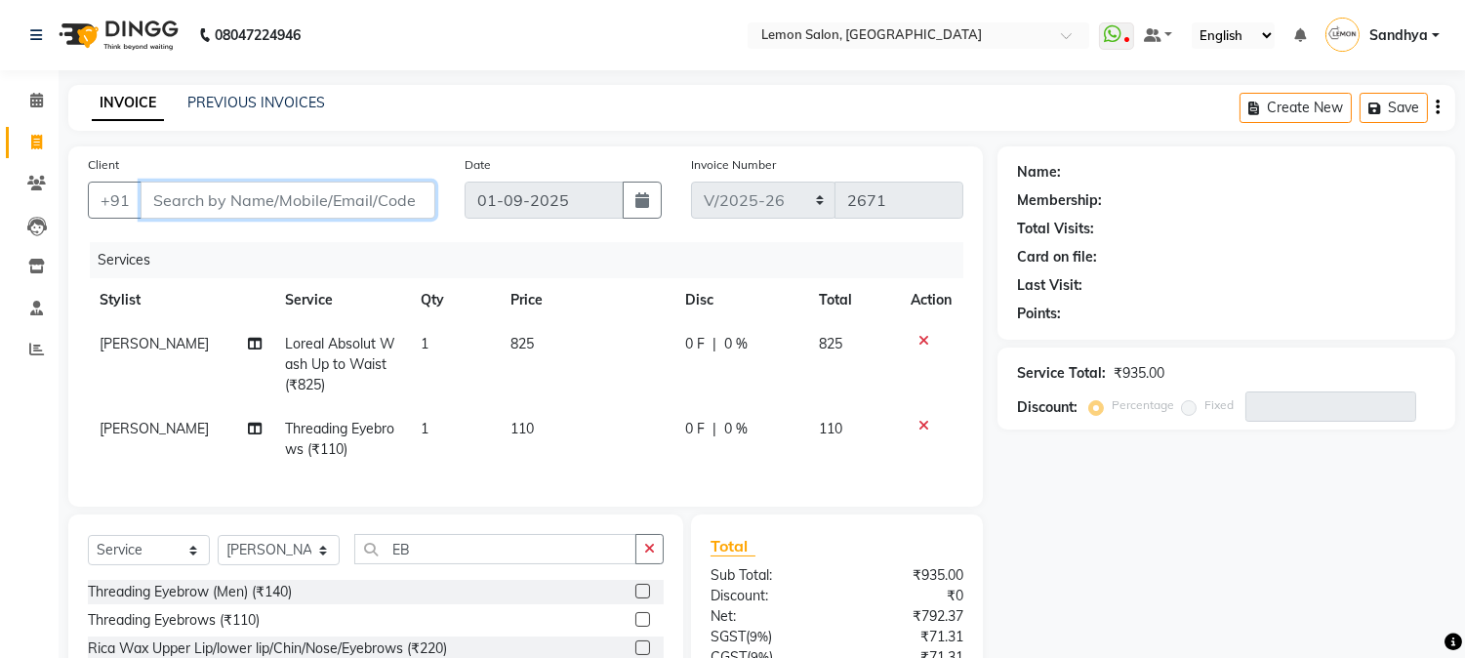
click at [223, 211] on input "Client" at bounding box center [288, 200] width 295 height 37
type input "8"
type input "0"
type input "8591639229"
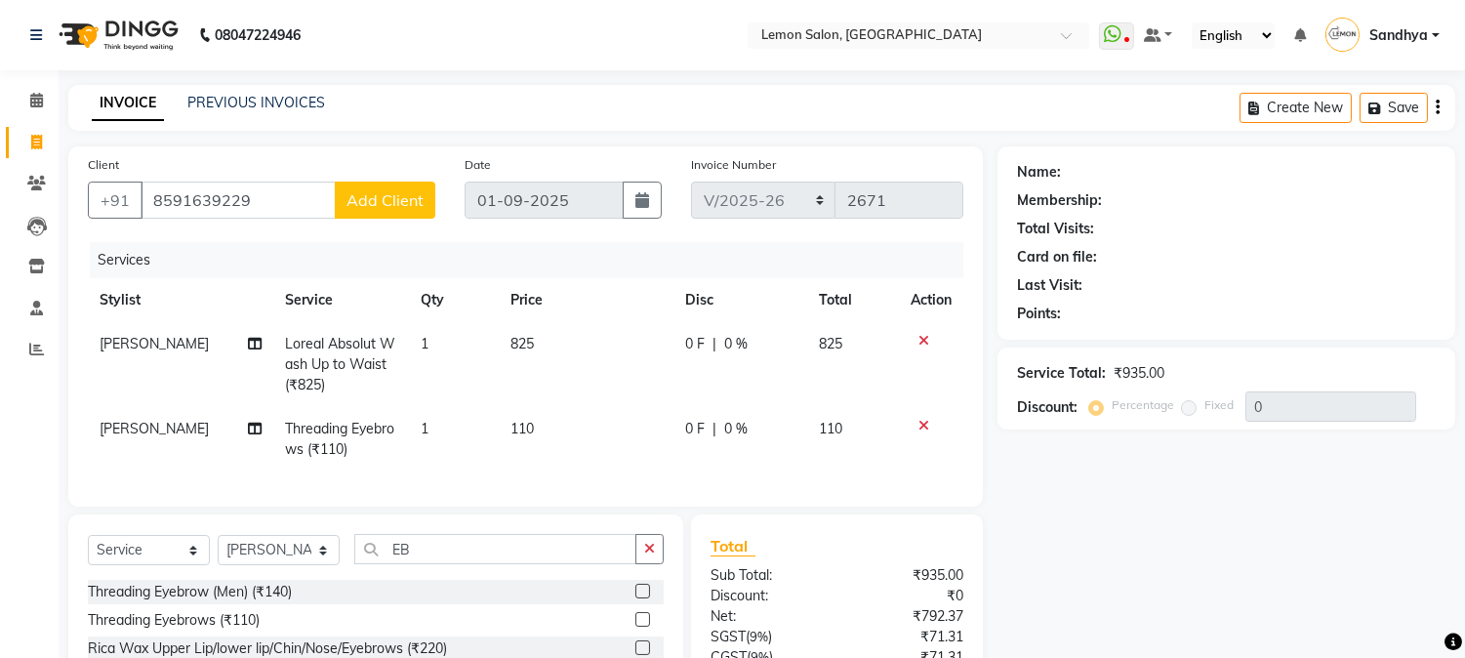
click at [391, 212] on button "Add Client" at bounding box center [385, 200] width 101 height 37
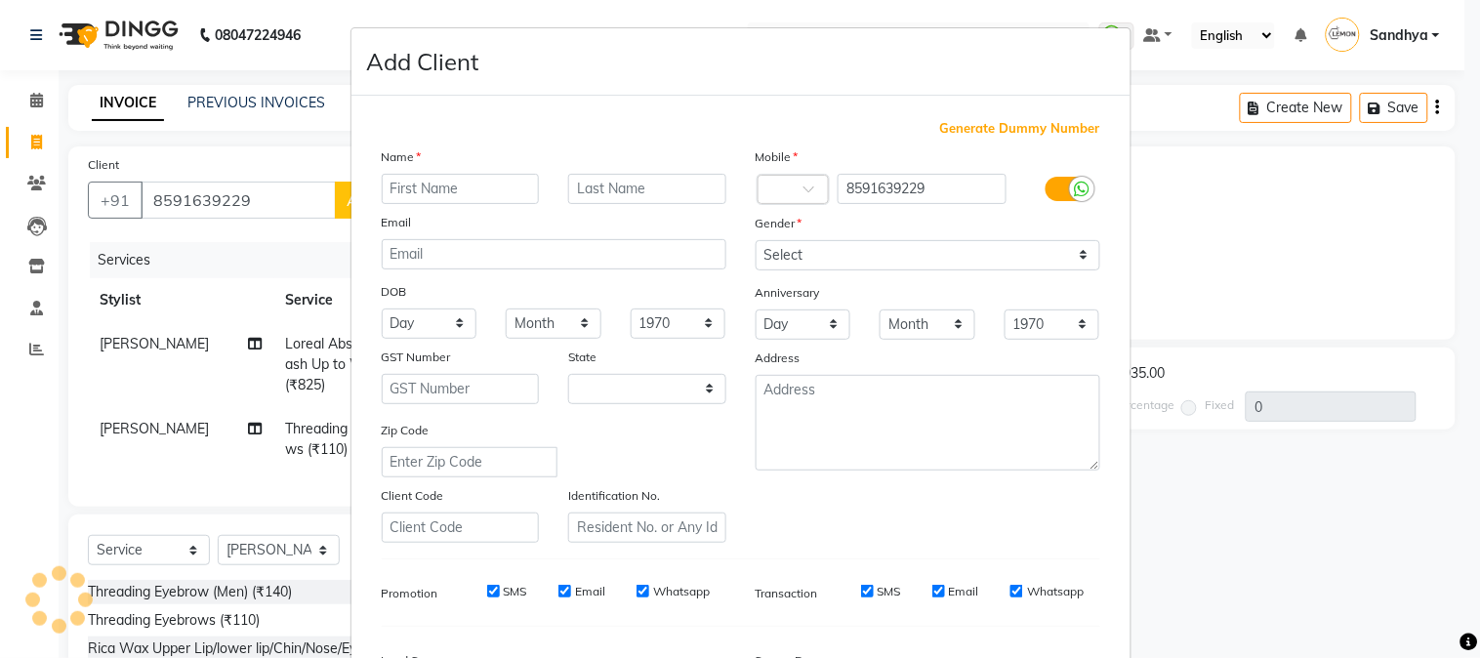
select select "22"
type input "AAROHI"
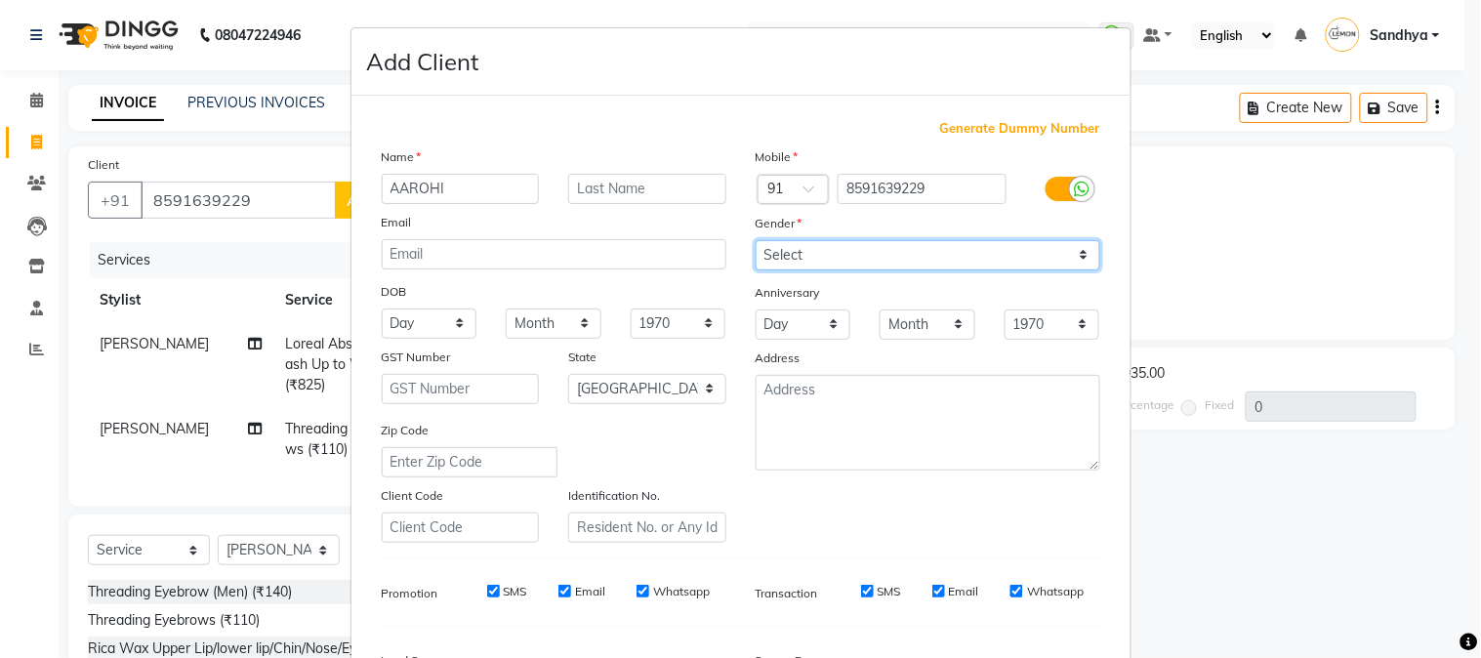
click at [834, 241] on select "Select [DEMOGRAPHIC_DATA] [DEMOGRAPHIC_DATA] Other Prefer Not To Say" at bounding box center [927, 255] width 345 height 30
select select "[DEMOGRAPHIC_DATA]"
click at [755, 240] on select "Select [DEMOGRAPHIC_DATA] [DEMOGRAPHIC_DATA] Other Prefer Not To Say" at bounding box center [927, 255] width 345 height 30
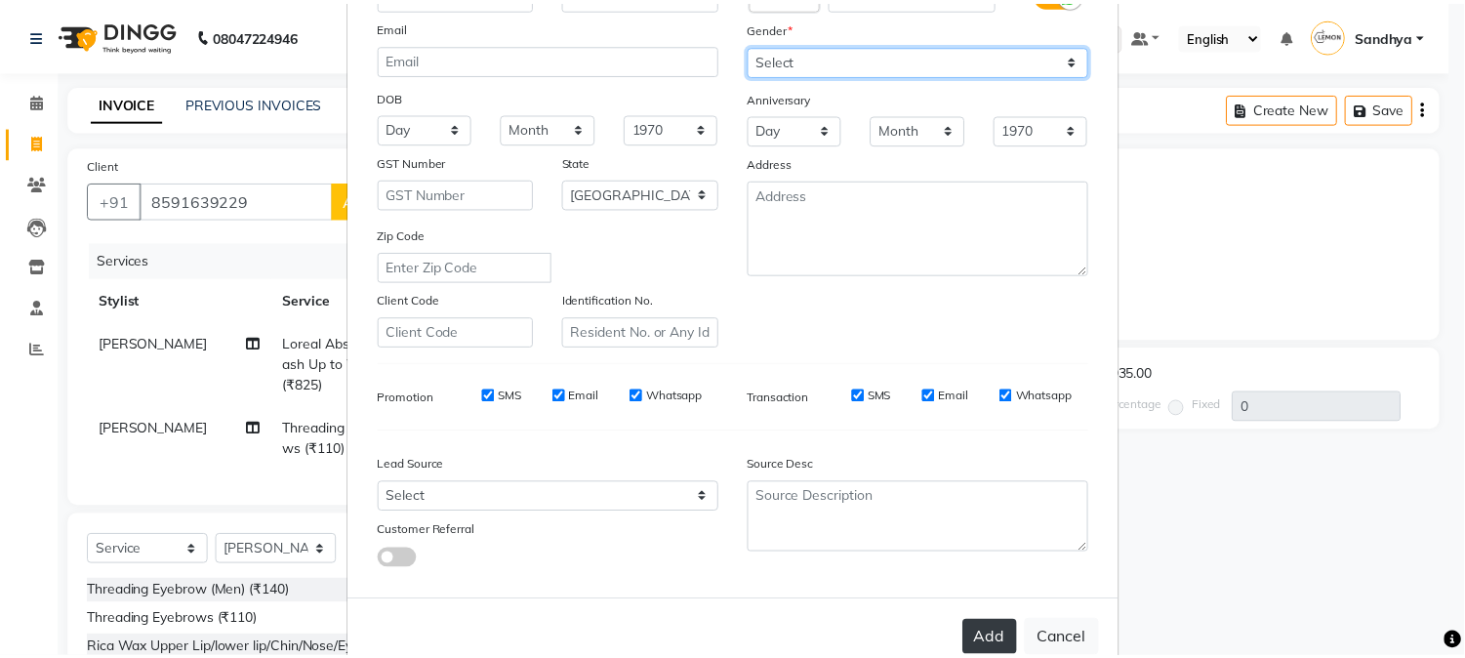
scroll to position [244, 0]
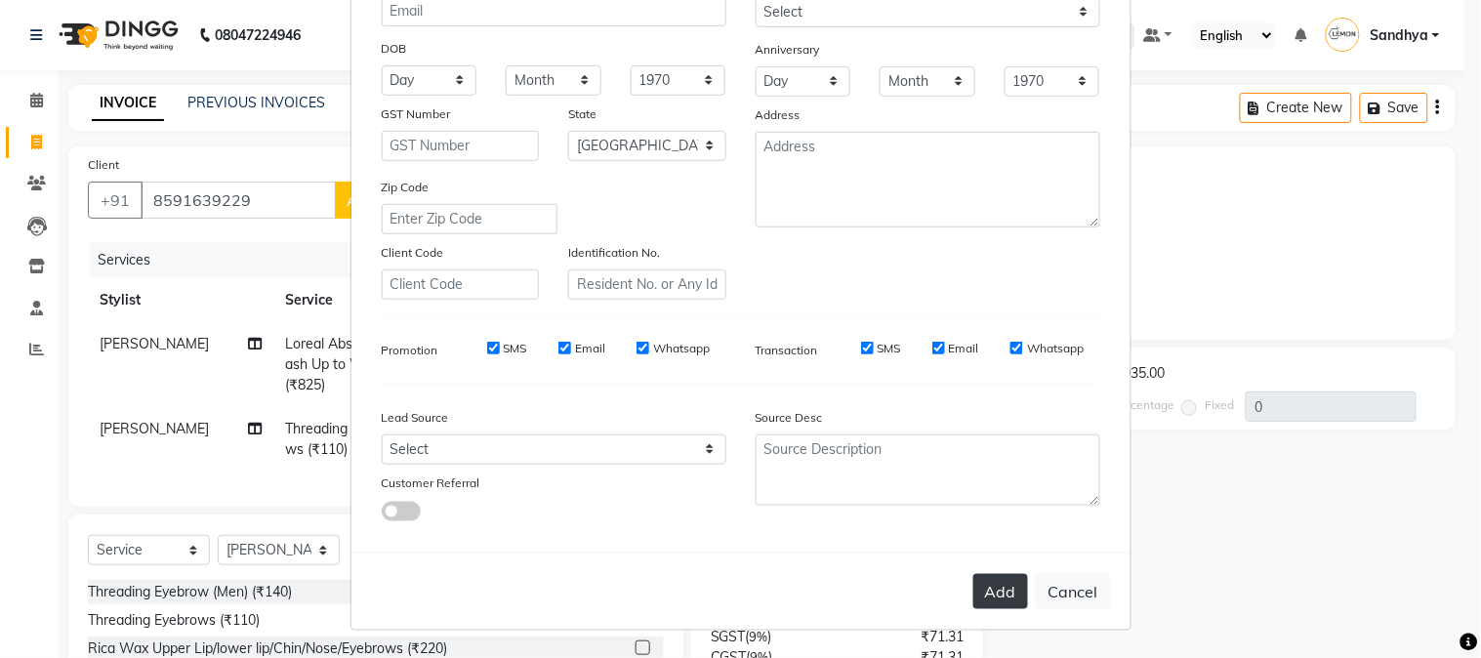
click at [990, 581] on button "Add" at bounding box center [1000, 591] width 55 height 35
select select
select select "null"
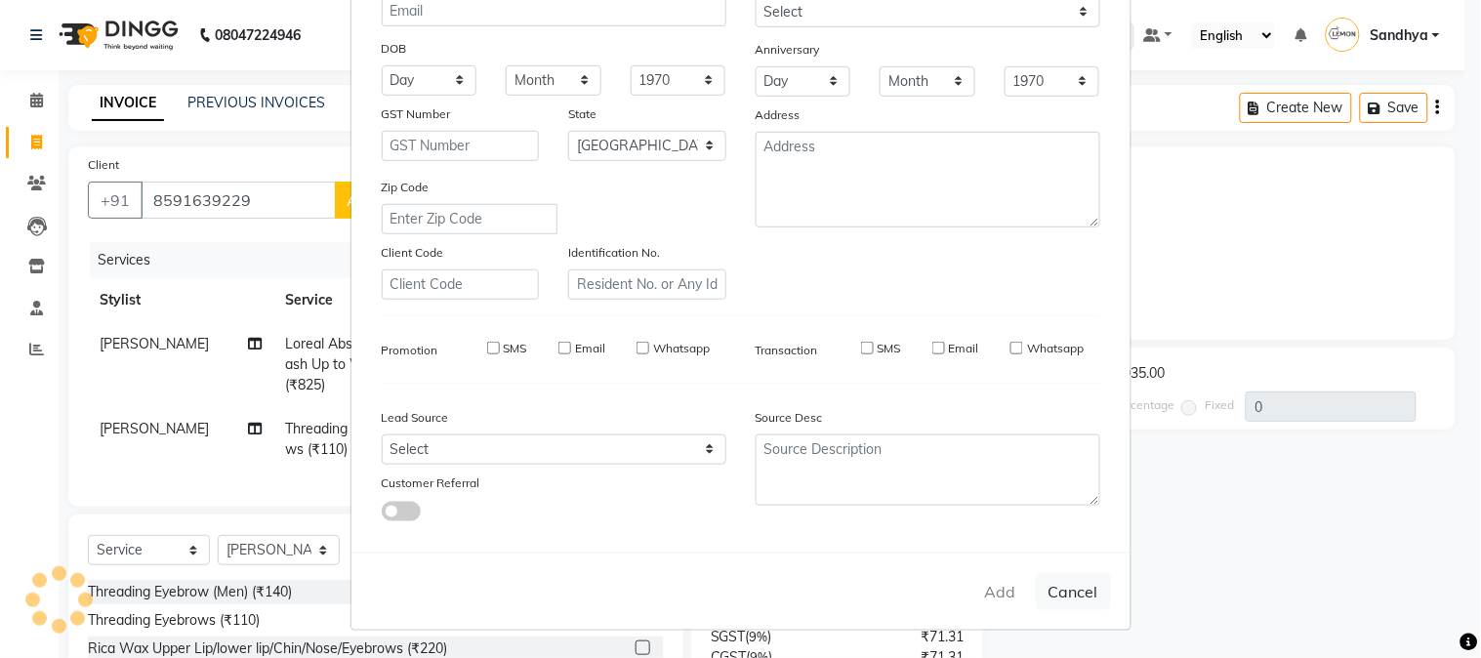
select select
checkbox input "false"
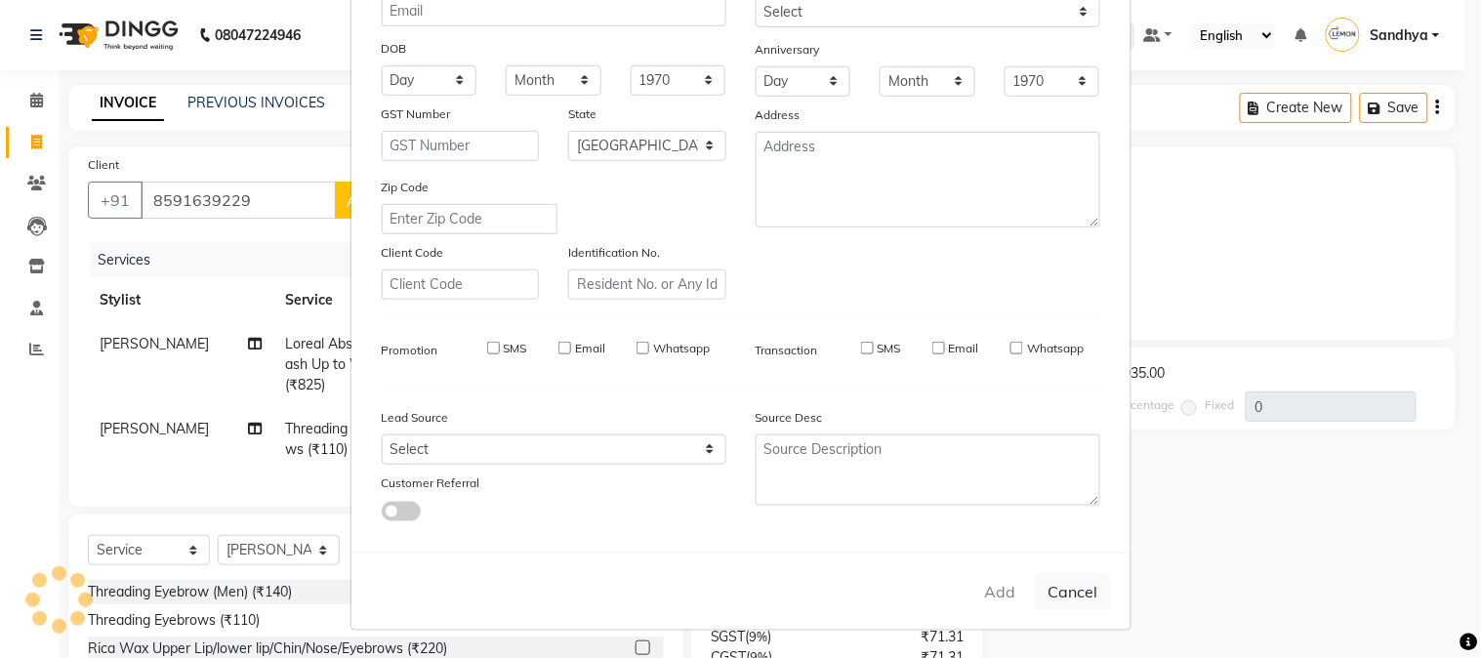
checkbox input "false"
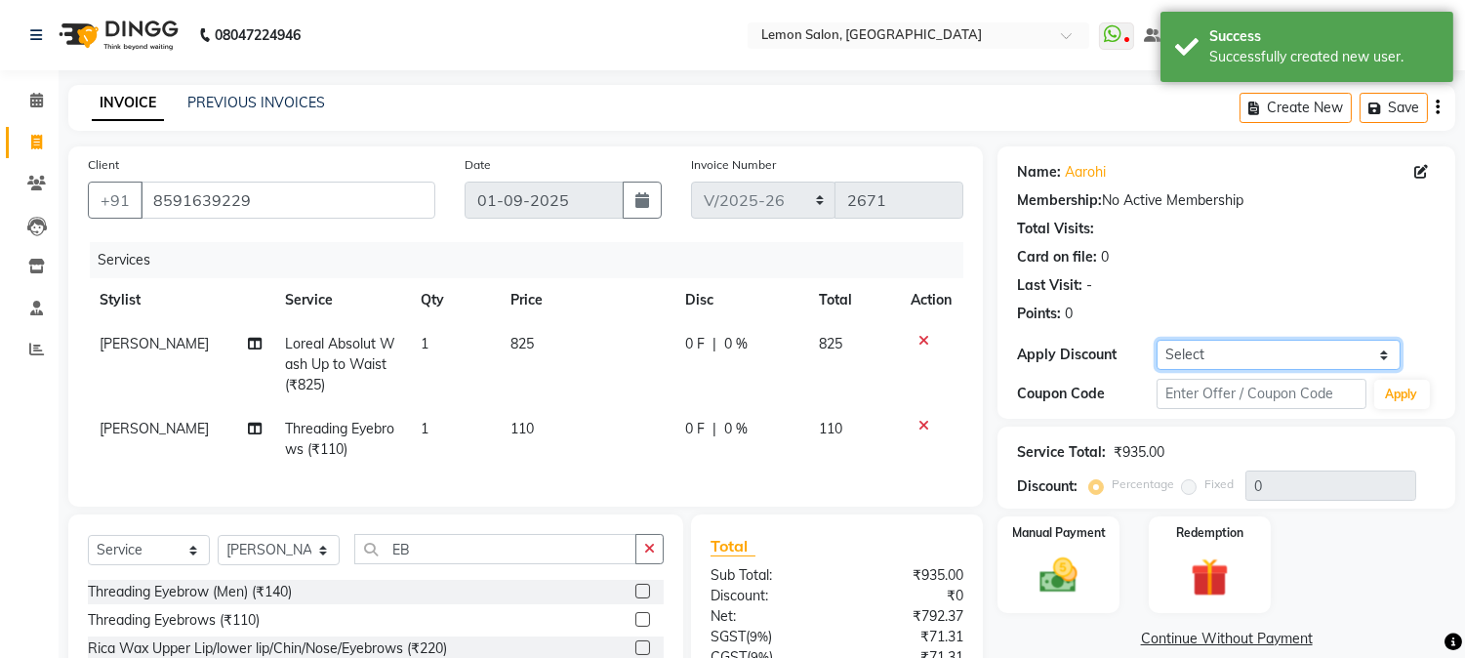
click at [1197, 348] on select "Select Coupon → Abc" at bounding box center [1279, 355] width 244 height 30
select select "1: Object"
click at [1157, 340] on select "Select Coupon → Abc" at bounding box center [1279, 355] width 244 height 30
type input "20"
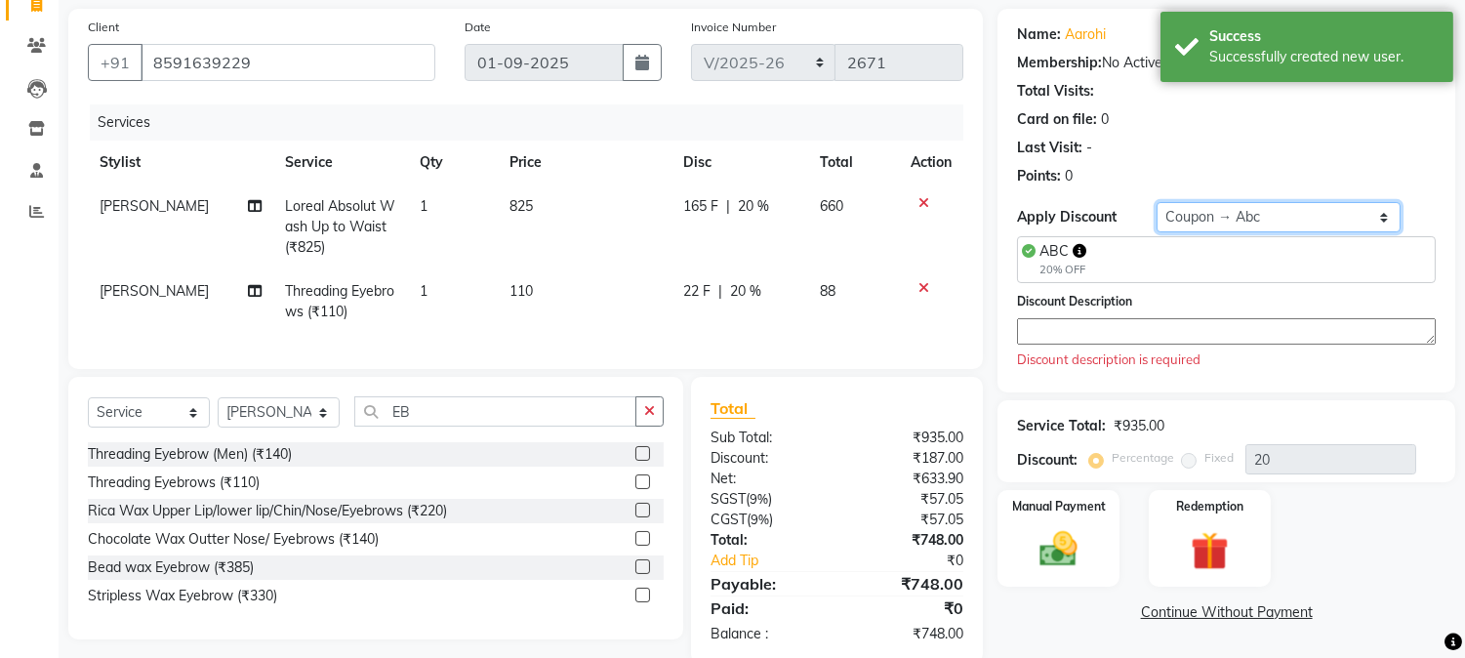
scroll to position [188, 0]
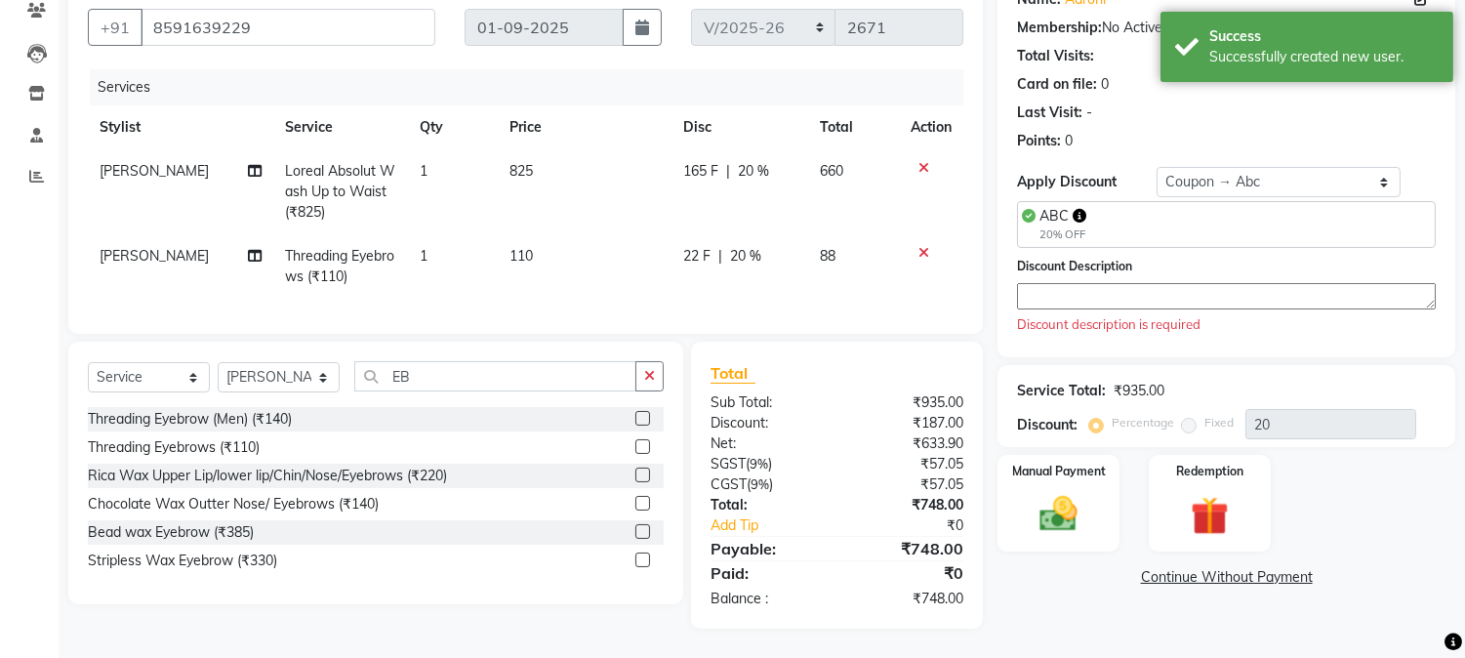
click at [1057, 286] on textarea at bounding box center [1226, 296] width 419 height 26
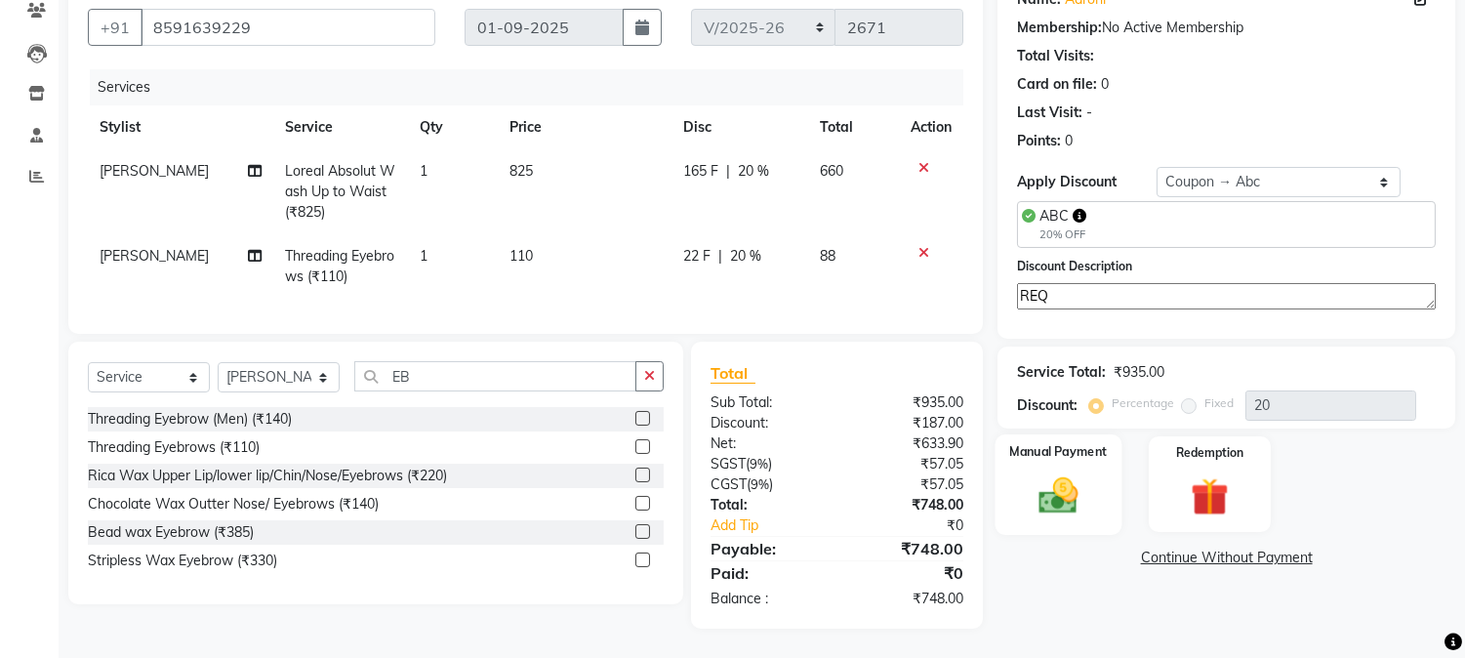
type textarea "REQ"
click at [1093, 472] on div "Manual Payment" at bounding box center [1059, 484] width 127 height 100
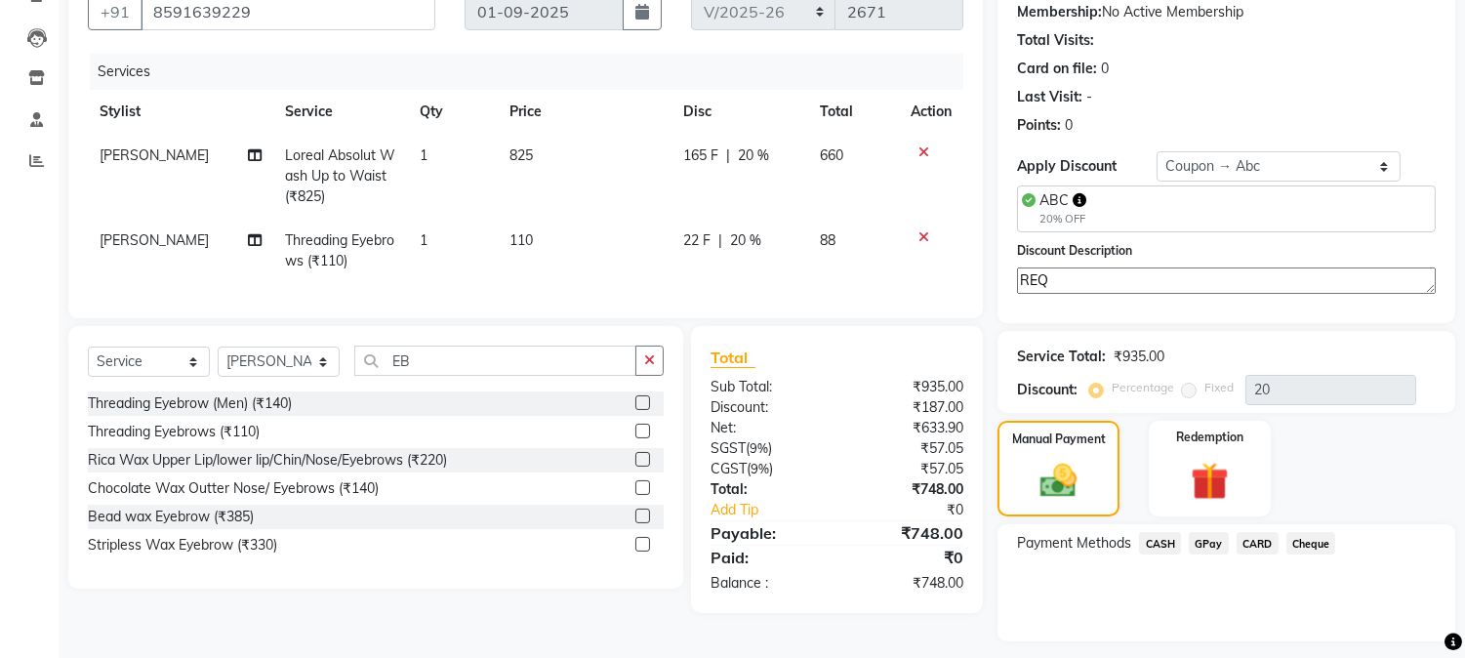
drag, startPoint x: 1202, startPoint y: 542, endPoint x: 1222, endPoint y: 544, distance: 19.6
click at [1207, 542] on span "GPay" at bounding box center [1209, 543] width 40 height 22
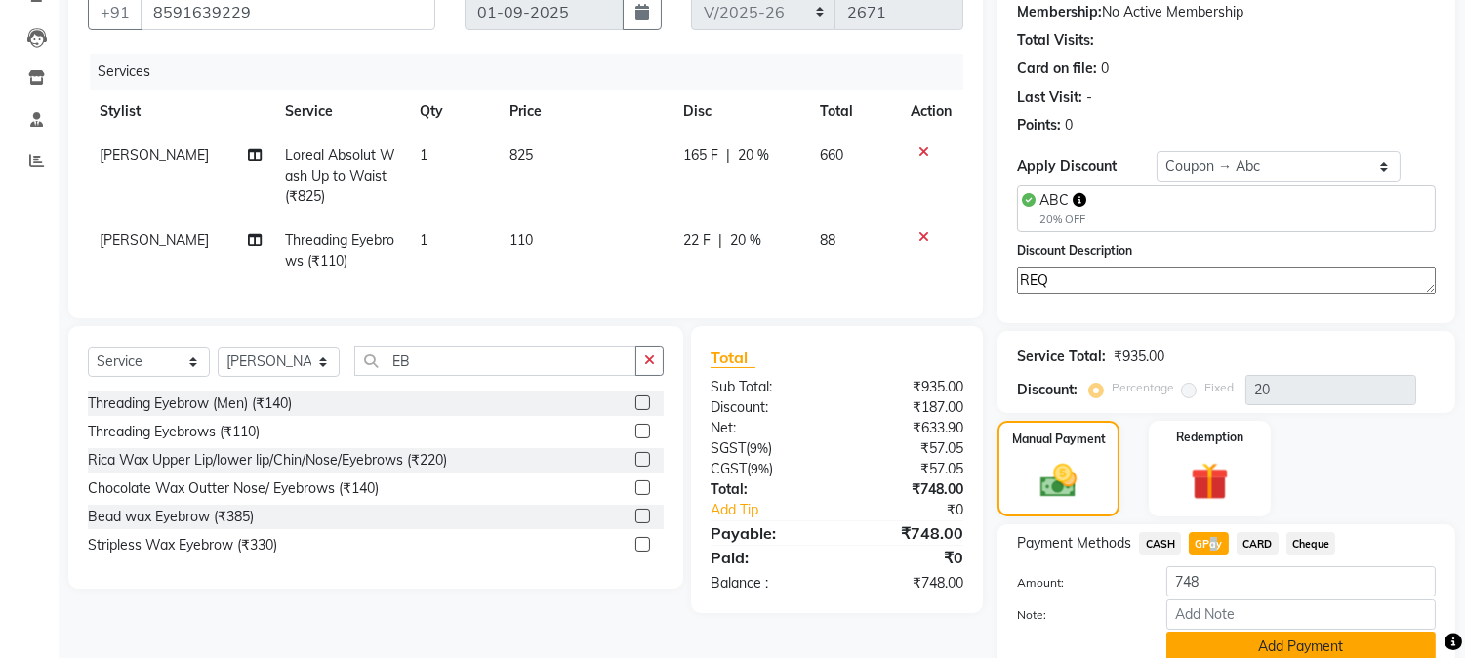
click at [1201, 639] on button "Add Payment" at bounding box center [1300, 646] width 269 height 30
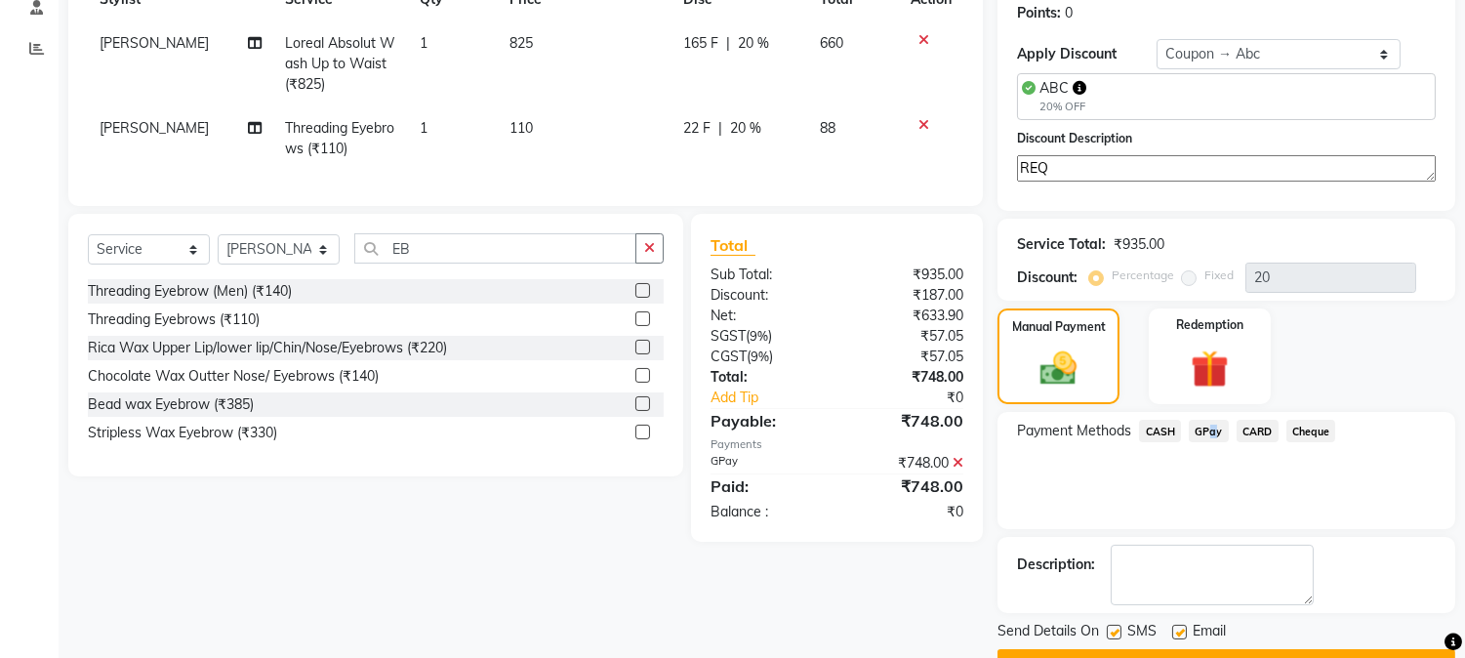
scroll to position [351, 0]
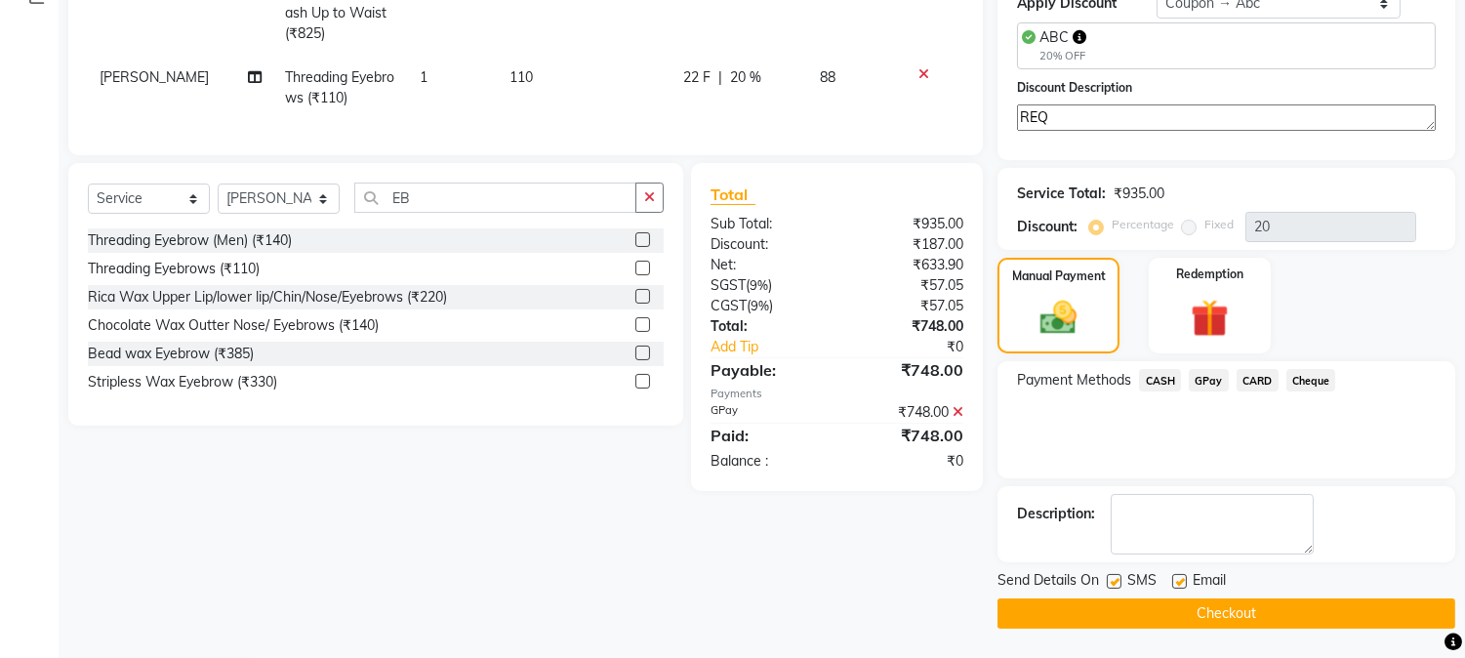
drag, startPoint x: 1117, startPoint y: 584, endPoint x: 1159, endPoint y: 583, distance: 43.0
click at [1118, 583] on label at bounding box center [1114, 581] width 15 height 15
click at [1118, 583] on input "checkbox" at bounding box center [1113, 582] width 13 height 13
checkbox input "false"
click at [1179, 587] on label at bounding box center [1179, 581] width 15 height 15
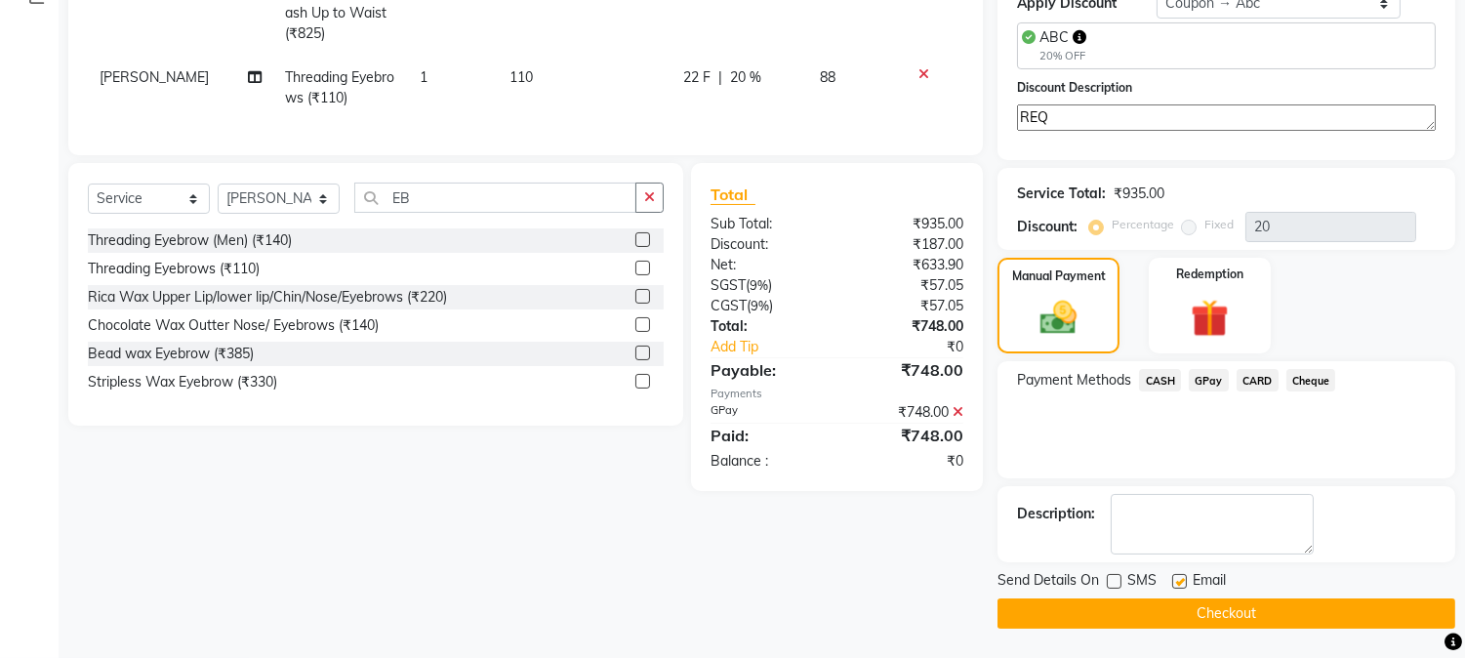
click at [1179, 587] on input "checkbox" at bounding box center [1178, 582] width 13 height 13
checkbox input "false"
click at [1175, 606] on button "Checkout" at bounding box center [1226, 613] width 458 height 30
